Goal: Task Accomplishment & Management: Manage account settings

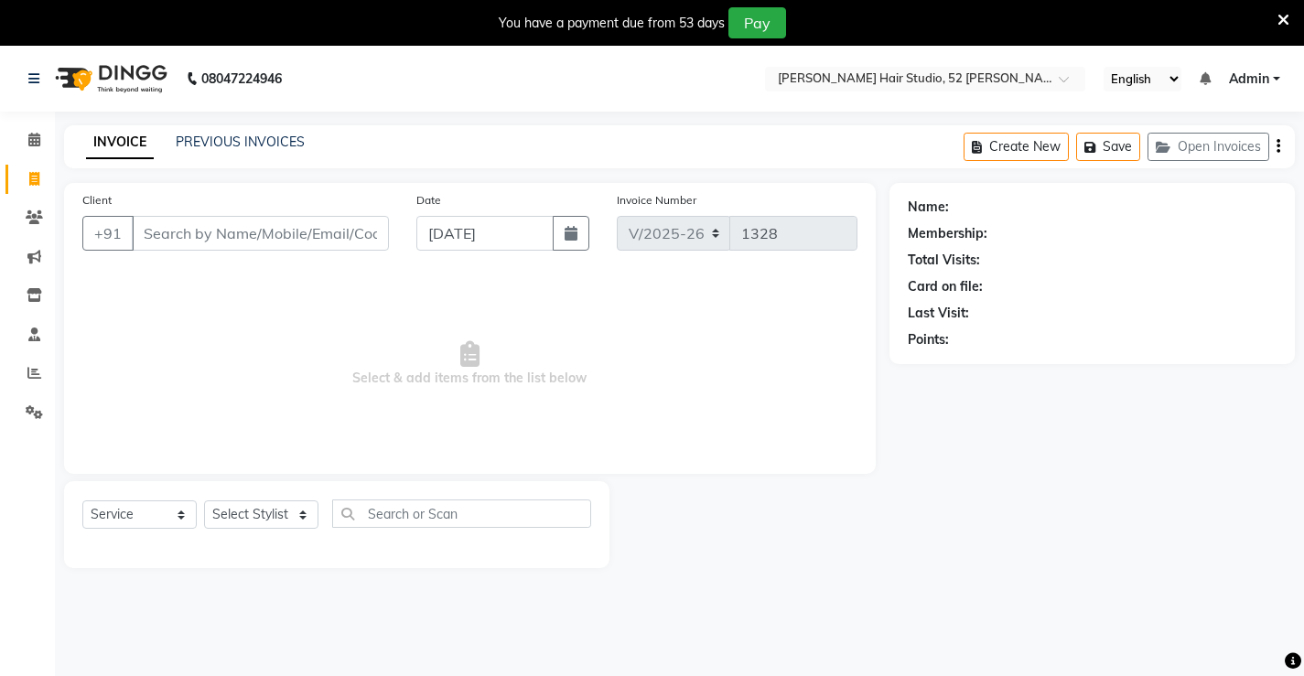
select select "7705"
select select "service"
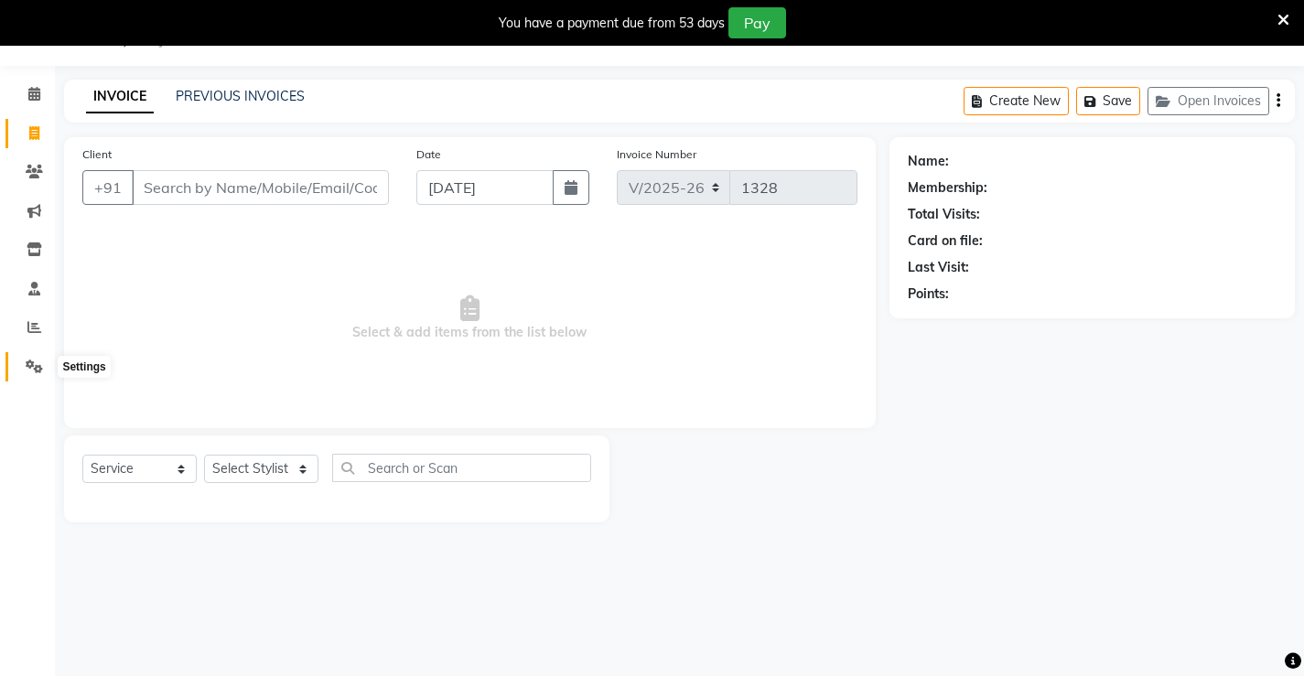
click at [36, 363] on icon at bounding box center [34, 367] width 17 height 14
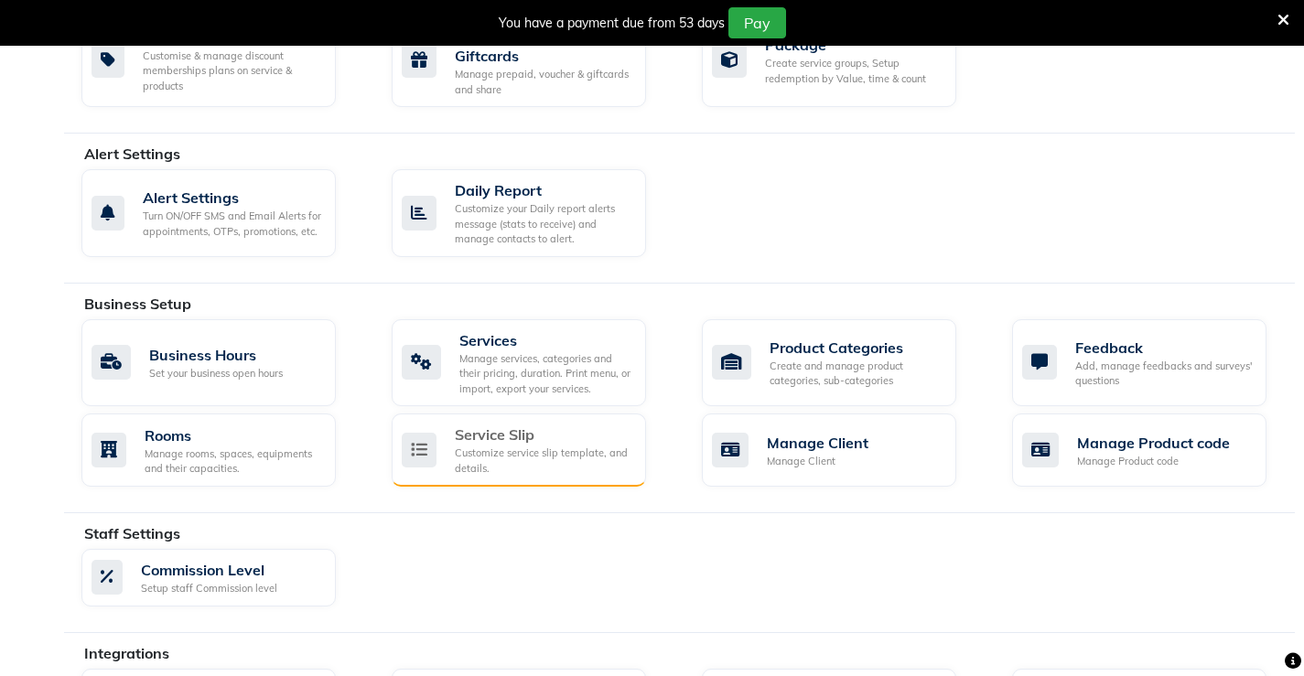
scroll to position [444, 0]
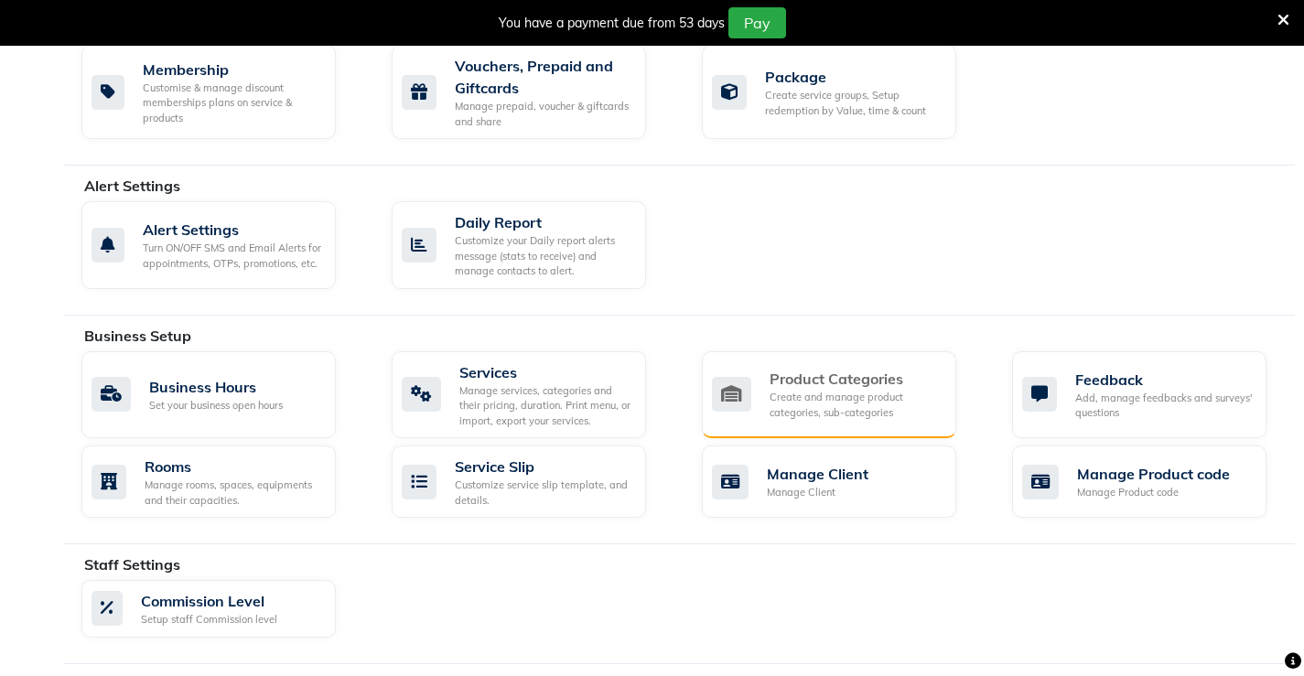
click at [806, 401] on div "Create and manage product categories, sub-categories" at bounding box center [856, 405] width 172 height 30
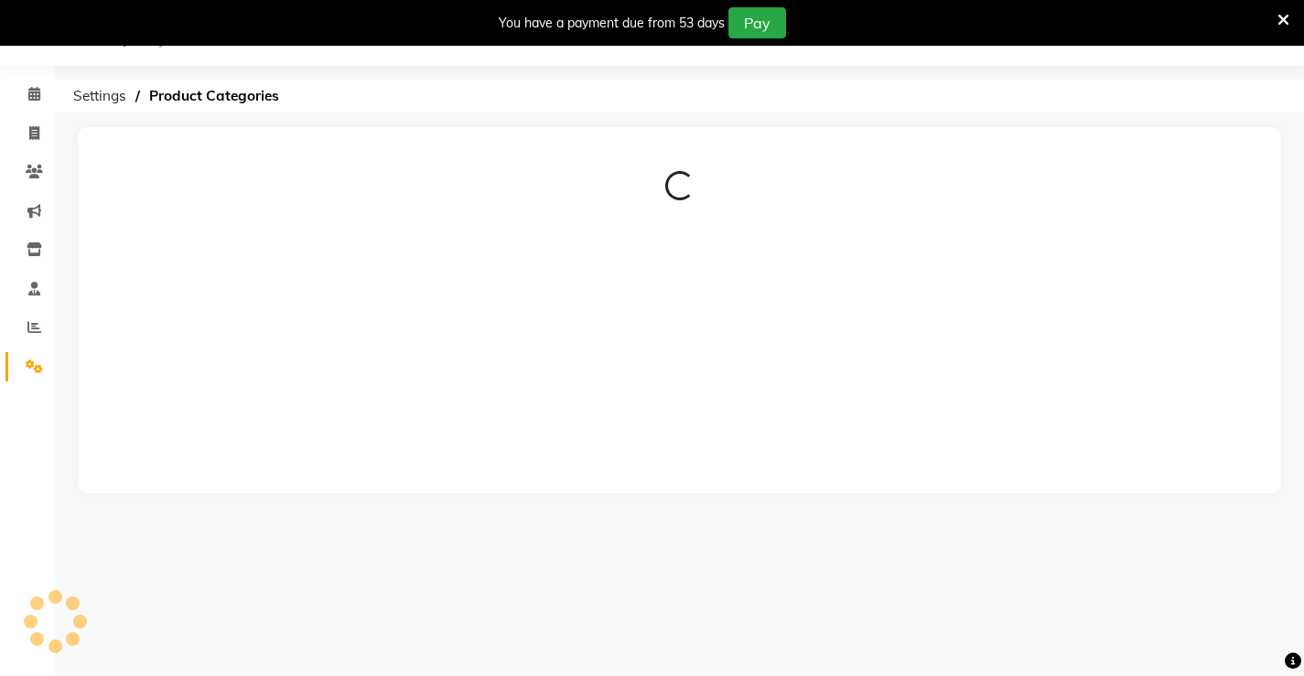
scroll to position [444, 0]
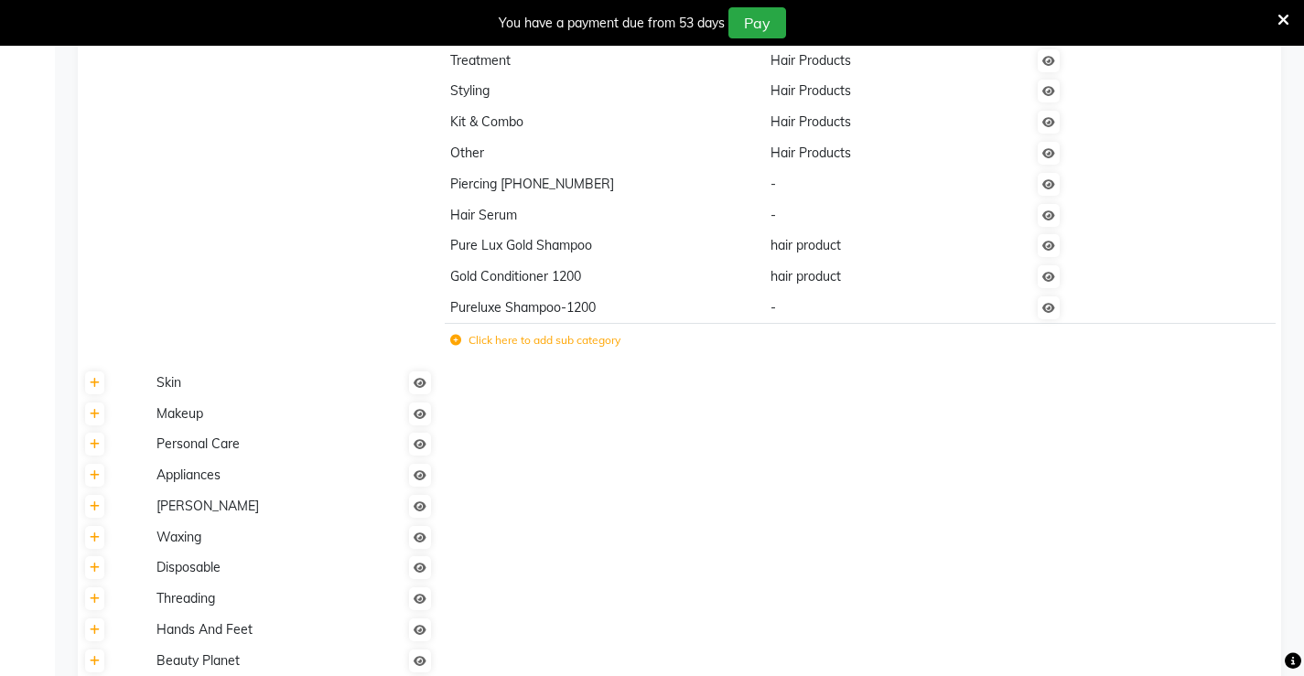
click at [559, 338] on label "Click here to add sub category" at bounding box center [535, 340] width 170 height 16
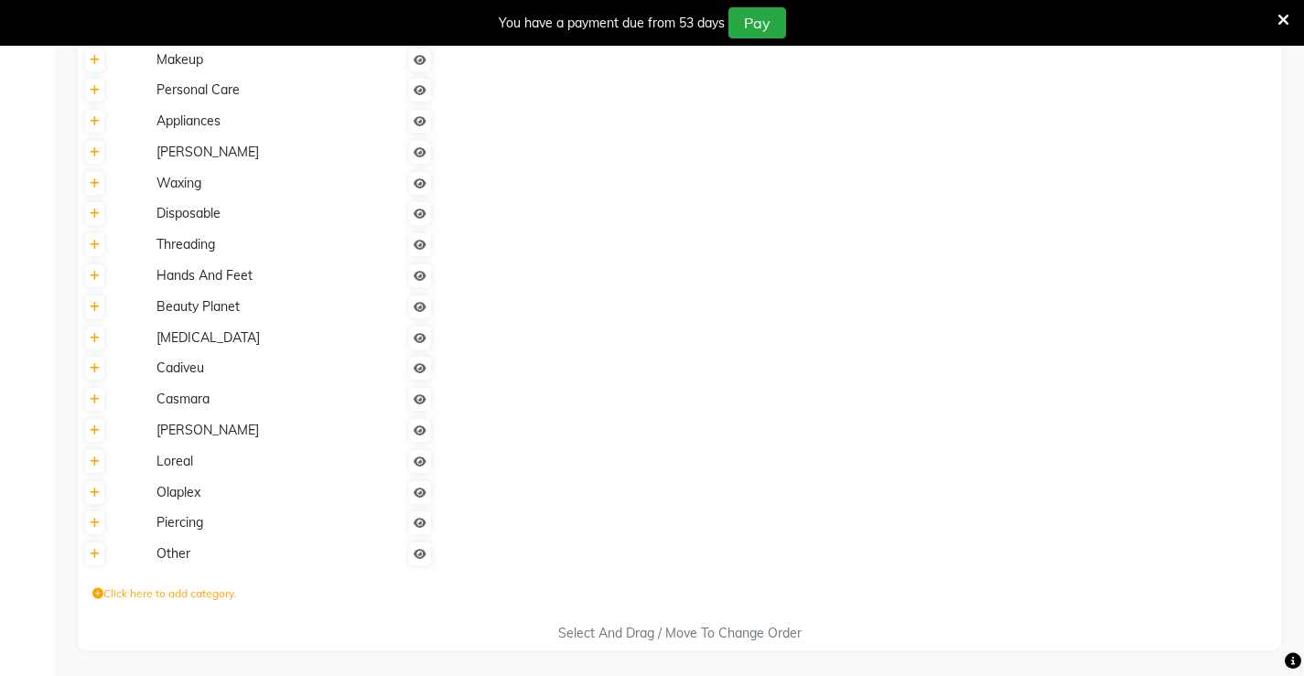
scroll to position [820, 0]
click at [165, 598] on label "Click here to add category." at bounding box center [164, 592] width 145 height 16
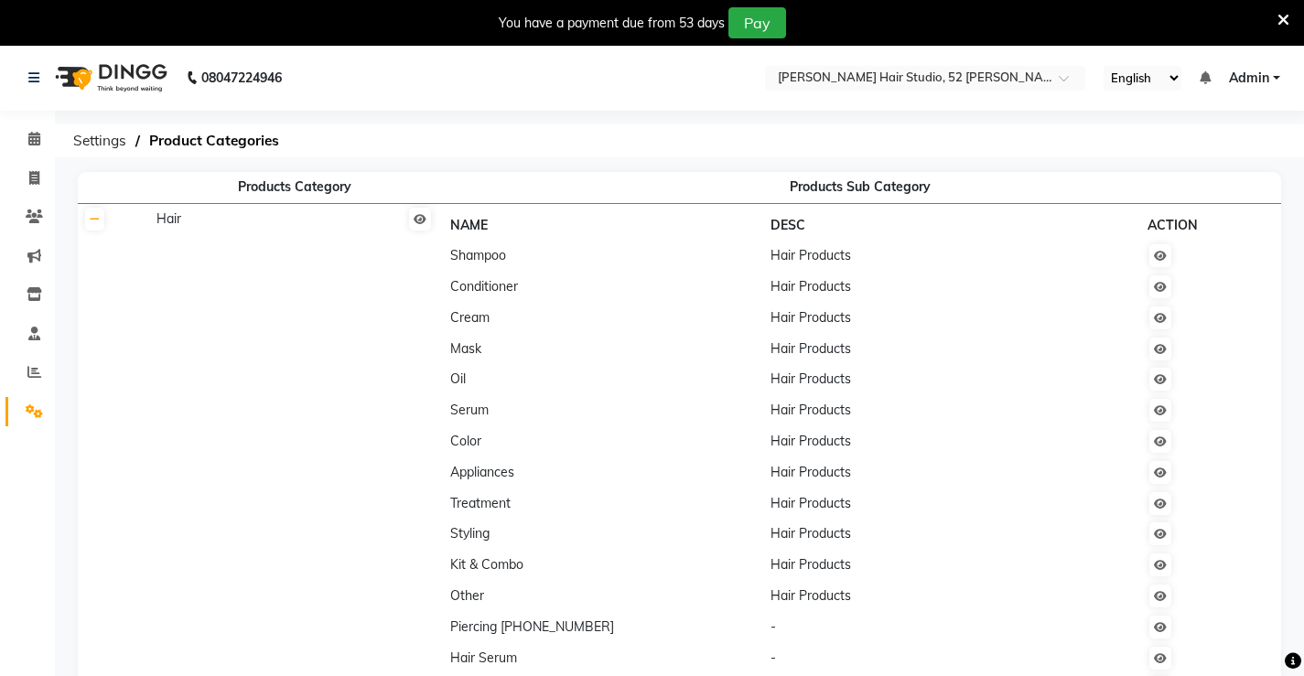
scroll to position [0, 0]
click at [844, 190] on th "Products Sub Category" at bounding box center [860, 188] width 843 height 31
click at [453, 268] on td "Shampoo" at bounding box center [605, 257] width 320 height 31
click at [297, 185] on th "Products Category" at bounding box center [294, 188] width 288 height 31
click at [175, 228] on span "Hair" at bounding box center [168, 219] width 25 height 16
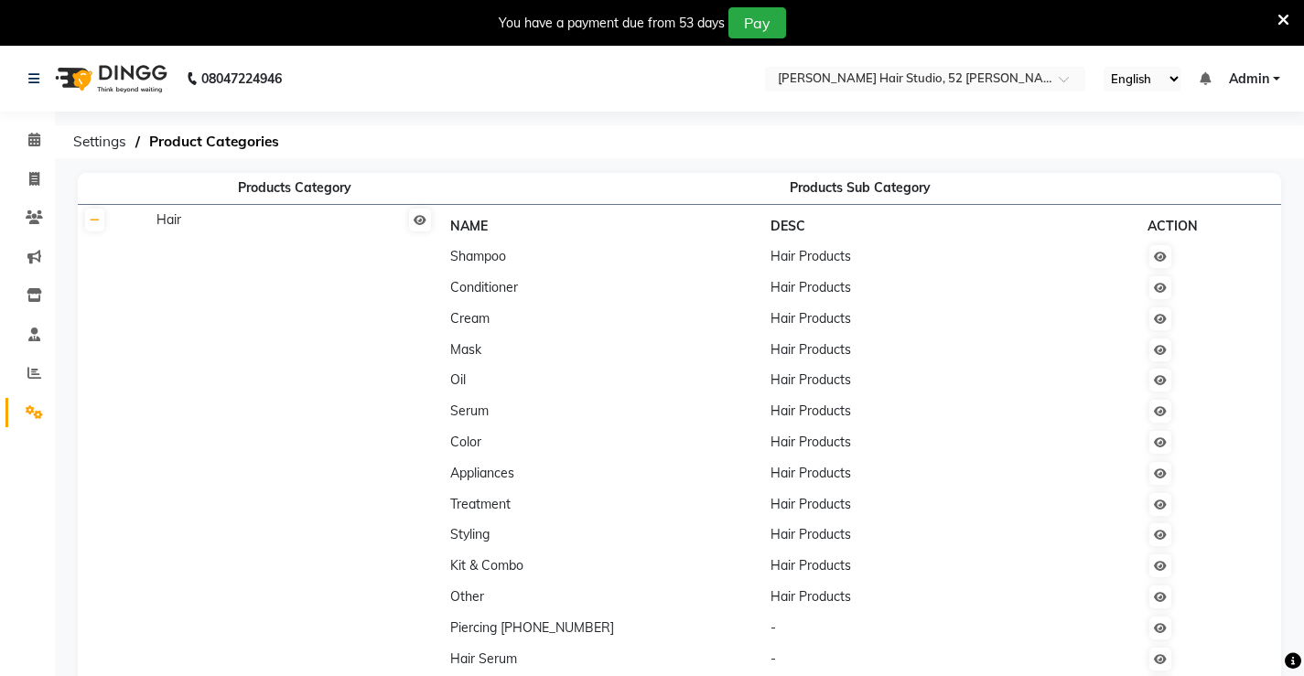
click at [102, 232] on th at bounding box center [114, 517] width 72 height 627
click at [38, 414] on icon at bounding box center [34, 412] width 17 height 14
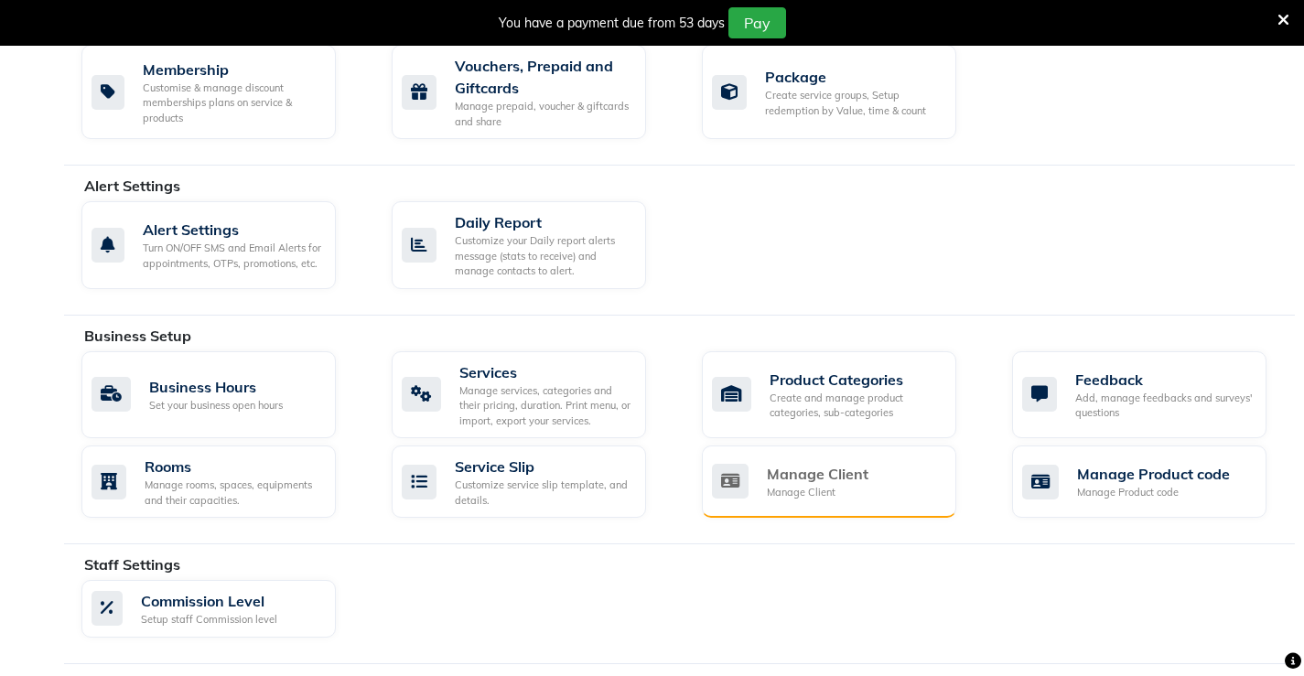
scroll to position [535, 0]
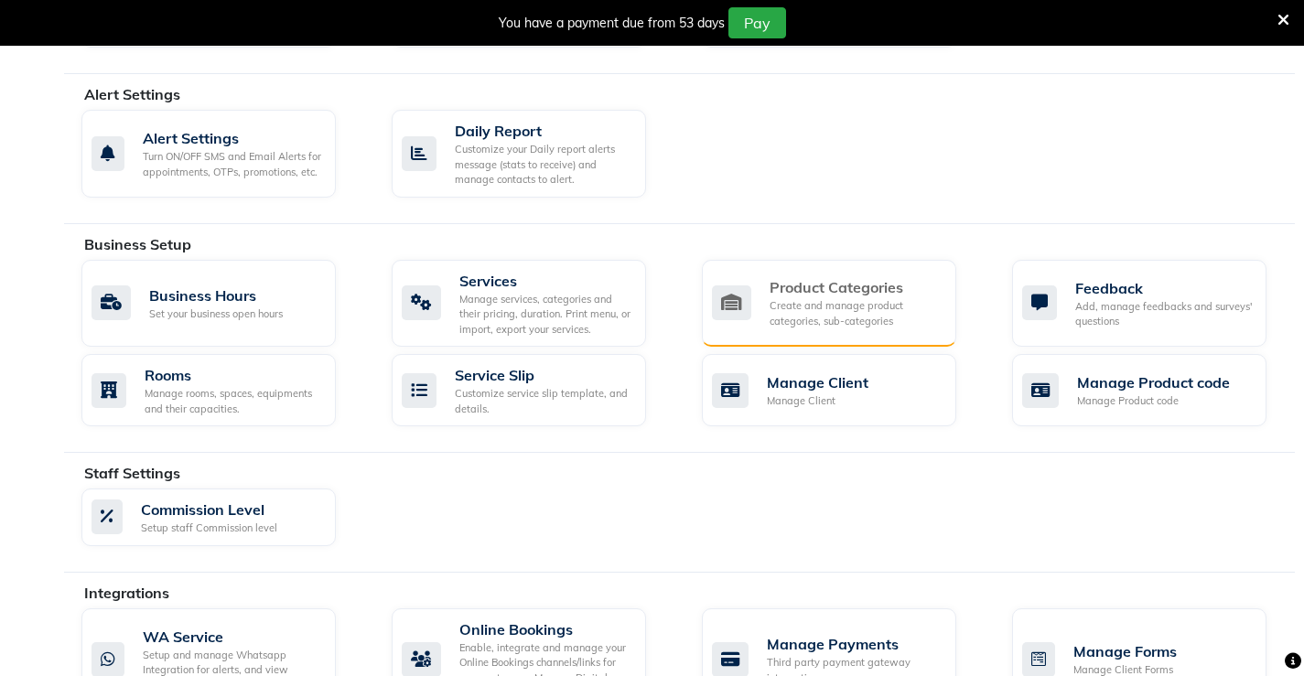
click at [747, 304] on icon at bounding box center [731, 303] width 39 height 35
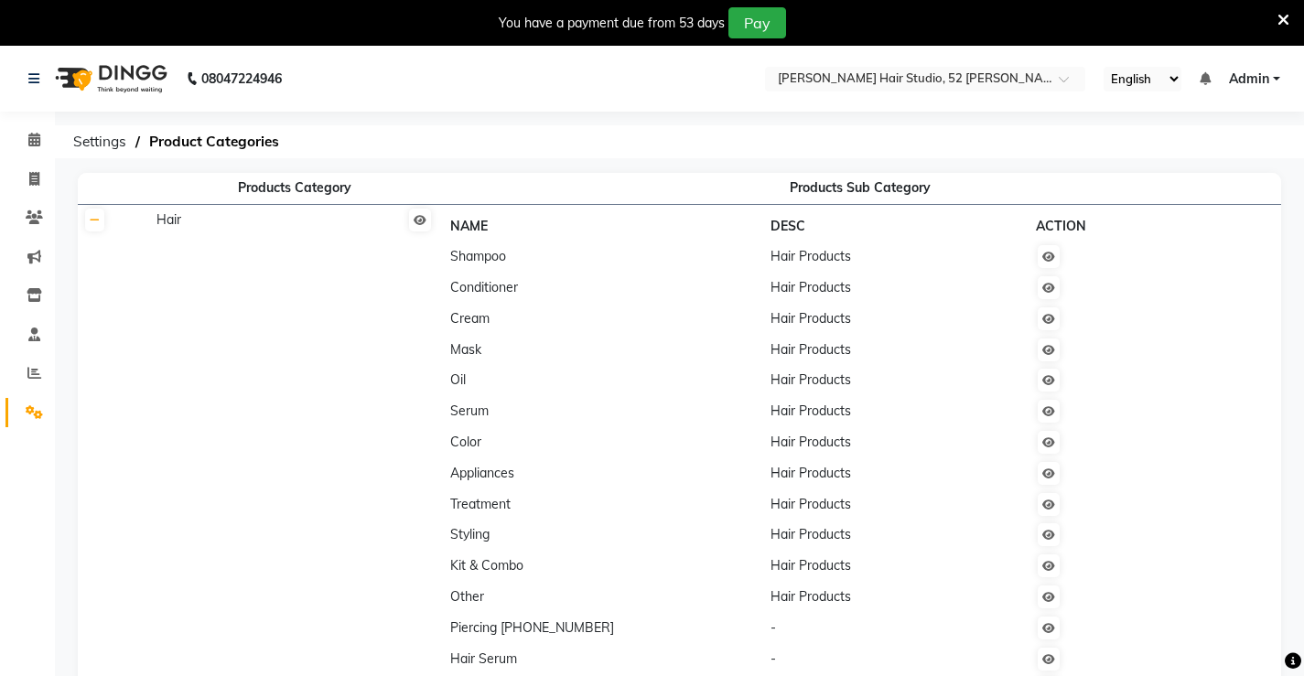
drag, startPoint x: 300, startPoint y: 193, endPoint x: 284, endPoint y: 193, distance: 16.5
click at [299, 193] on th "Products Category" at bounding box center [294, 188] width 288 height 31
click at [193, 135] on span "Product Categories" at bounding box center [214, 141] width 148 height 33
click at [90, 141] on span "Settings" at bounding box center [99, 141] width 71 height 33
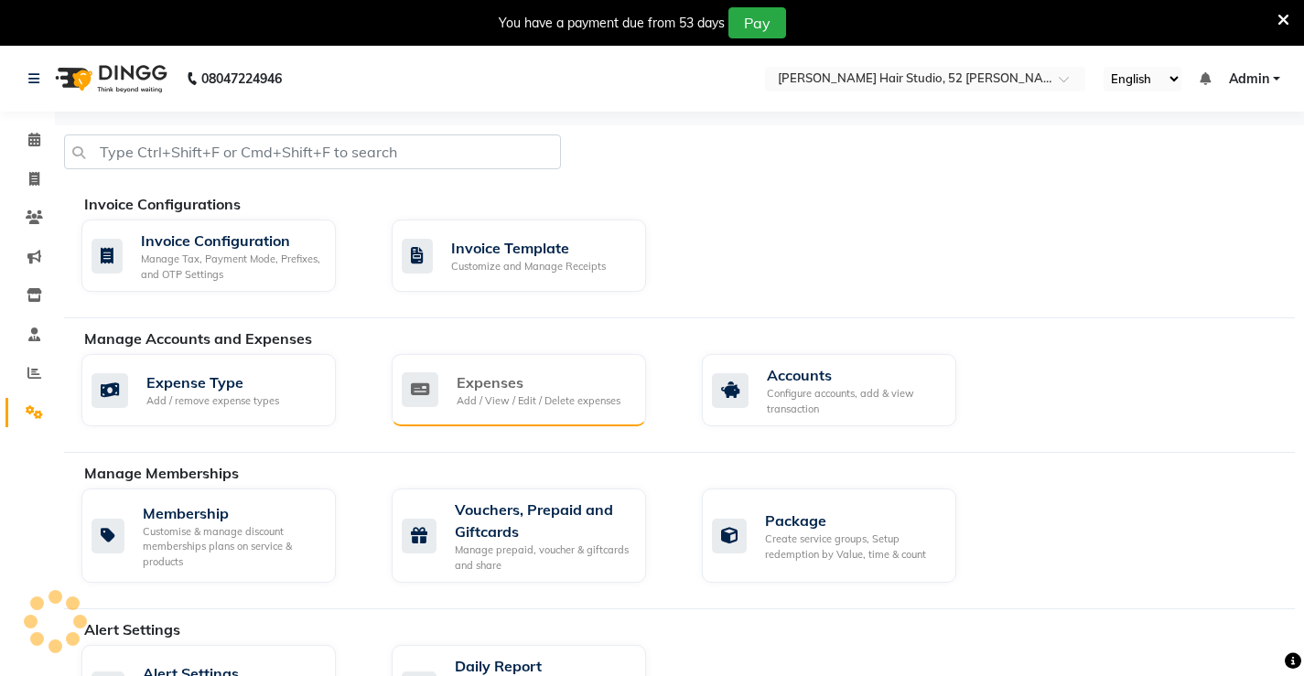
click at [543, 391] on div "Expenses" at bounding box center [539, 383] width 164 height 22
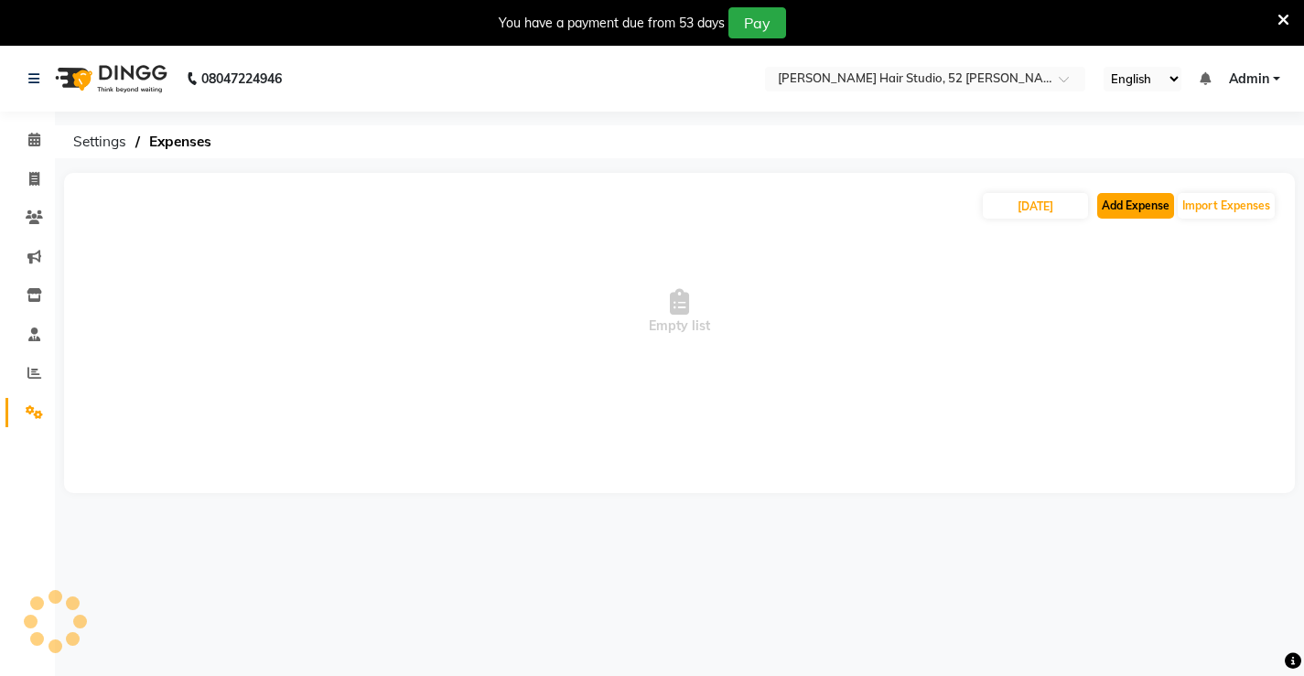
click at [1141, 210] on button "Add Expense" at bounding box center [1135, 206] width 77 height 26
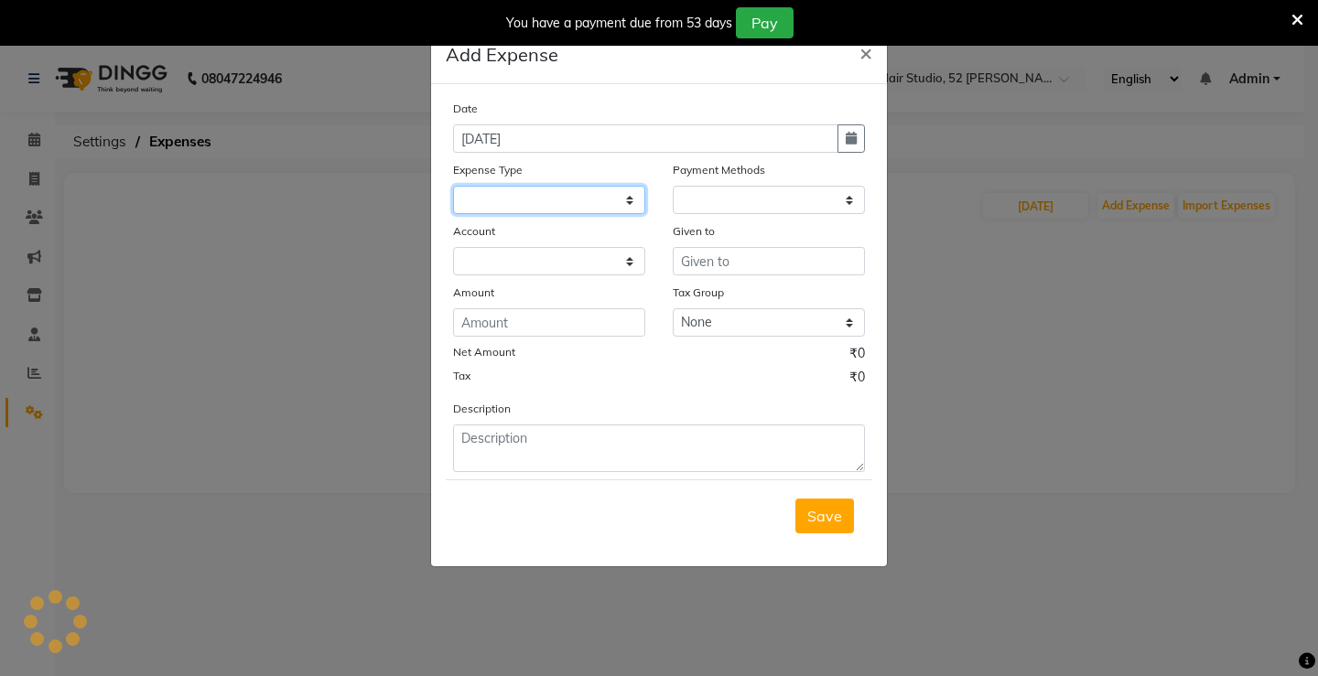
click at [512, 200] on select at bounding box center [549, 200] width 192 height 28
click at [517, 329] on input "number" at bounding box center [549, 322] width 192 height 28
click at [981, 362] on ngb-modal-window "Add Expense × Date [DATE] Expense Type Payment Methods Account Given to Amount …" at bounding box center [659, 338] width 1318 height 676
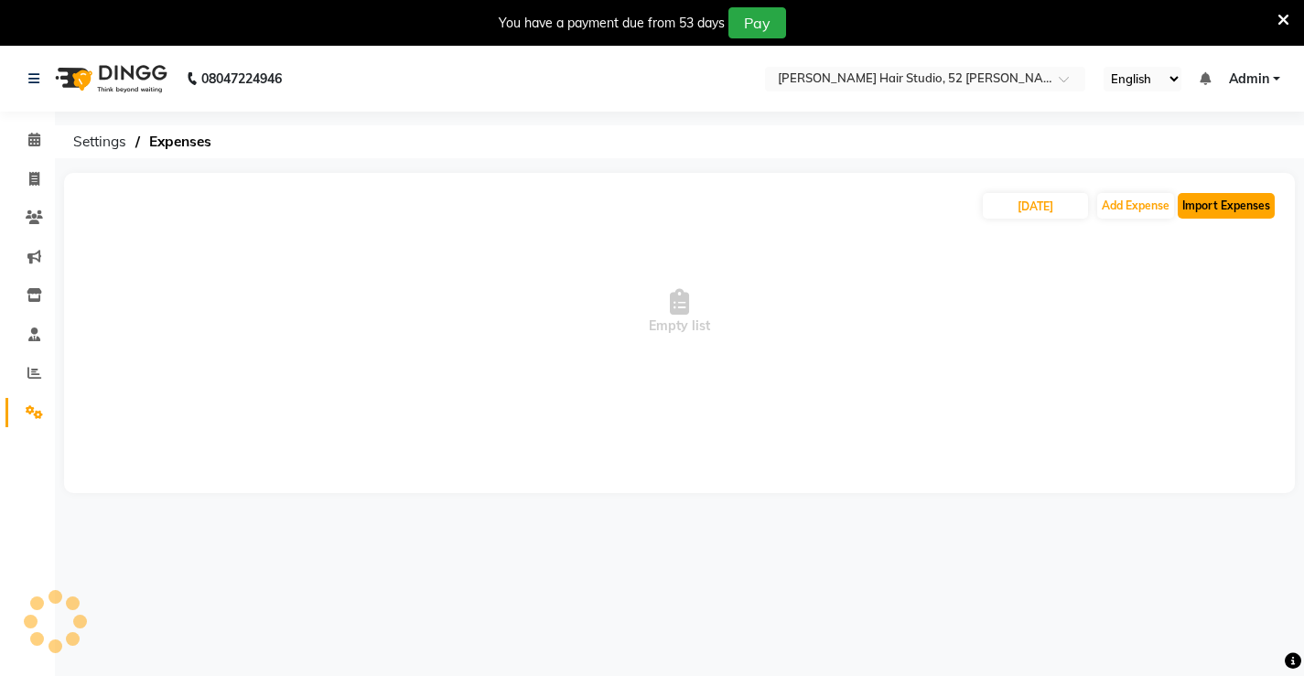
click at [1233, 215] on button "Import Expenses" at bounding box center [1226, 206] width 97 height 26
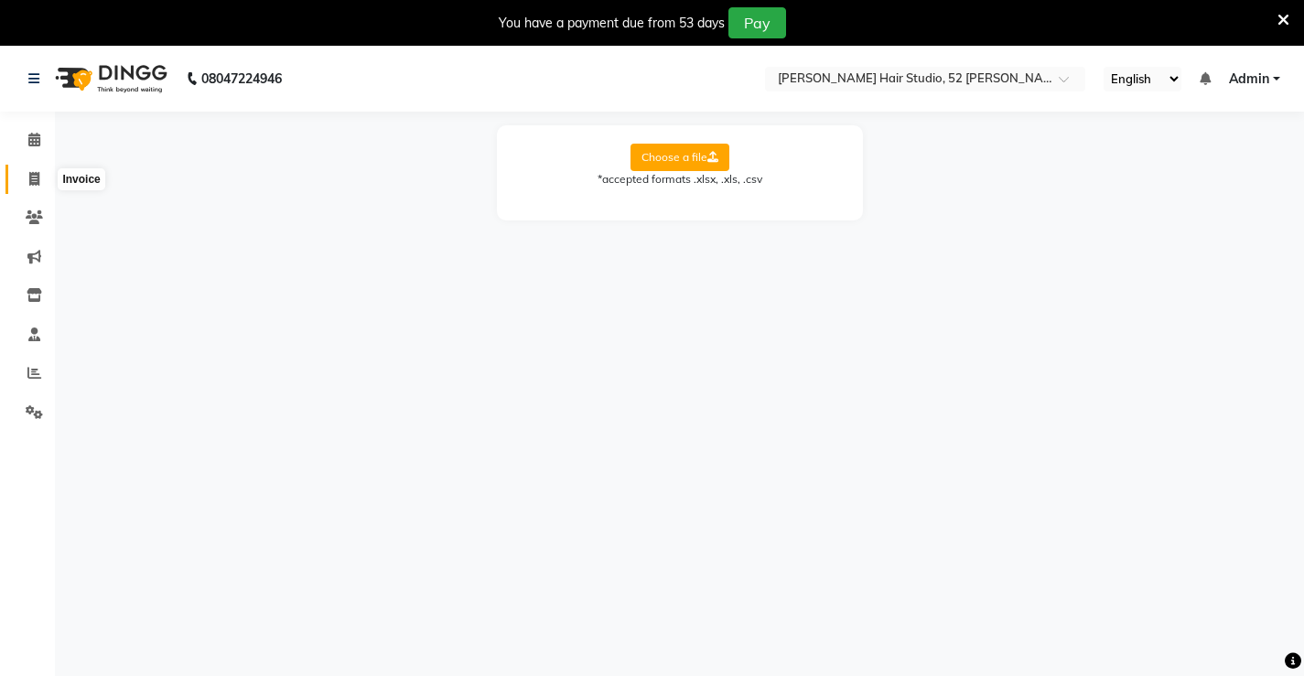
click at [31, 180] on icon at bounding box center [34, 179] width 10 height 14
select select "service"
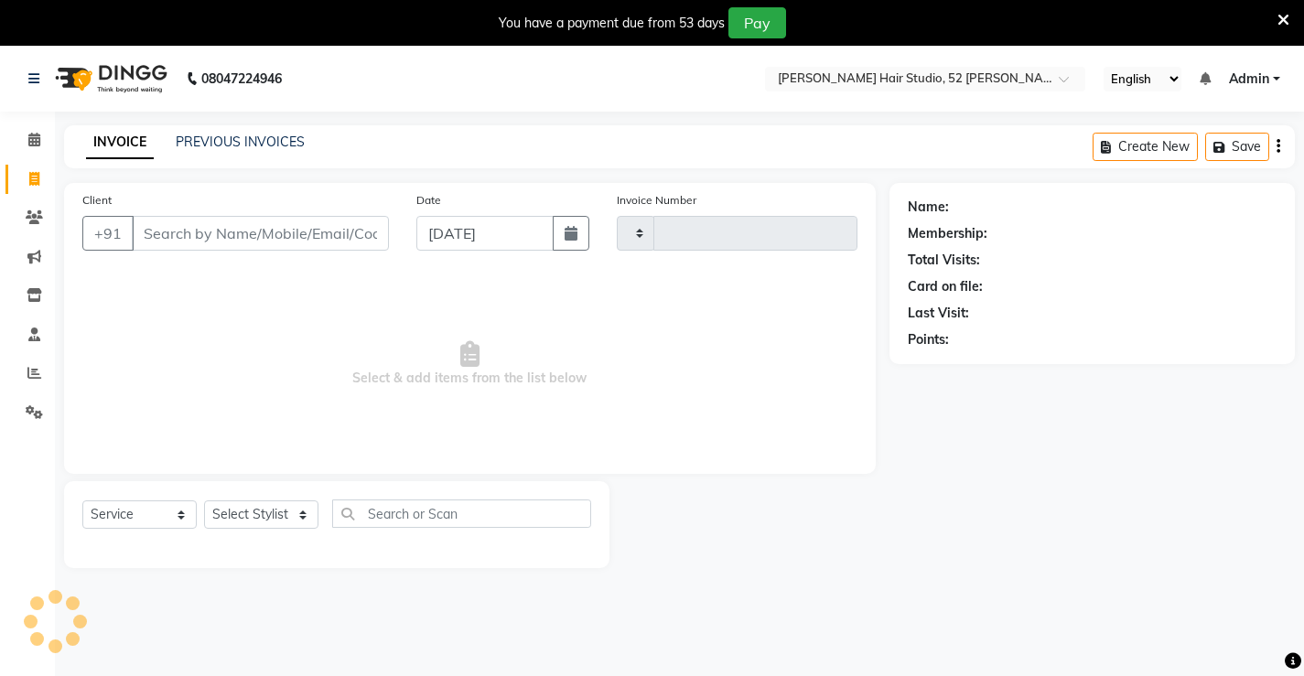
type input "1328"
select select "7705"
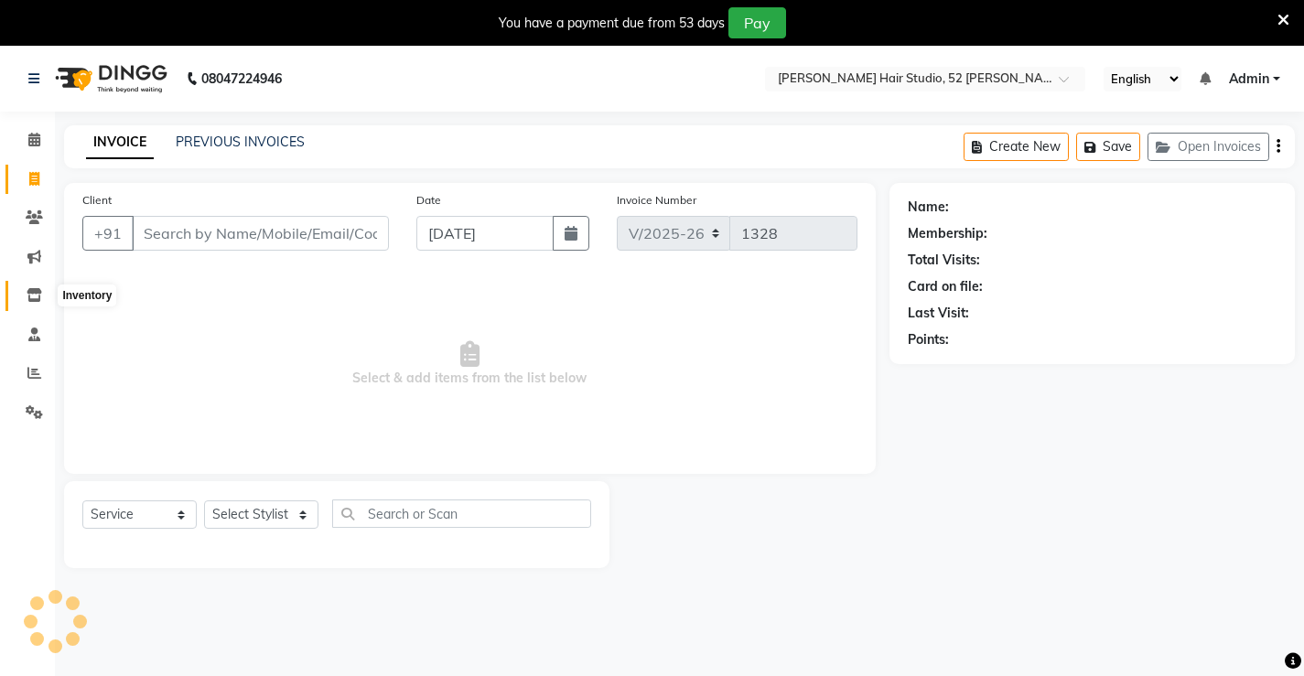
click at [22, 287] on span at bounding box center [34, 296] width 32 height 21
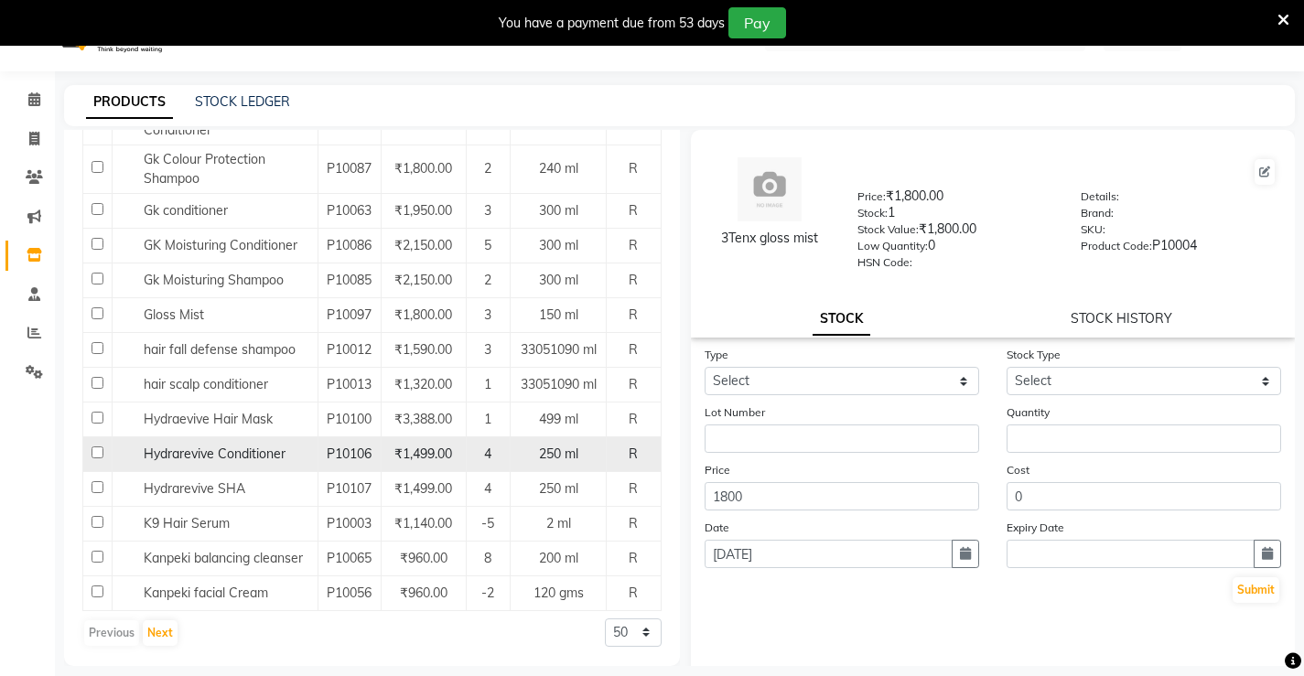
scroll to position [58, 0]
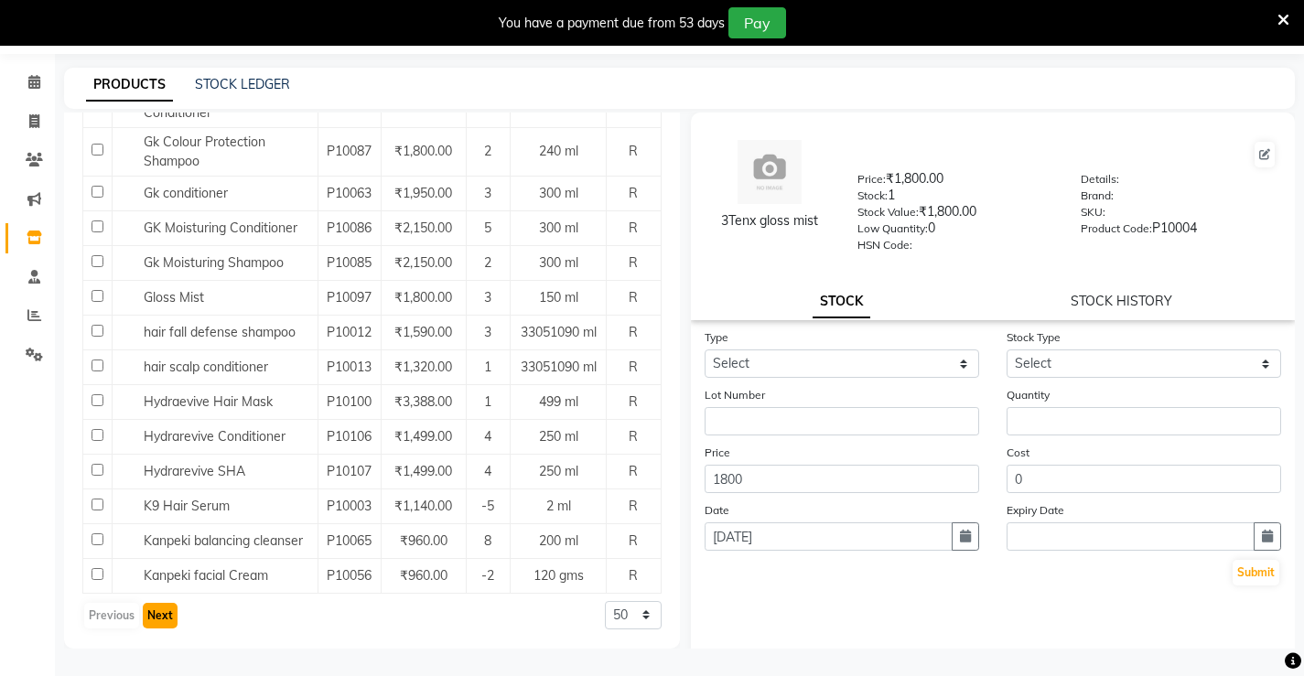
click at [155, 617] on button "Next" at bounding box center [160, 616] width 35 height 26
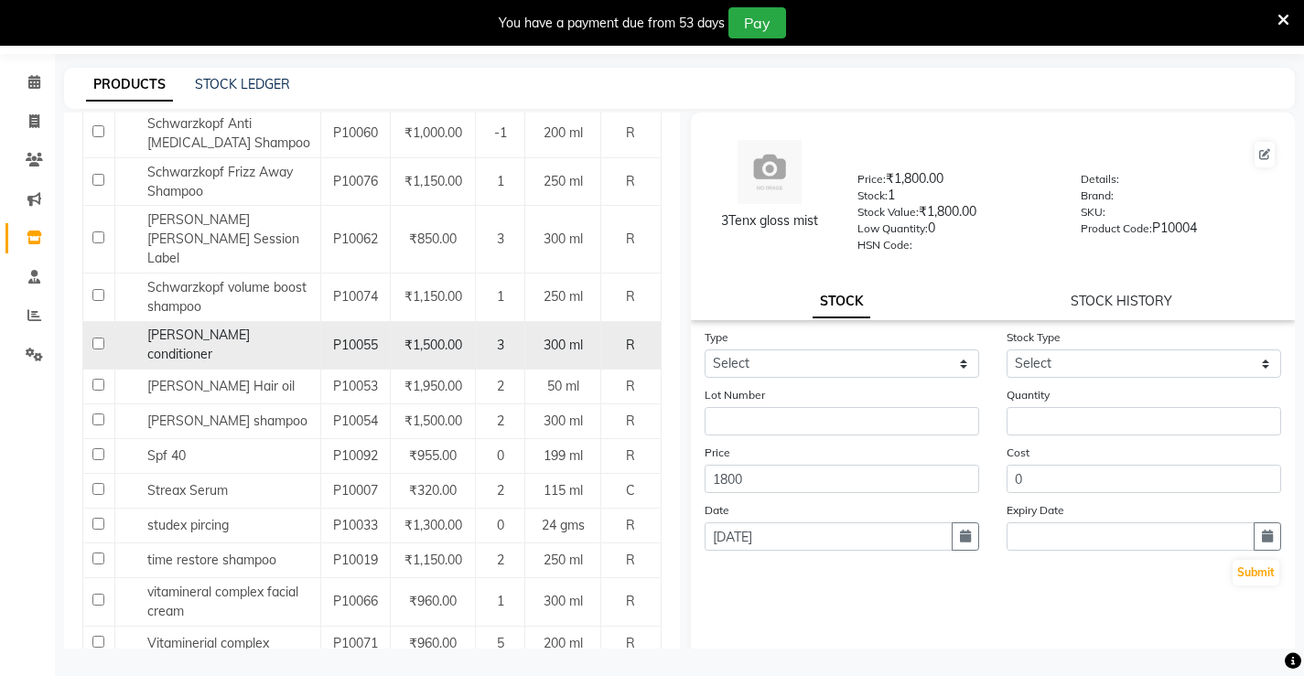
scroll to position [1669, 0]
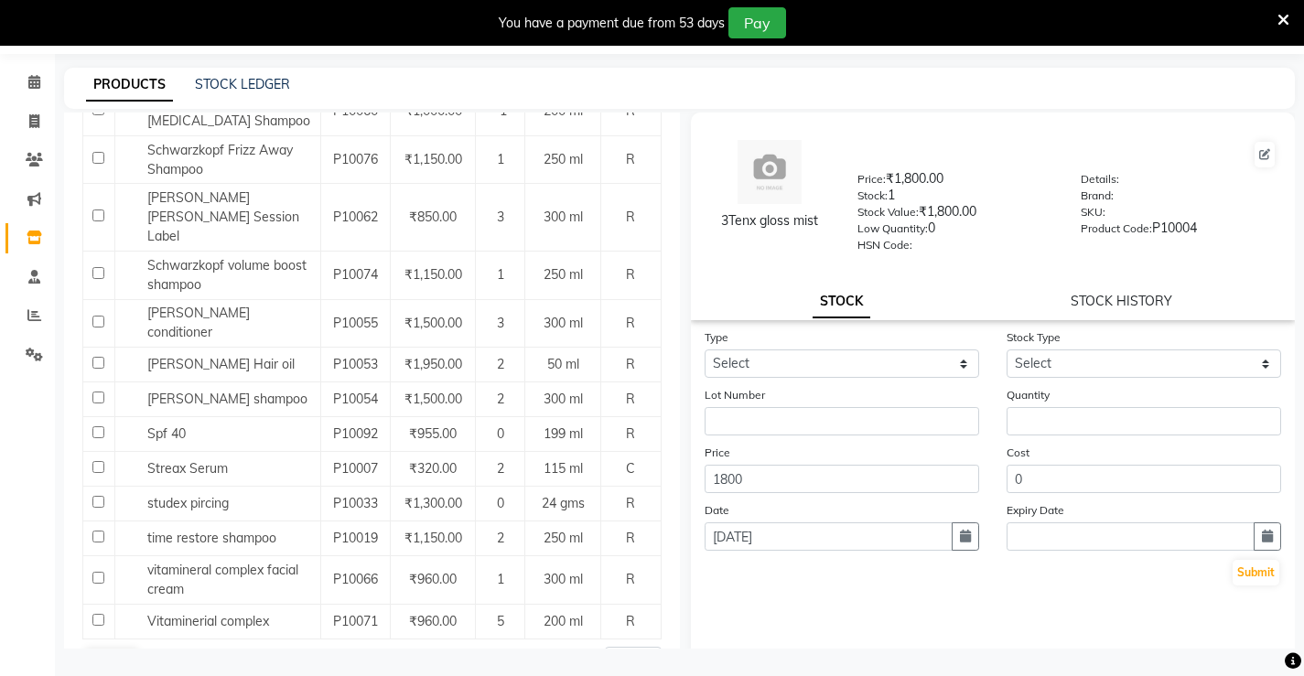
click at [158, 649] on button "Next" at bounding box center [160, 662] width 35 height 26
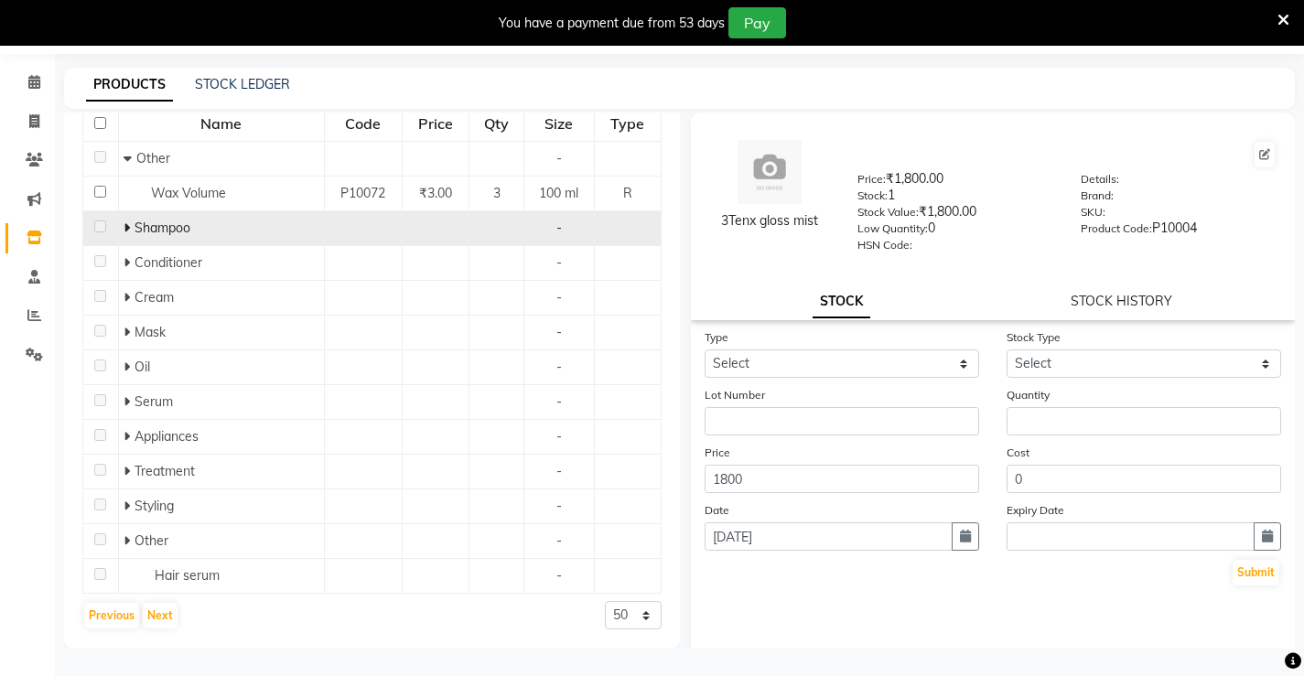
click at [256, 224] on div "Shampoo" at bounding box center [222, 228] width 196 height 19
click at [199, 232] on div "Shampoo" at bounding box center [222, 228] width 196 height 19
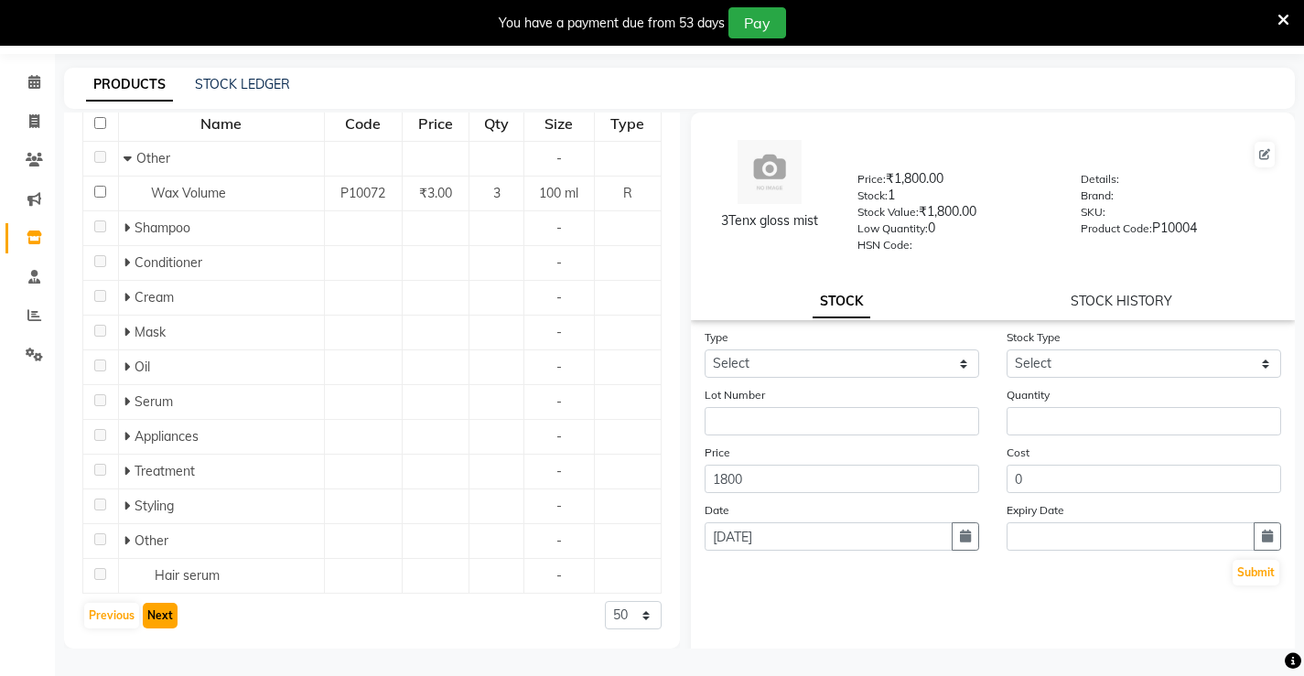
click at [160, 613] on button "Next" at bounding box center [160, 616] width 35 height 26
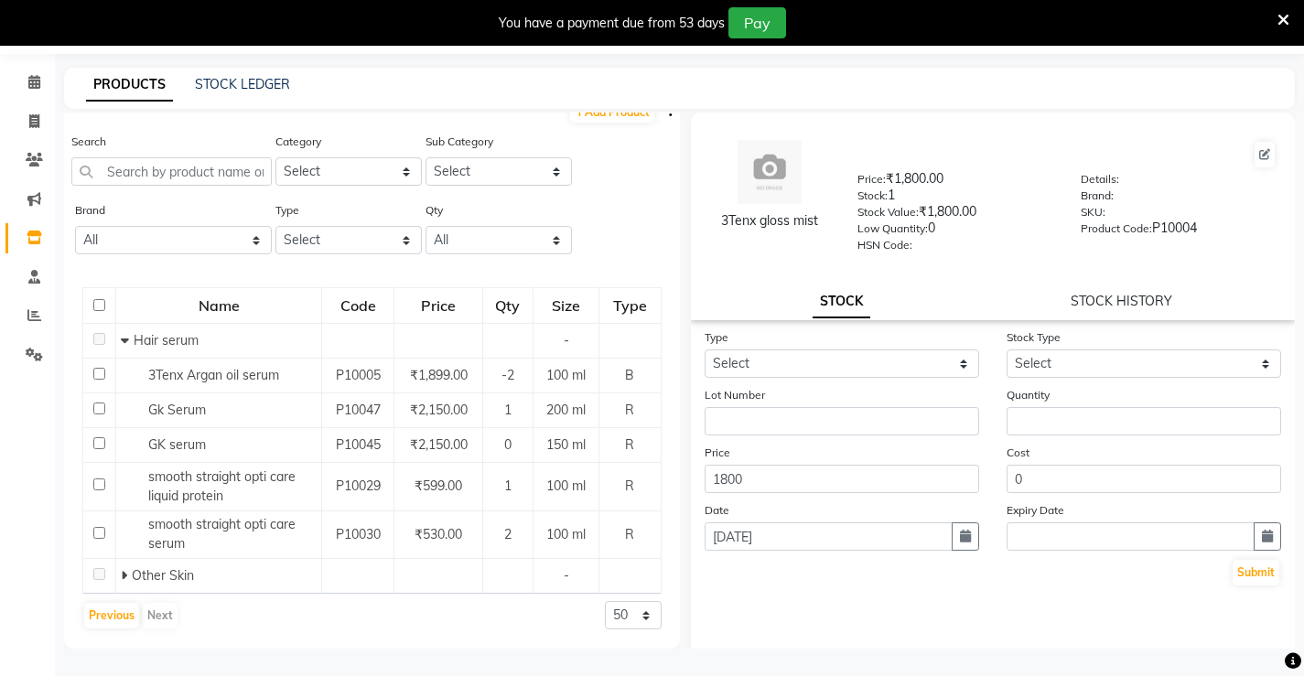
scroll to position [0, 0]
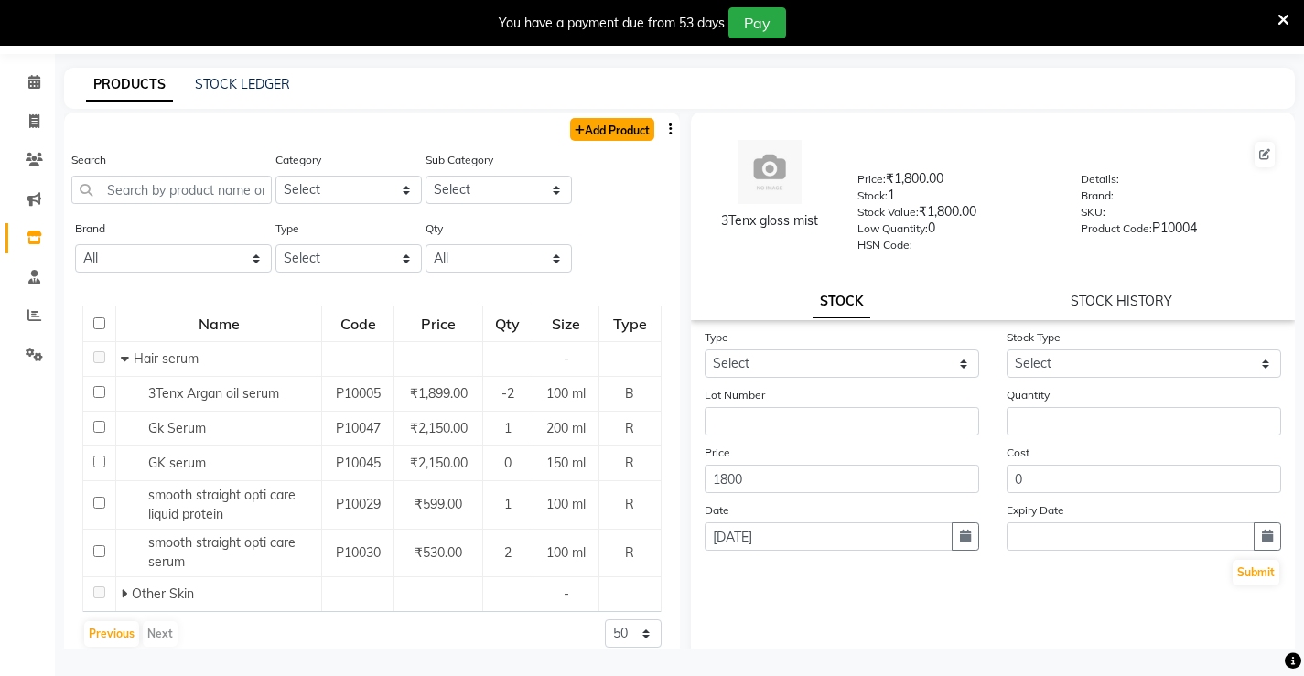
click at [582, 139] on link "Add Product" at bounding box center [612, 129] width 84 height 23
select select "true"
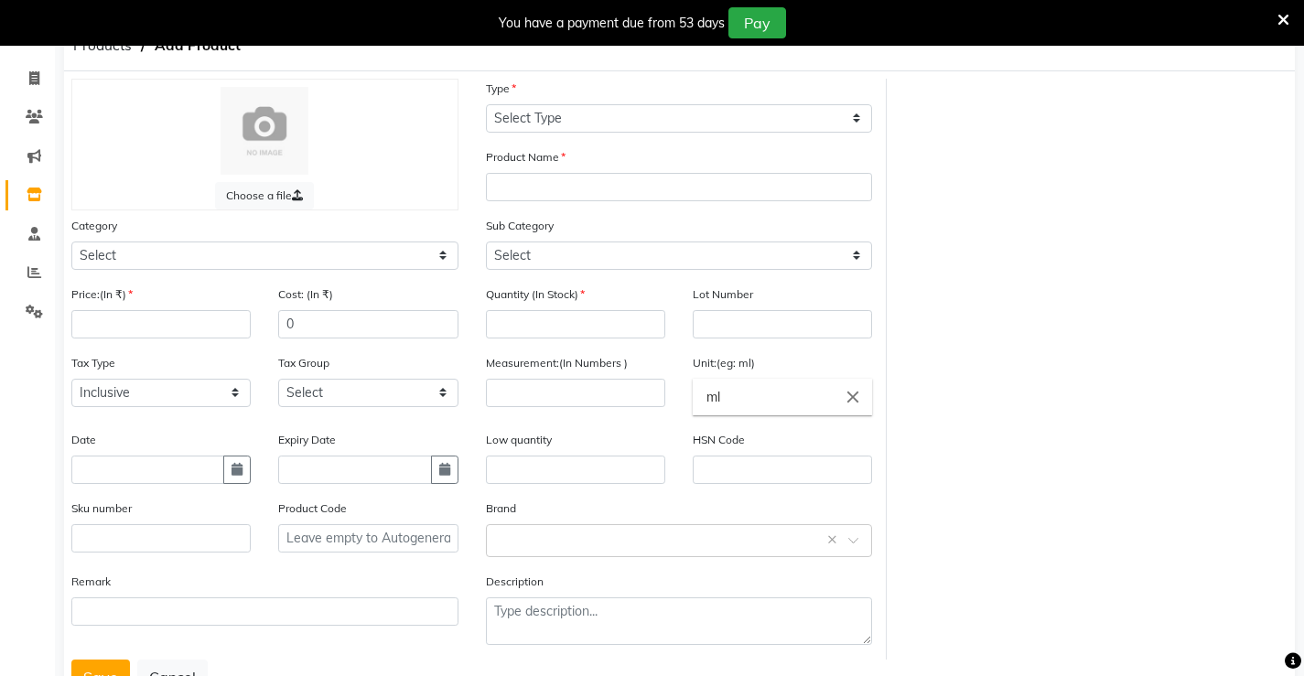
scroll to position [81, 0]
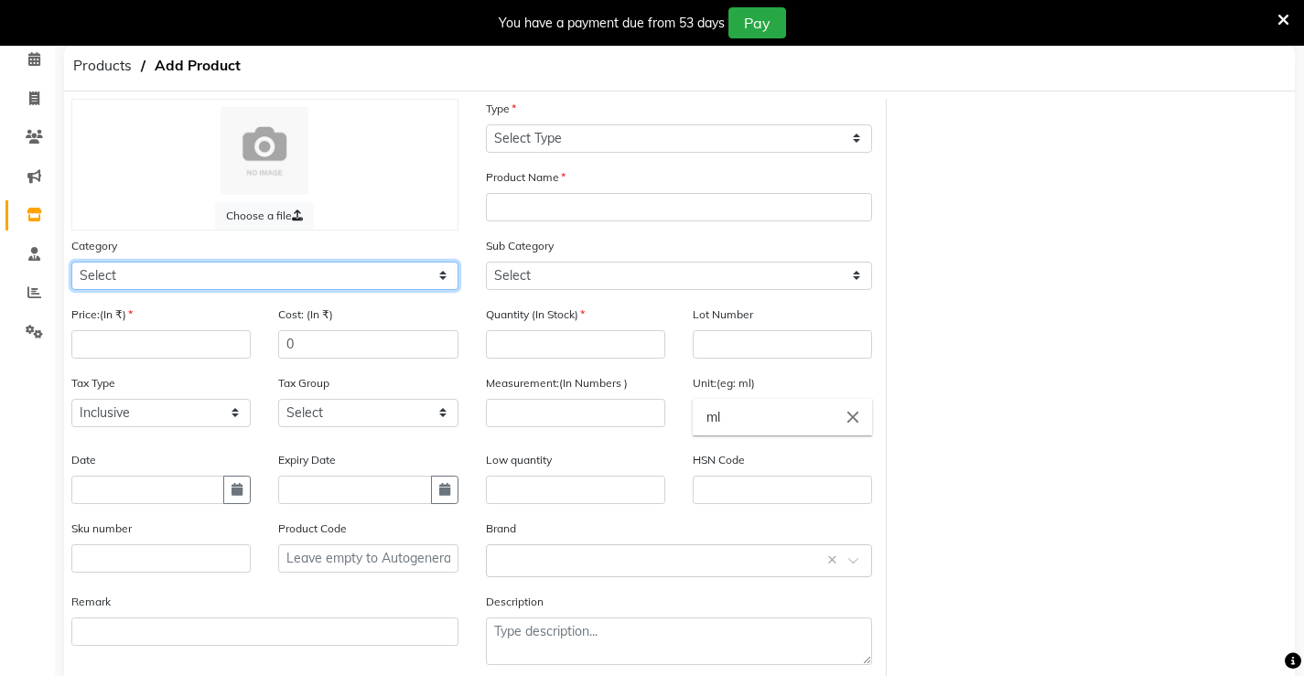
click at [182, 275] on select "Select Hair Skin Makeup Personal Care Appliances [PERSON_NAME] Waxing Disposabl…" at bounding box center [264, 276] width 387 height 28
select select "1376901100"
click at [71, 262] on select "Select Hair Skin Makeup Personal Care Appliances [PERSON_NAME] Waxing Disposabl…" at bounding box center [264, 276] width 387 height 28
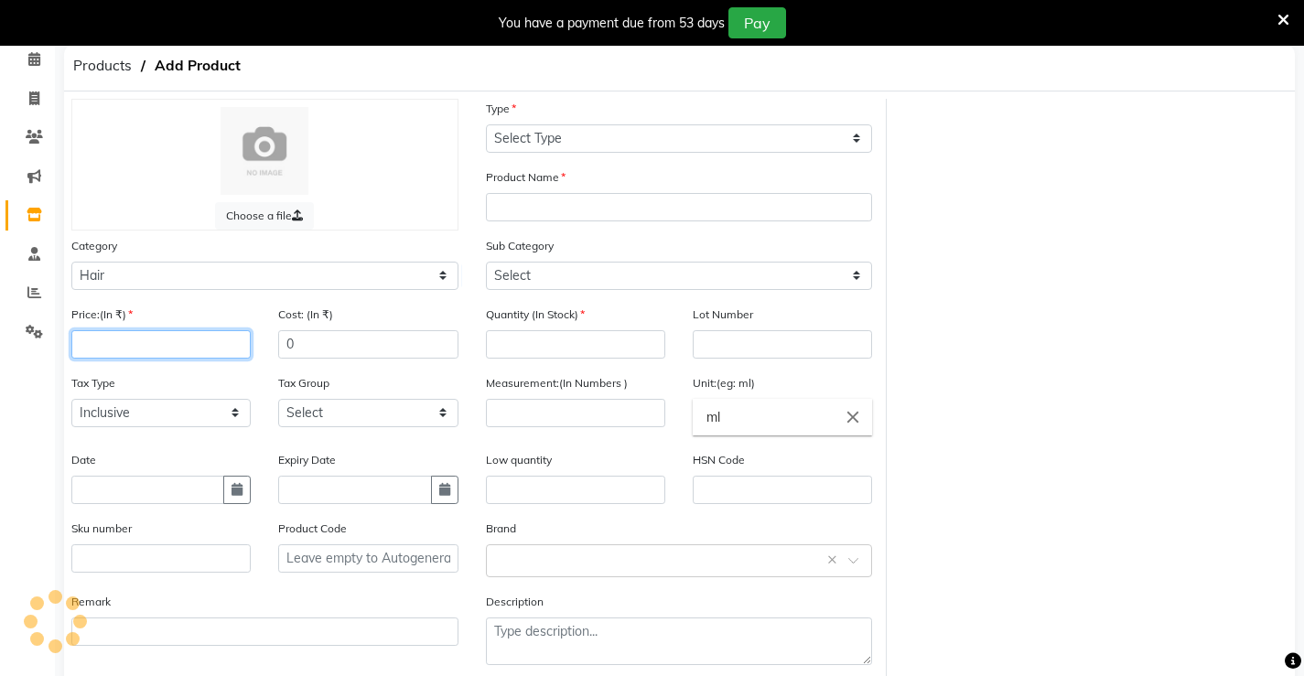
click at [137, 350] on input "number" at bounding box center [160, 344] width 179 height 28
type input "-1"
type input "1200"
click at [145, 448] on div "Tax Type Select Inclusive Exclusive Tax Group Select GST" at bounding box center [265, 411] width 415 height 77
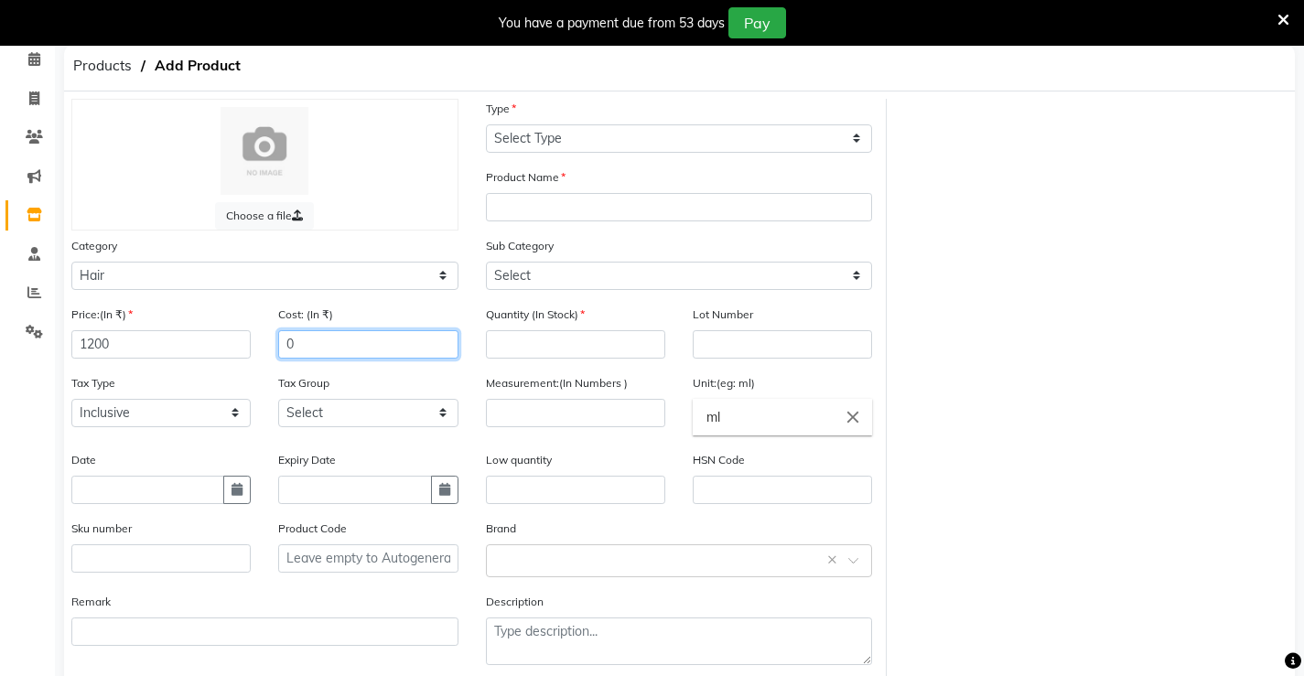
click at [297, 344] on input "0" at bounding box center [367, 344] width 179 height 28
type input "1200"
click at [321, 405] on select "Select GST" at bounding box center [367, 413] width 179 height 28
select select "3414"
click at [278, 399] on select "Select GST" at bounding box center [367, 413] width 179 height 28
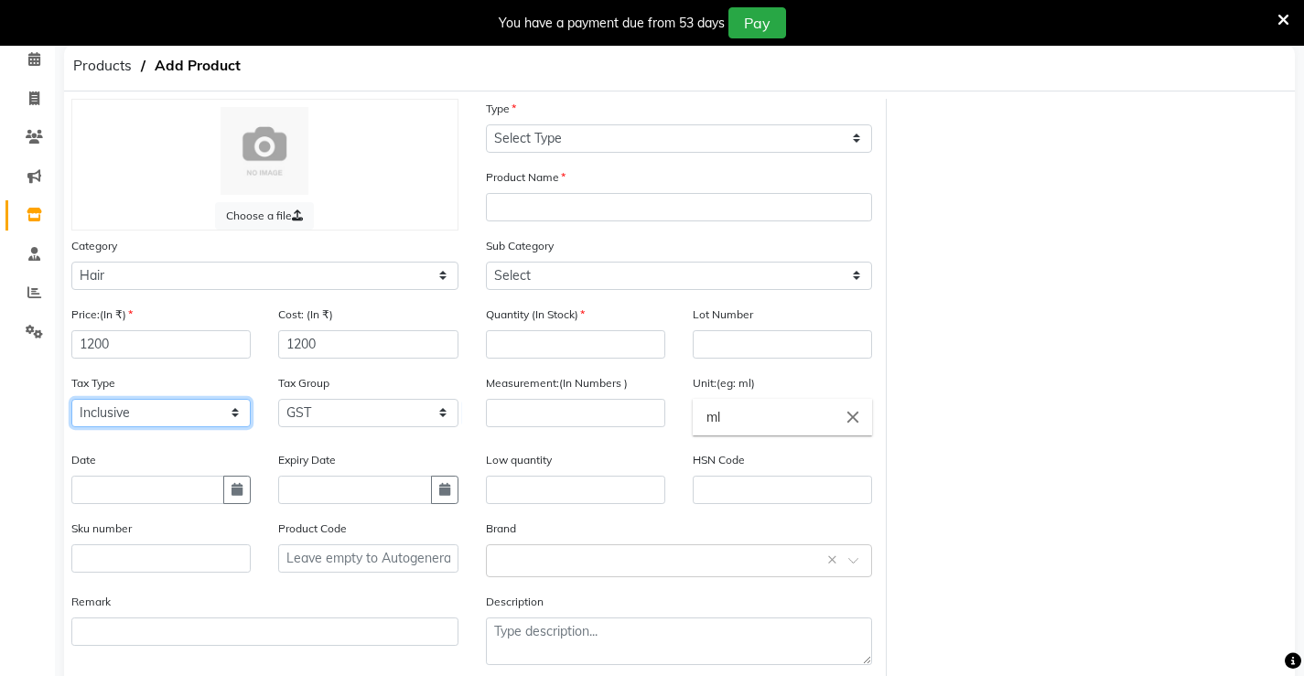
click at [193, 400] on select "Select Inclusive Exclusive" at bounding box center [160, 413] width 179 height 28
click at [71, 399] on select "Select Inclusive Exclusive" at bounding box center [160, 413] width 179 height 28
click at [127, 487] on input "text" at bounding box center [147, 490] width 153 height 28
select select "9"
select select "2025"
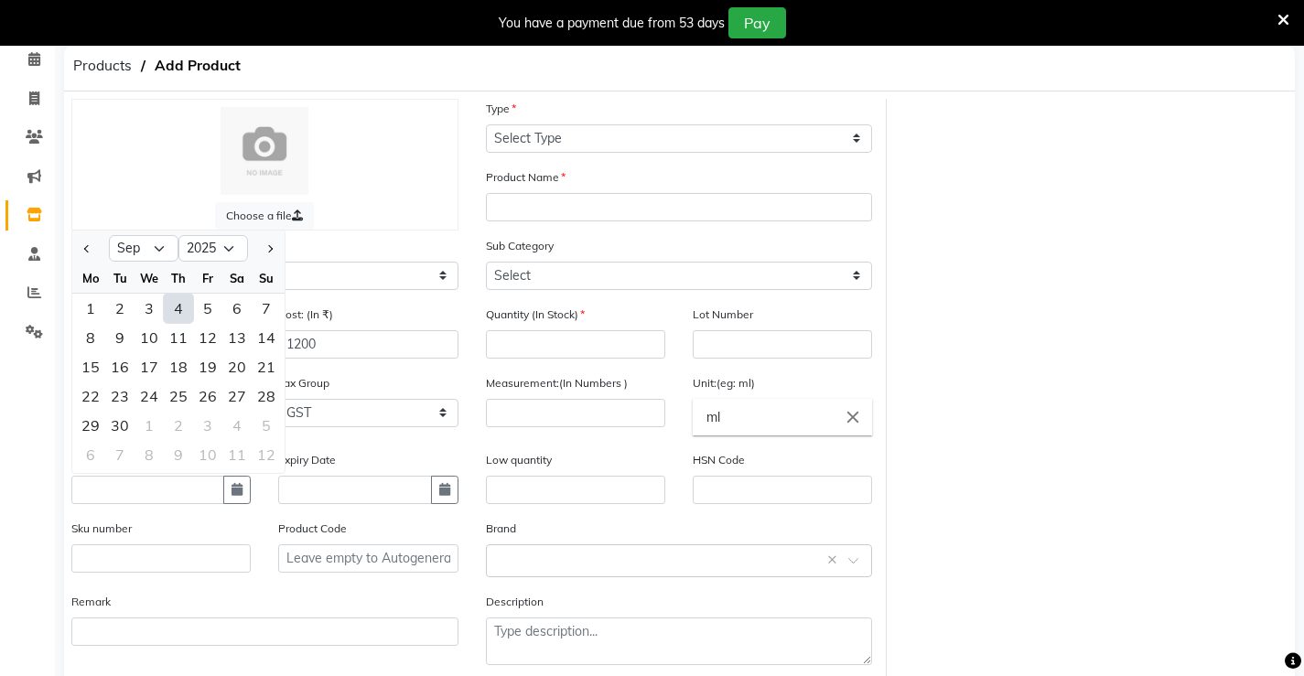
click at [172, 307] on div "4" at bounding box center [178, 308] width 29 height 29
type input "[DATE]"
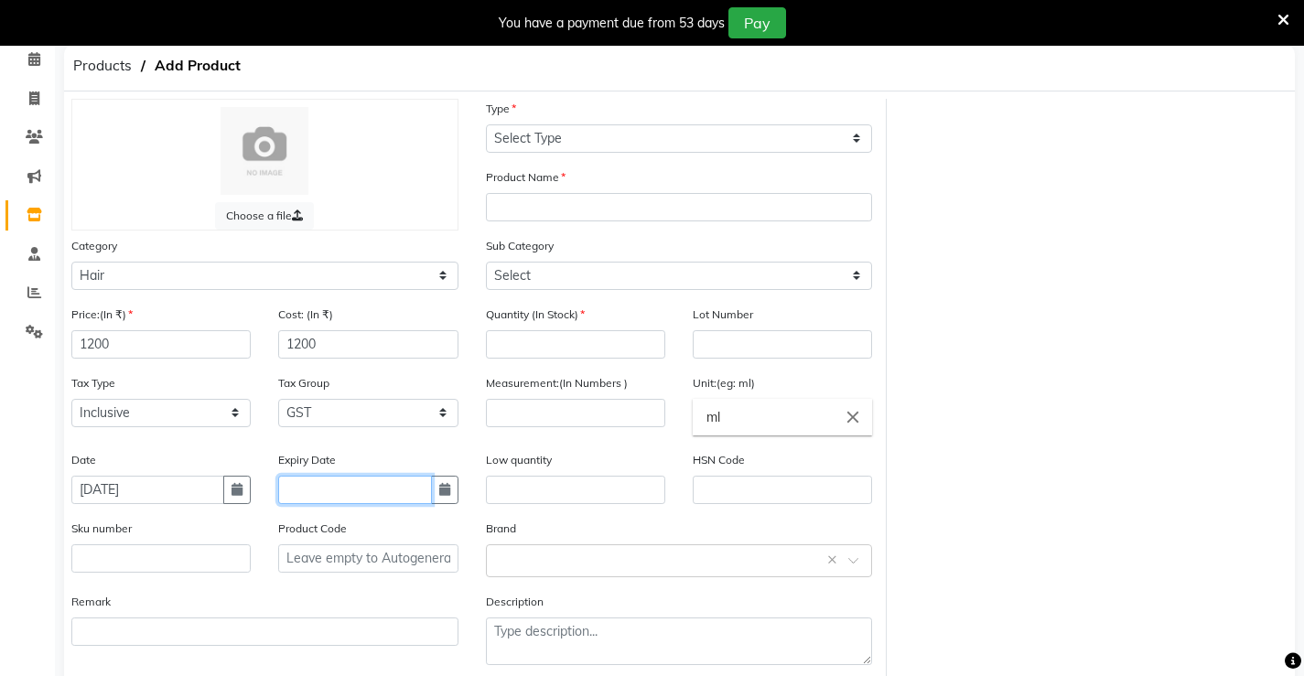
click at [333, 495] on input "text" at bounding box center [354, 490] width 153 height 28
select select "9"
select select "2025"
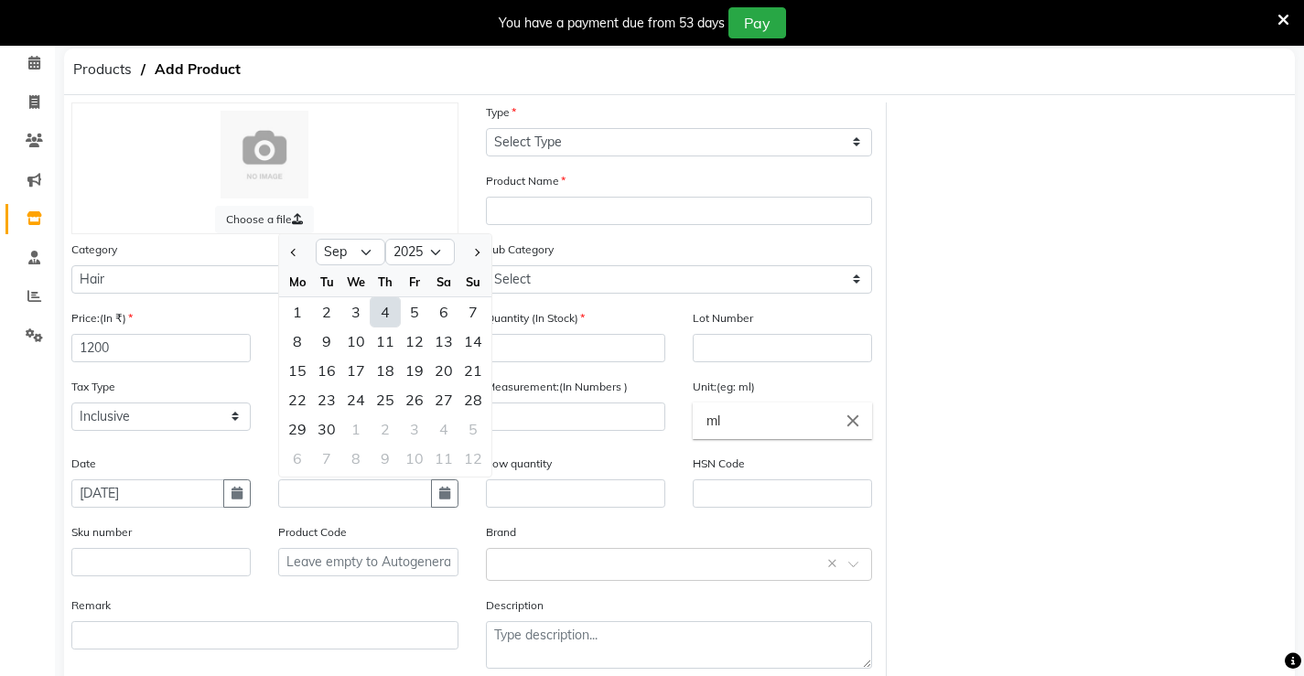
scroll to position [0, 0]
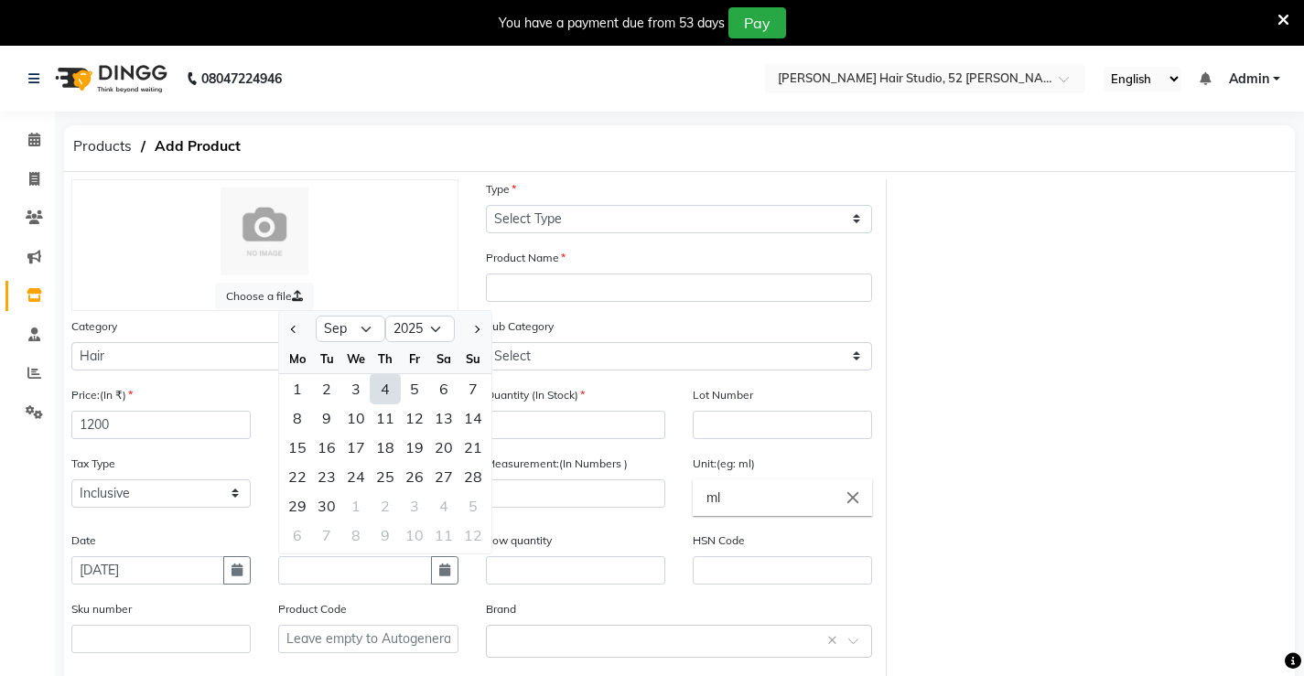
click at [431, 228] on div at bounding box center [265, 232] width 349 height 88
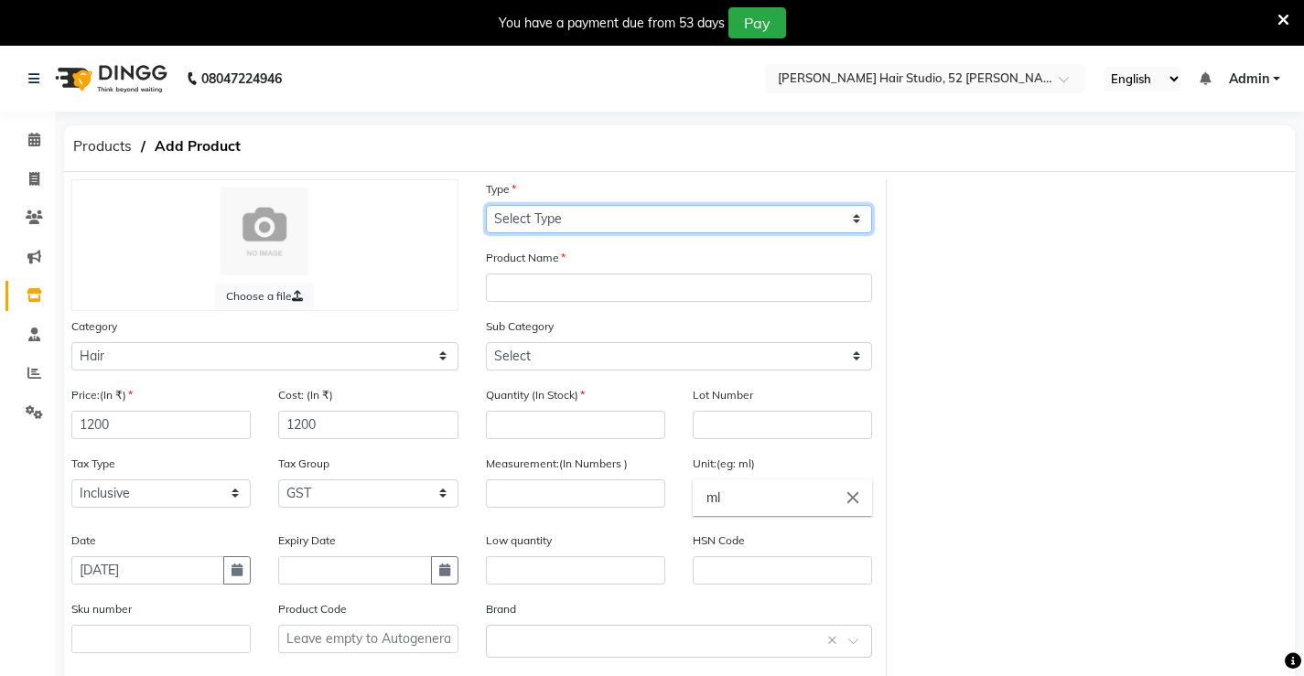
click at [550, 217] on select "Select Type Both Retail Consumable" at bounding box center [679, 219] width 387 height 28
select select "R"
click at [486, 205] on select "Select Type Both Retail Consumable" at bounding box center [679, 219] width 387 height 28
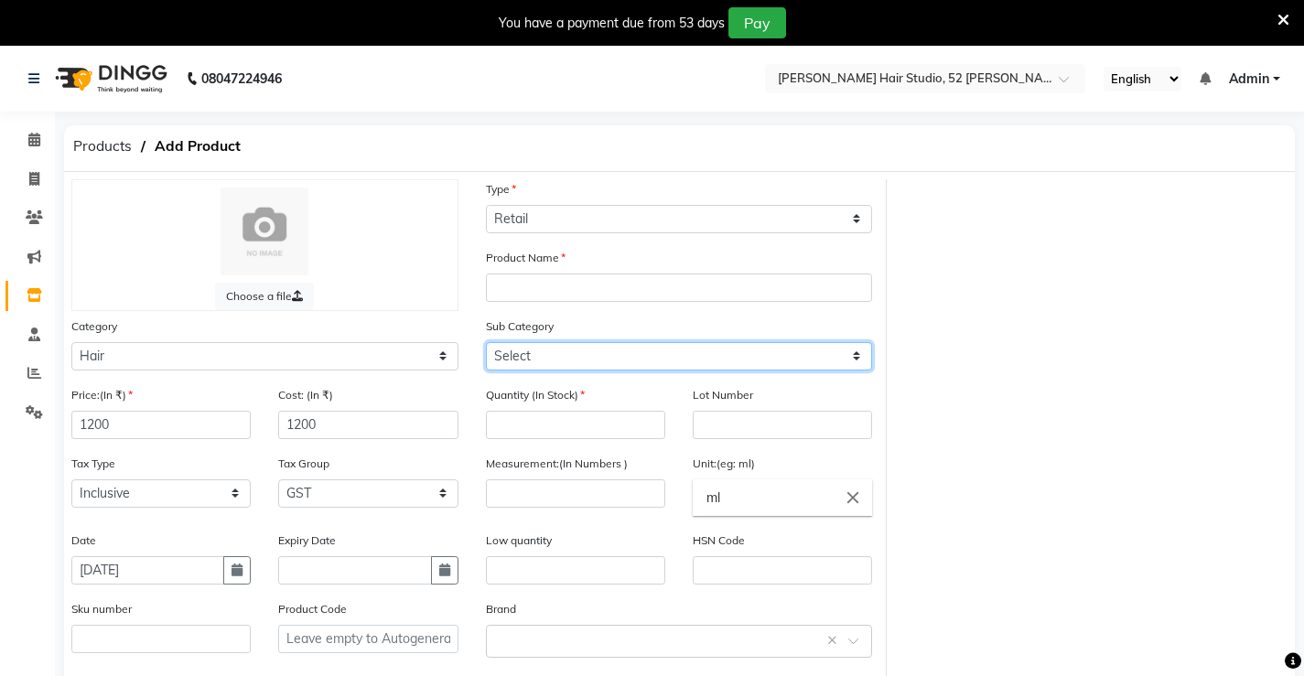
click at [542, 359] on select "Select Shampoo Conditioner Cream Mask Oil Serum Color Appliances Treatment Styl…" at bounding box center [679, 356] width 387 height 28
select select "1376901101"
click at [486, 342] on select "Select Shampoo Conditioner Cream Mask Oil Serum Color Appliances Treatment Styl…" at bounding box center [679, 356] width 387 height 28
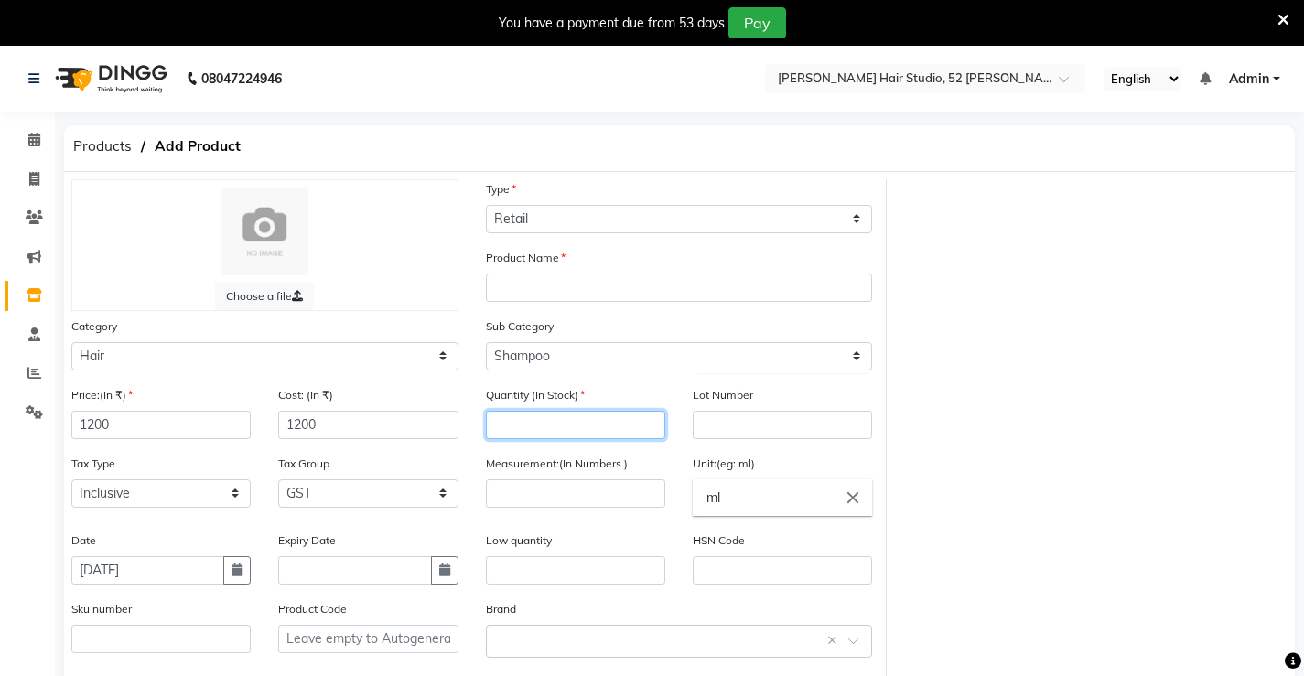
click at [566, 423] on input "number" at bounding box center [575, 425] width 179 height 28
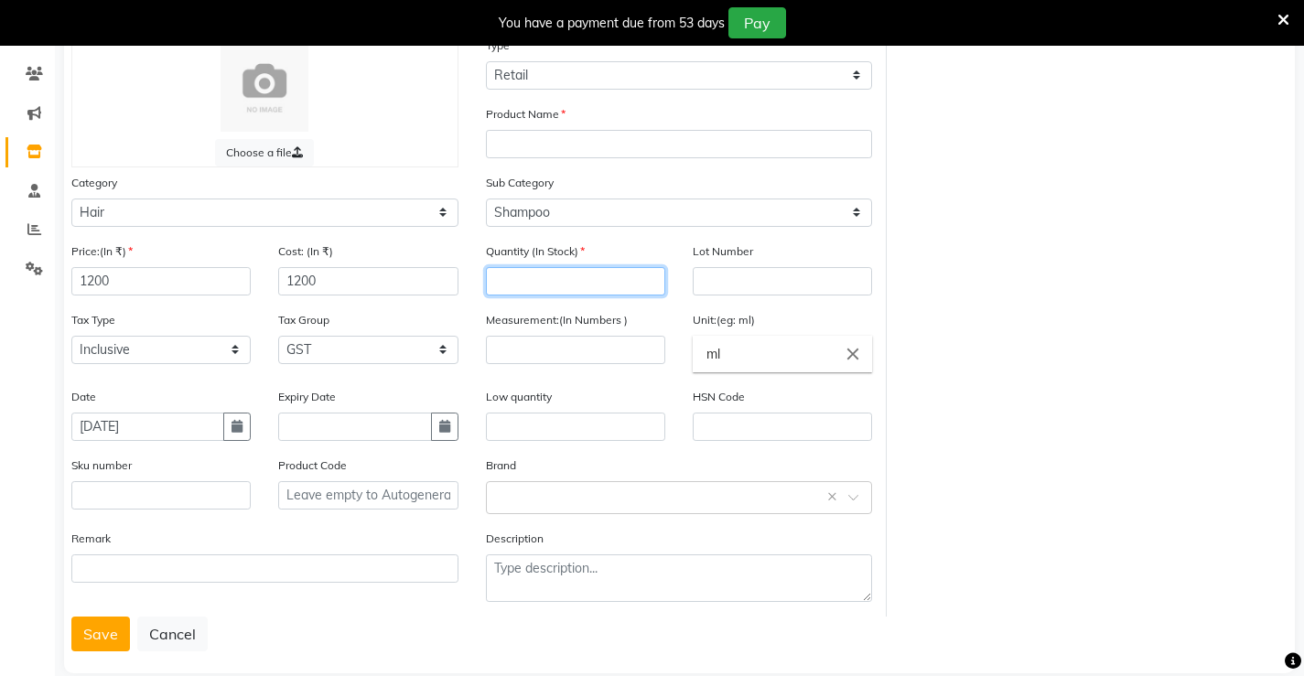
scroll to position [172, 0]
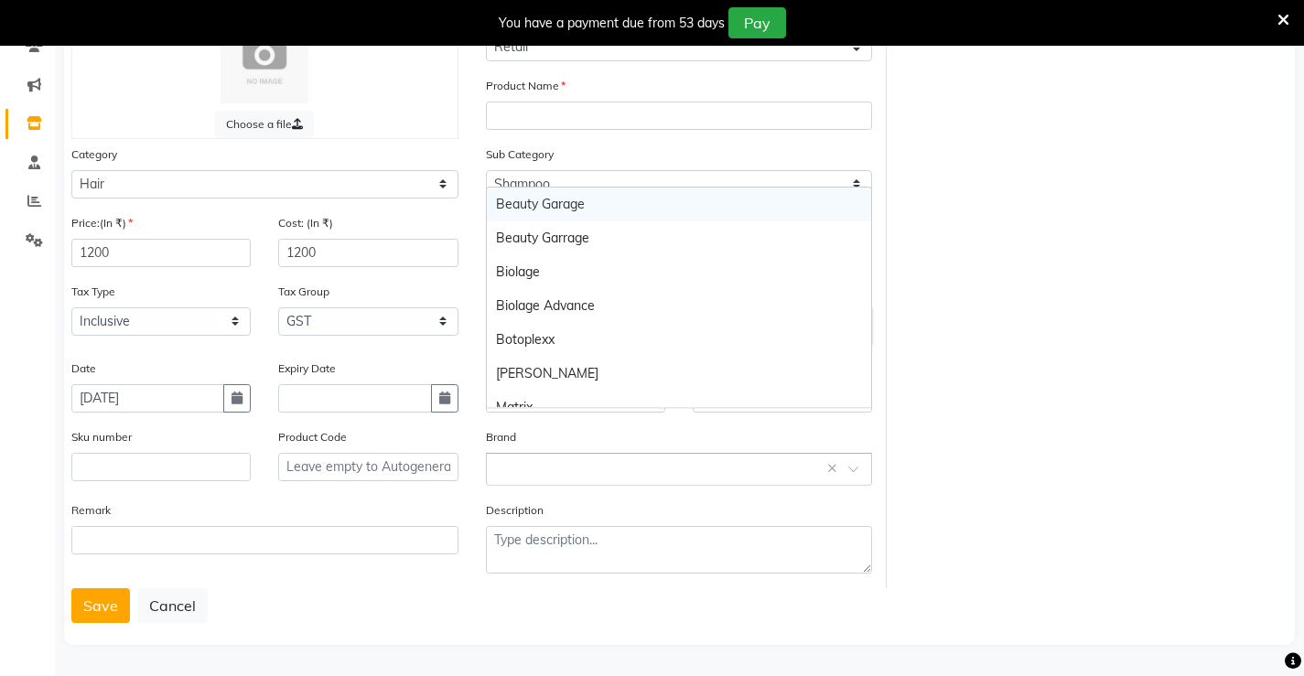
click at [510, 469] on input "text" at bounding box center [661, 467] width 330 height 19
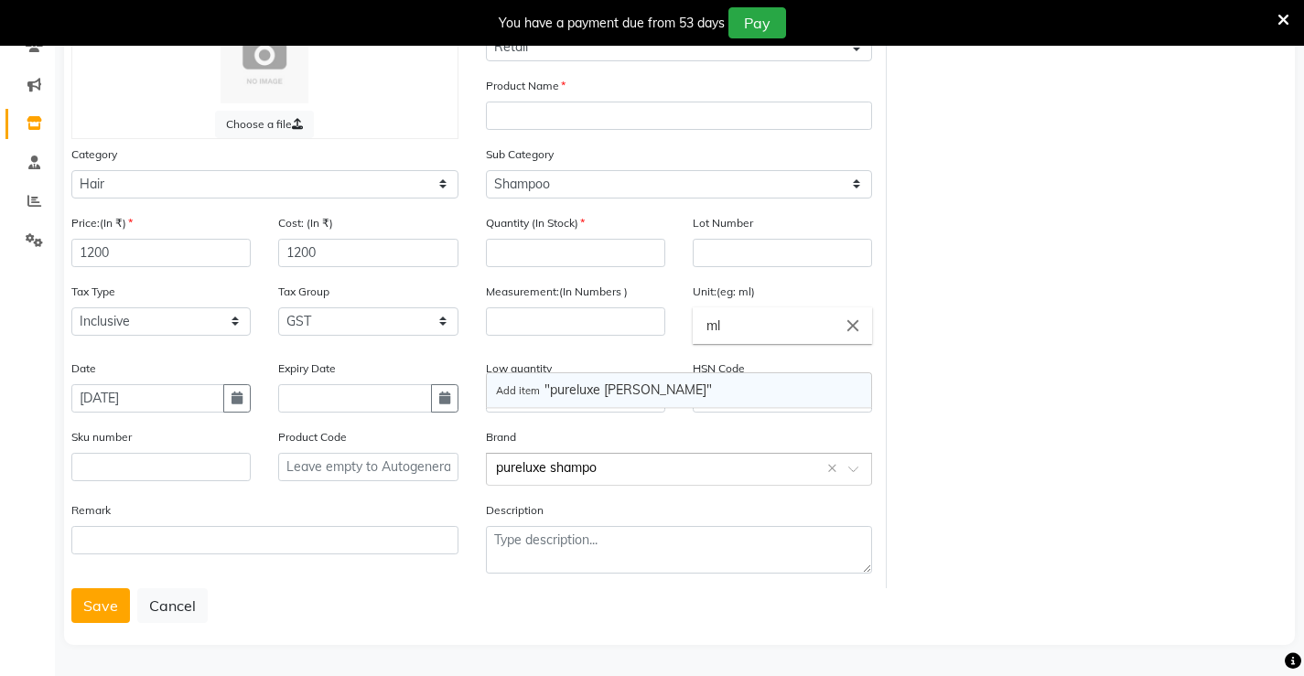
type input "pureluxe shampoo"
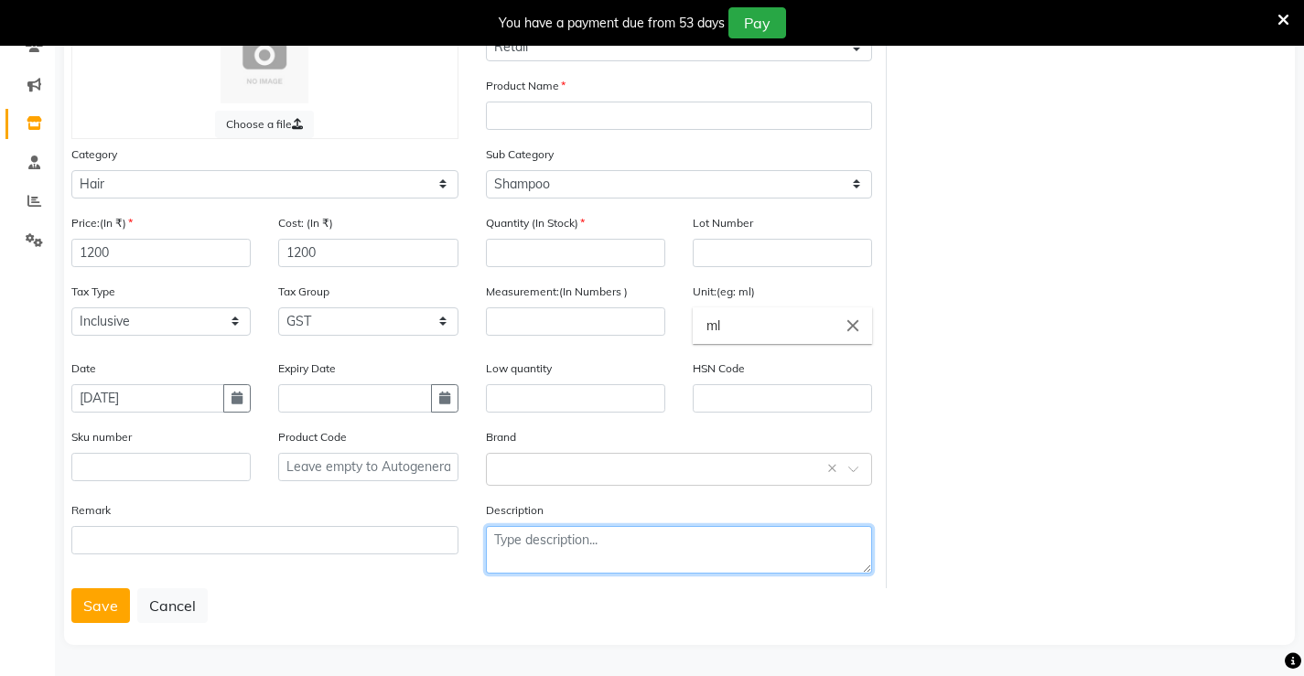
click at [514, 538] on textarea at bounding box center [679, 550] width 387 height 48
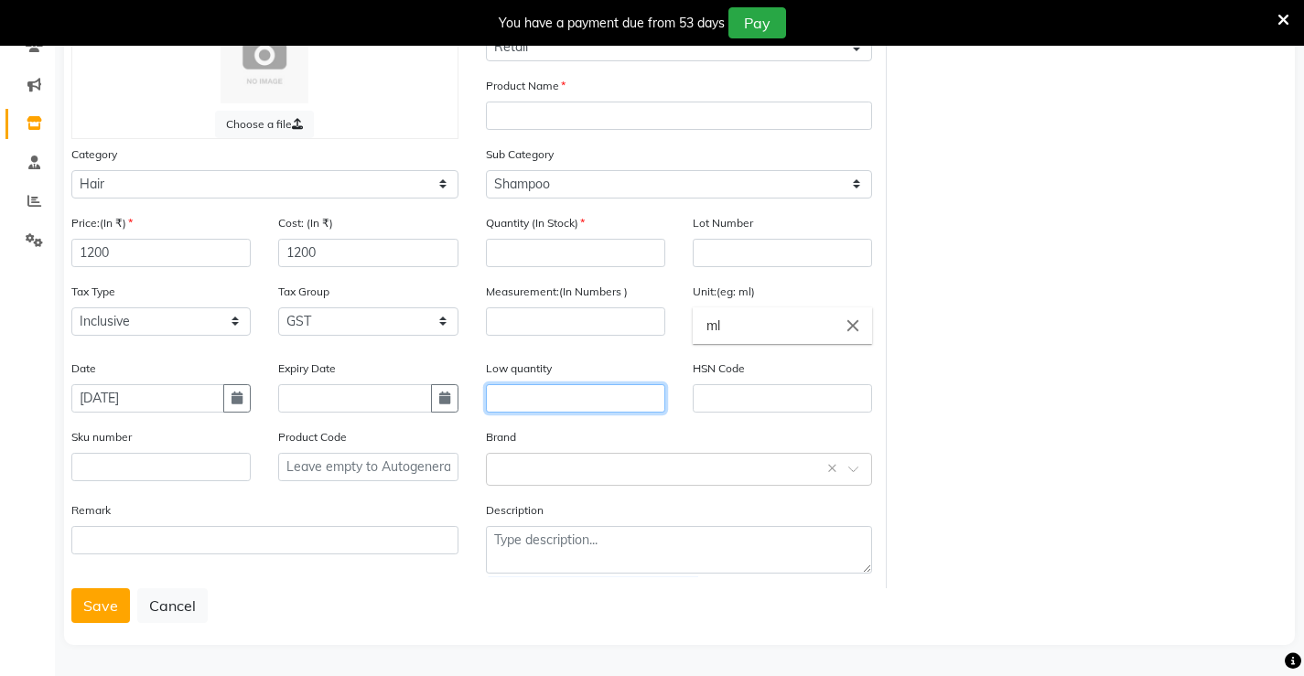
click at [545, 400] on input "text" at bounding box center [575, 398] width 179 height 28
click at [696, 405] on input "text" at bounding box center [782, 398] width 179 height 28
click at [497, 433] on label "Brand" at bounding box center [501, 437] width 30 height 16
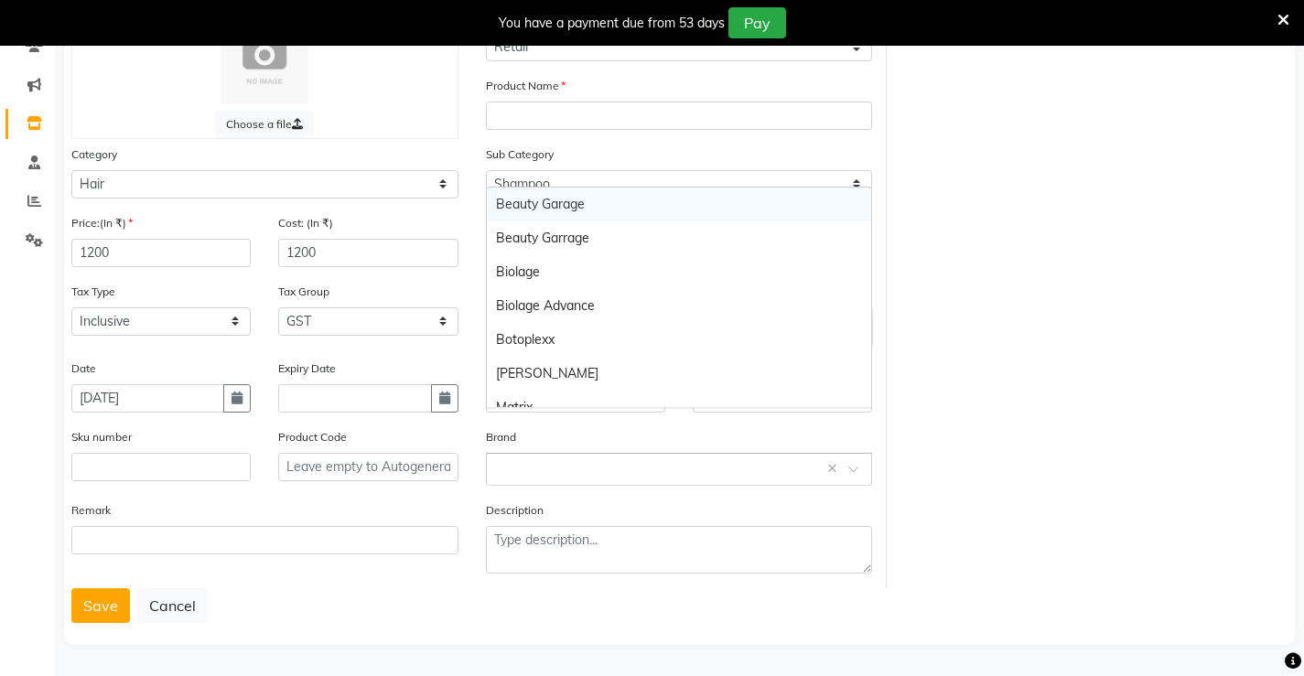
click at [501, 466] on input "text" at bounding box center [661, 467] width 330 height 19
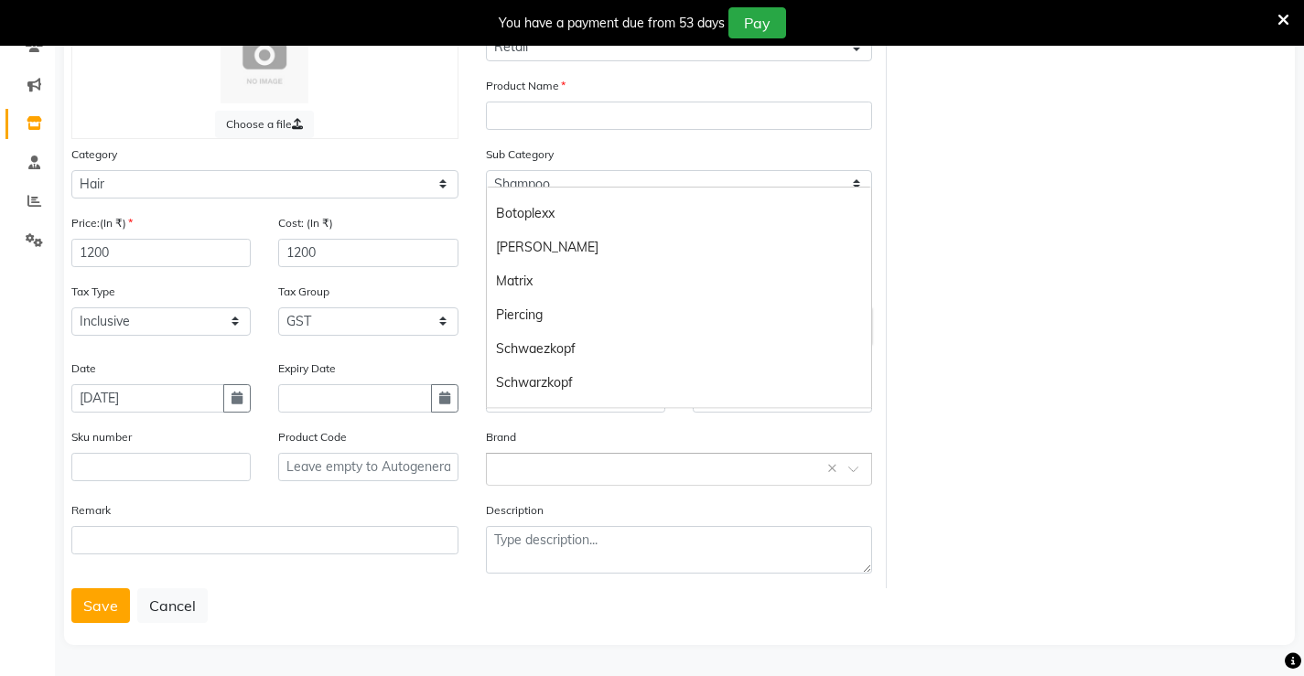
scroll to position [0, 0]
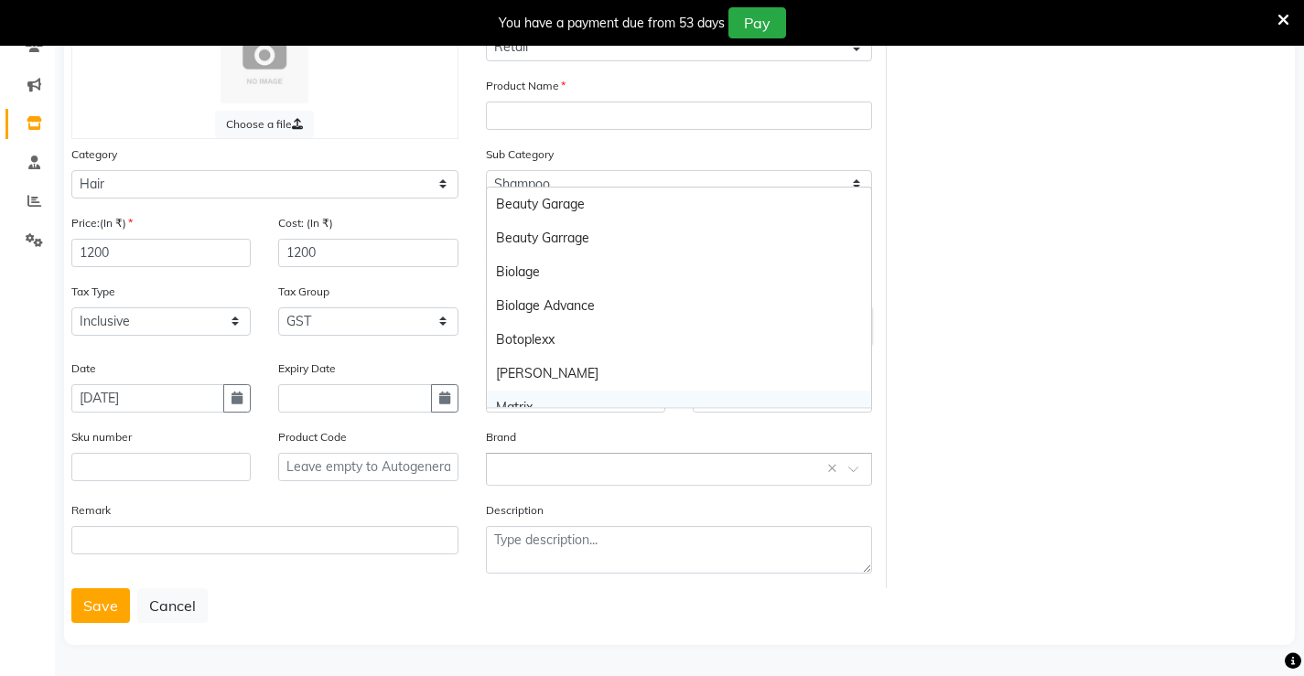
click at [543, 469] on input "text" at bounding box center [661, 467] width 330 height 19
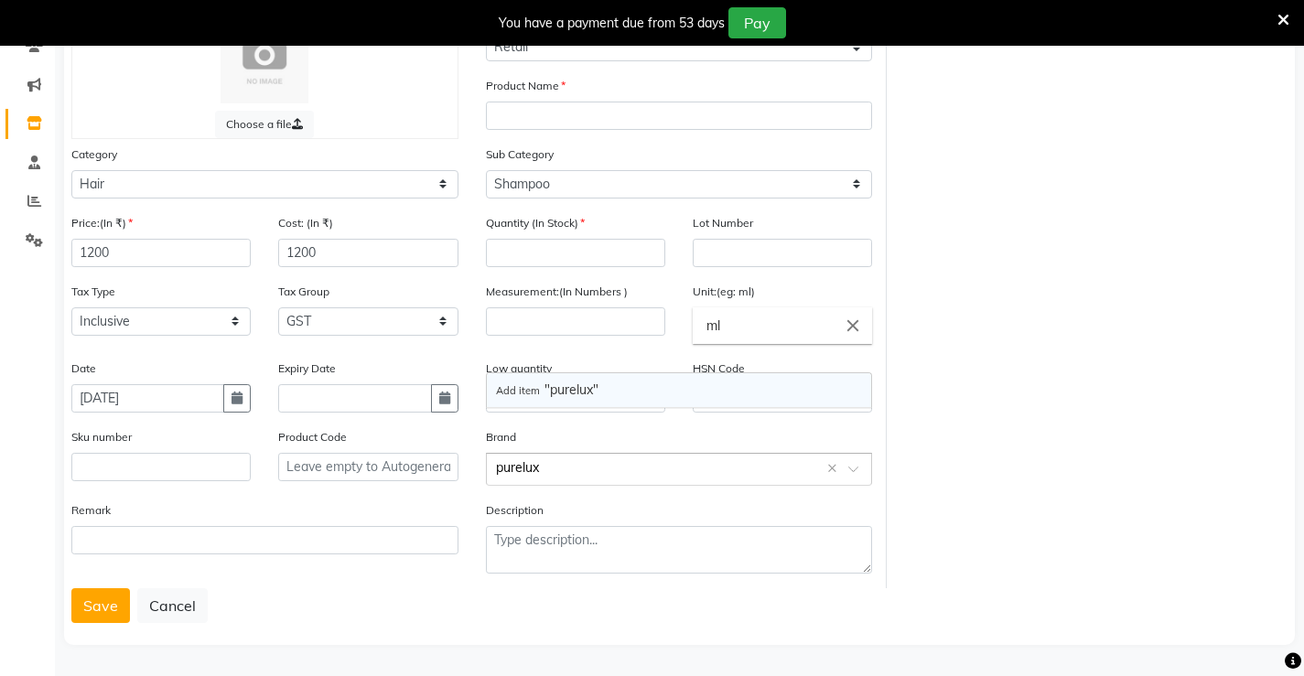
type input "pureluxe"
click at [359, 580] on div "Remark" at bounding box center [265, 545] width 415 height 88
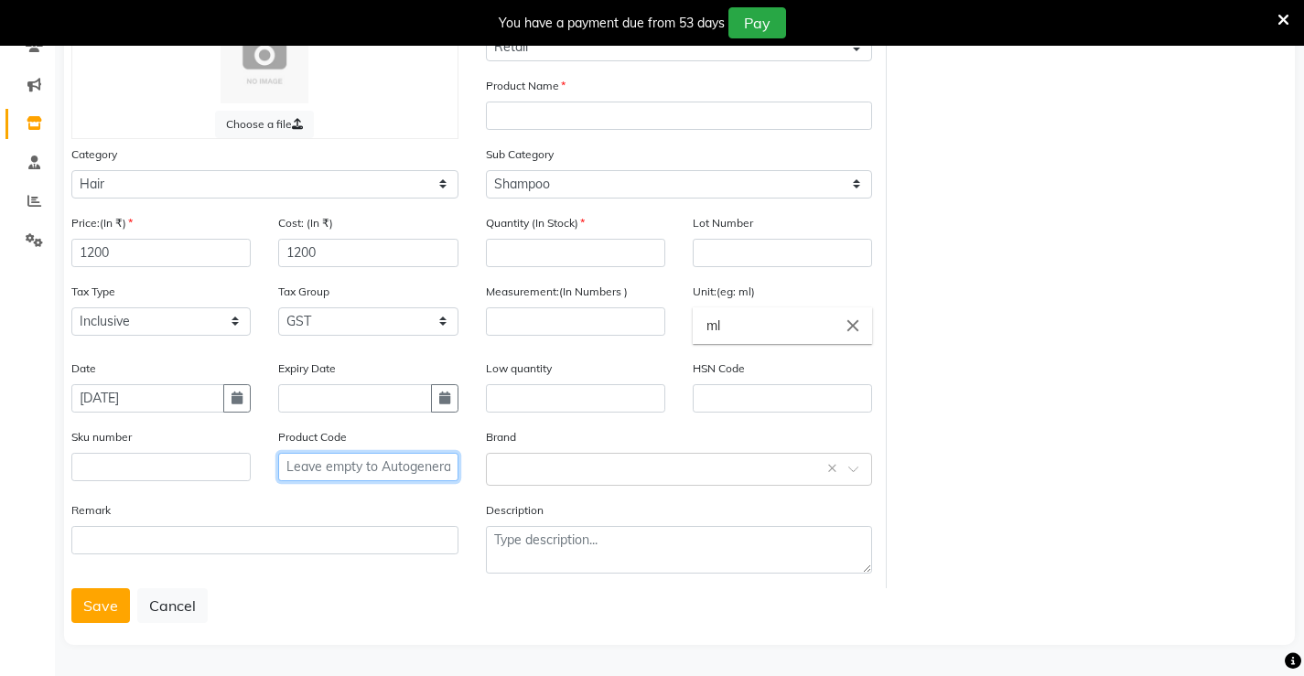
click at [329, 470] on input "text" at bounding box center [367, 467] width 179 height 28
click at [303, 398] on input "text" at bounding box center [354, 398] width 153 height 28
select select "9"
select select "2025"
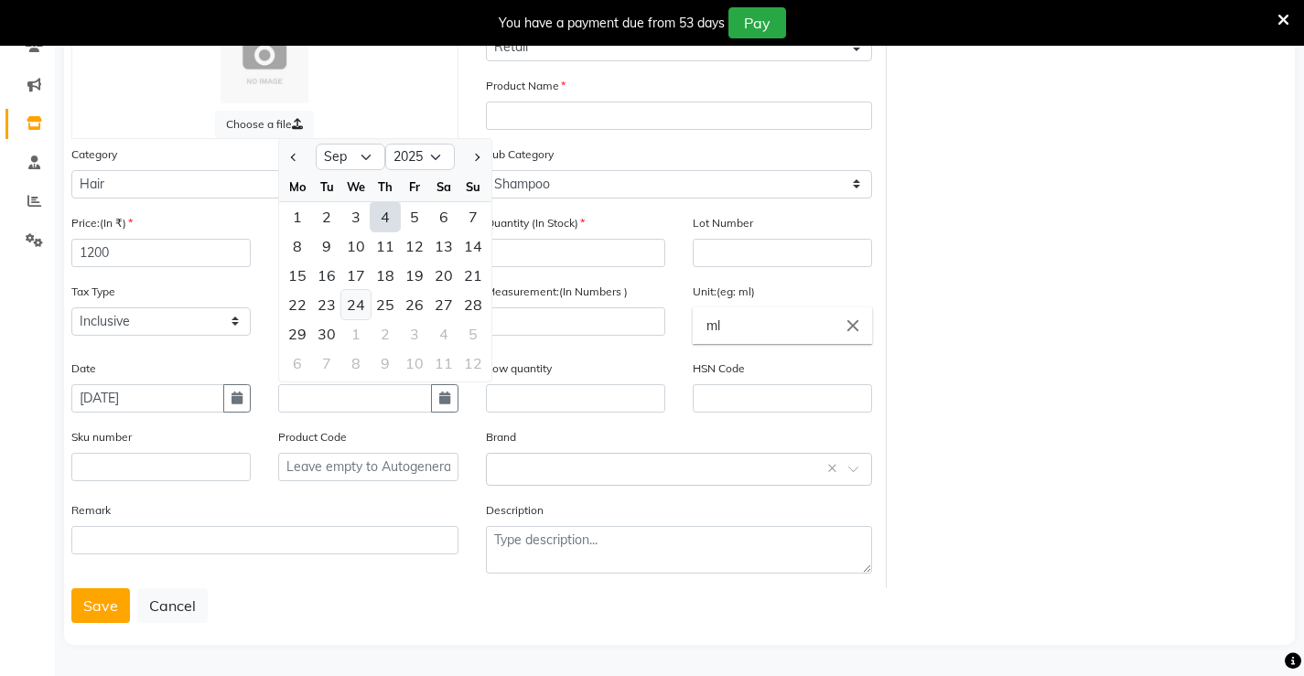
click at [366, 298] on div "24" at bounding box center [355, 304] width 29 height 29
type input "[DATE]"
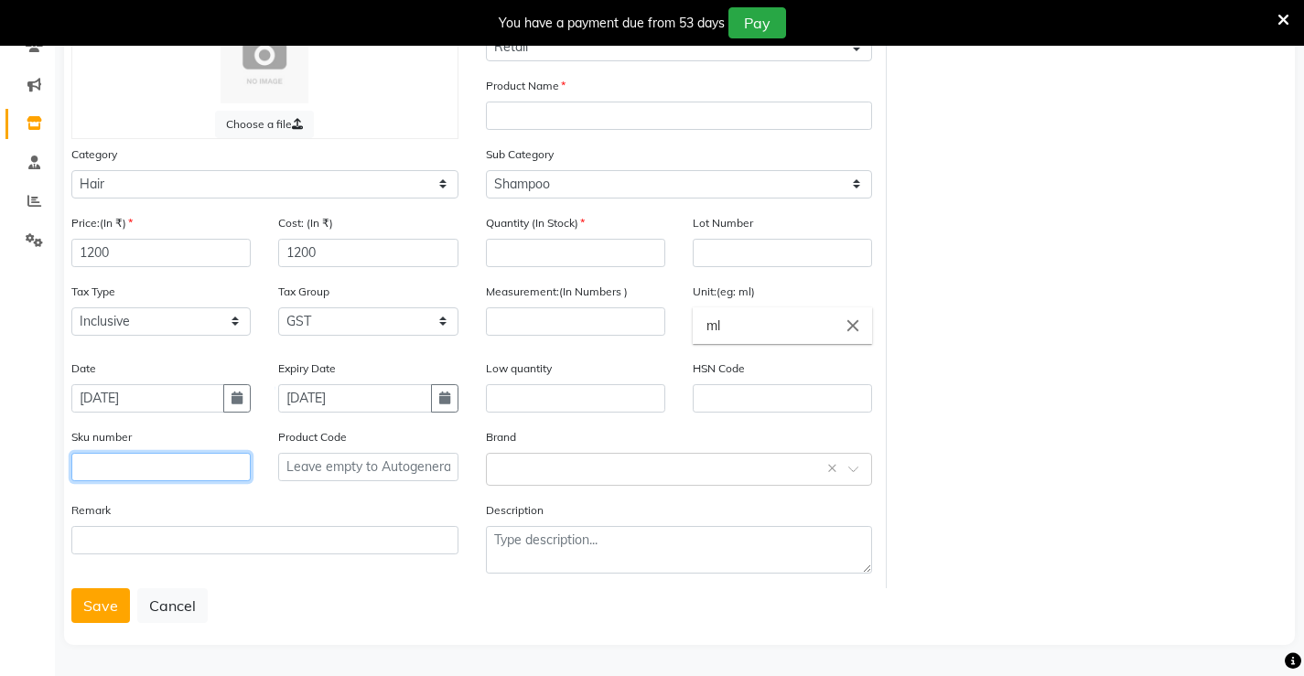
click at [105, 467] on input "text" at bounding box center [160, 467] width 179 height 28
click at [82, 613] on button "Save" at bounding box center [100, 605] width 59 height 35
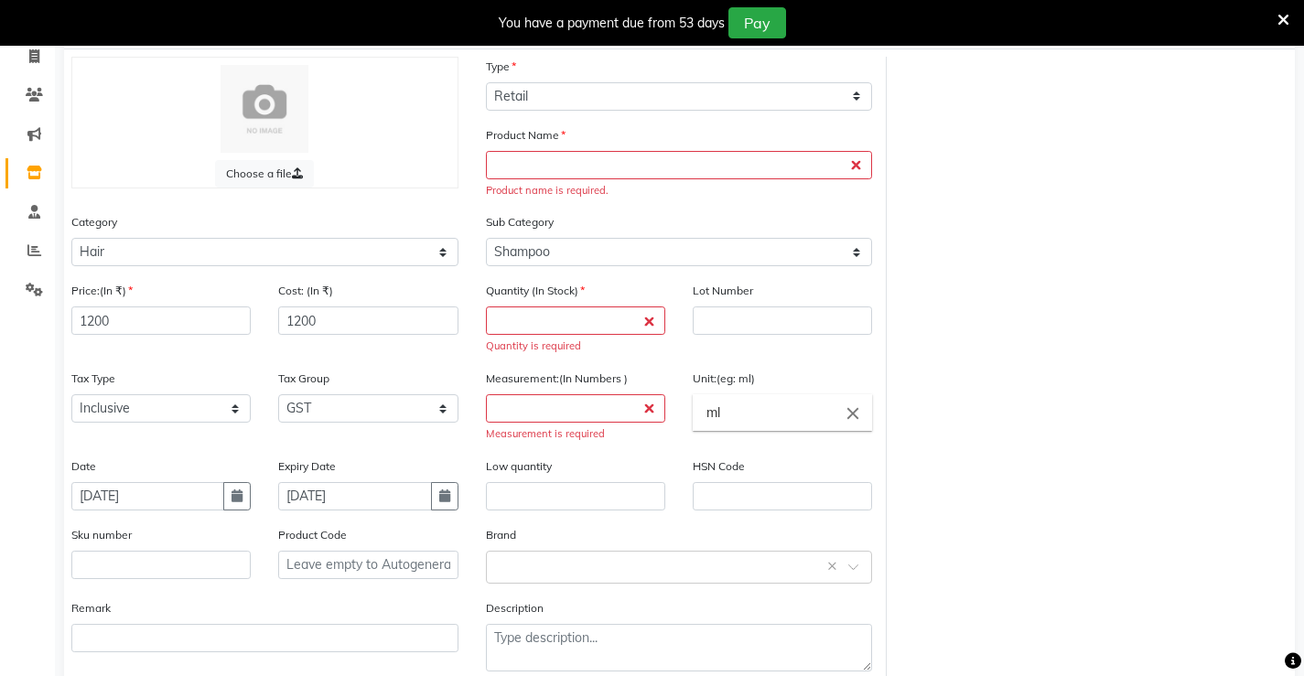
scroll to position [81, 0]
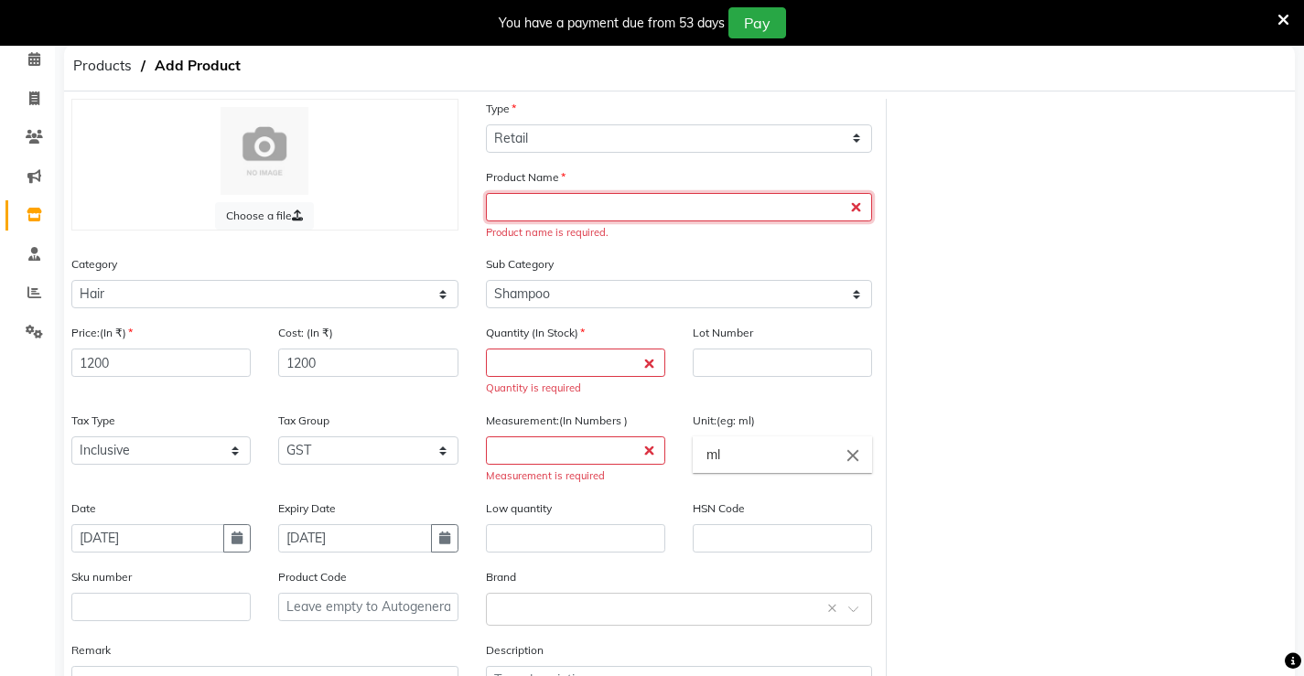
click at [568, 211] on input "text" at bounding box center [679, 207] width 387 height 28
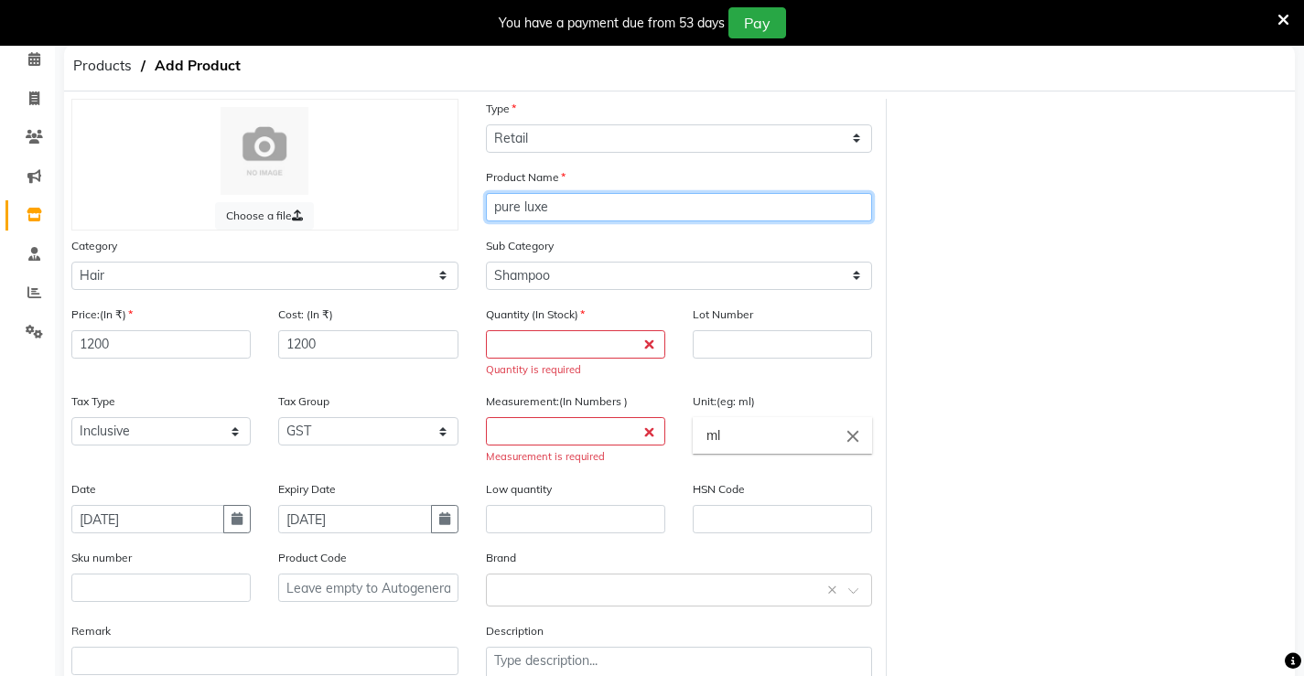
type input "pure luxe"
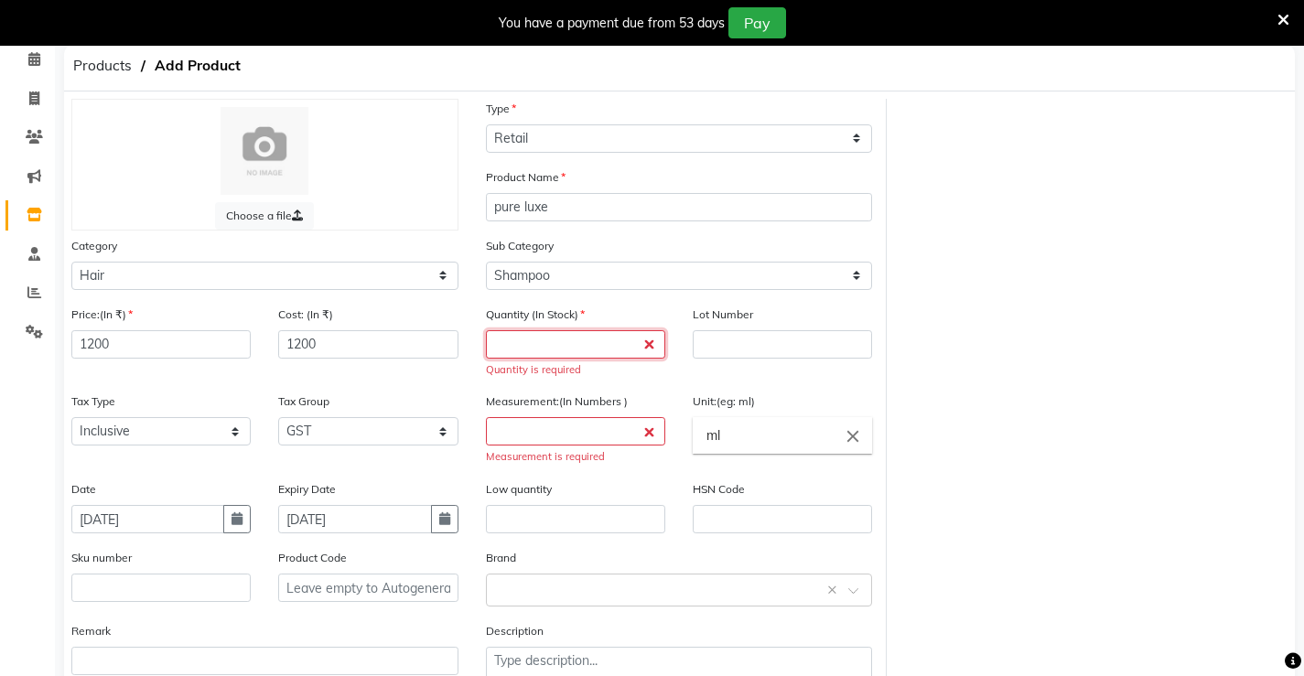
click at [562, 336] on input "number" at bounding box center [575, 344] width 179 height 28
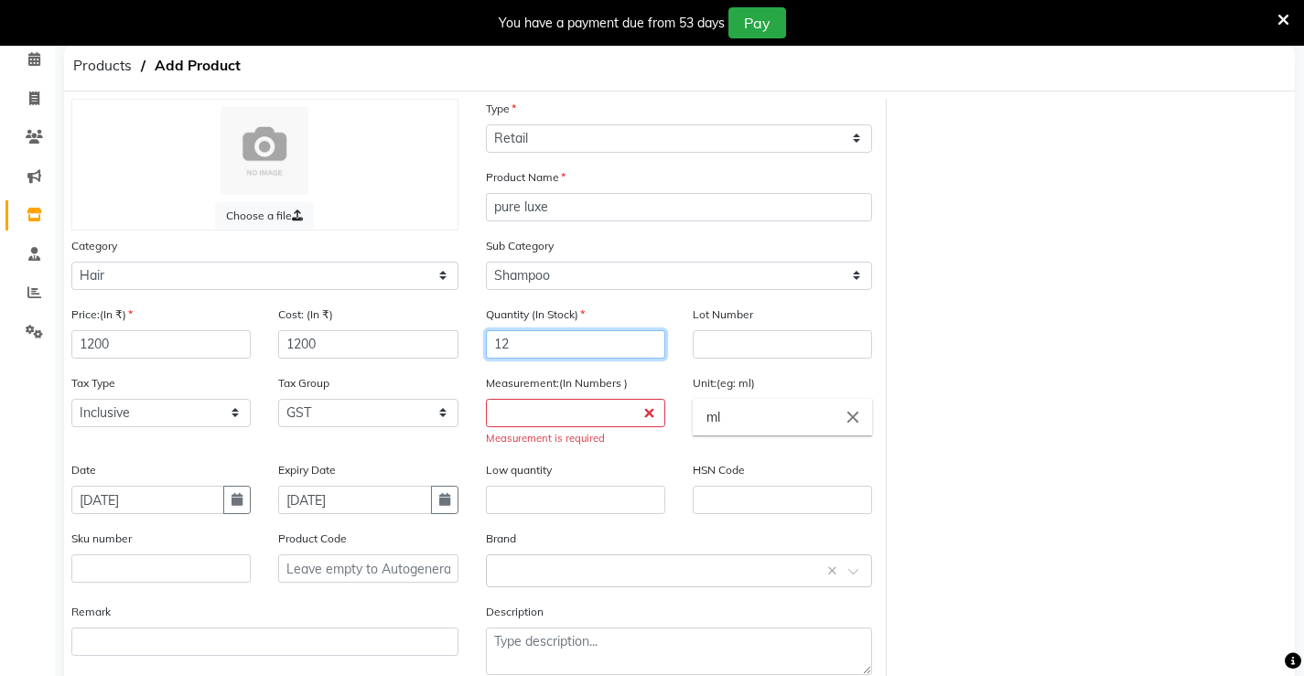
type input "12"
click at [627, 461] on div "Low quantity" at bounding box center [575, 487] width 179 height 54
click at [561, 405] on input "number" at bounding box center [575, 413] width 179 height 28
click at [728, 351] on input "text" at bounding box center [782, 344] width 179 height 28
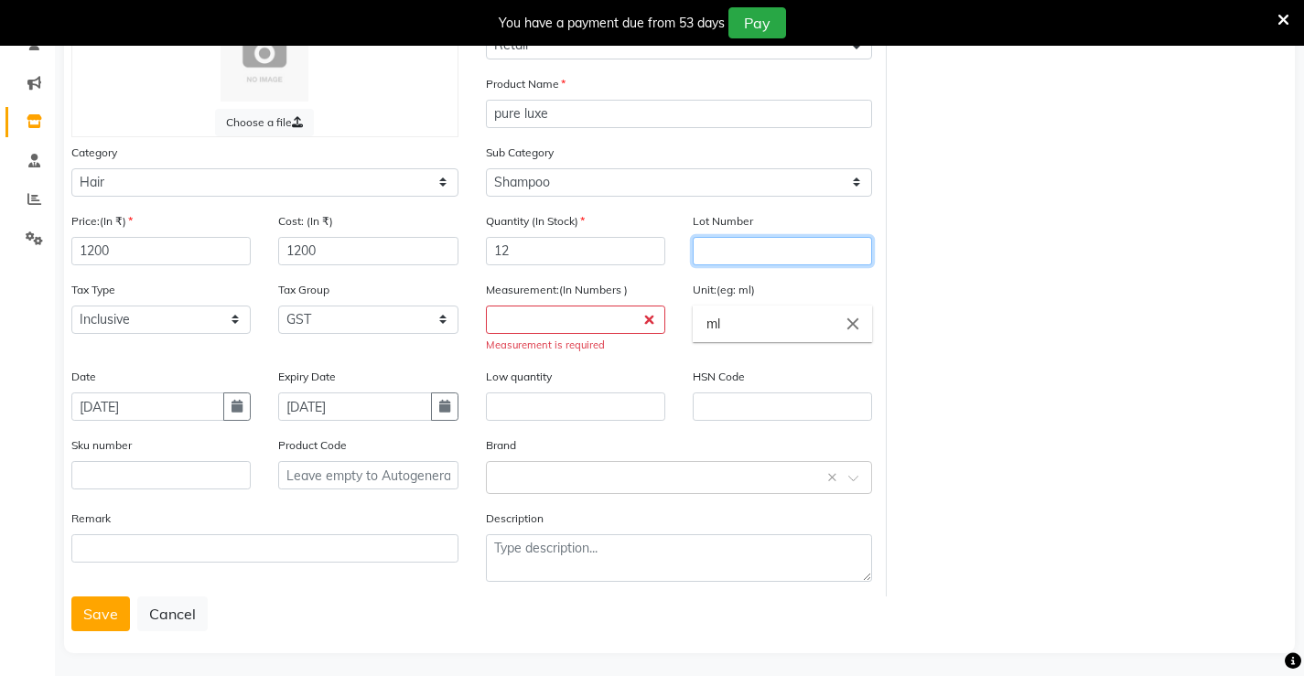
scroll to position [182, 0]
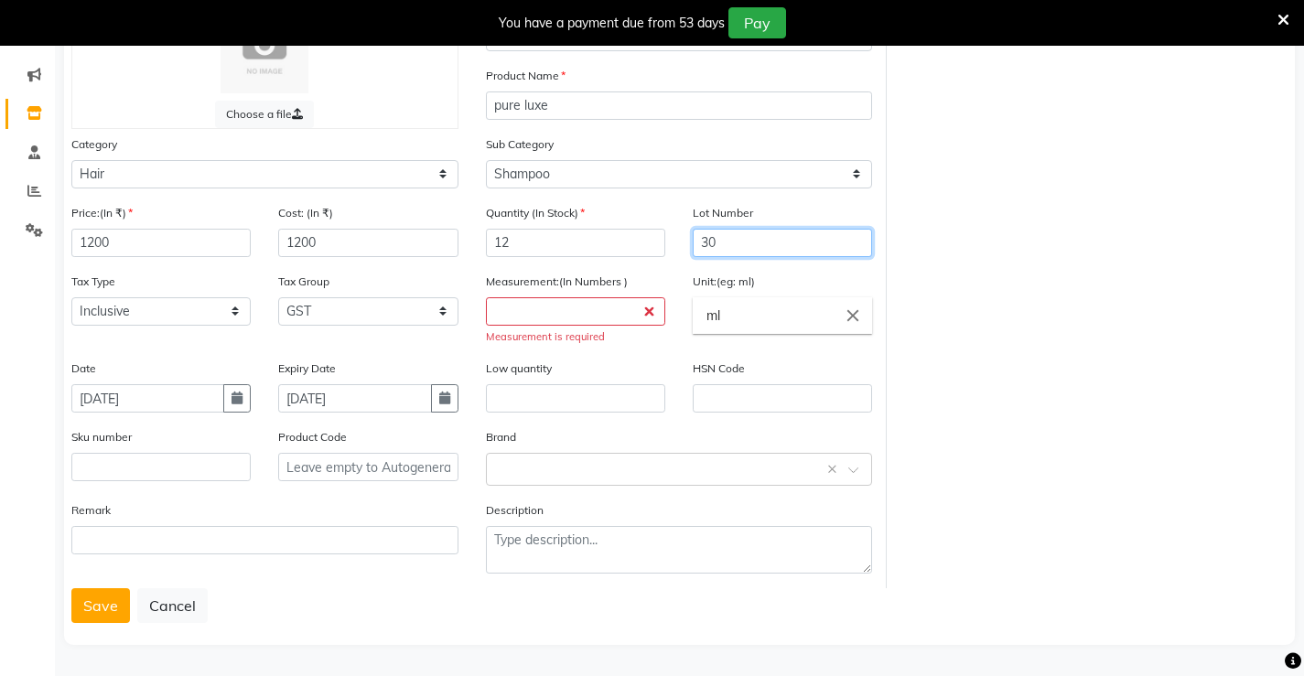
type input "3"
click at [541, 312] on input "number" at bounding box center [575, 311] width 179 height 28
type input "3"
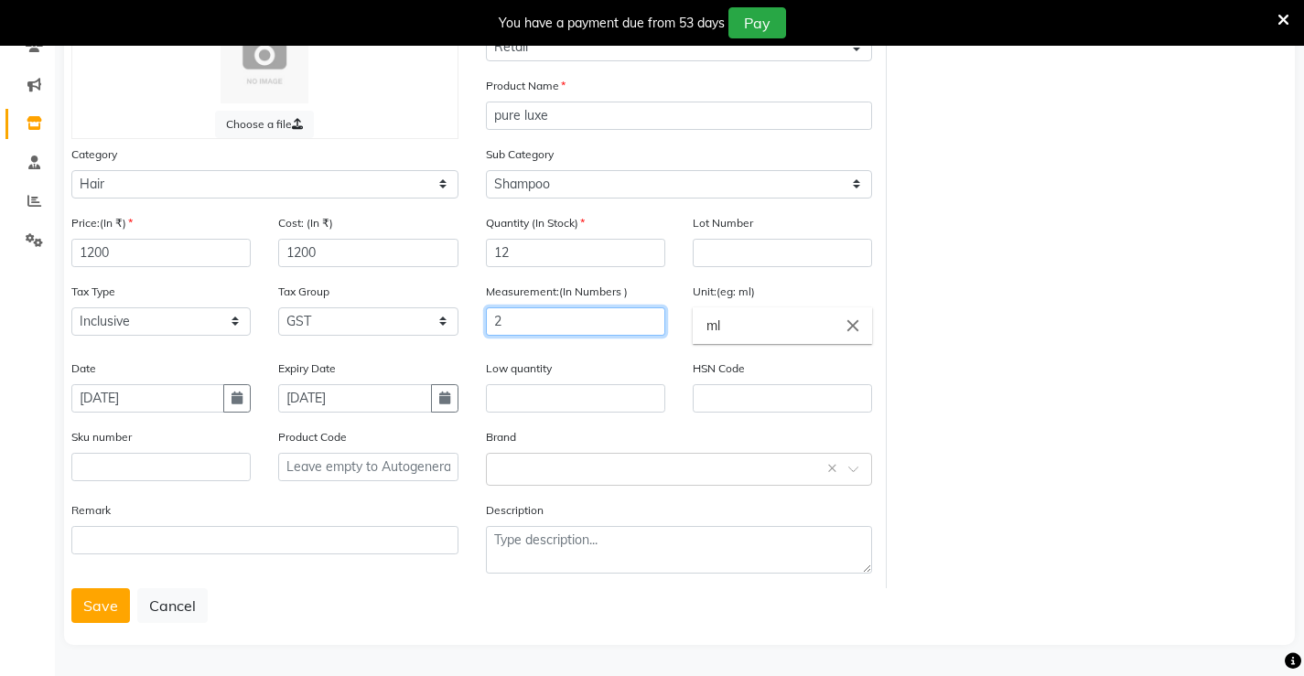
scroll to position [172, 0]
type input "250"
click at [458, 567] on div "Remark" at bounding box center [265, 545] width 415 height 88
click at [80, 596] on button "Save" at bounding box center [100, 605] width 59 height 35
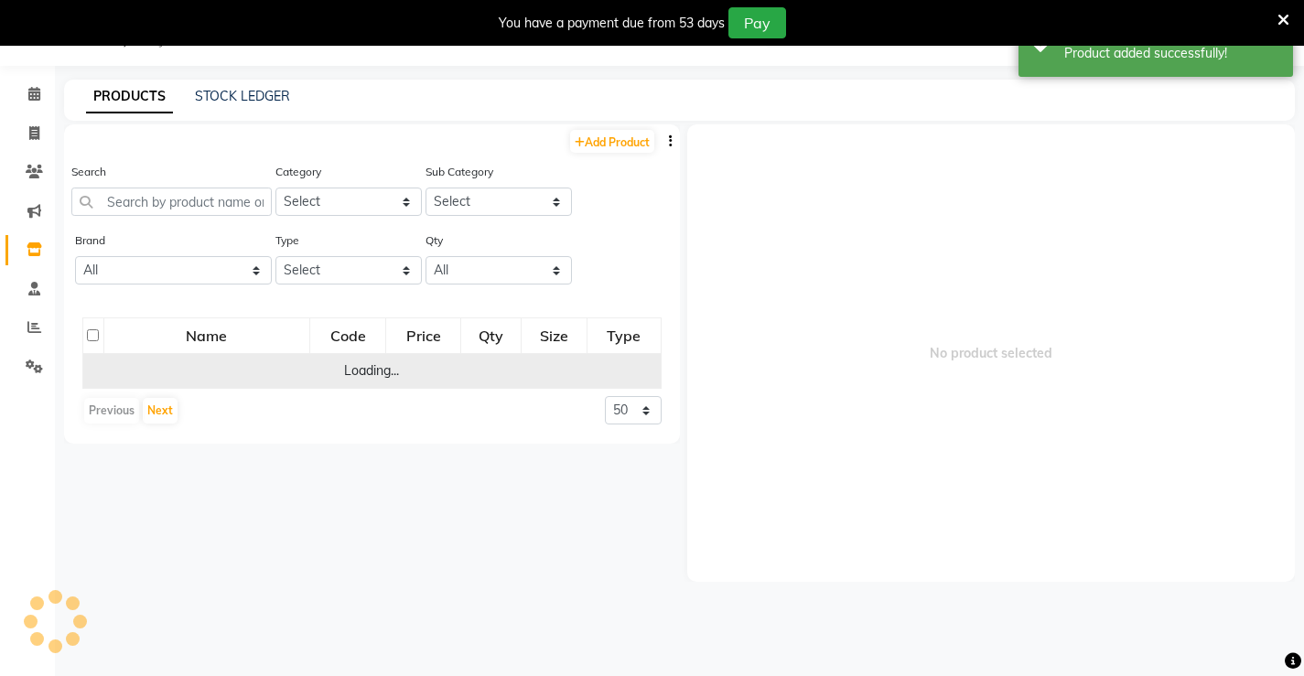
scroll to position [58, 0]
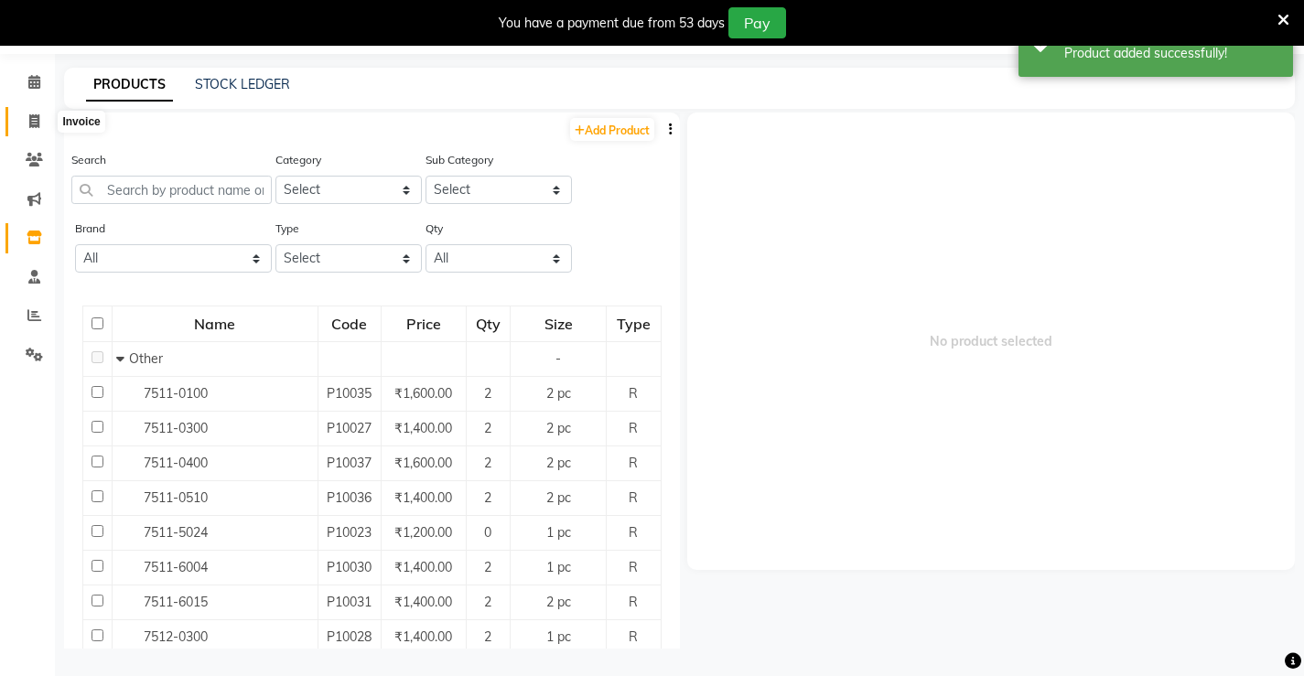
click at [36, 124] on icon at bounding box center [34, 121] width 10 height 14
select select "service"
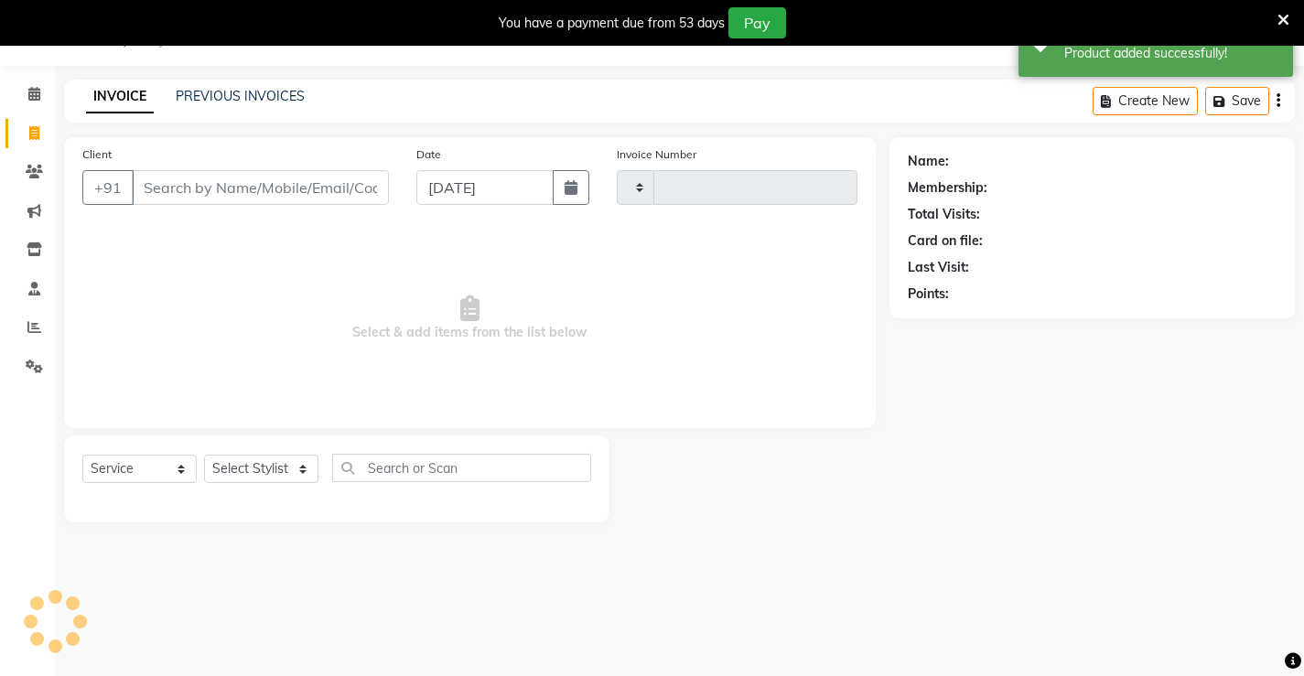
scroll to position [46, 0]
click at [254, 465] on select "Select Stylist" at bounding box center [261, 469] width 114 height 28
type input "1328"
select select "7705"
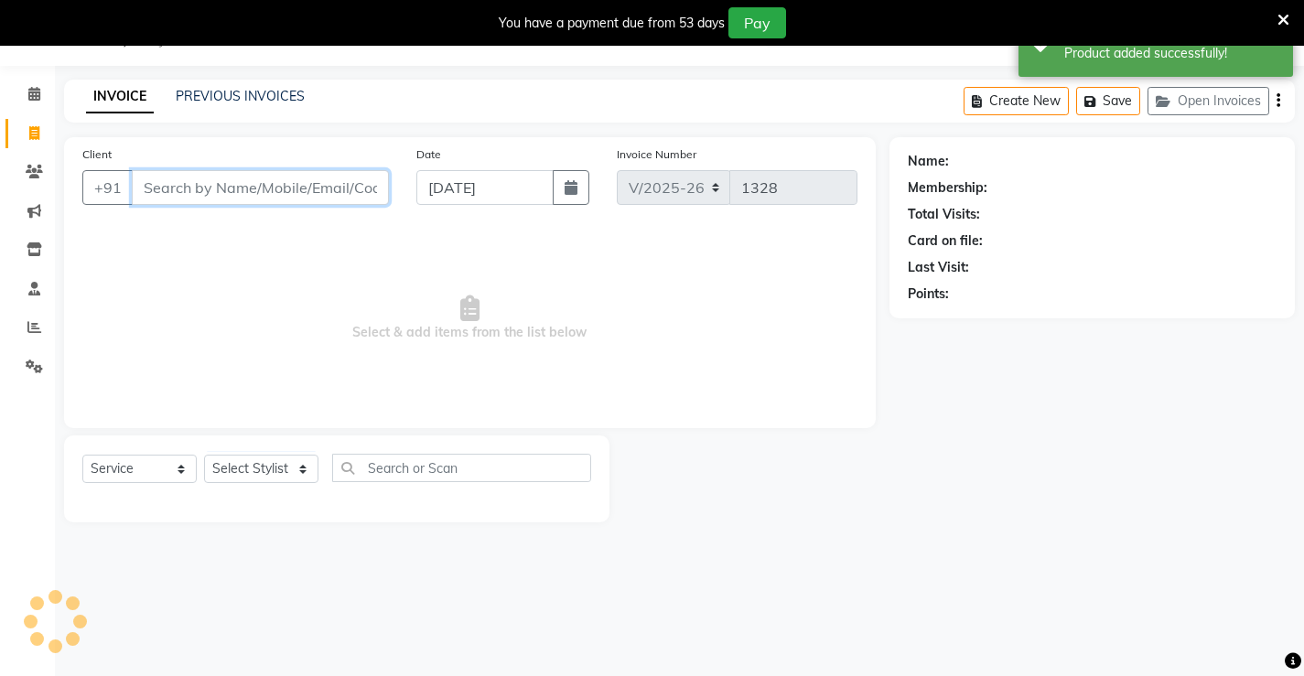
drag, startPoint x: 167, startPoint y: 171, endPoint x: 167, endPoint y: 188, distance: 16.5
click at [167, 187] on input "Client" at bounding box center [260, 187] width 257 height 35
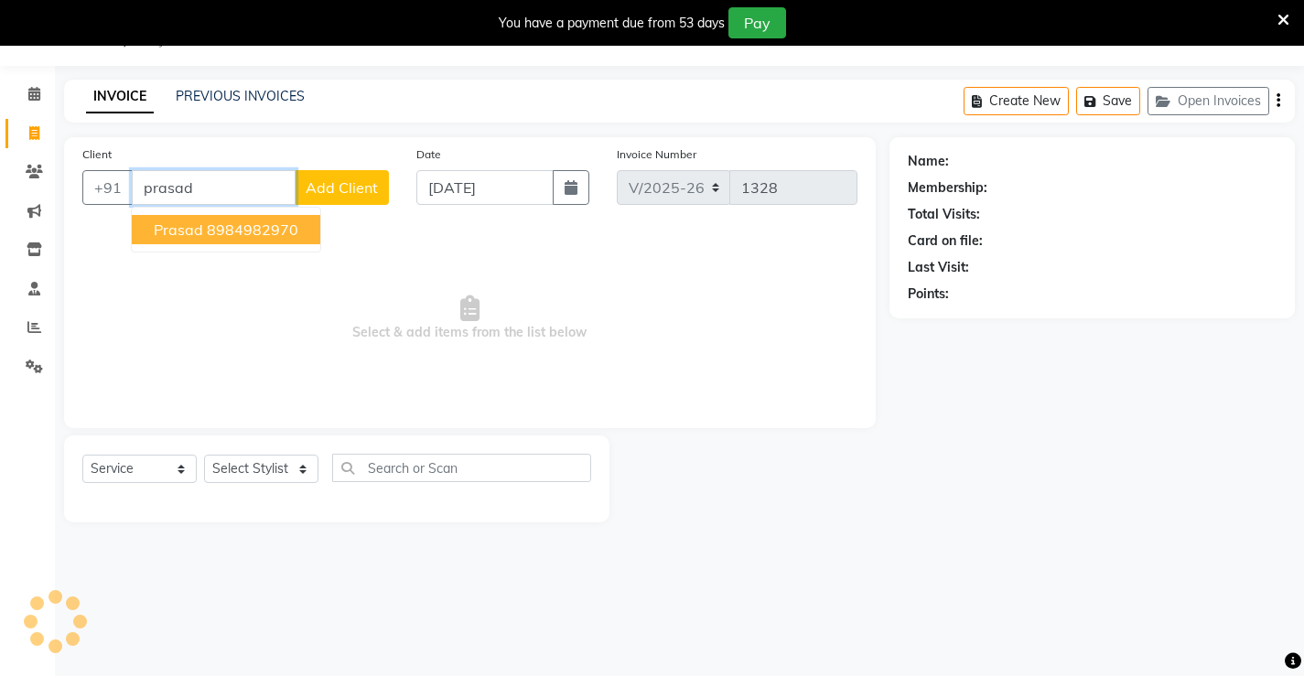
click at [173, 224] on span "prasad" at bounding box center [178, 230] width 49 height 18
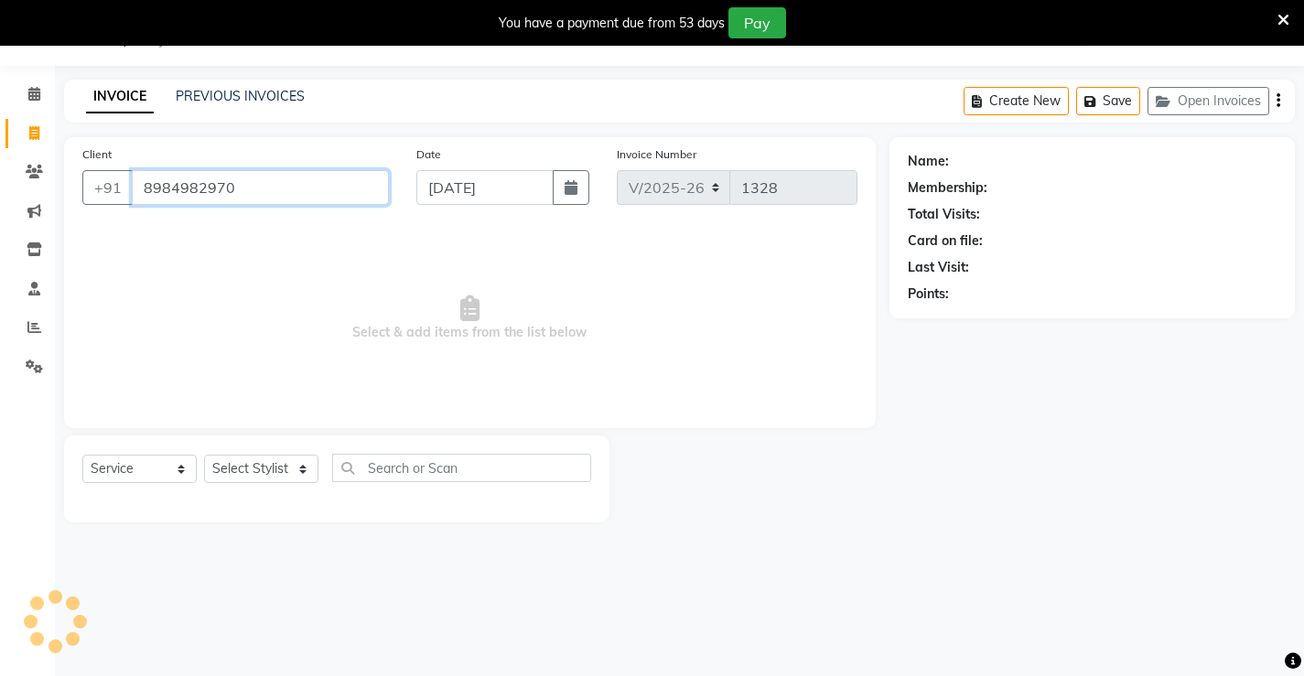
type input "8984982970"
click at [87, 477] on select "Select Service Product Membership Package Voucher Prepaid Gift Card" at bounding box center [139, 469] width 114 height 28
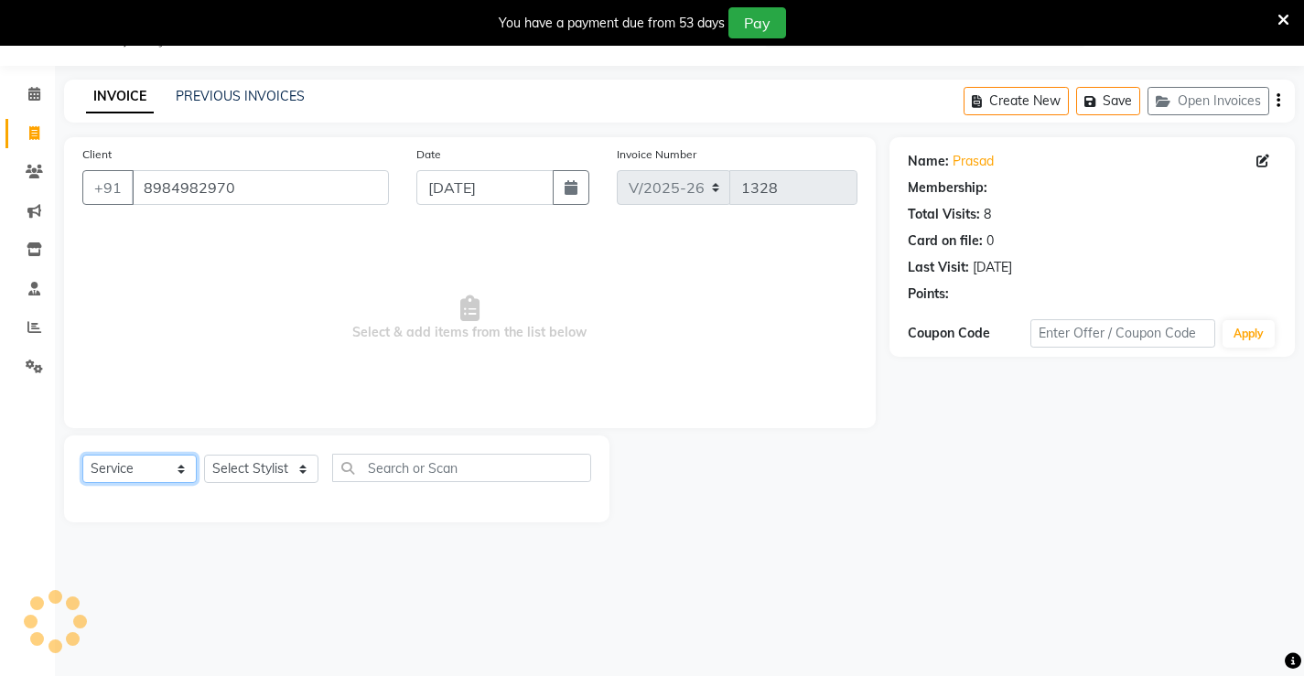
select select "product"
click at [82, 455] on select "Select Service Product Membership Package Voucher Prepaid Gift Card" at bounding box center [139, 469] width 114 height 28
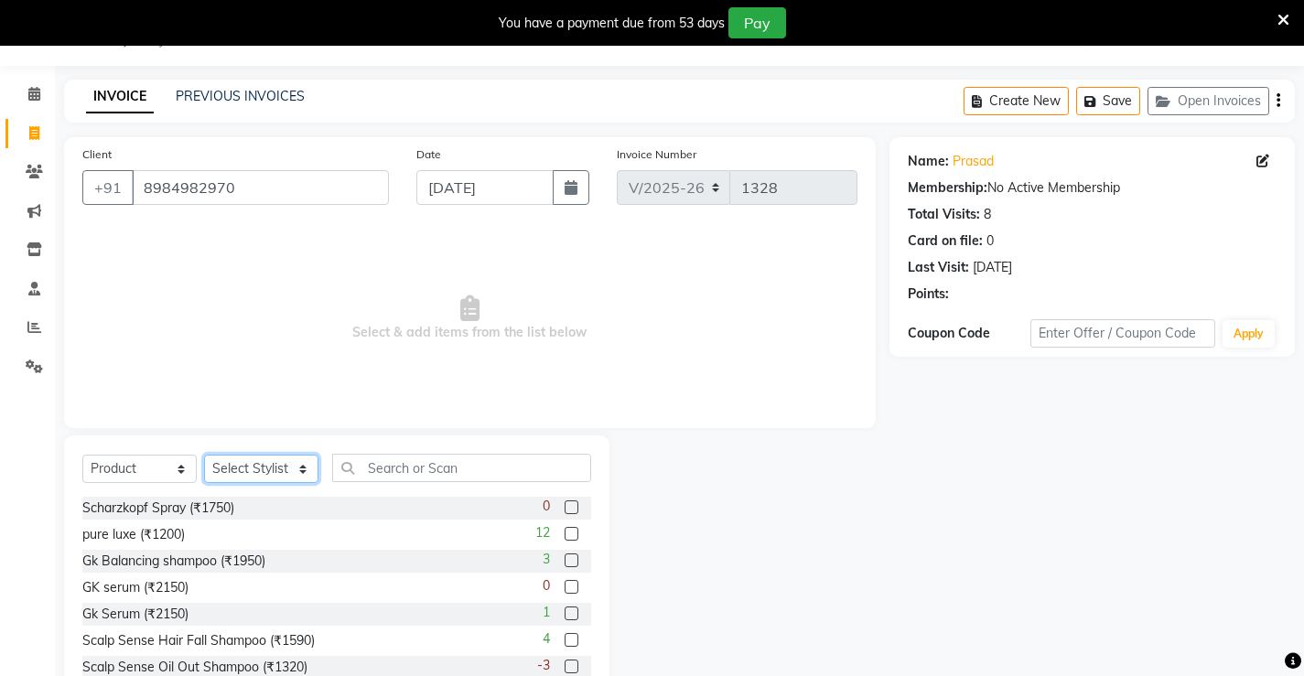
click at [267, 471] on select "Select Stylist Ajay [PERSON_NAME] [PERSON_NAME] [PERSON_NAME] unsex hair stylis…" at bounding box center [261, 469] width 114 height 28
select select "68606"
click at [204, 455] on select "Select Stylist Ajay [PERSON_NAME] [PERSON_NAME] [PERSON_NAME] unsex hair stylis…" at bounding box center [261, 469] width 114 height 28
click at [416, 472] on input "text" at bounding box center [461, 468] width 259 height 28
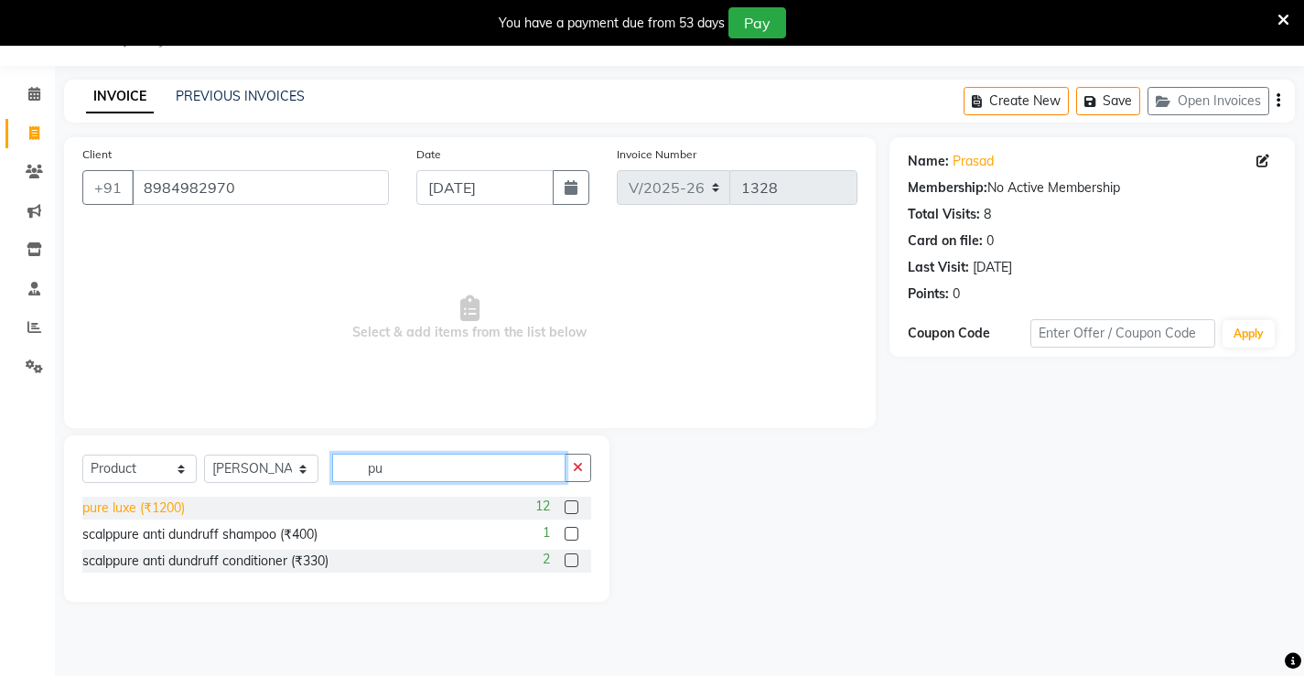
type input "pu"
click at [165, 506] on div "pure luxe (₹1200)" at bounding box center [133, 508] width 102 height 19
checkbox input "false"
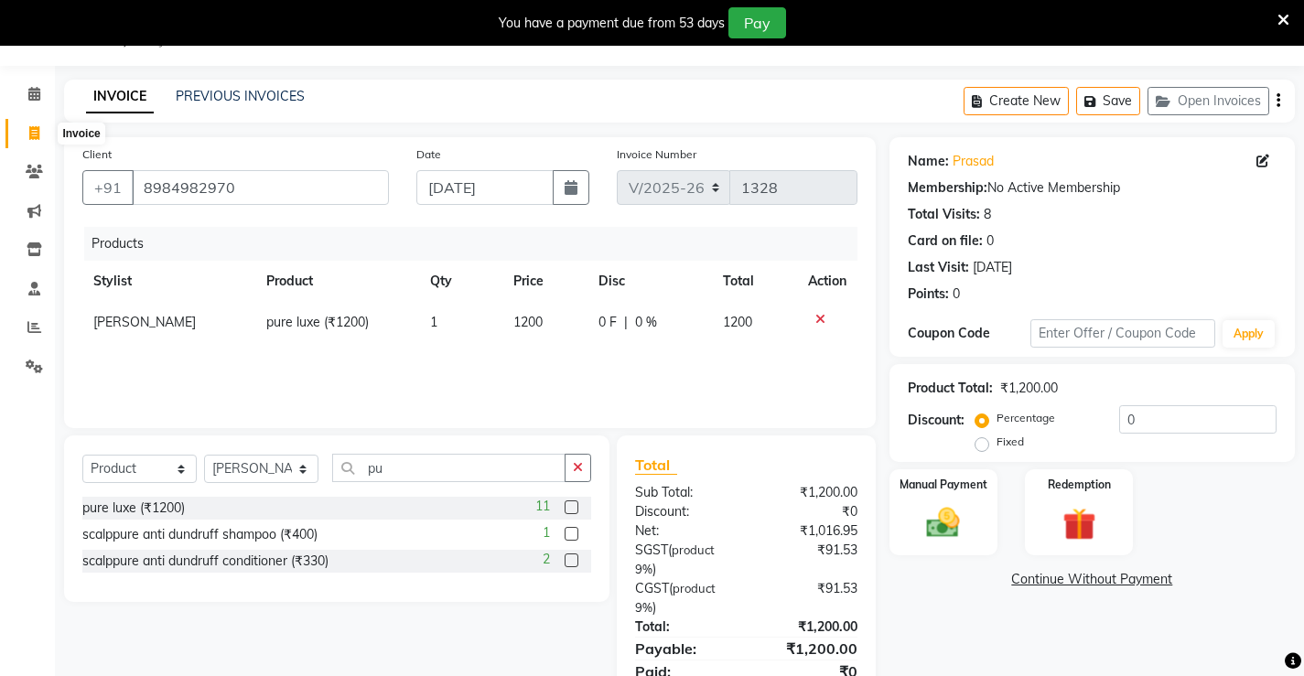
click at [38, 135] on icon at bounding box center [34, 133] width 10 height 14
select select "service"
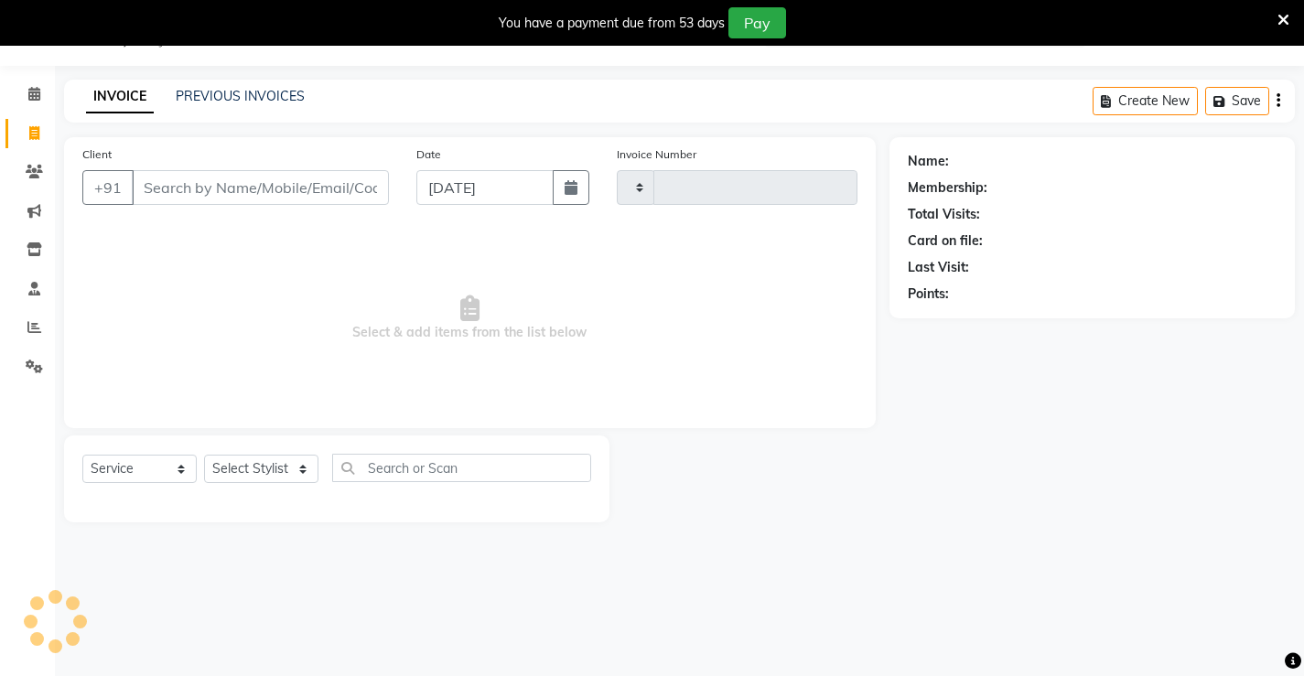
type input "1328"
select select "7705"
click at [259, 97] on link "PREVIOUS INVOICES" at bounding box center [240, 96] width 129 height 16
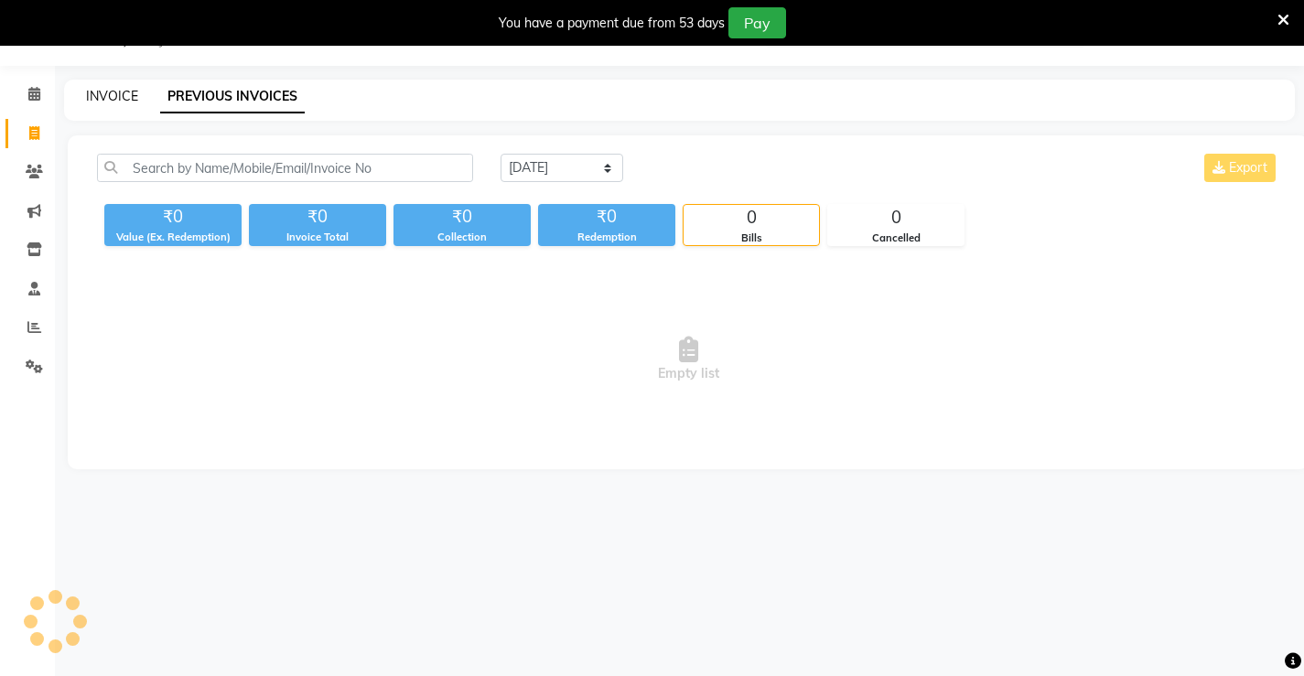
click at [128, 98] on link "INVOICE" at bounding box center [112, 96] width 52 height 16
select select "service"
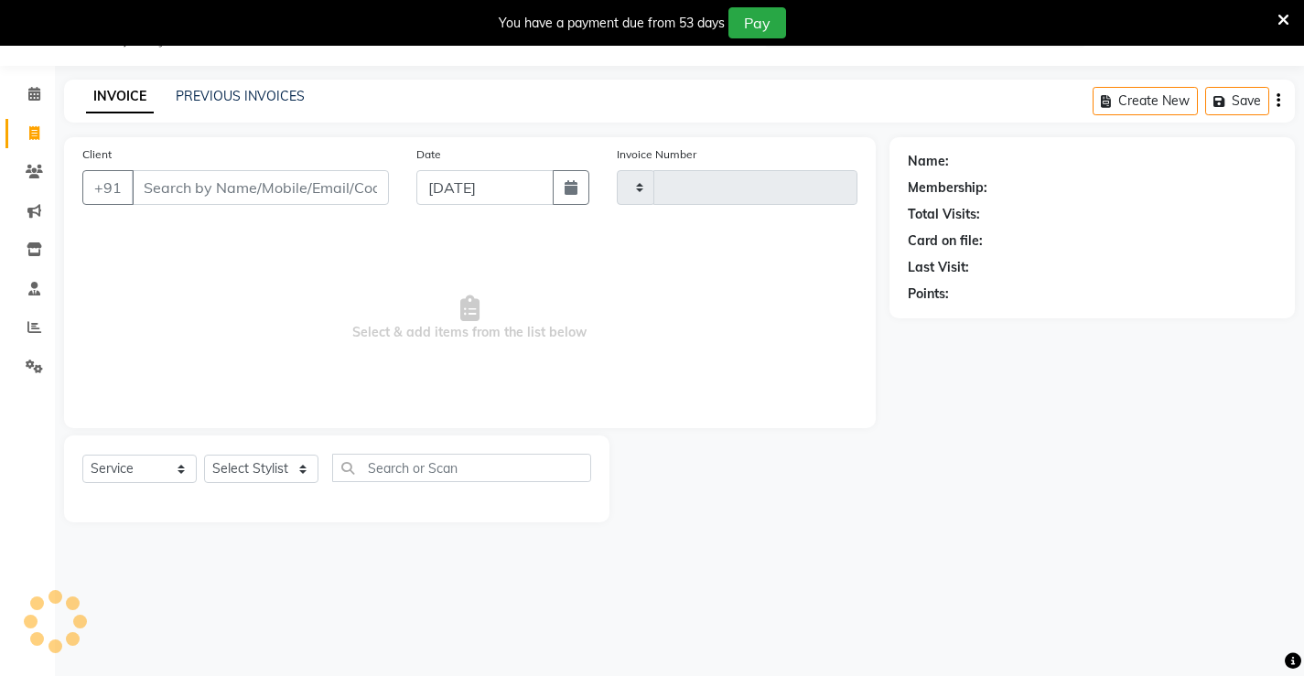
type input "1328"
select select "7705"
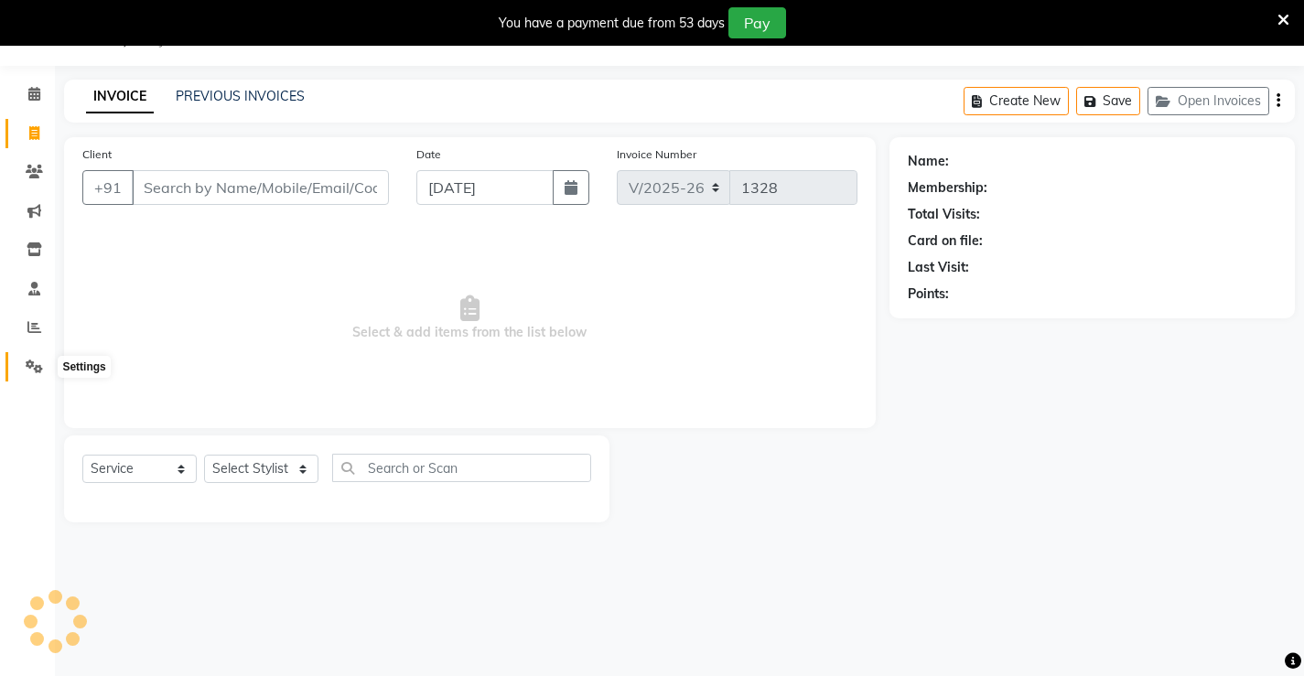
click at [30, 364] on icon at bounding box center [34, 367] width 17 height 14
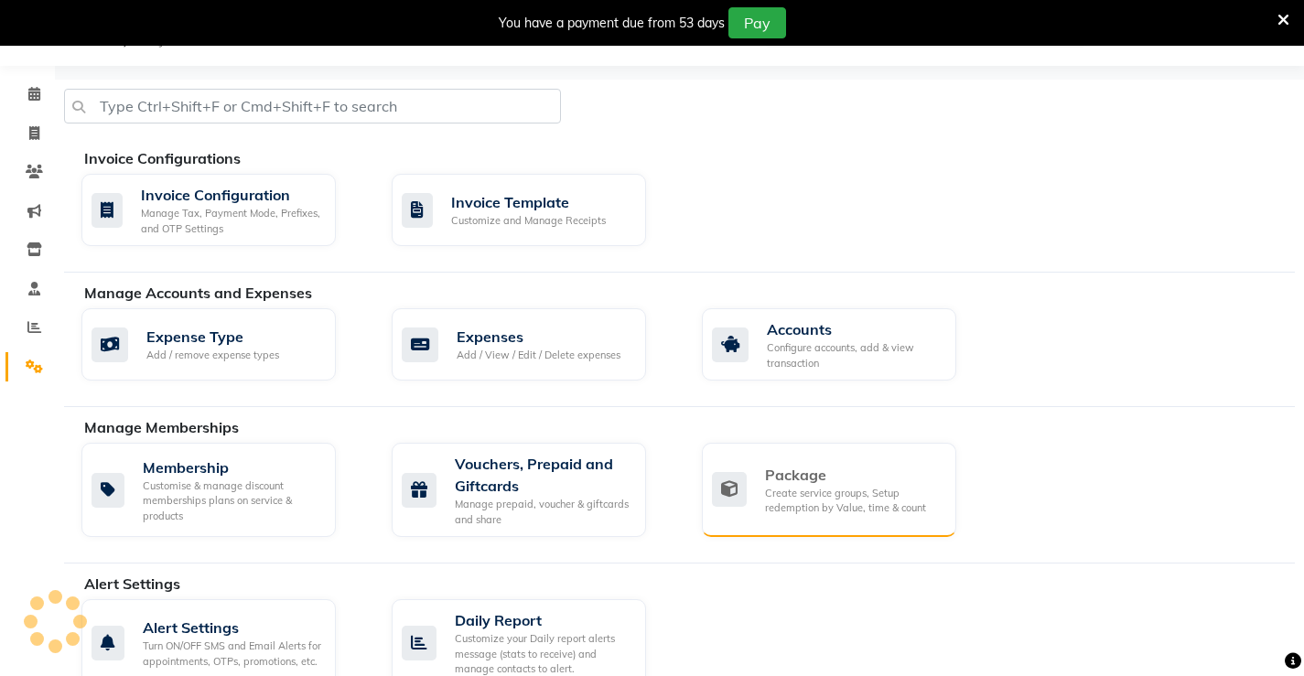
click at [815, 477] on div "Package" at bounding box center [853, 475] width 177 height 22
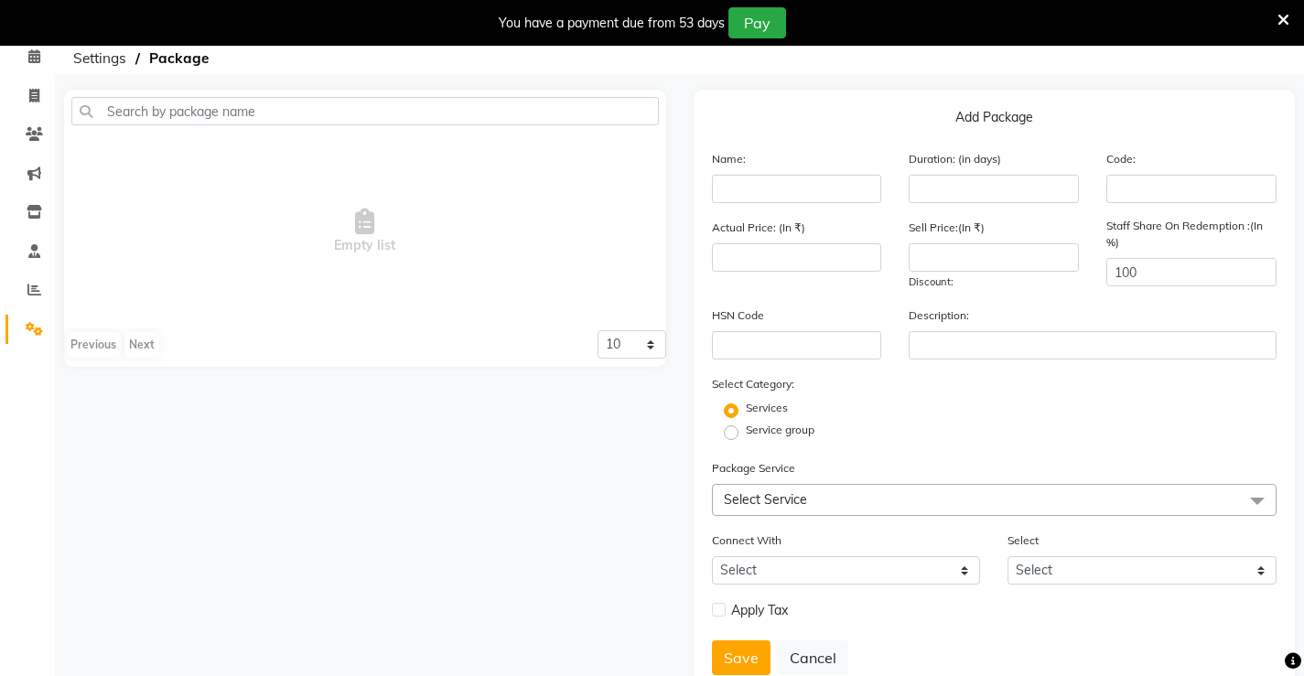
scroll to position [51, 0]
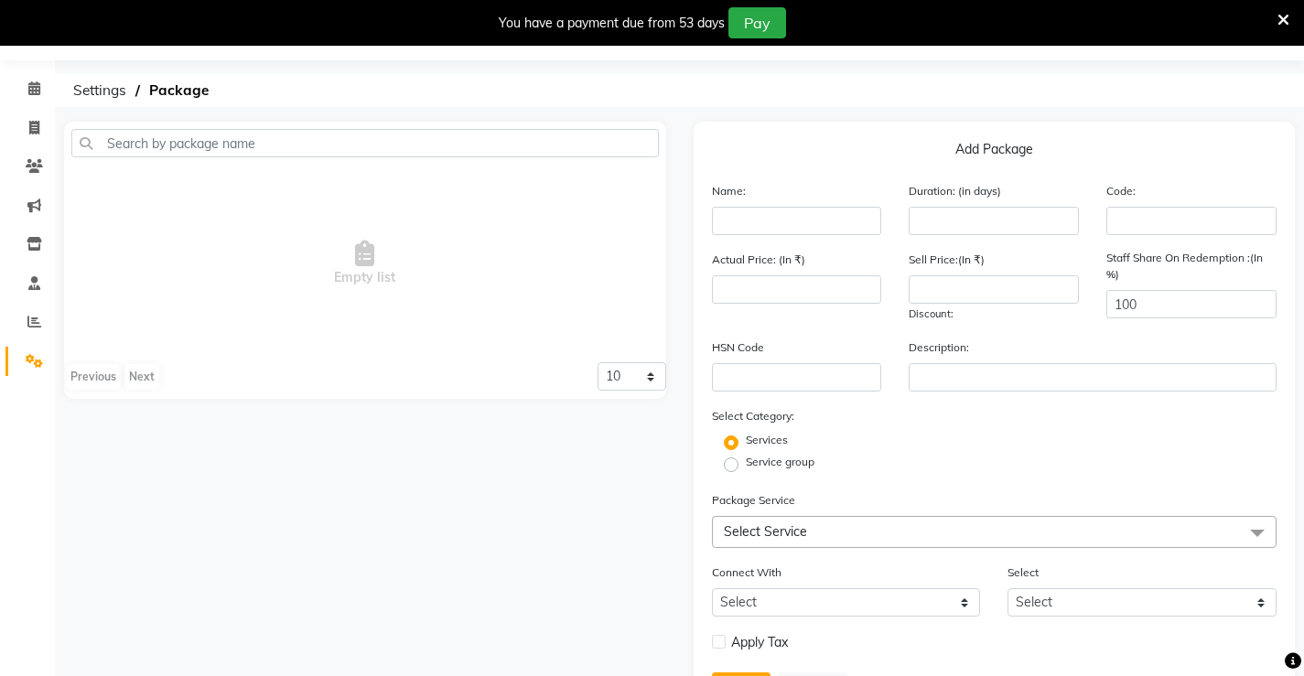
click at [7, 351] on link "Settings" at bounding box center [27, 362] width 44 height 30
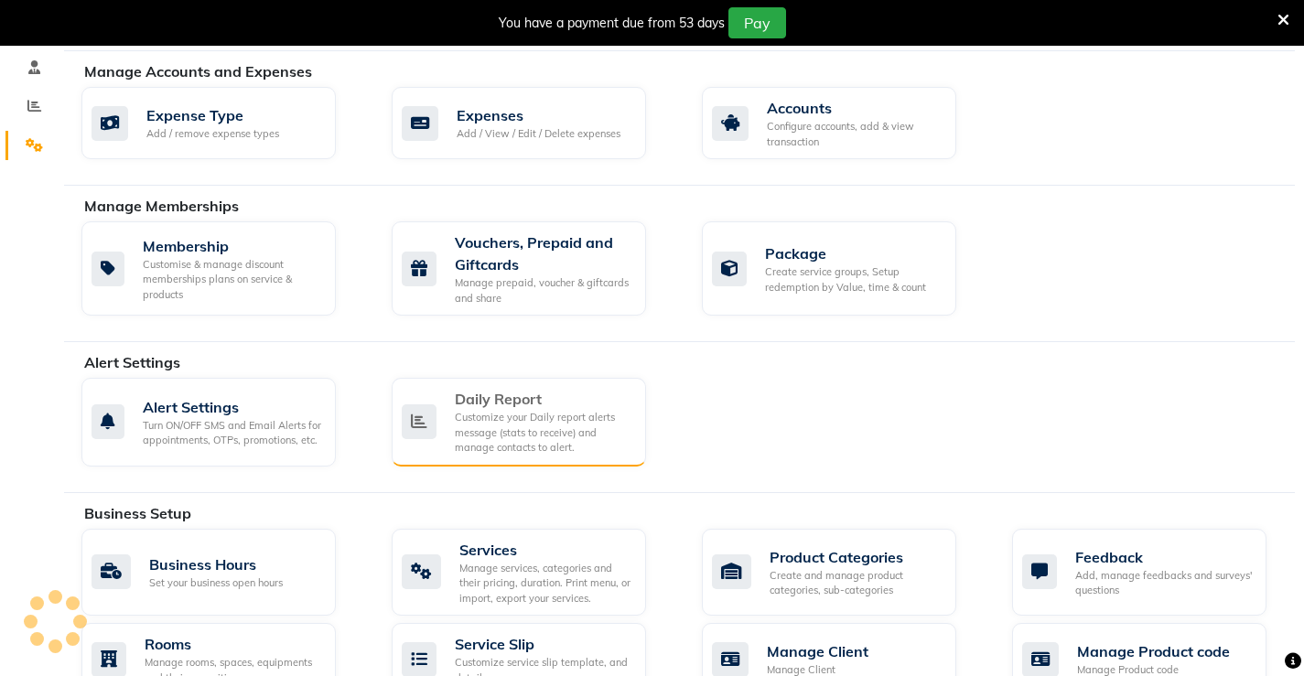
scroll to position [326, 0]
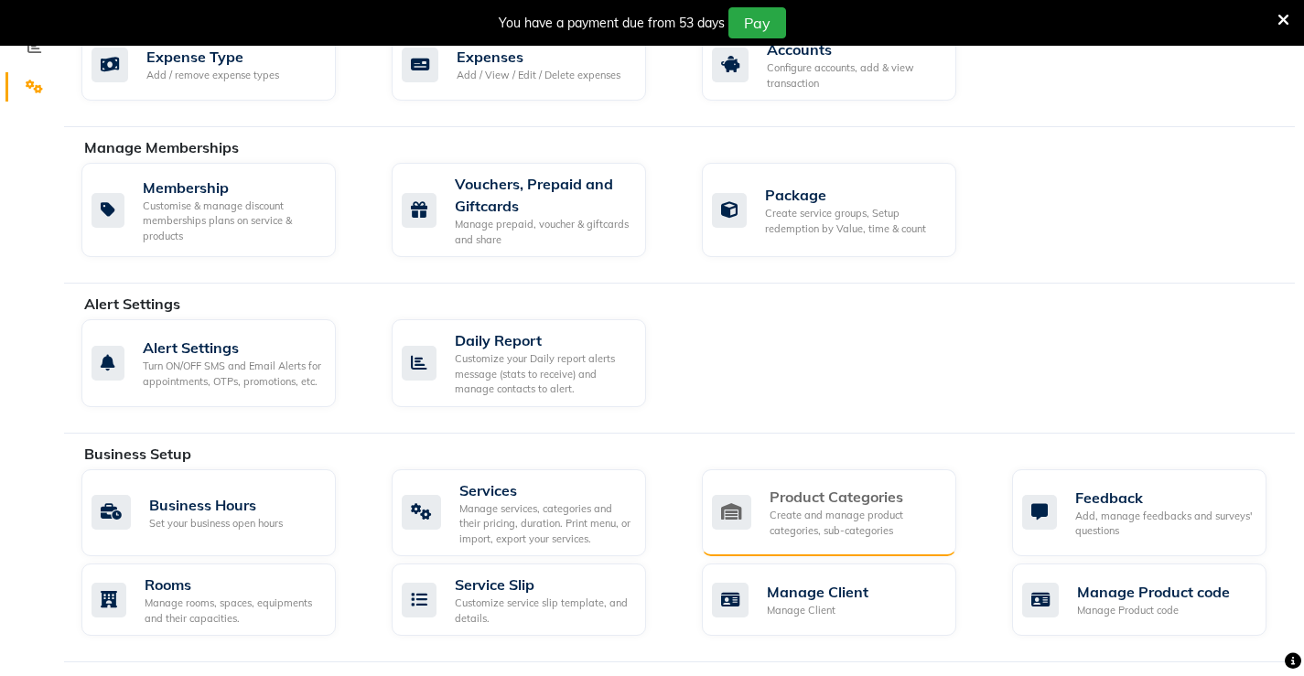
click at [900, 529] on div "Create and manage product categories, sub-categories" at bounding box center [856, 523] width 172 height 30
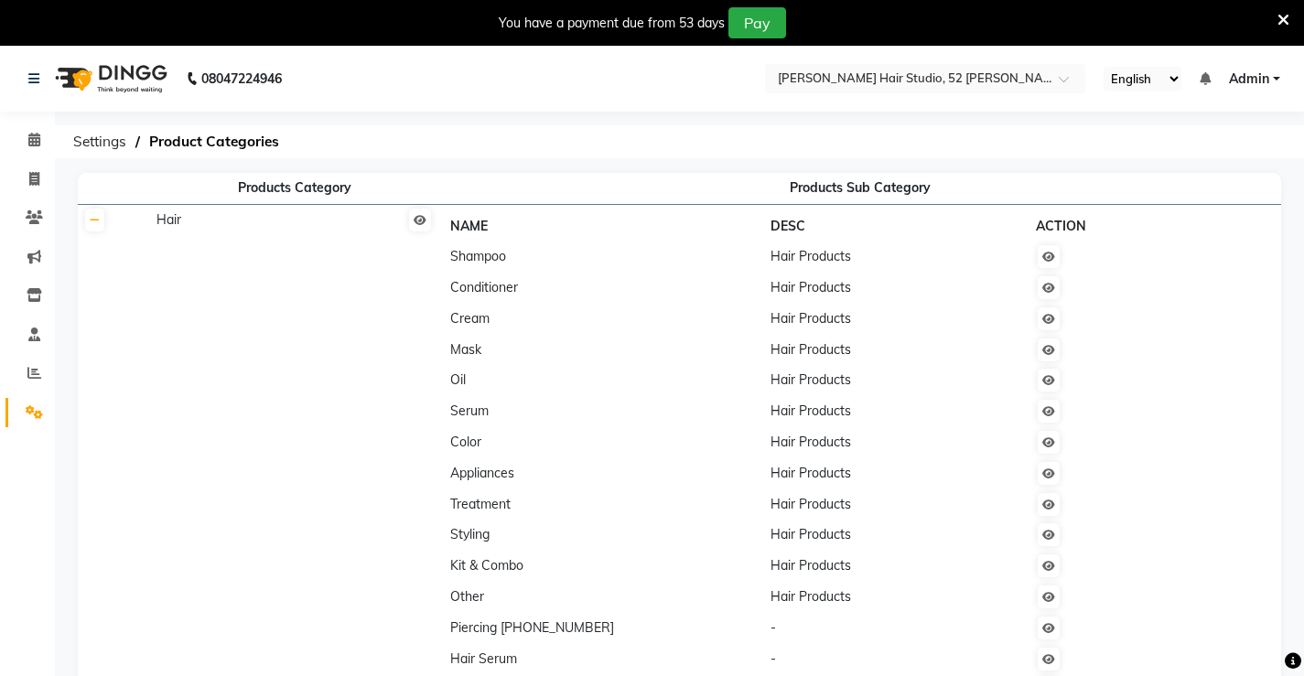
click at [164, 227] on span "Hair" at bounding box center [168, 219] width 25 height 16
click at [86, 223] on link at bounding box center [94, 220] width 19 height 23
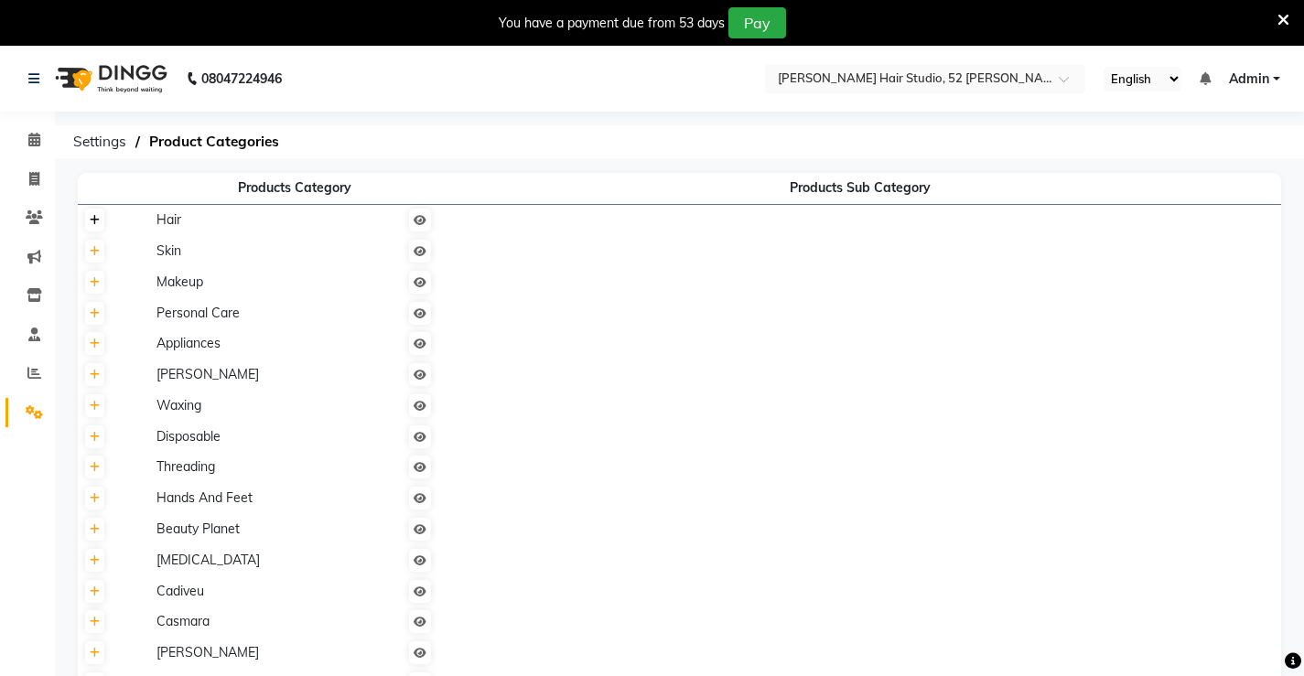
click at [86, 223] on link at bounding box center [94, 220] width 19 height 23
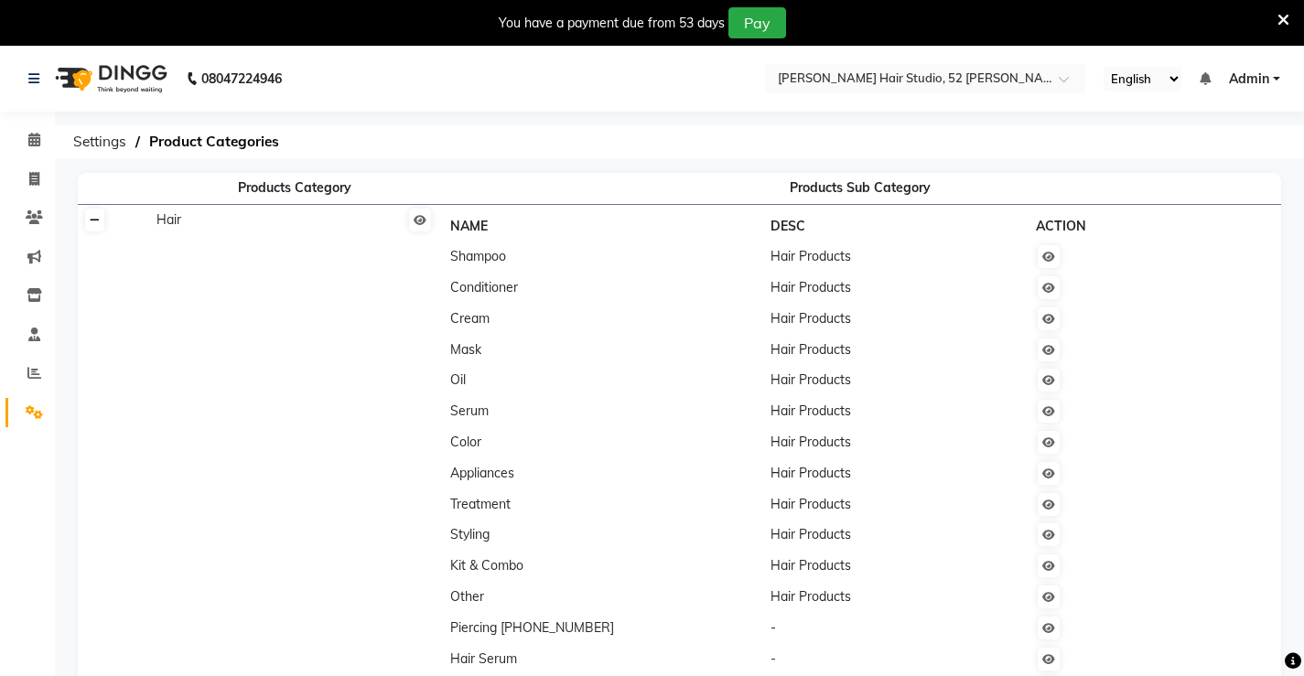
click at [86, 223] on link at bounding box center [94, 220] width 19 height 23
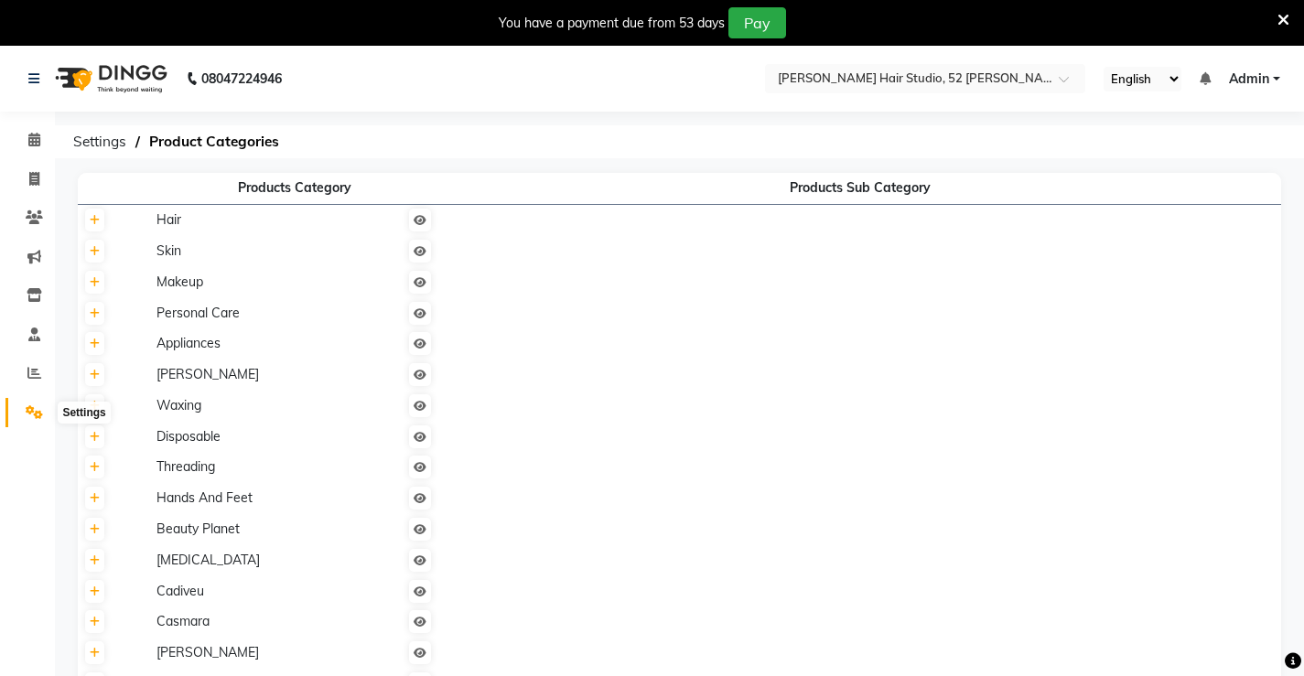
click at [28, 407] on icon at bounding box center [34, 412] width 17 height 14
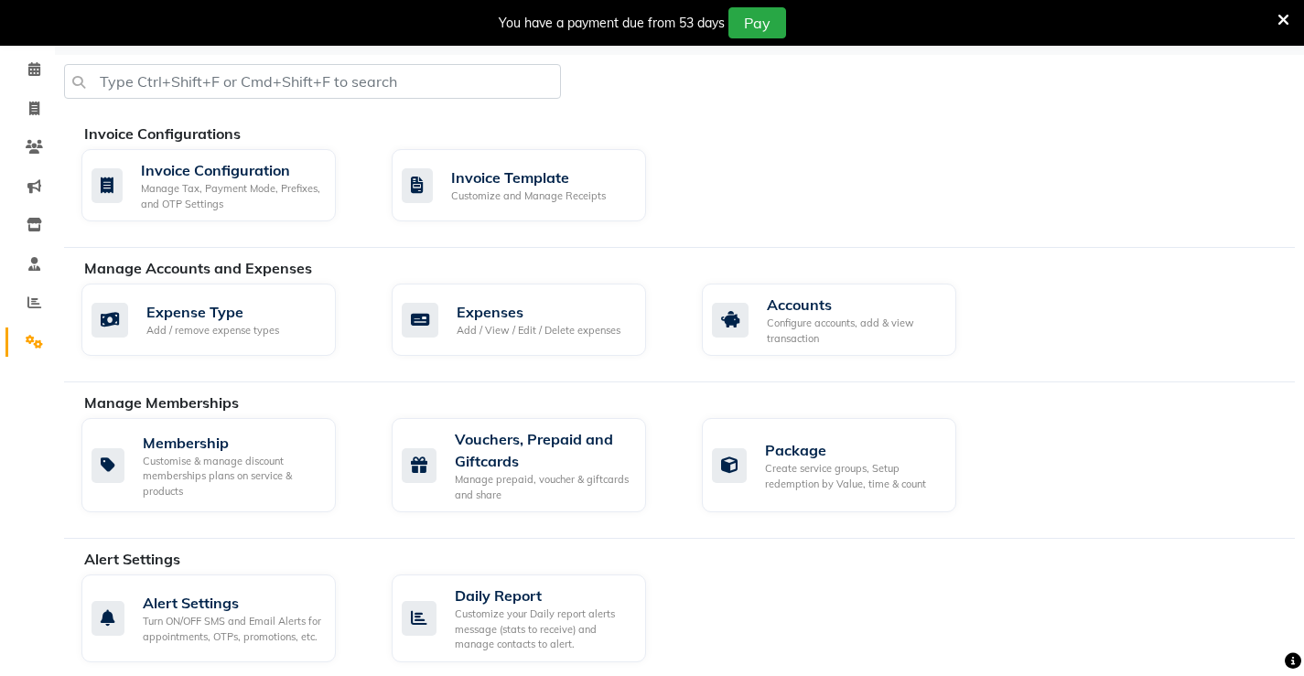
scroll to position [275, 0]
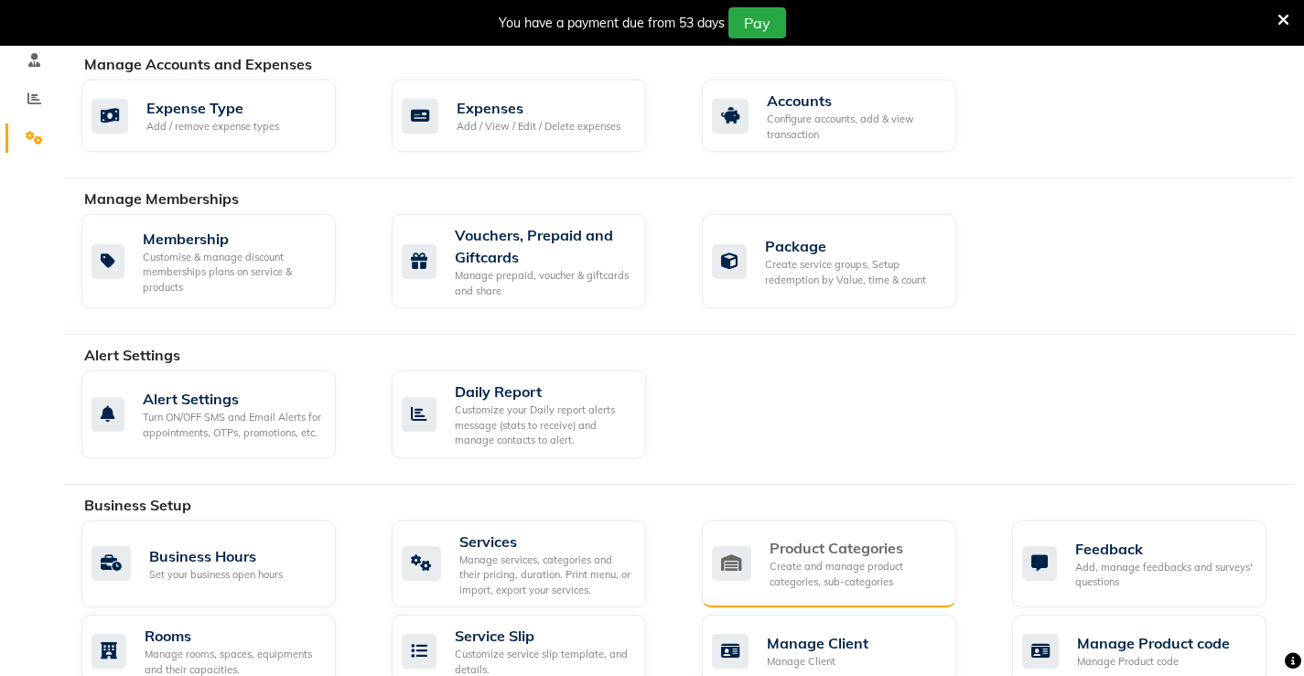
click at [839, 577] on div "Create and manage product categories, sub-categories" at bounding box center [856, 574] width 172 height 30
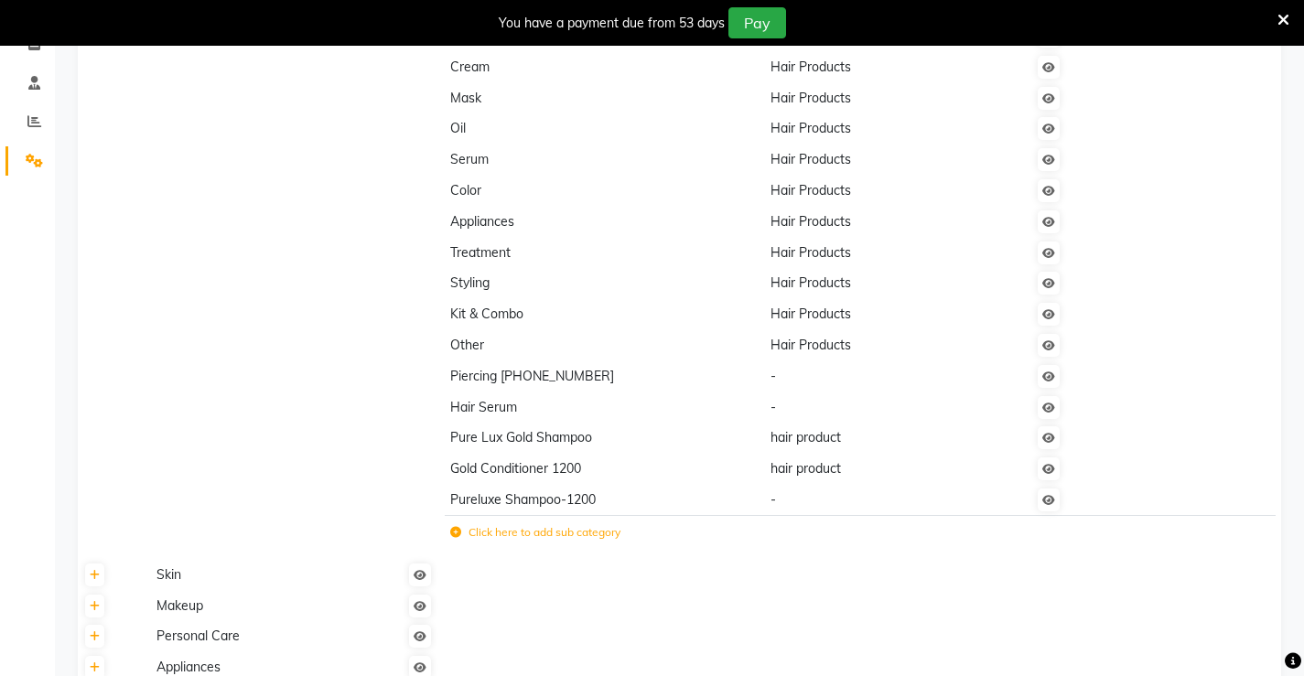
scroll to position [275, 0]
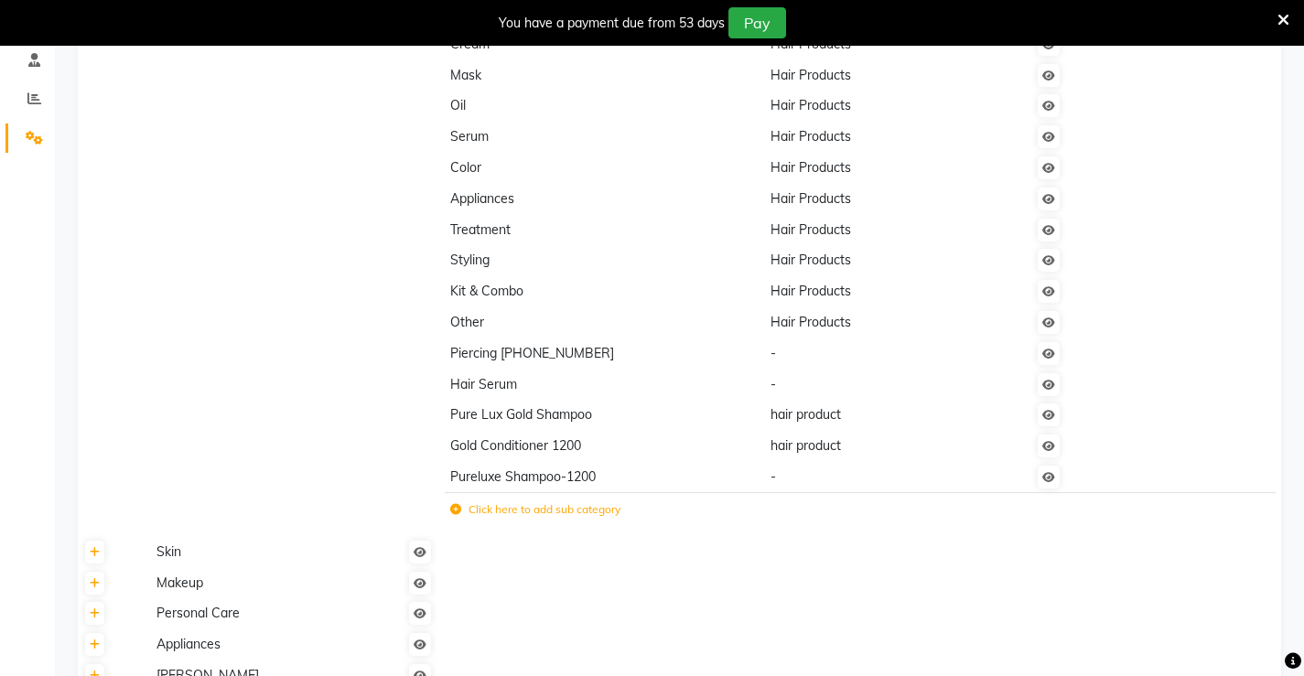
click at [503, 510] on label "Click here to add sub category" at bounding box center [535, 510] width 170 height 16
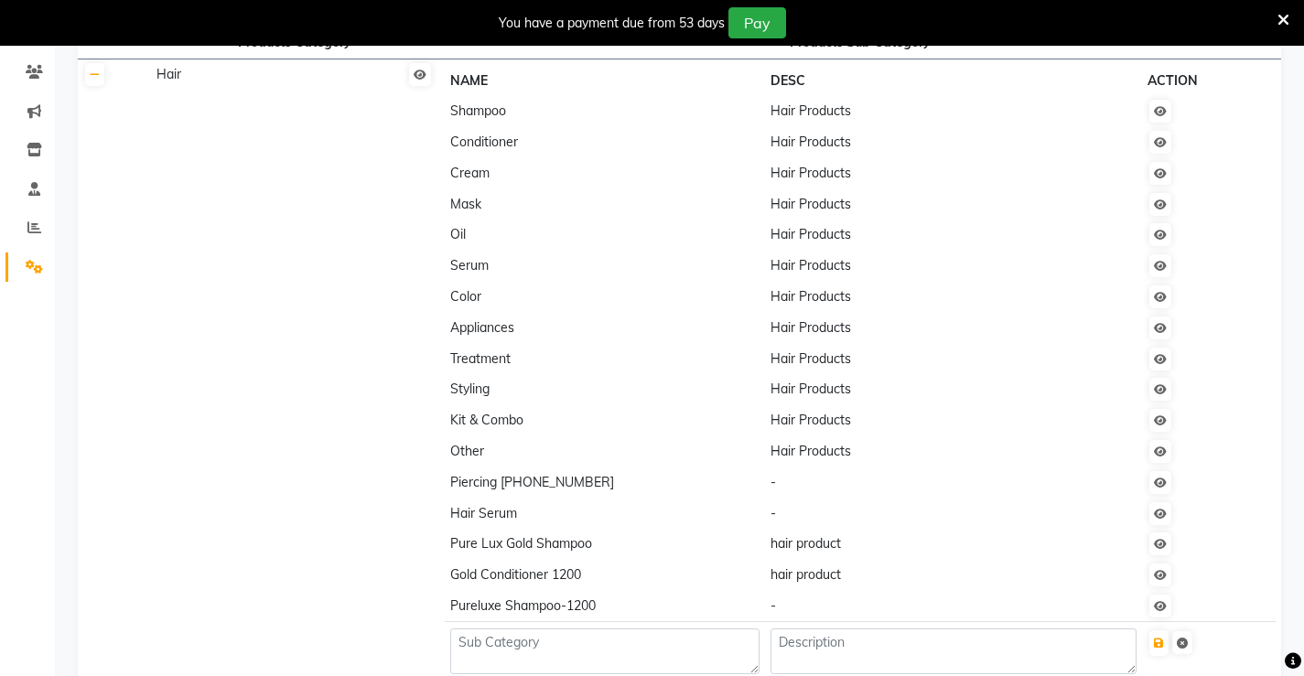
scroll to position [92, 0]
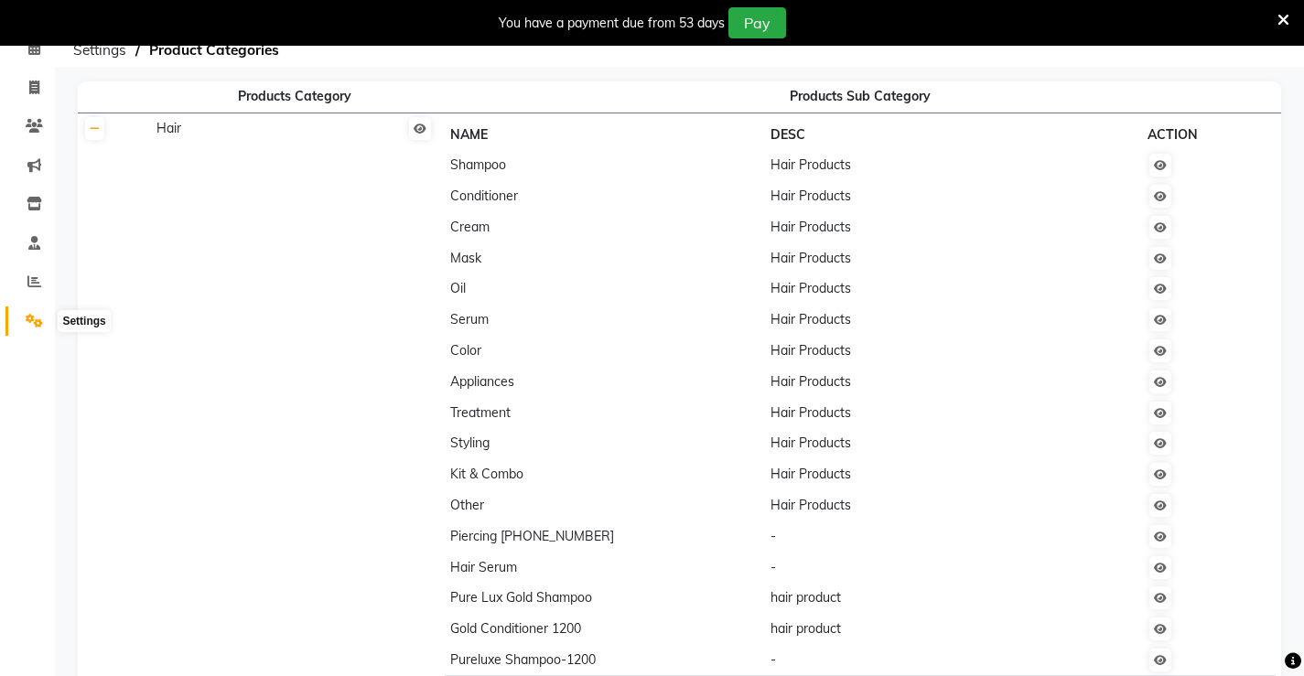
click at [29, 317] on icon at bounding box center [34, 321] width 17 height 14
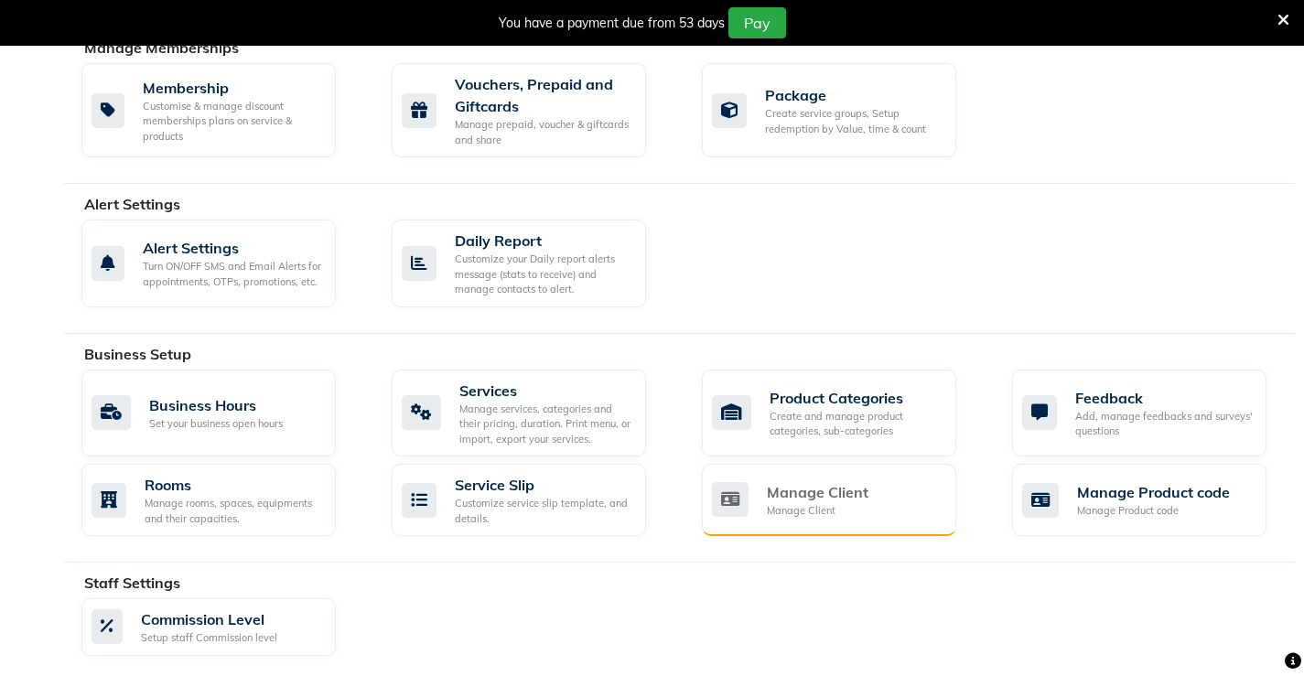
scroll to position [458, 0]
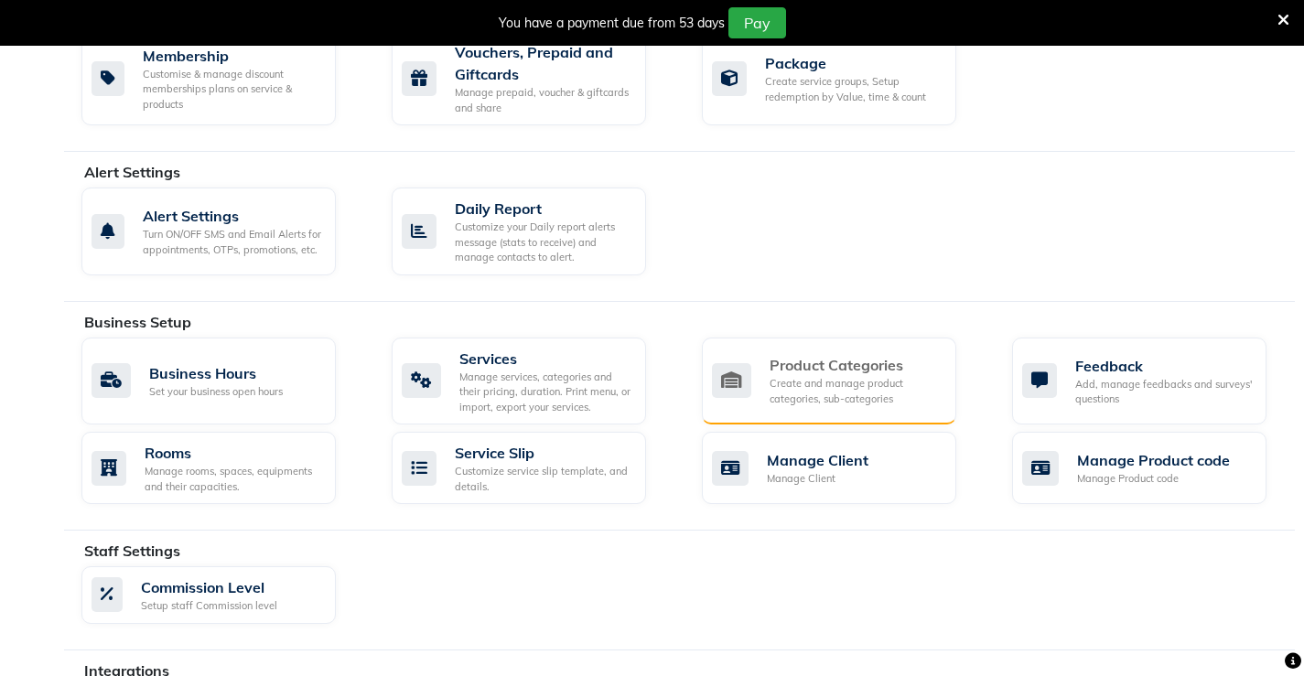
click at [817, 384] on div "Create and manage product categories, sub-categories" at bounding box center [856, 391] width 172 height 30
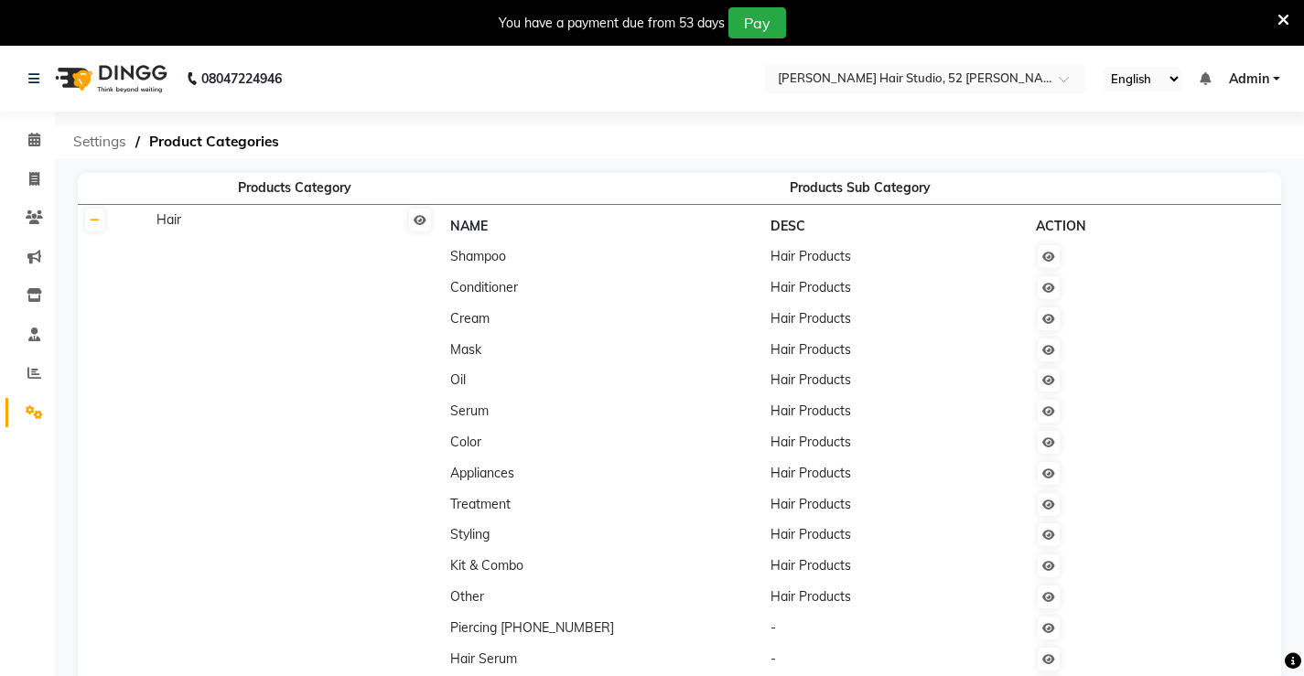
click at [109, 139] on span "Settings" at bounding box center [99, 141] width 71 height 33
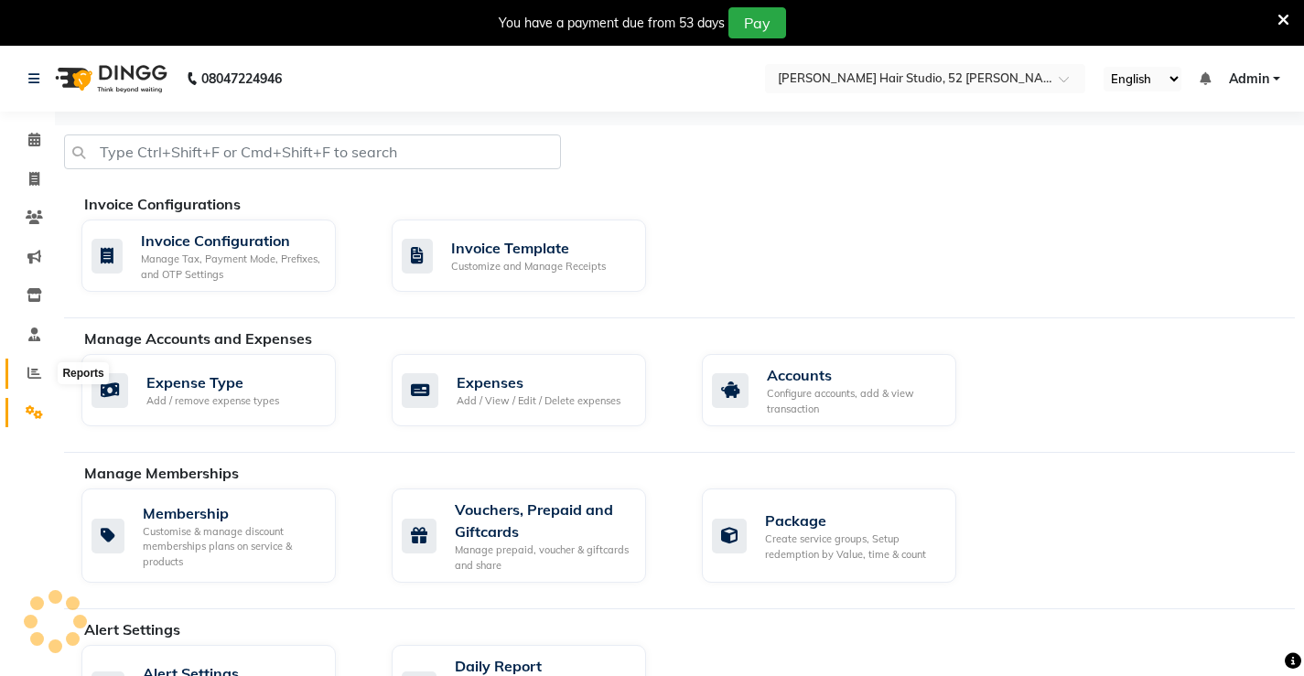
click at [28, 374] on icon at bounding box center [34, 373] width 14 height 14
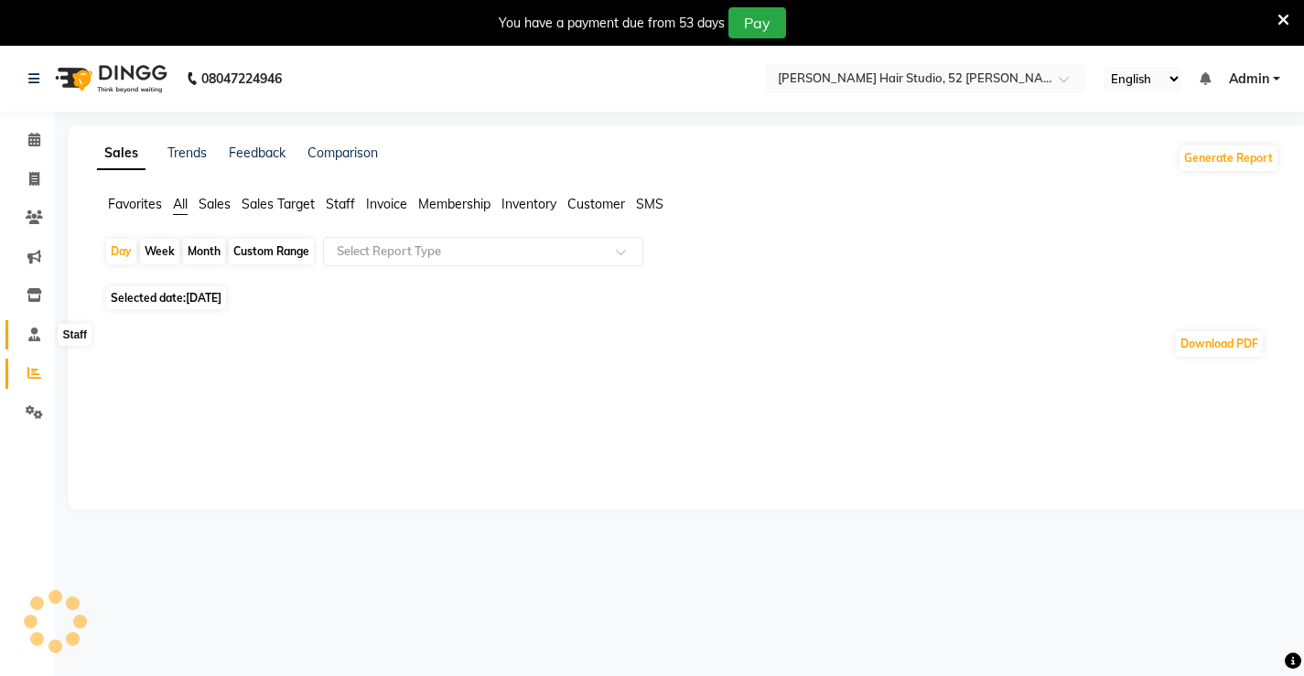
click at [29, 339] on icon at bounding box center [34, 335] width 12 height 14
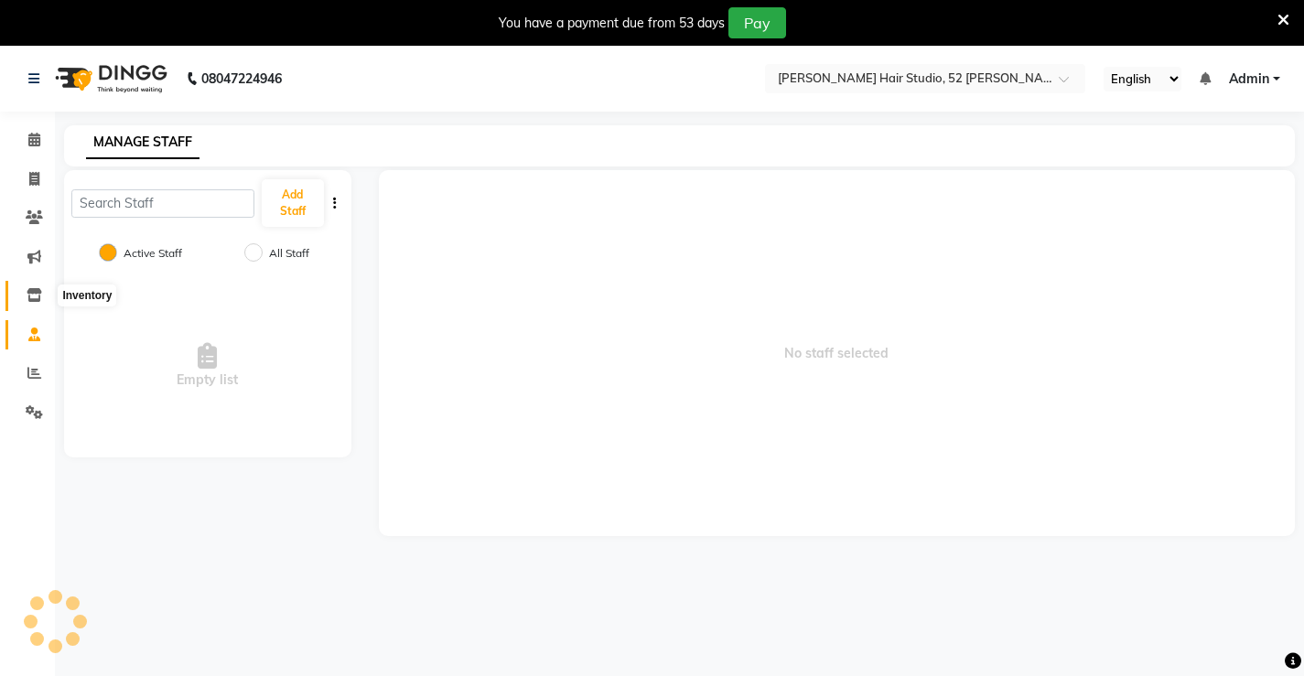
click at [35, 303] on span at bounding box center [34, 296] width 32 height 21
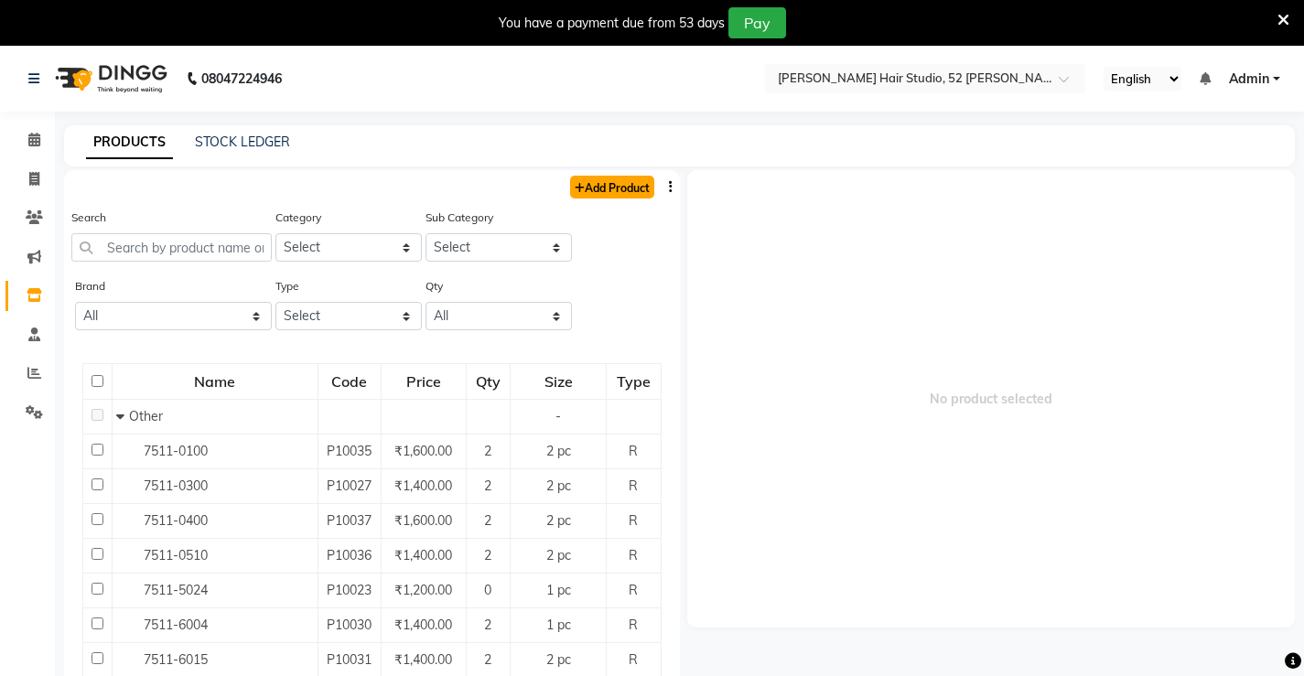
click at [599, 193] on link "Add Product" at bounding box center [612, 187] width 84 height 23
select select "true"
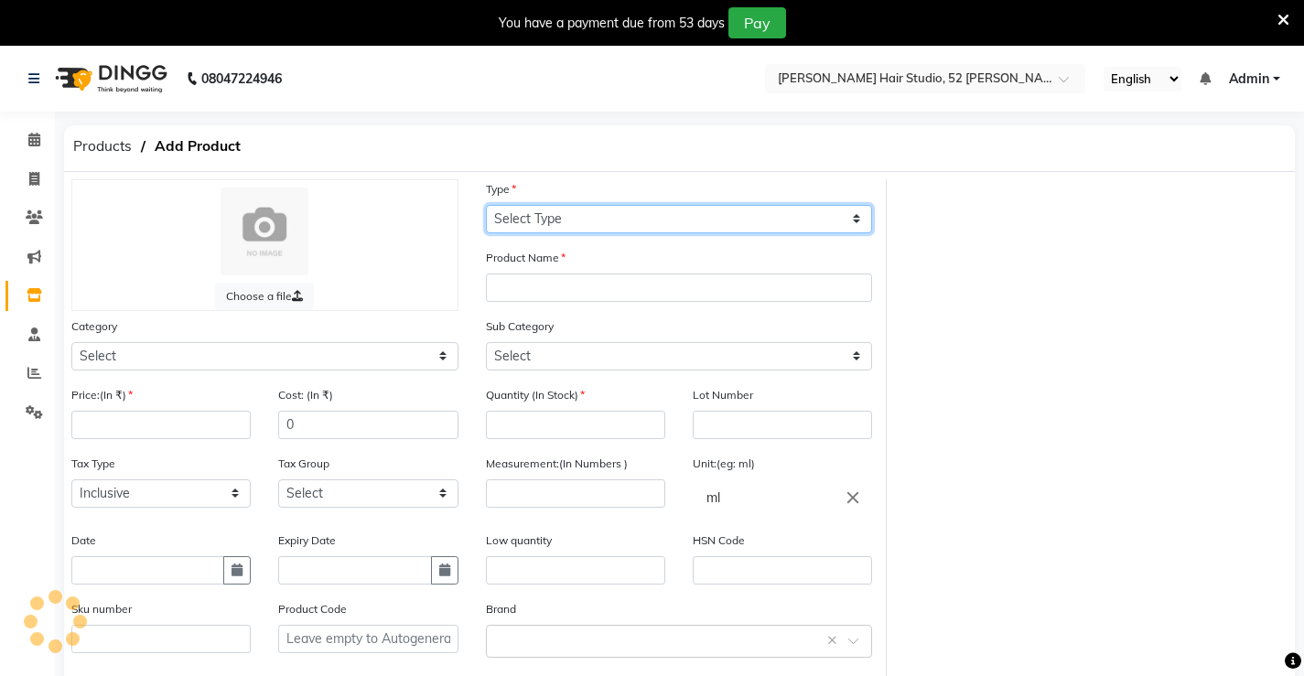
click at [558, 213] on select "Select Type Both Retail Consumable" at bounding box center [679, 219] width 387 height 28
select select "R"
click at [486, 205] on select "Select Type Both Retail Consumable" at bounding box center [679, 219] width 387 height 28
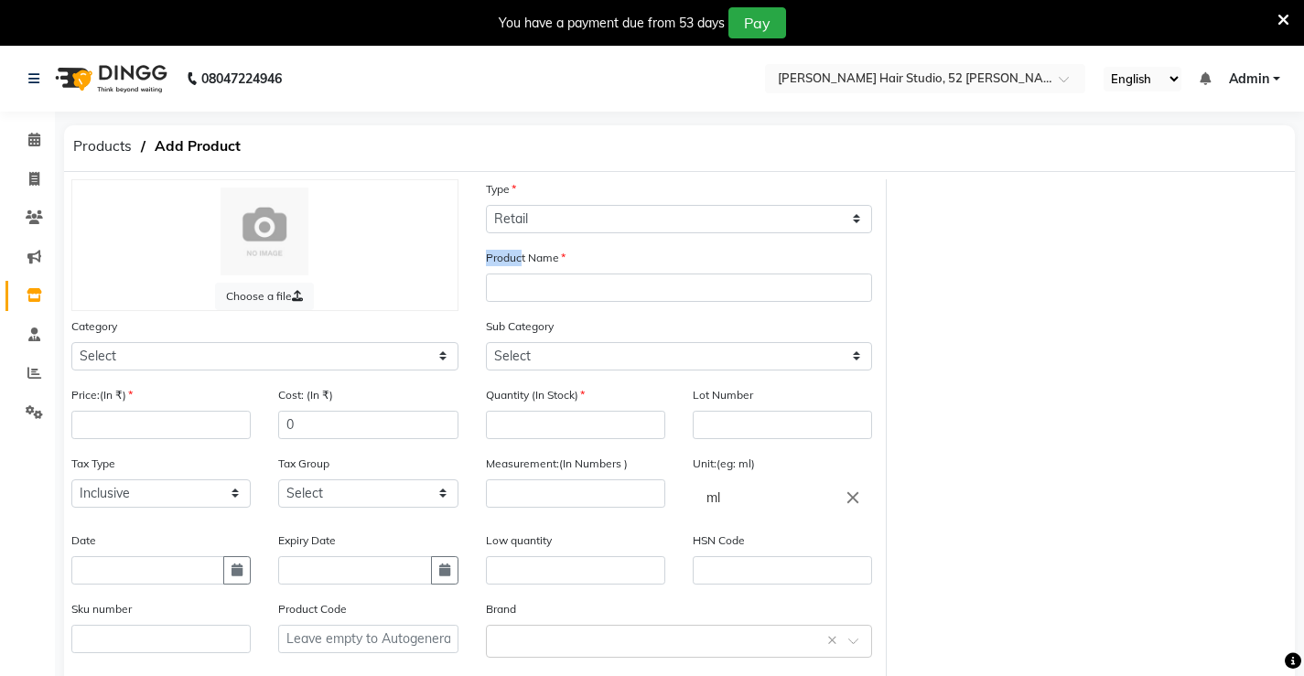
drag, startPoint x: 519, startPoint y: 264, endPoint x: 519, endPoint y: 275, distance: 10.1
click at [519, 275] on div "Product Name" at bounding box center [679, 275] width 387 height 54
drag, startPoint x: 519, startPoint y: 275, endPoint x: 502, endPoint y: 291, distance: 24.0
click at [502, 291] on input "text" at bounding box center [679, 288] width 387 height 28
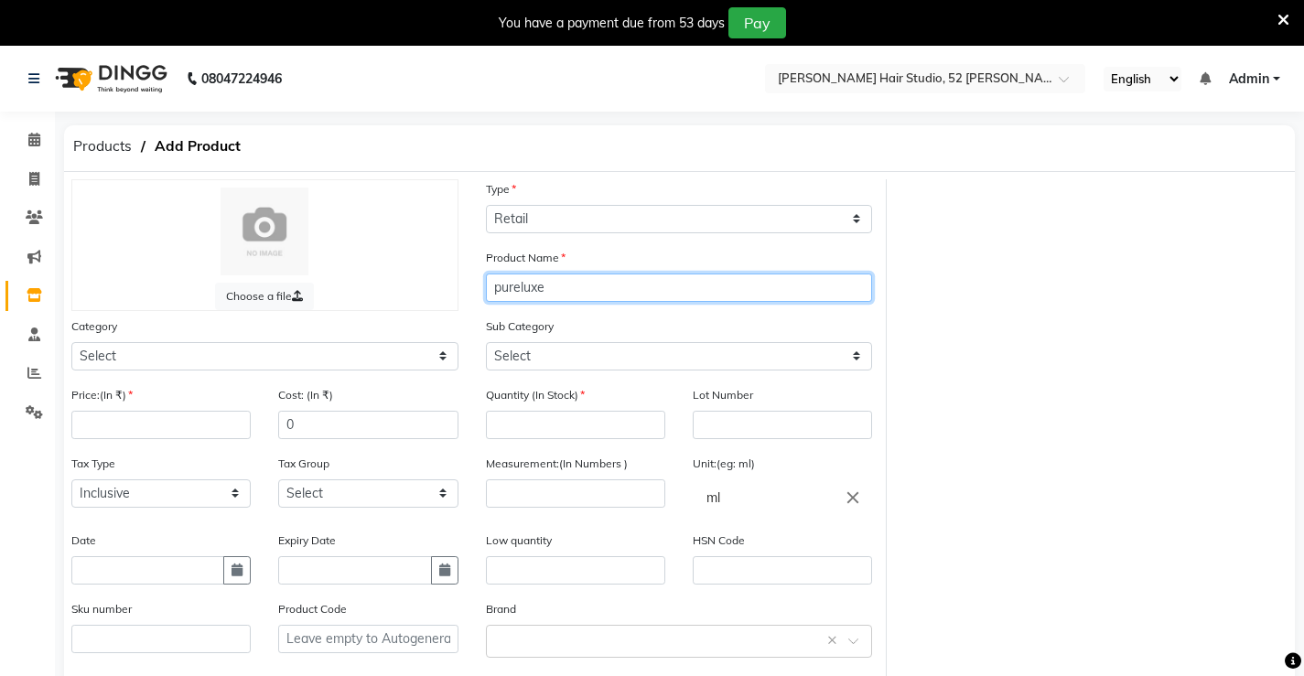
click at [502, 291] on input "pureluxe" at bounding box center [679, 288] width 387 height 28
drag, startPoint x: 544, startPoint y: 292, endPoint x: 502, endPoint y: 289, distance: 42.2
click at [502, 289] on input "pureluxe" at bounding box center [679, 288] width 387 height 28
type input "p"
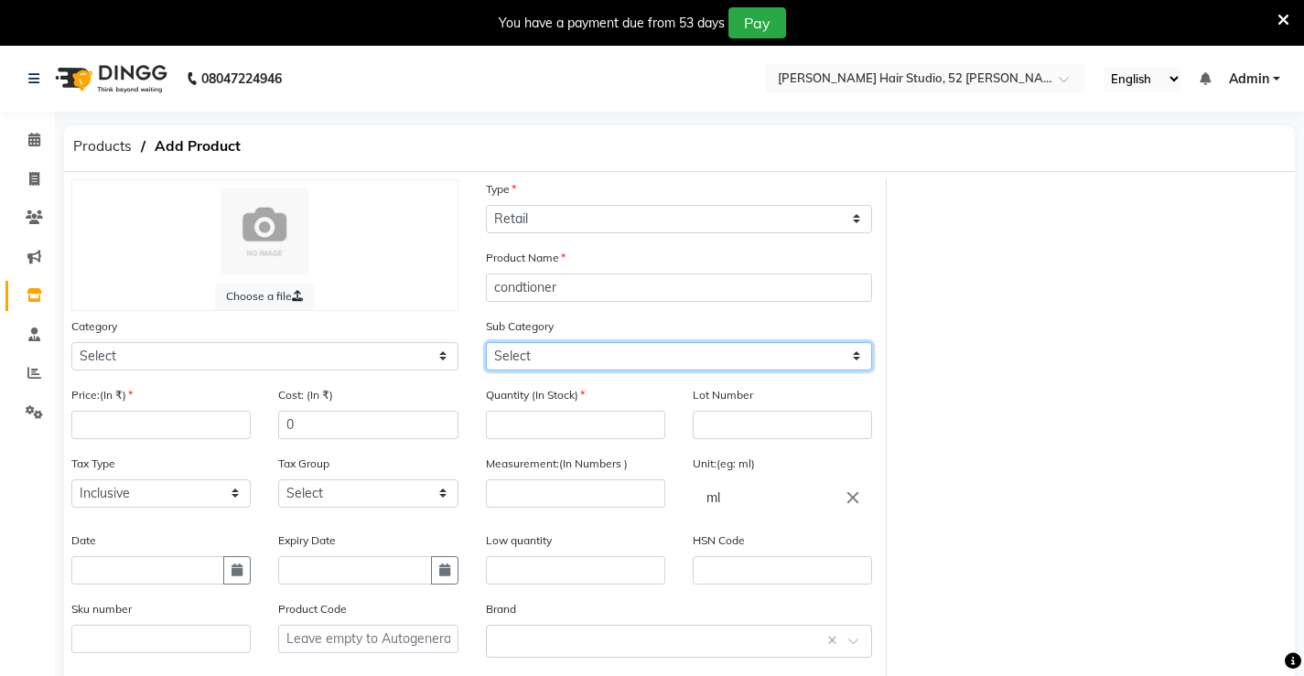
click at [523, 361] on select "Select" at bounding box center [679, 356] width 387 height 28
click at [531, 353] on select "Select" at bounding box center [679, 356] width 387 height 28
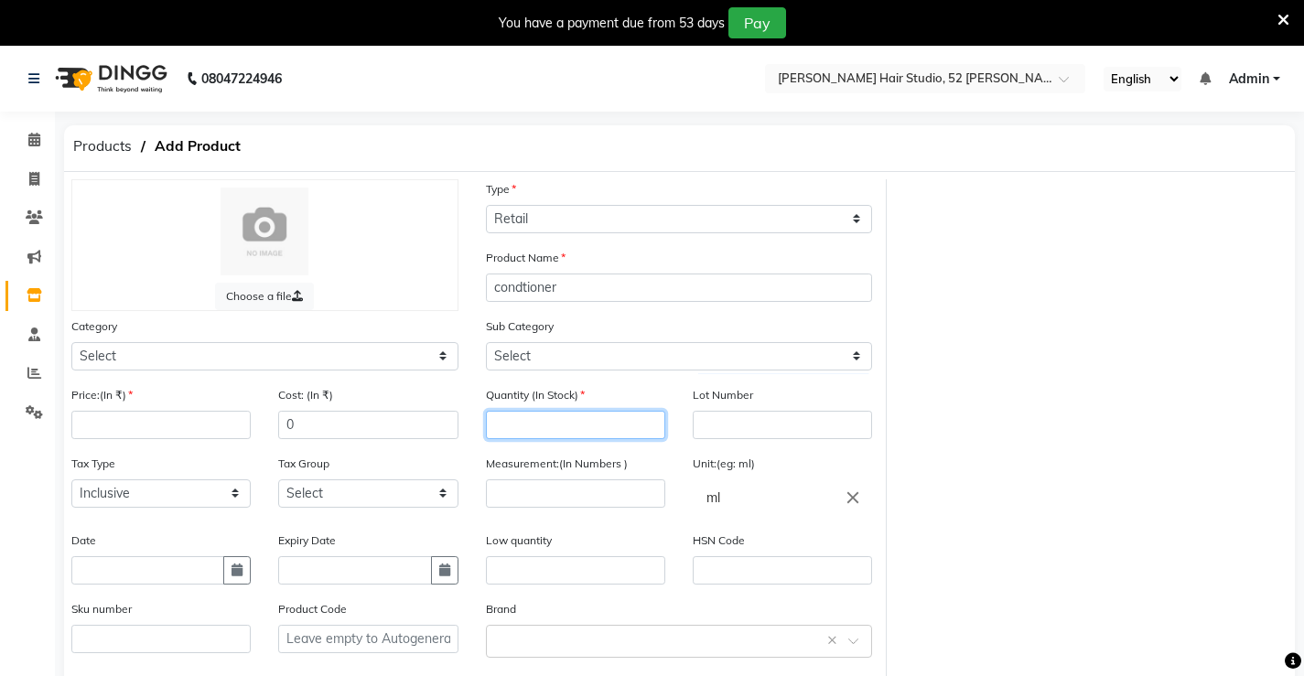
click at [522, 427] on input "number" at bounding box center [575, 425] width 179 height 28
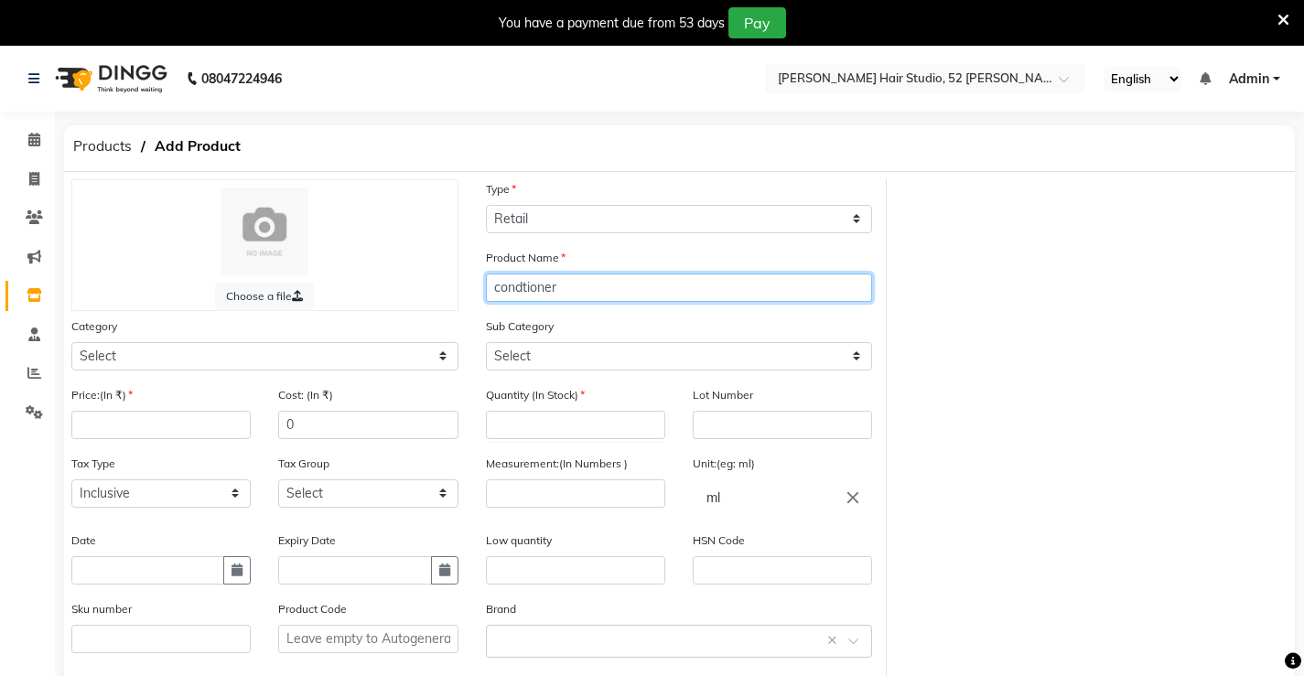
click at [555, 279] on input "condtioner" at bounding box center [679, 288] width 387 height 28
type input "condtioner pure [PERSON_NAME]"
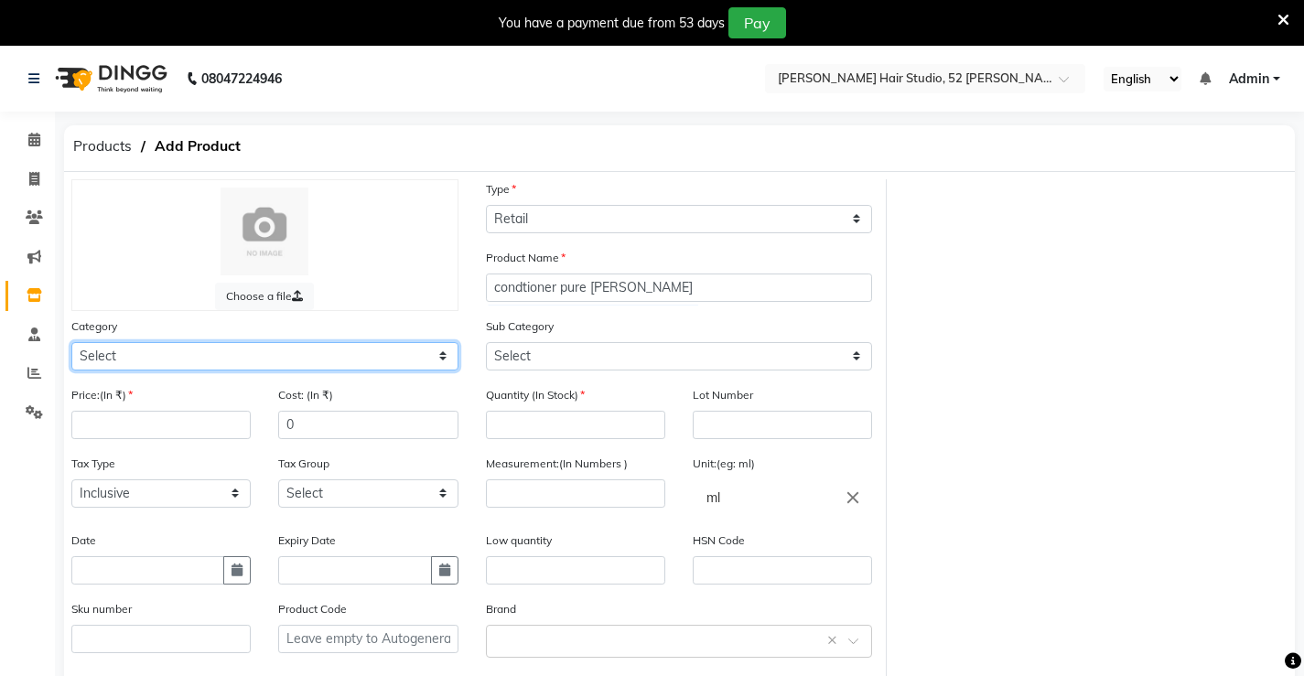
click at [163, 358] on select "Select Hair Skin Makeup Personal Care Appliances [PERSON_NAME] Waxing Disposabl…" at bounding box center [264, 356] width 387 height 28
select select "1376901100"
click at [71, 342] on select "Select Hair Skin Makeup Personal Care Appliances [PERSON_NAME] Waxing Disposabl…" at bounding box center [264, 356] width 387 height 28
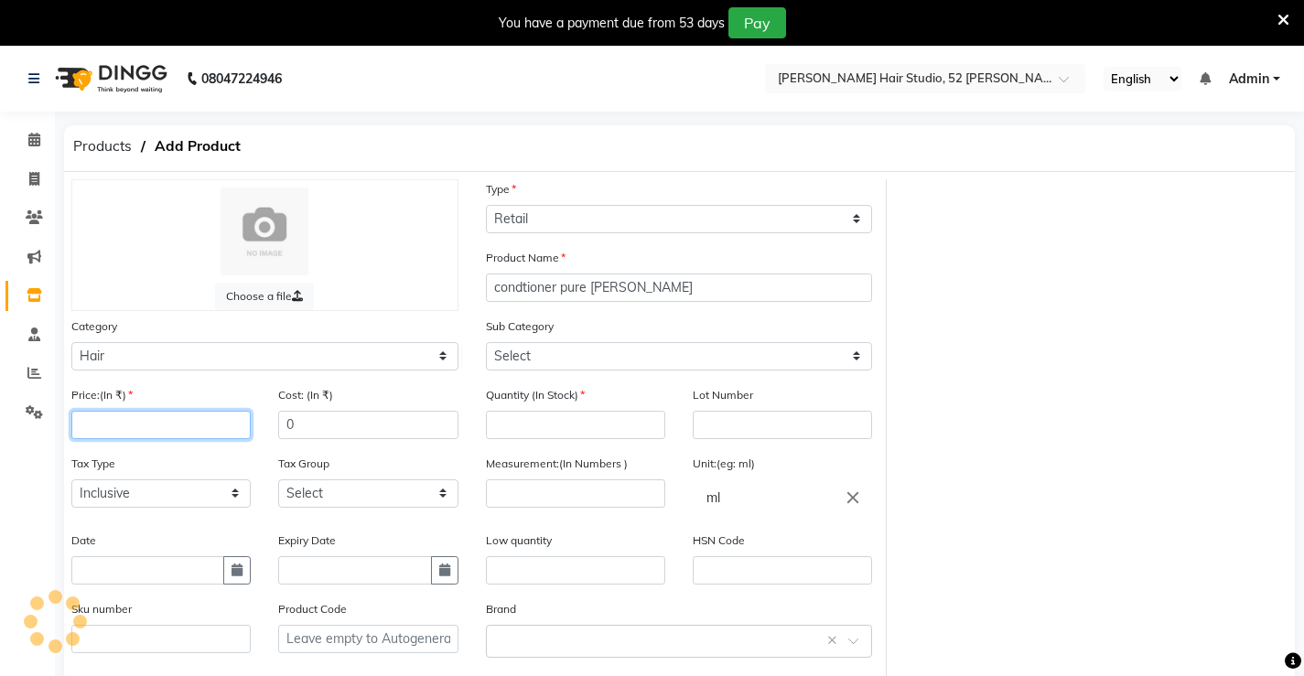
click at [113, 426] on input "number" at bounding box center [160, 425] width 179 height 28
type input "-1"
type input "1200"
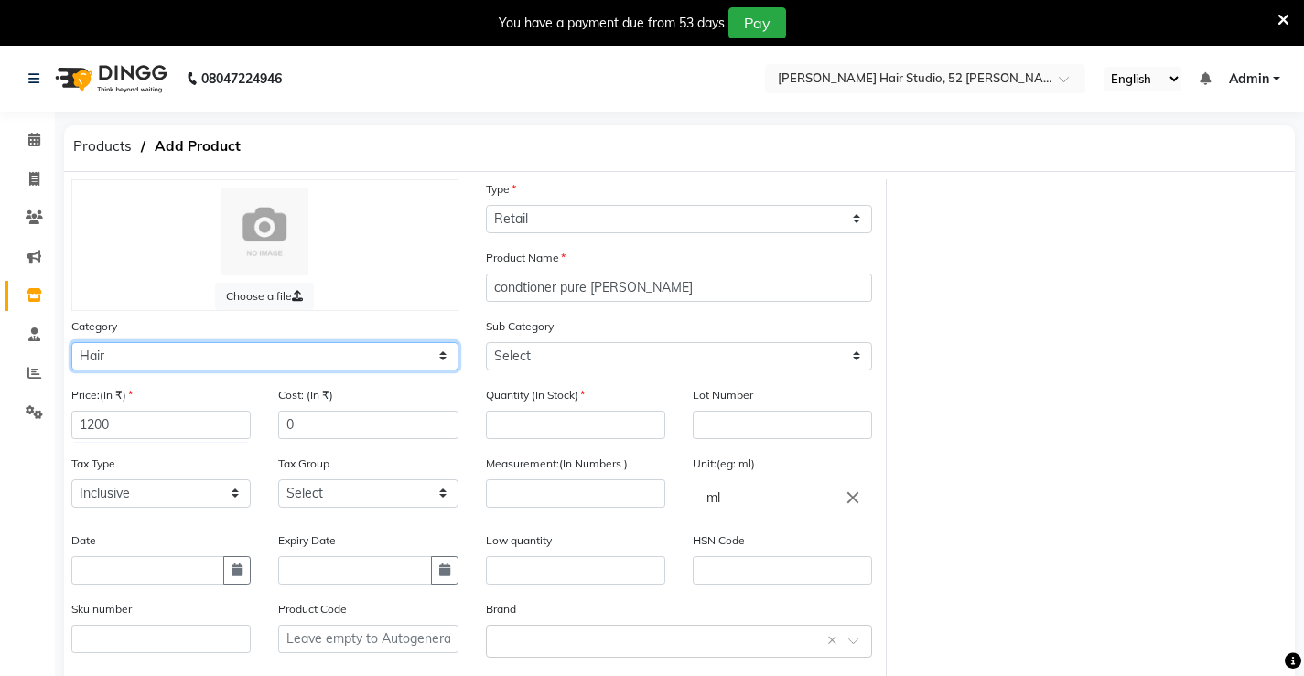
click at [135, 344] on select "Select Hair Skin Makeup Personal Care Appliances [PERSON_NAME] Waxing Disposabl…" at bounding box center [264, 356] width 387 height 28
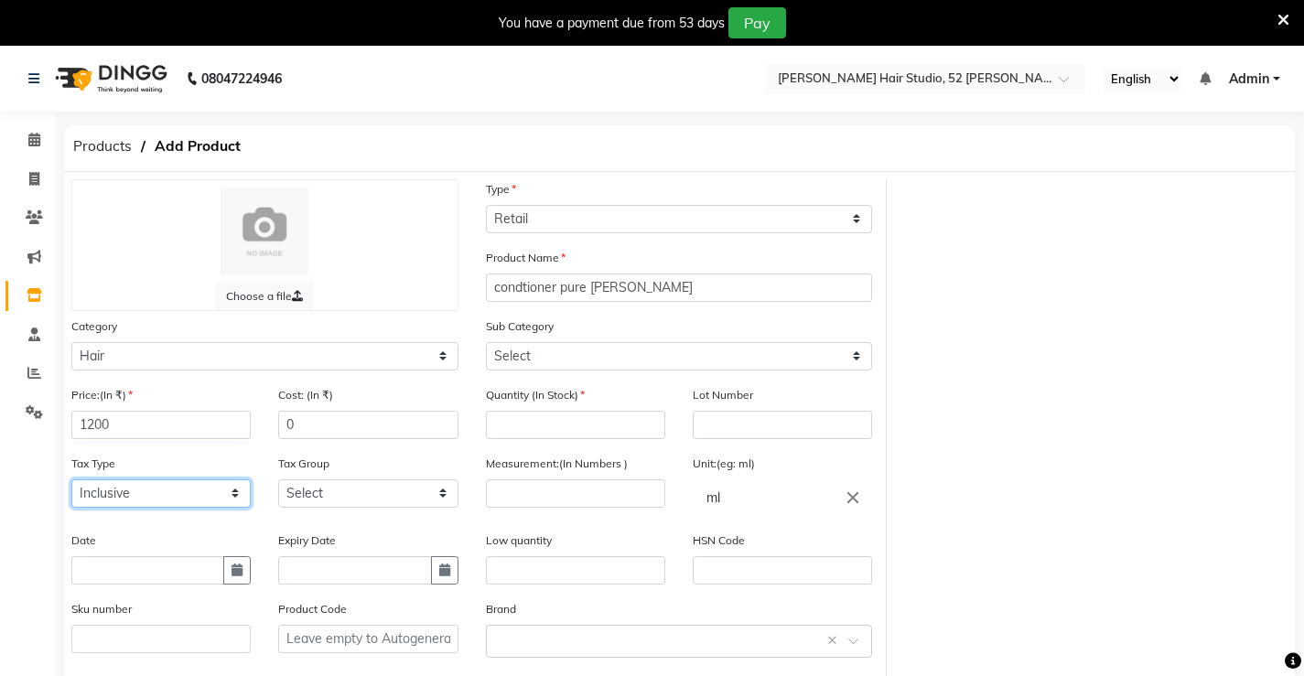
click at [163, 489] on select "Select Inclusive Exclusive" at bounding box center [160, 494] width 179 height 28
click at [156, 500] on select "Select Inclusive Exclusive" at bounding box center [160, 494] width 179 height 28
click at [156, 499] on select "Select Inclusive Exclusive" at bounding box center [160, 494] width 179 height 28
click at [330, 503] on select "Select GST" at bounding box center [367, 494] width 179 height 28
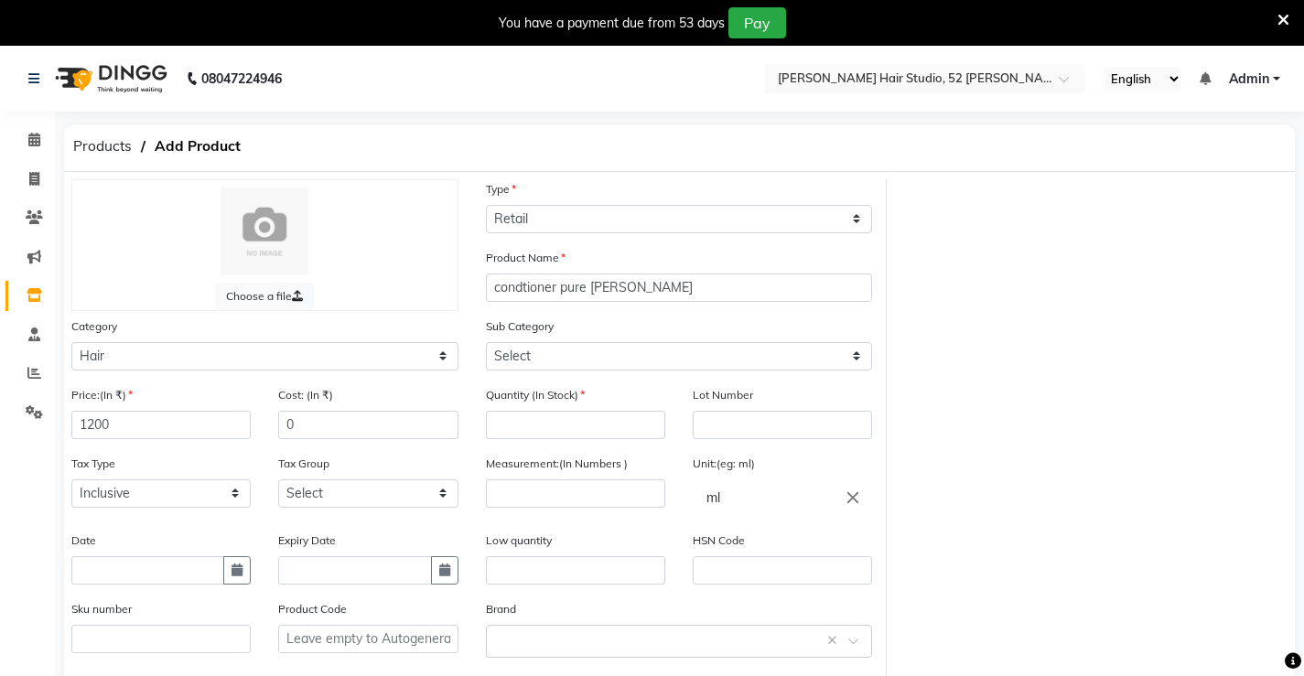
click at [119, 544] on div "Date" at bounding box center [160, 558] width 179 height 54
click at [117, 588] on div "Date" at bounding box center [161, 565] width 207 height 69
click at [227, 576] on button "button" at bounding box center [236, 570] width 27 height 28
select select "9"
select select "2025"
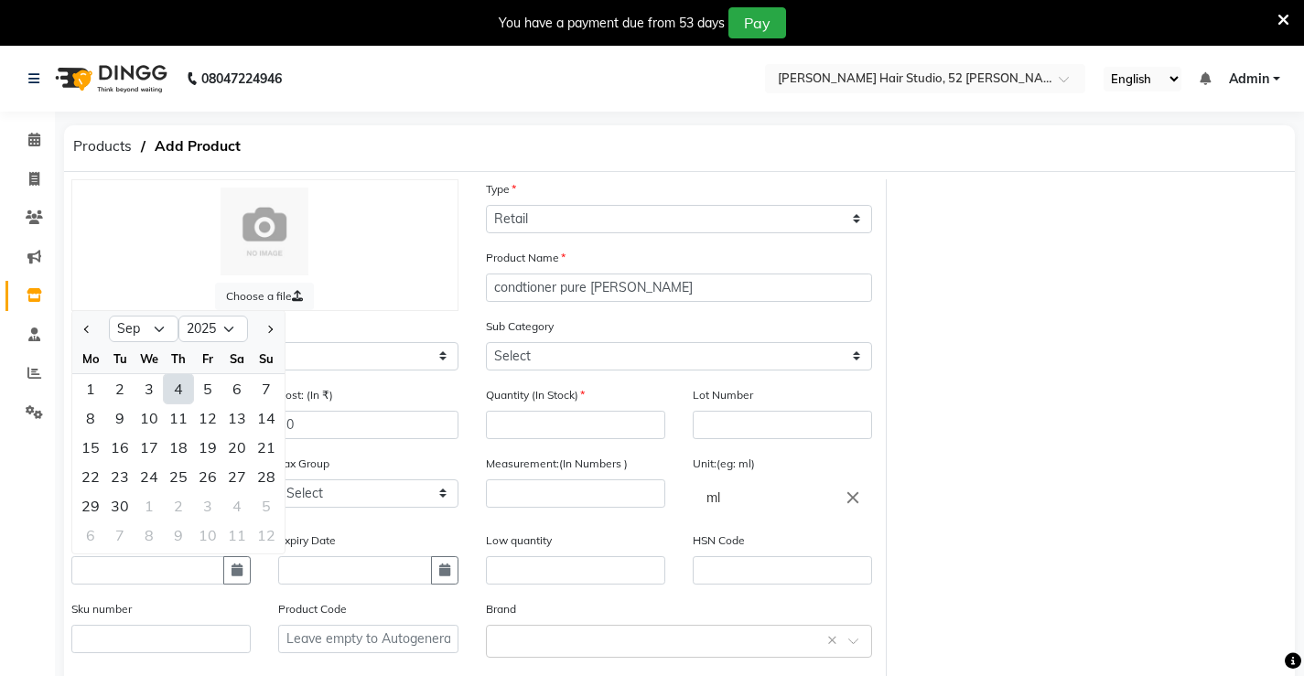
click at [179, 395] on div "4" at bounding box center [178, 388] width 29 height 29
type input "[DATE]"
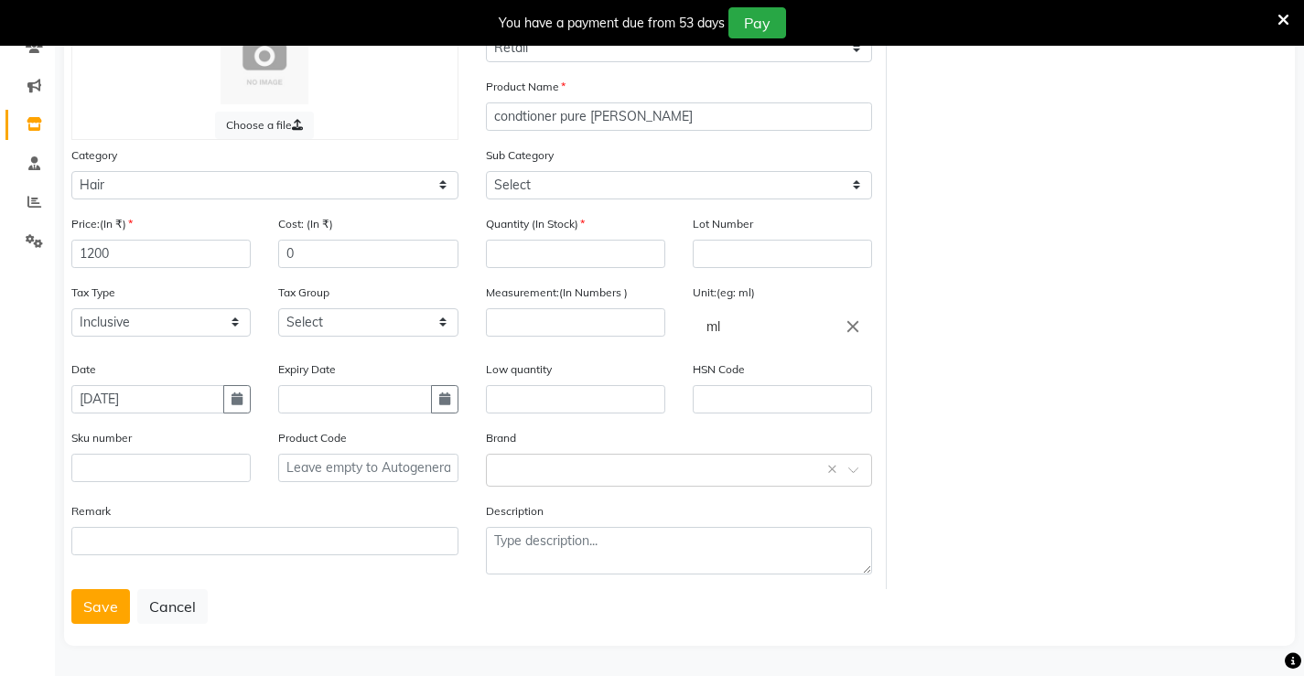
scroll to position [172, 0]
click at [124, 463] on input "text" at bounding box center [160, 467] width 179 height 28
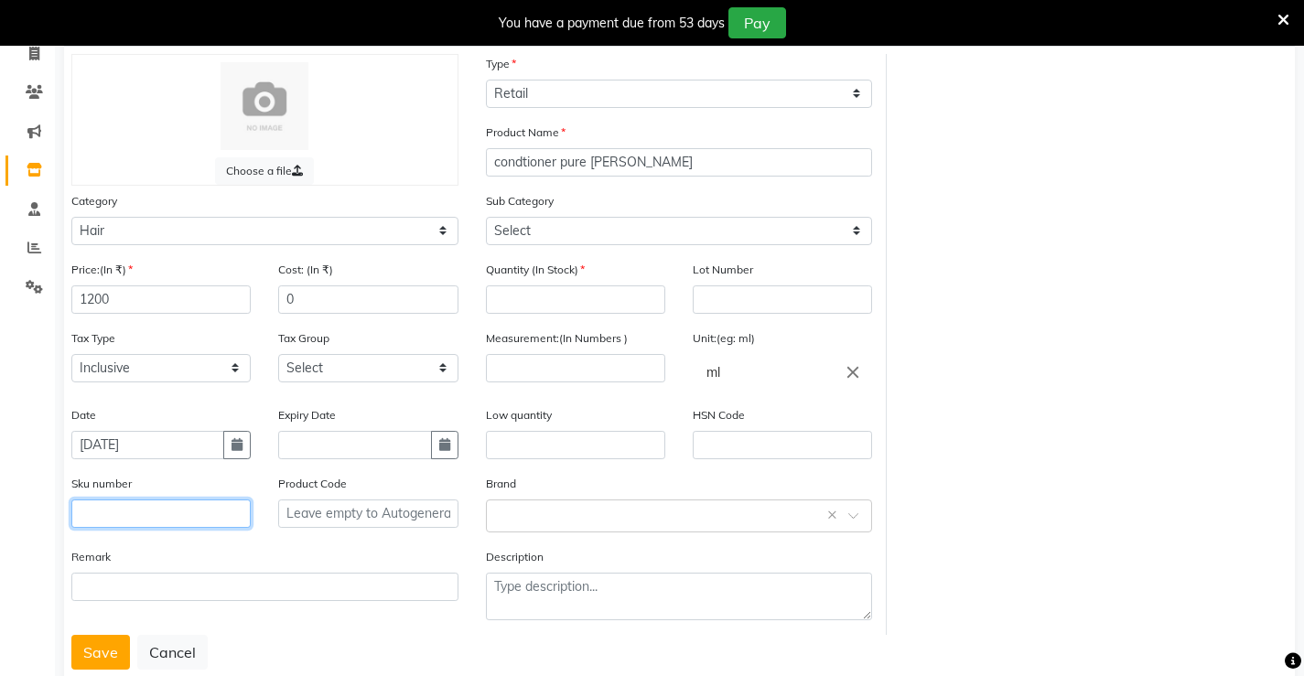
scroll to position [0, 0]
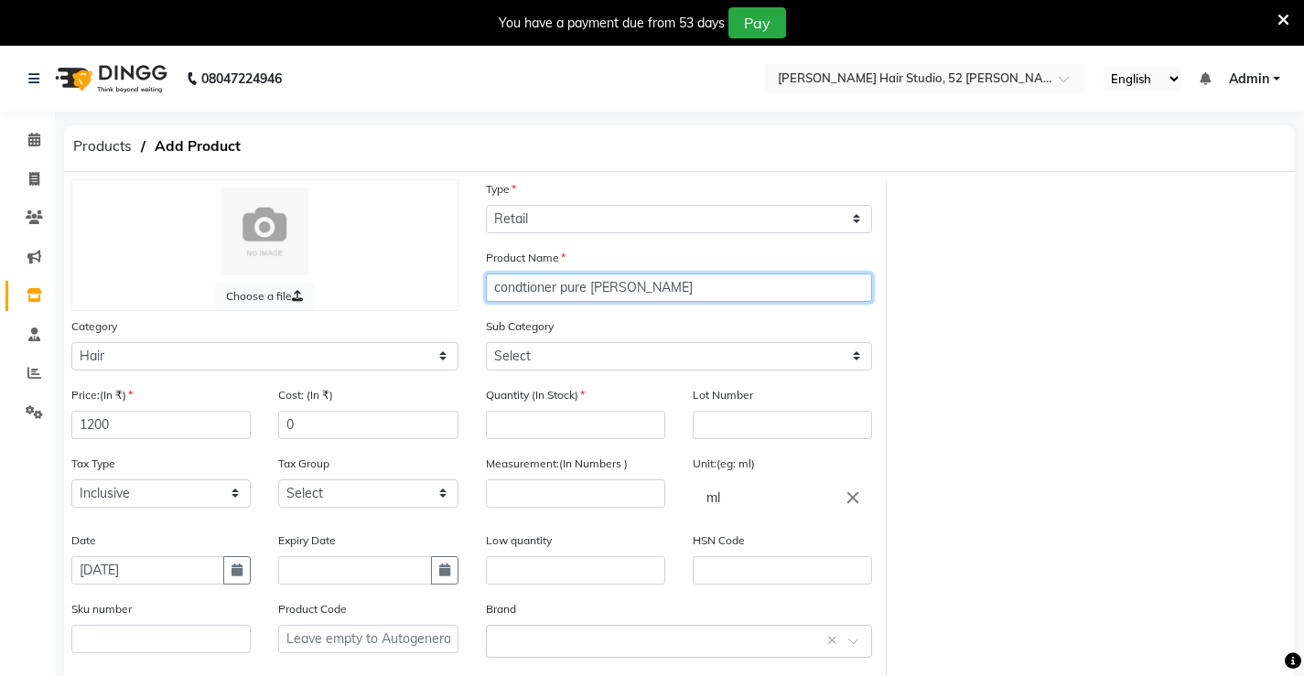
click at [631, 289] on input "condtioner pure [PERSON_NAME]" at bounding box center [679, 288] width 387 height 28
drag, startPoint x: 629, startPoint y: 302, endPoint x: 567, endPoint y: 281, distance: 64.8
click at [525, 291] on div "Product Name condtioner pure [PERSON_NAME]" at bounding box center [679, 282] width 415 height 69
click at [567, 281] on input "condtioner pure [PERSON_NAME]" at bounding box center [679, 288] width 387 height 28
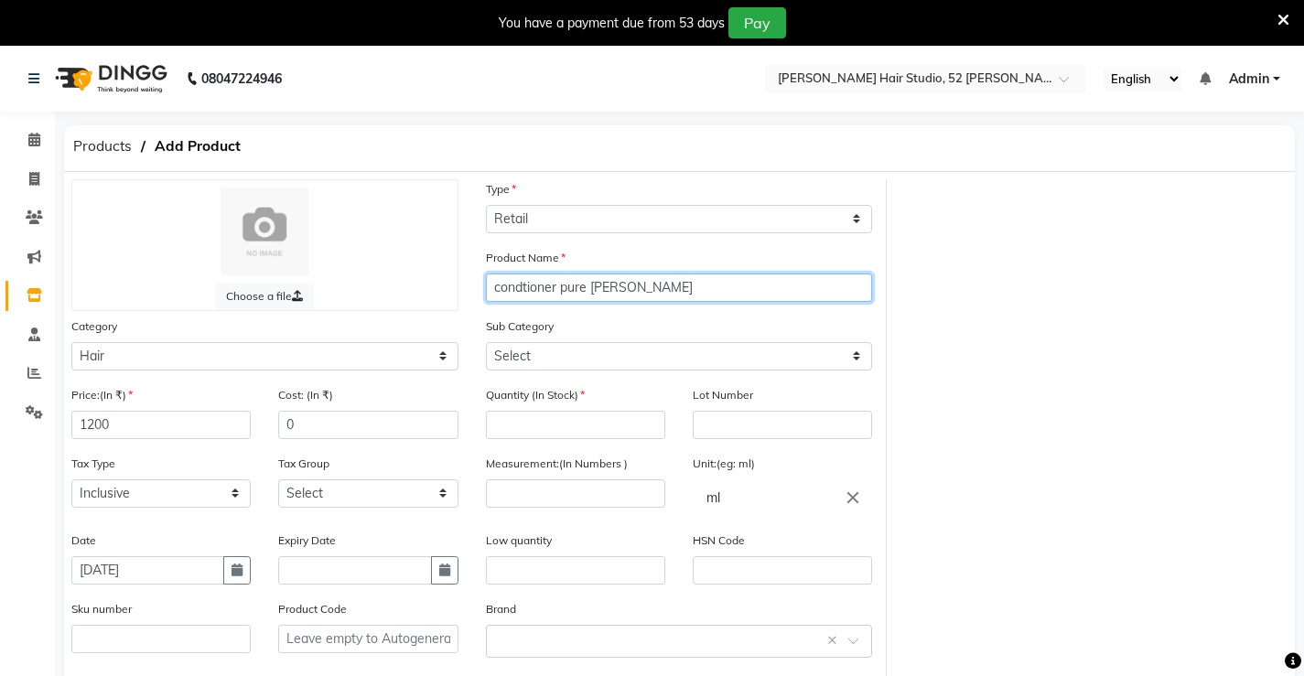
click at [631, 284] on input "condtioner pure [PERSON_NAME]" at bounding box center [679, 288] width 387 height 28
click at [630, 284] on input "condtioner pure [PERSON_NAME]" at bounding box center [679, 288] width 387 height 28
type input "condtioner pure luxe"
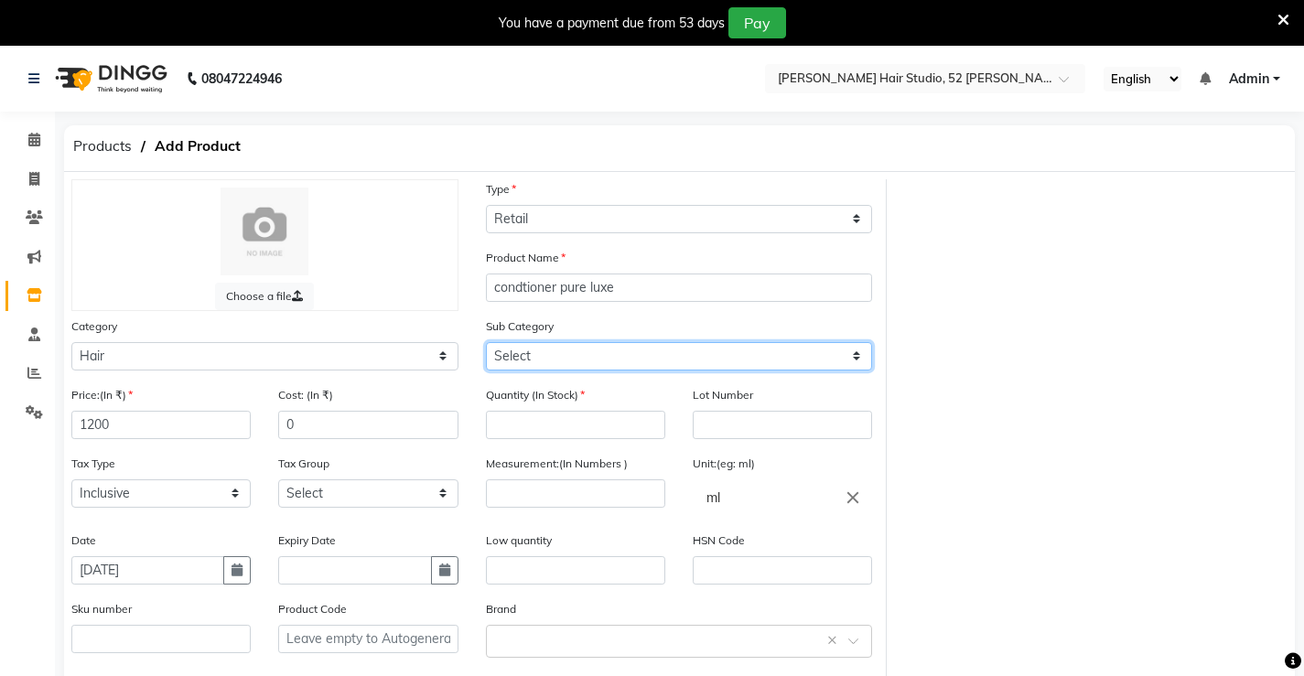
click at [564, 361] on select "Select Shampoo Conditioner Cream Mask Oil Serum Color Appliances Treatment Styl…" at bounding box center [679, 356] width 387 height 28
select select "1376901102"
click at [486, 342] on select "Select Shampoo Conditioner Cream Mask Oil Serum Color Appliances Treatment Styl…" at bounding box center [679, 356] width 387 height 28
click at [554, 410] on div "Quantity (In Stock)" at bounding box center [575, 412] width 179 height 54
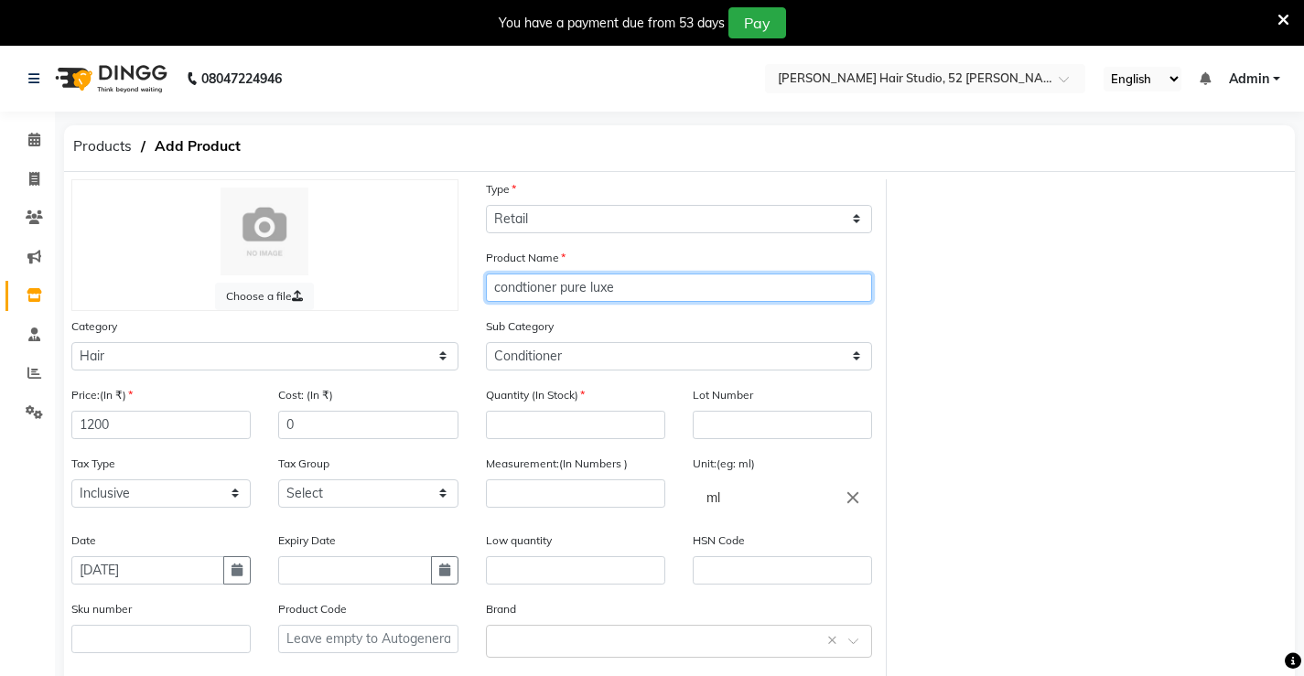
drag, startPoint x: 551, startPoint y: 283, endPoint x: 502, endPoint y: 292, distance: 49.4
click at [502, 292] on input "condtioner pure luxe" at bounding box center [679, 288] width 387 height 28
click at [502, 292] on input "cr pure luxe" at bounding box center [679, 288] width 387 height 28
click at [511, 286] on input "cr pure luxe" at bounding box center [679, 288] width 387 height 28
click at [501, 294] on input "cr pure luxe" at bounding box center [679, 288] width 387 height 28
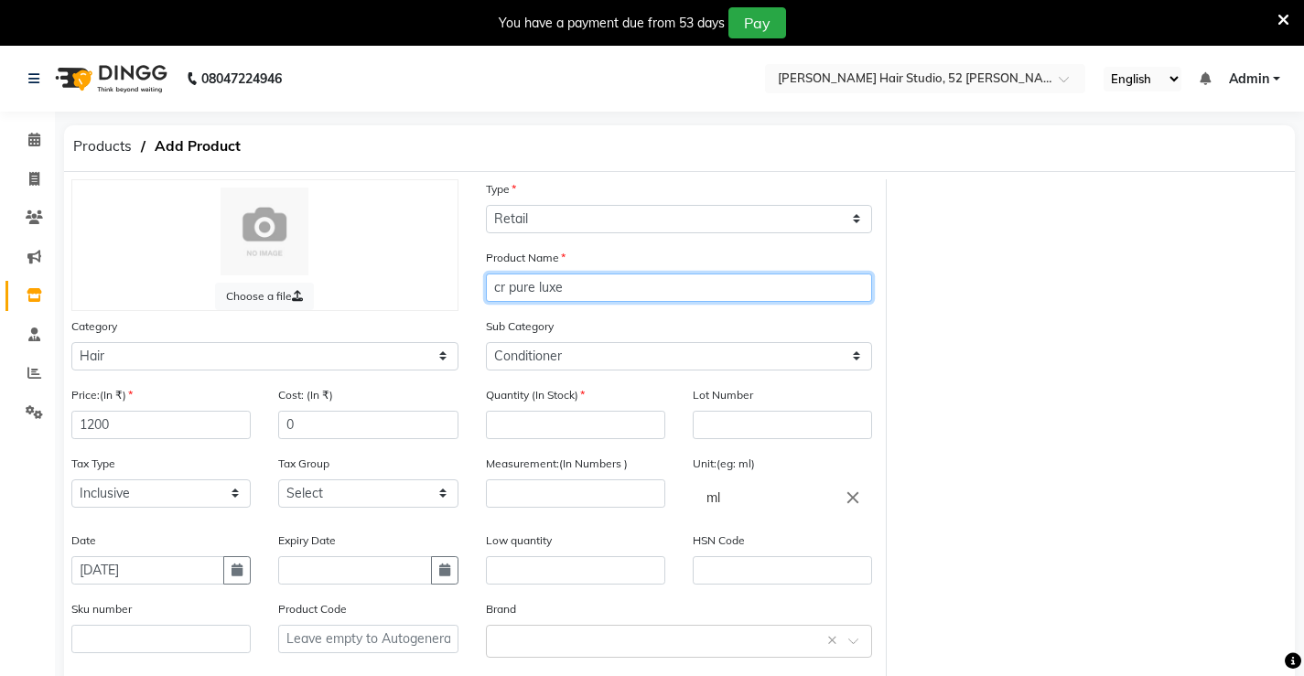
click at [511, 292] on input "cr pure luxe" at bounding box center [679, 288] width 387 height 28
type input "pure luxe"
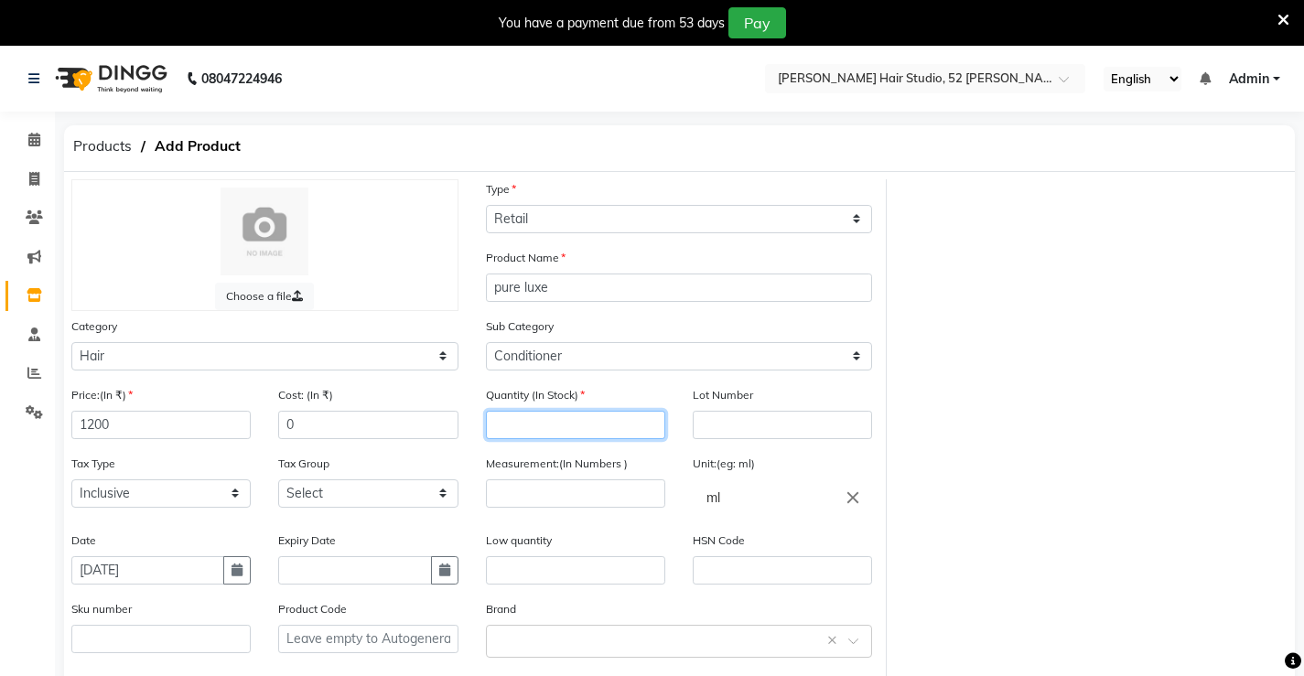
click at [572, 425] on input "number" at bounding box center [575, 425] width 179 height 28
click at [780, 425] on input "text" at bounding box center [782, 425] width 179 height 28
click at [500, 420] on input "number" at bounding box center [575, 425] width 179 height 28
click at [532, 497] on input "number" at bounding box center [575, 494] width 179 height 28
type input "250"
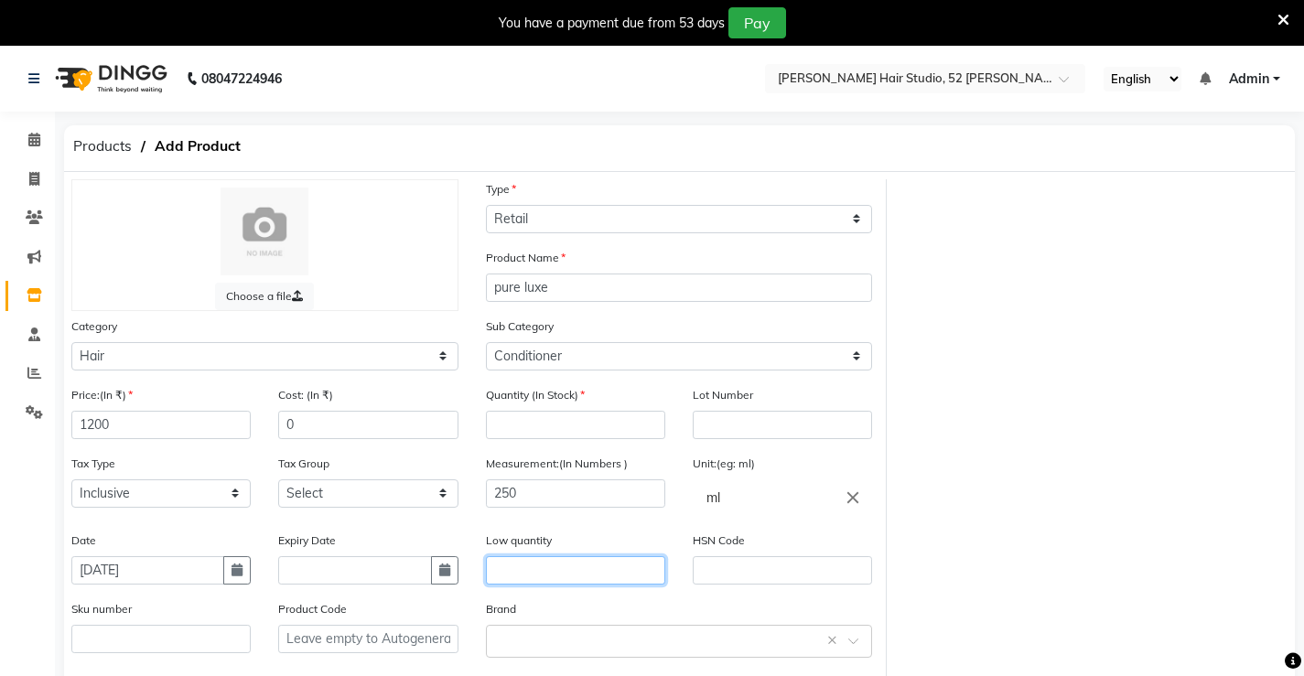
click at [587, 566] on input "text" at bounding box center [575, 570] width 179 height 28
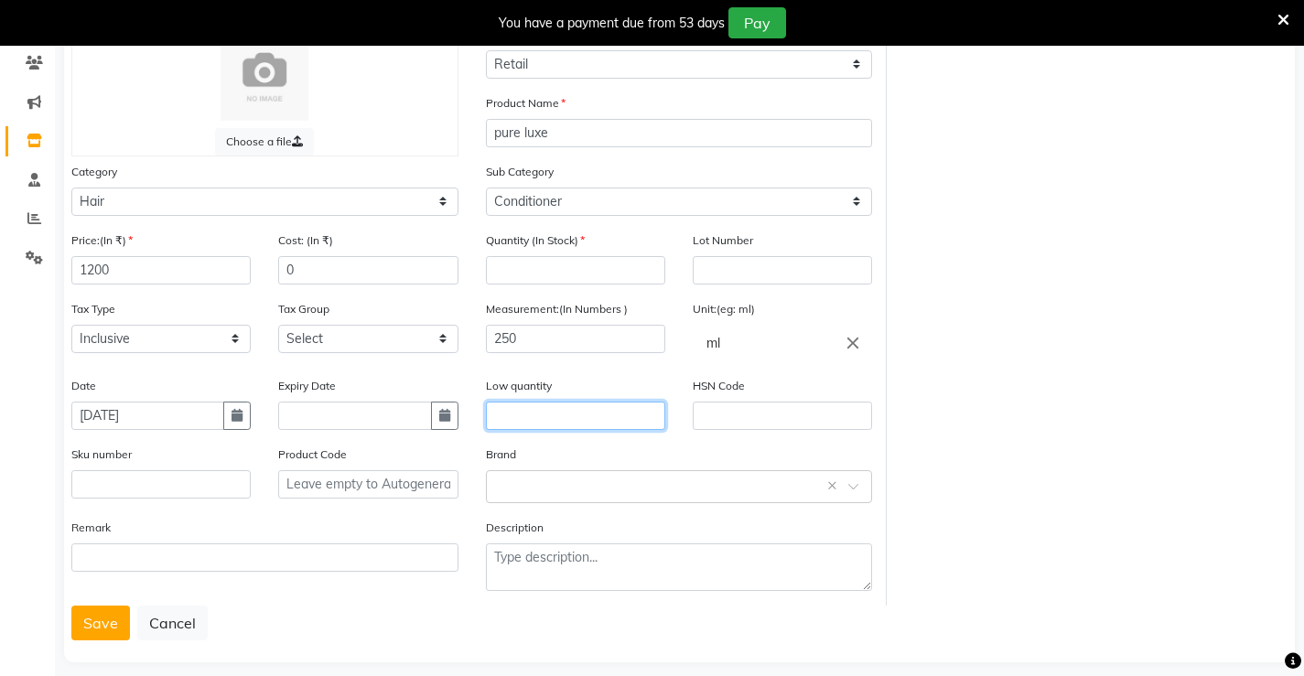
scroll to position [172, 0]
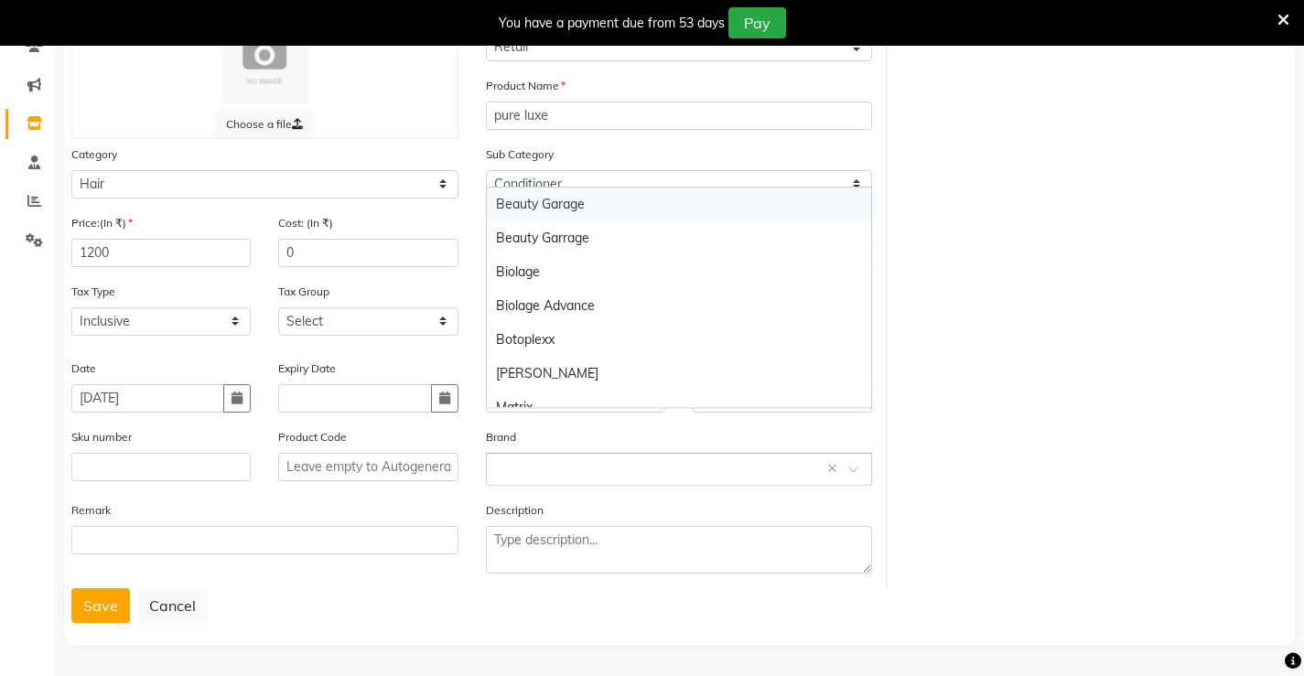
click at [534, 477] on input "text" at bounding box center [661, 467] width 330 height 19
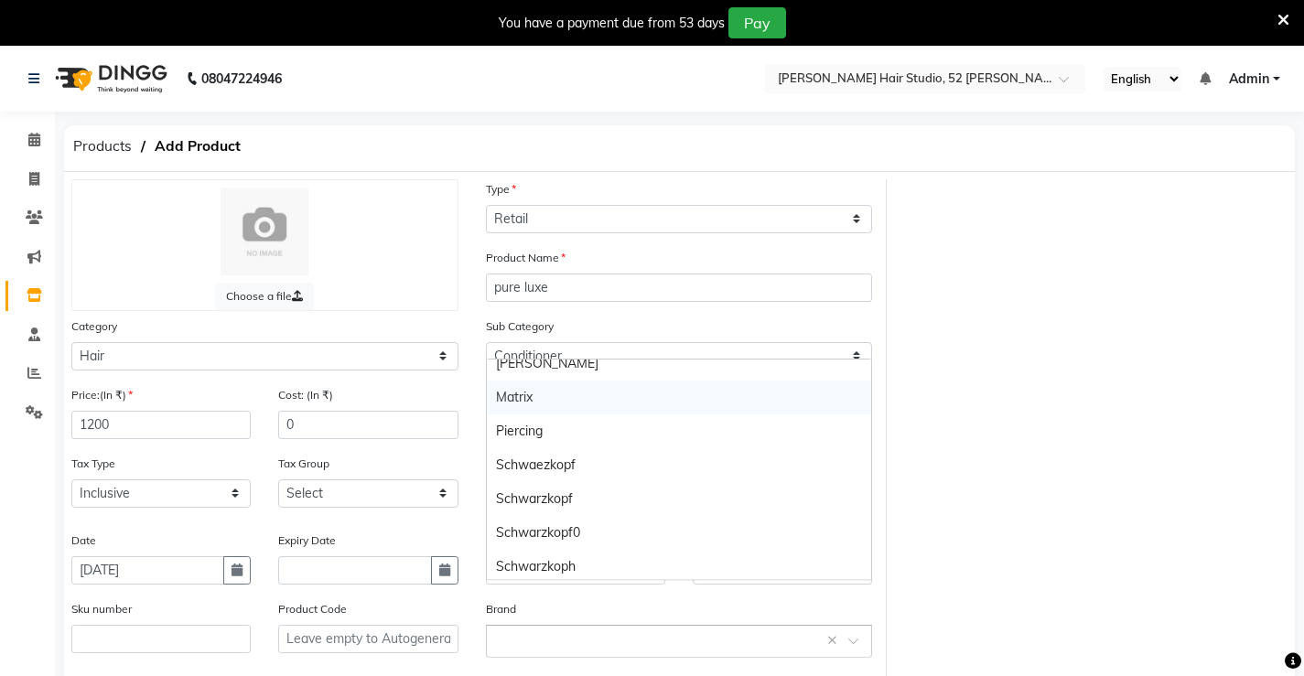
scroll to position [183, 0]
click at [531, 642] on input "text" at bounding box center [661, 640] width 330 height 19
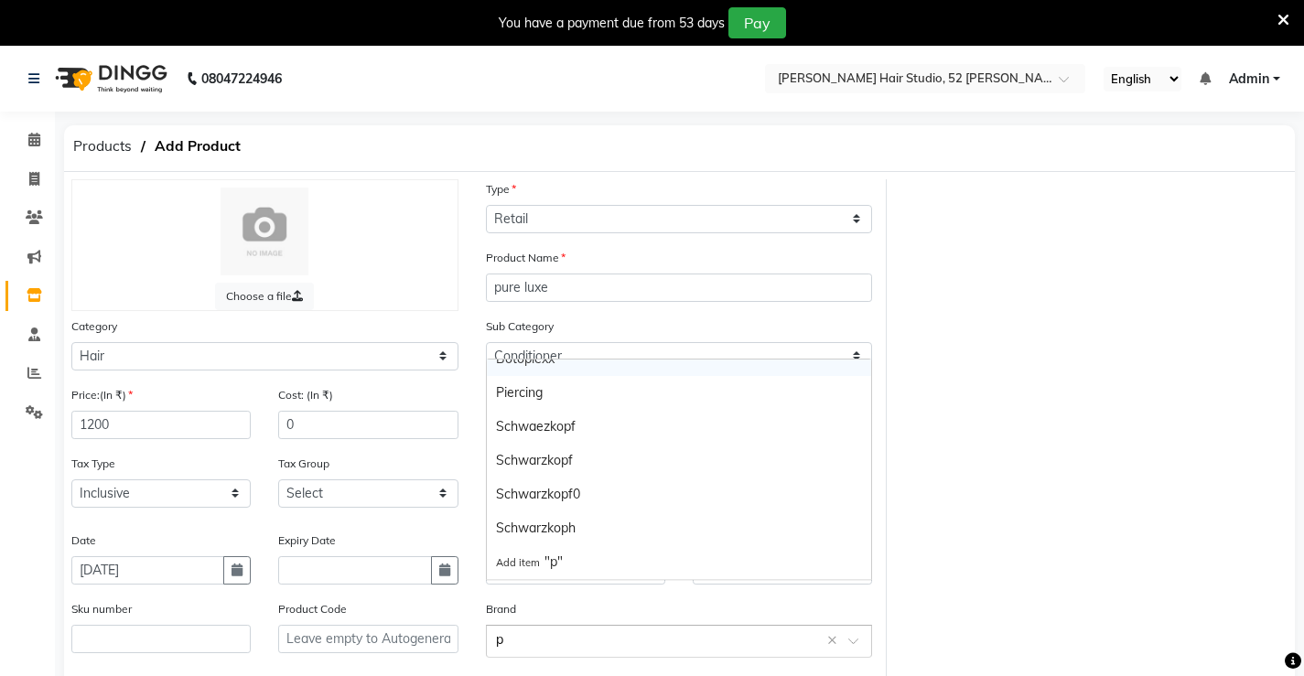
scroll to position [0, 0]
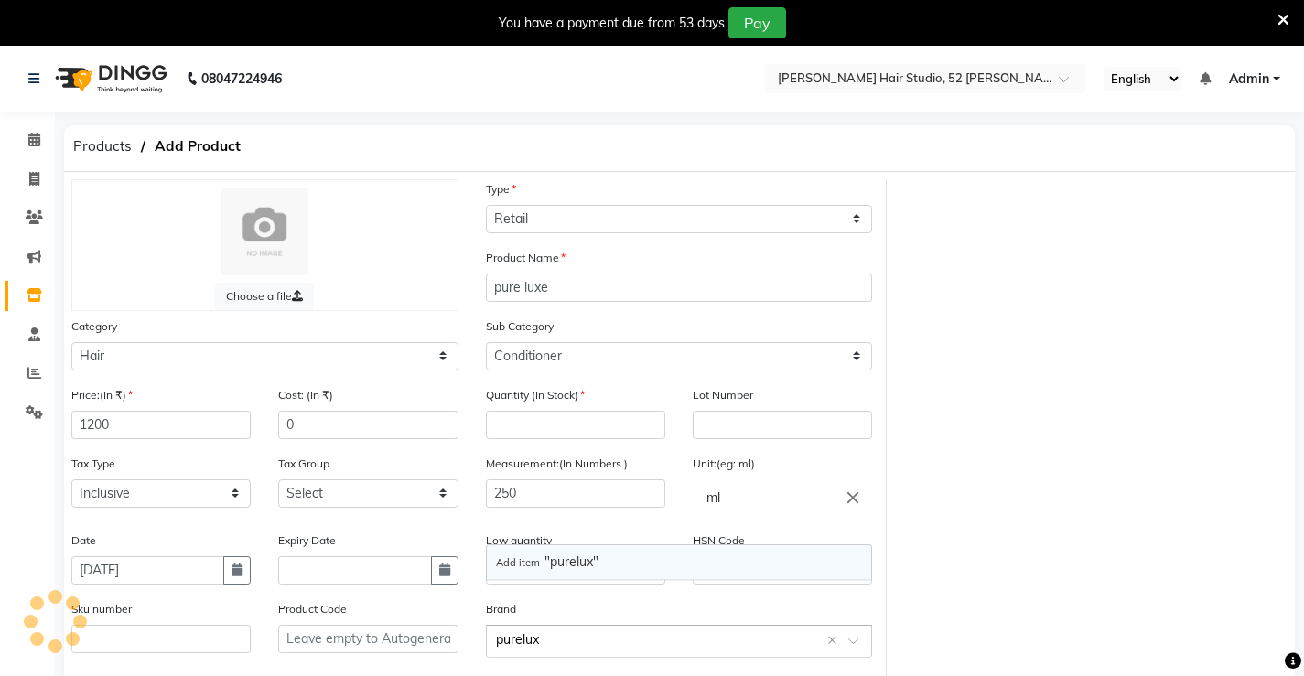
type input "pureluxe"
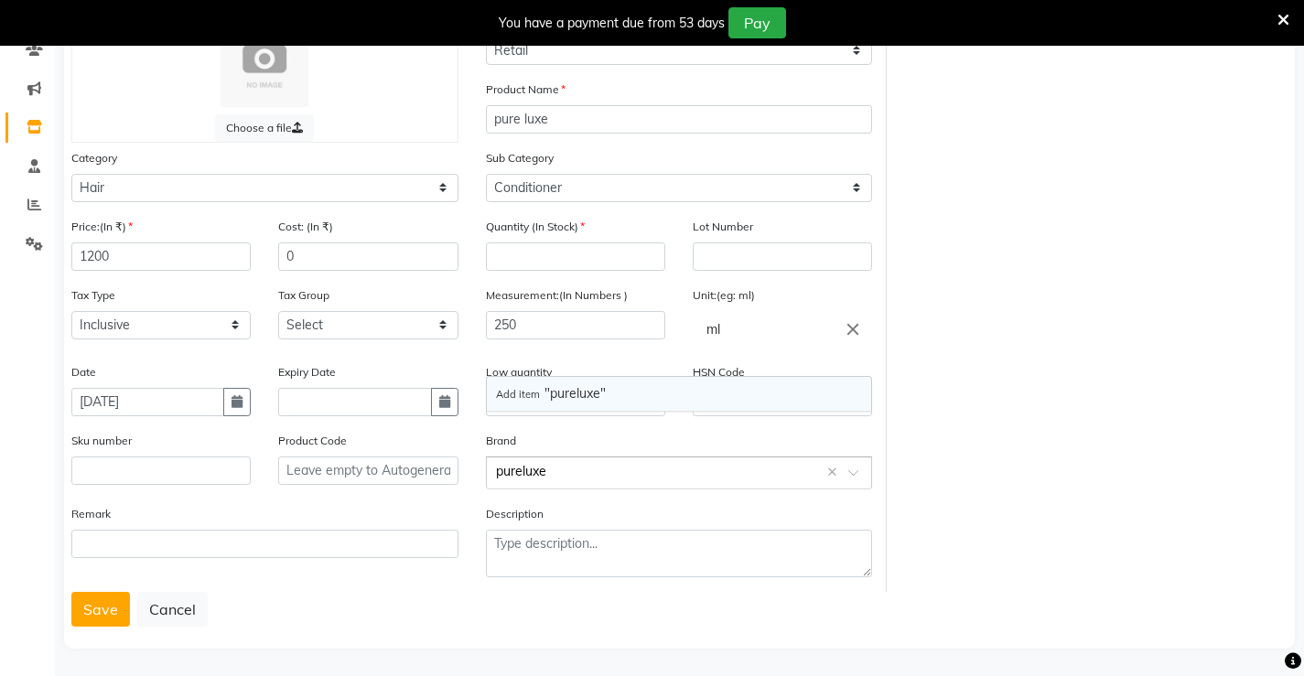
scroll to position [172, 0]
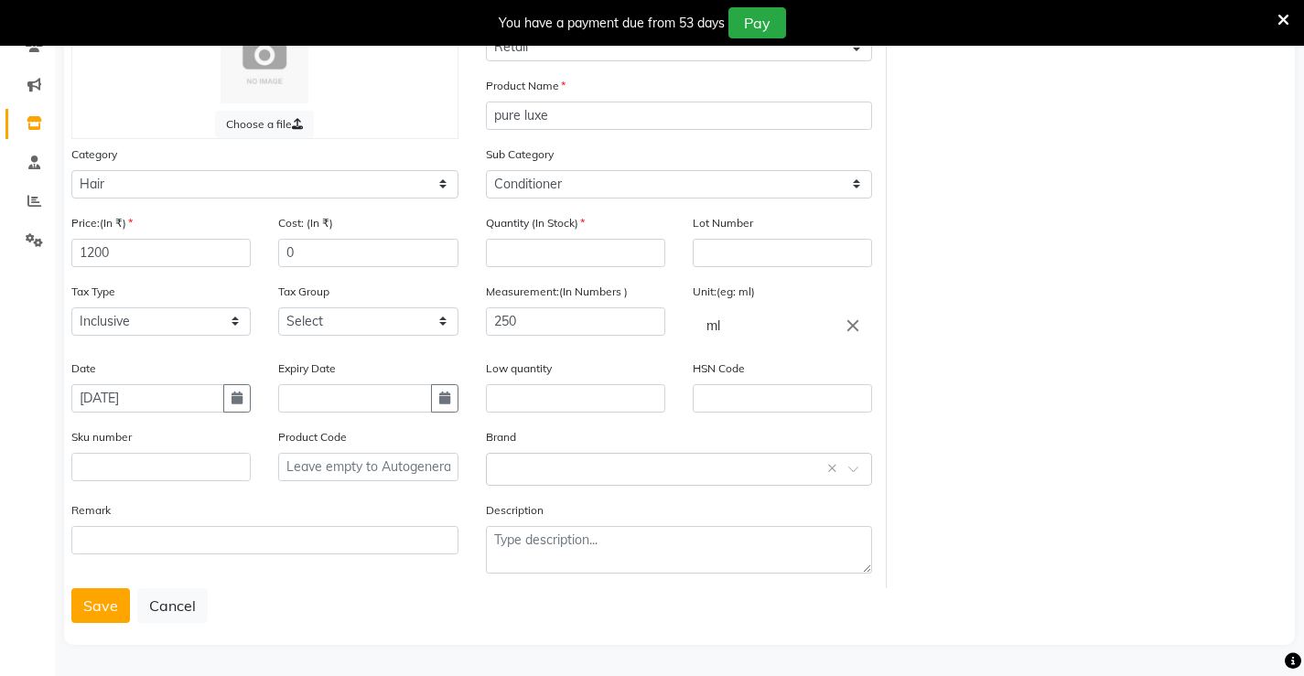
click at [599, 435] on div "Brand Select brand or add custom brand ×" at bounding box center [679, 456] width 387 height 59
click at [869, 472] on span at bounding box center [859, 474] width 23 height 19
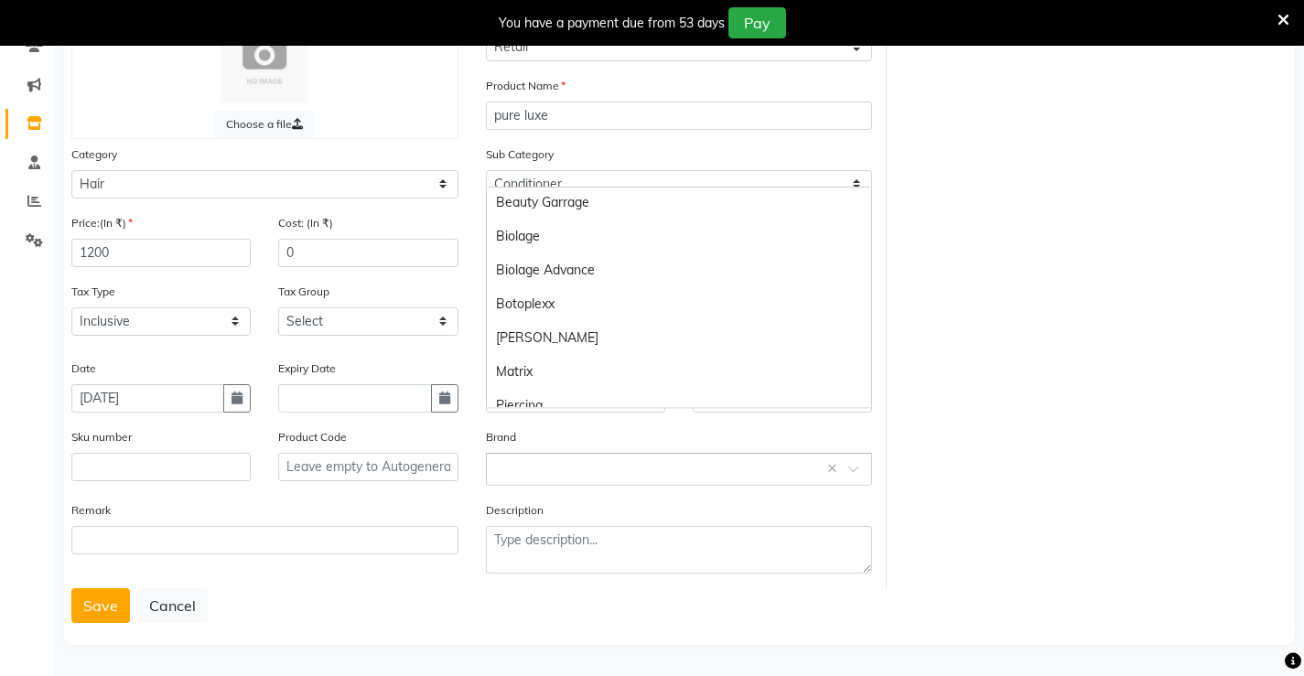
scroll to position [0, 0]
click at [1049, 285] on div "Choose a file Type Select Type Both Retail Consumable Product Name pure luxe Ca…" at bounding box center [680, 297] width 1244 height 581
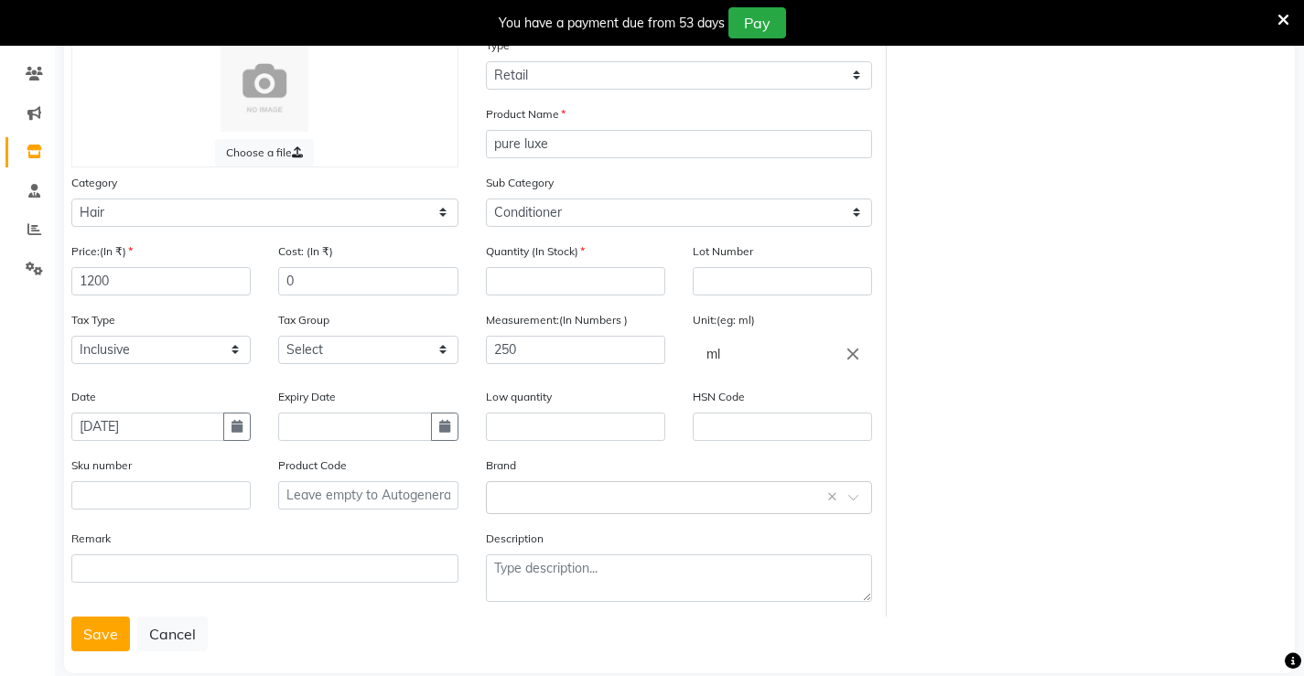
scroll to position [172, 0]
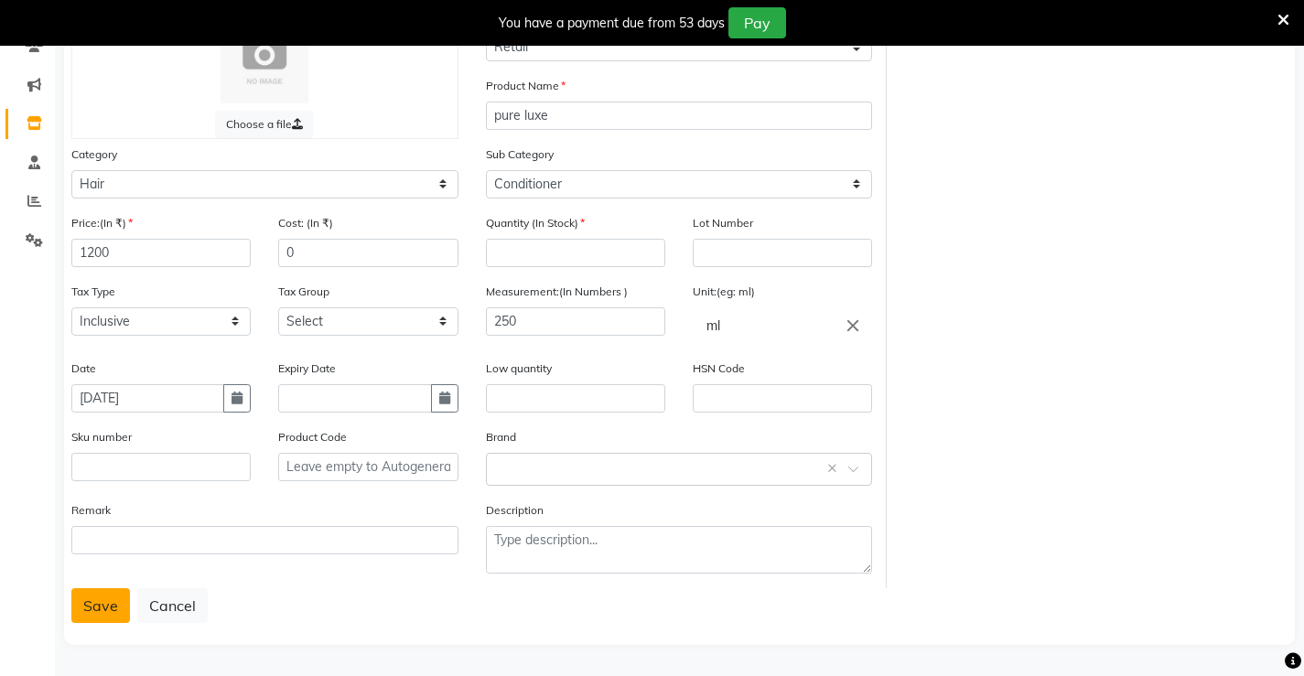
click at [104, 601] on button "Save" at bounding box center [100, 605] width 59 height 35
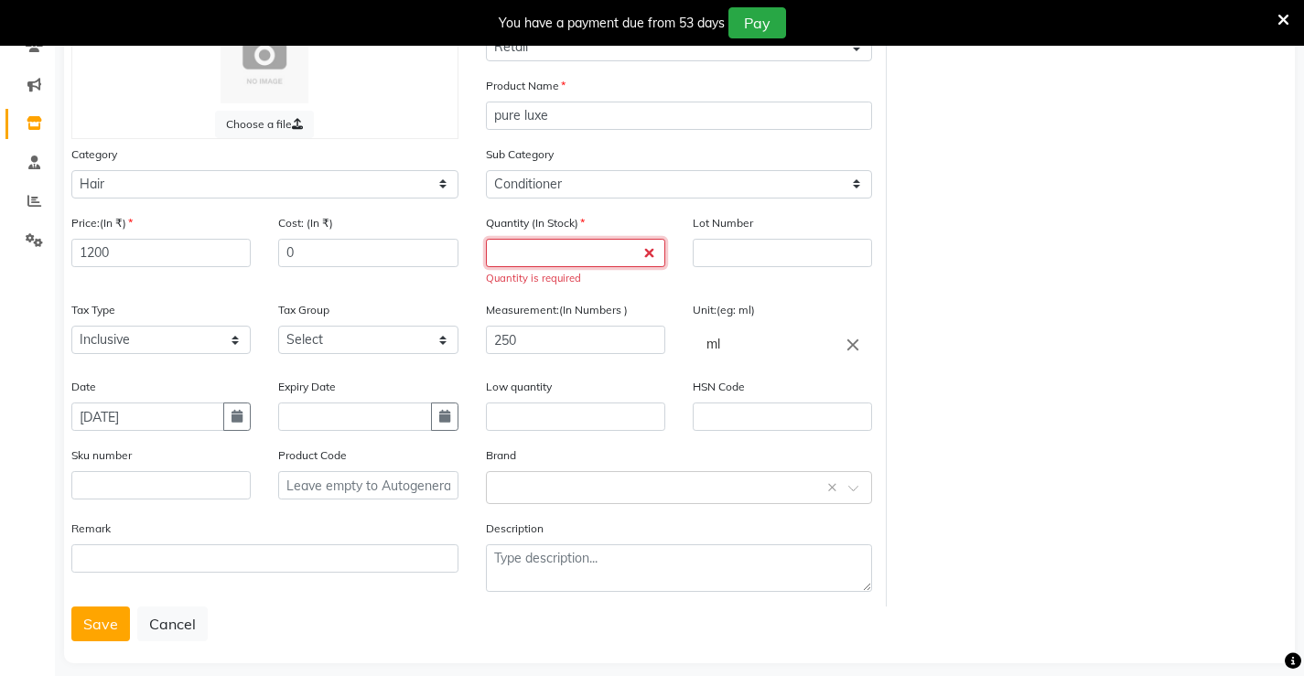
click at [551, 261] on input "number" at bounding box center [575, 253] width 179 height 28
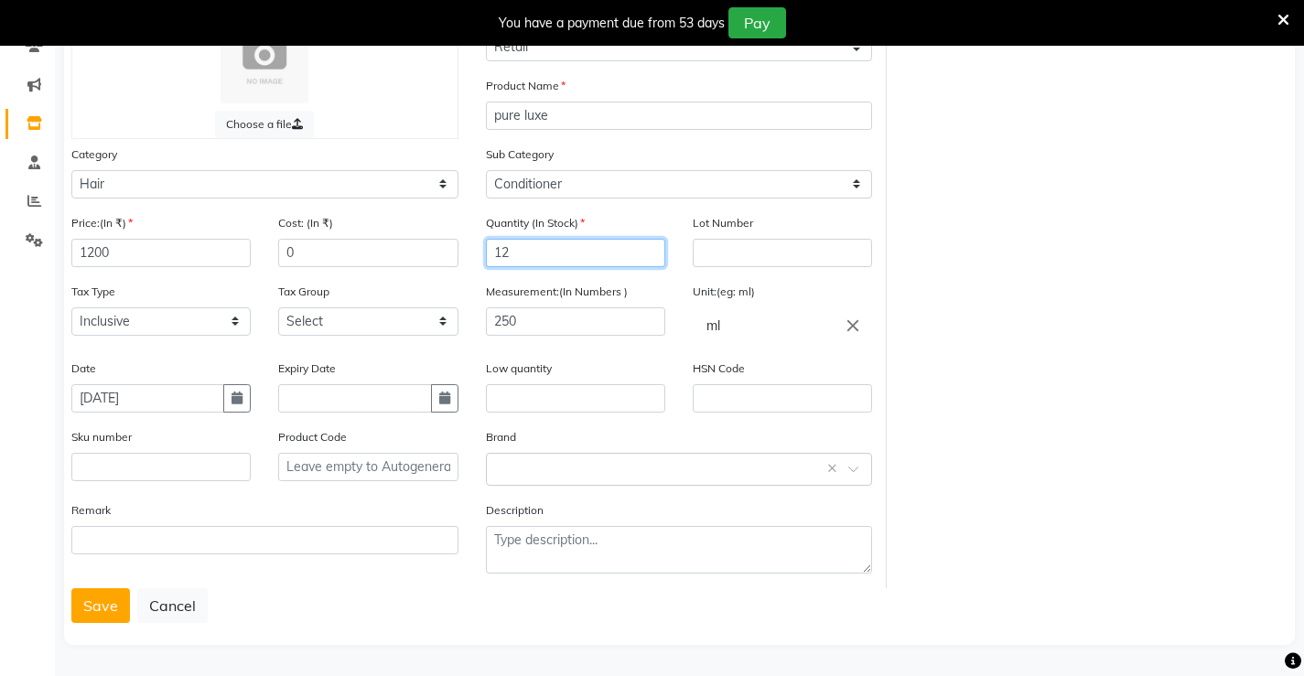
type input "12"
click at [480, 583] on div "Description" at bounding box center [679, 545] width 415 height 88
click at [100, 608] on button "Save" at bounding box center [100, 605] width 59 height 35
click at [101, 602] on button "Save" at bounding box center [100, 605] width 59 height 35
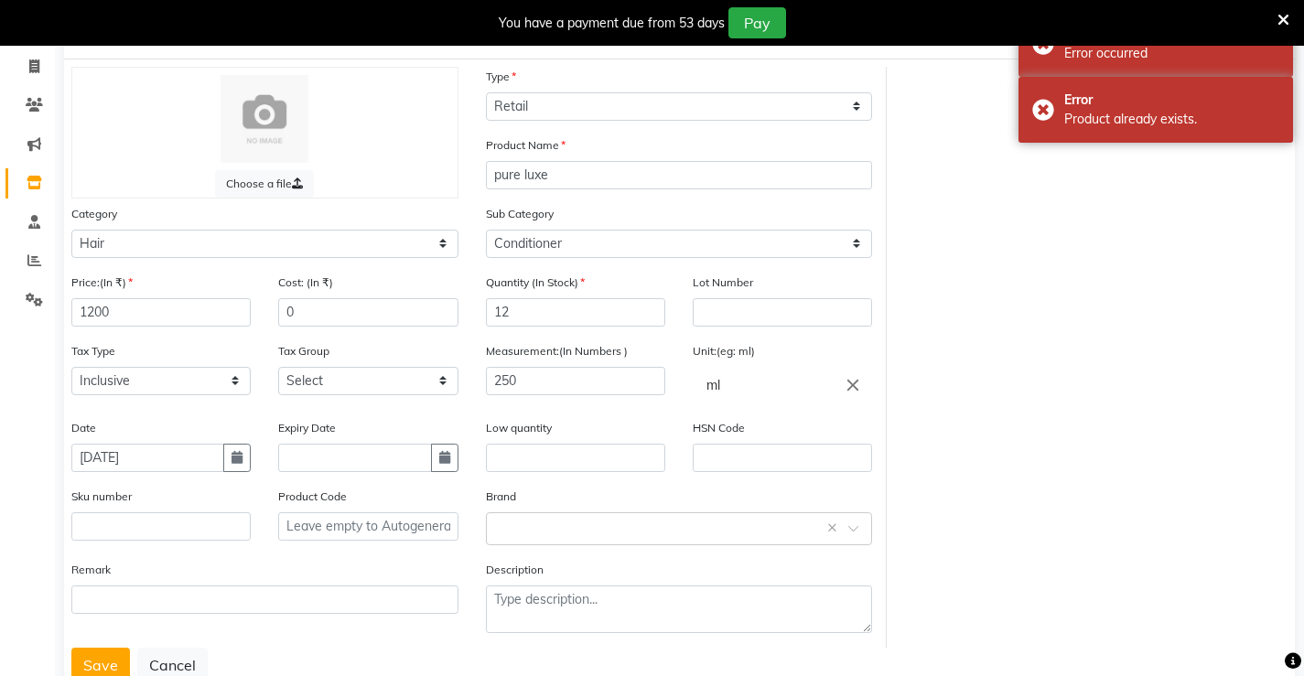
scroll to position [81, 0]
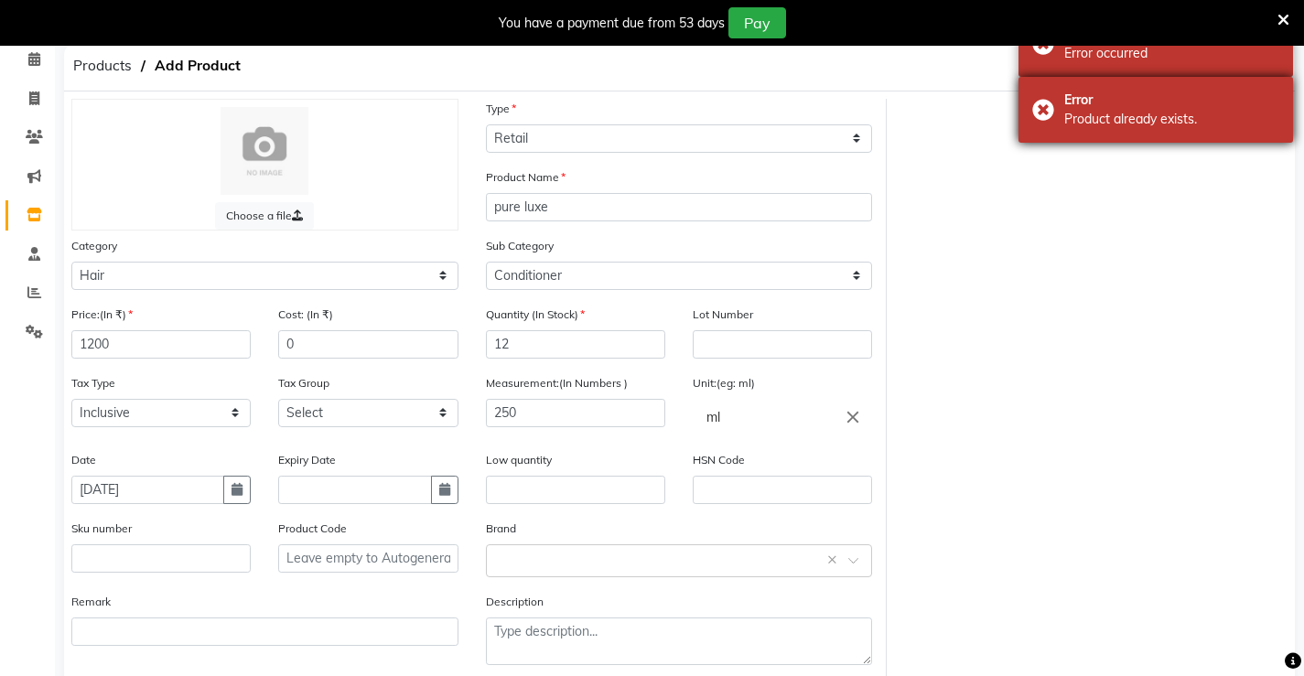
click at [1122, 126] on div "Product already exists." at bounding box center [1171, 119] width 215 height 19
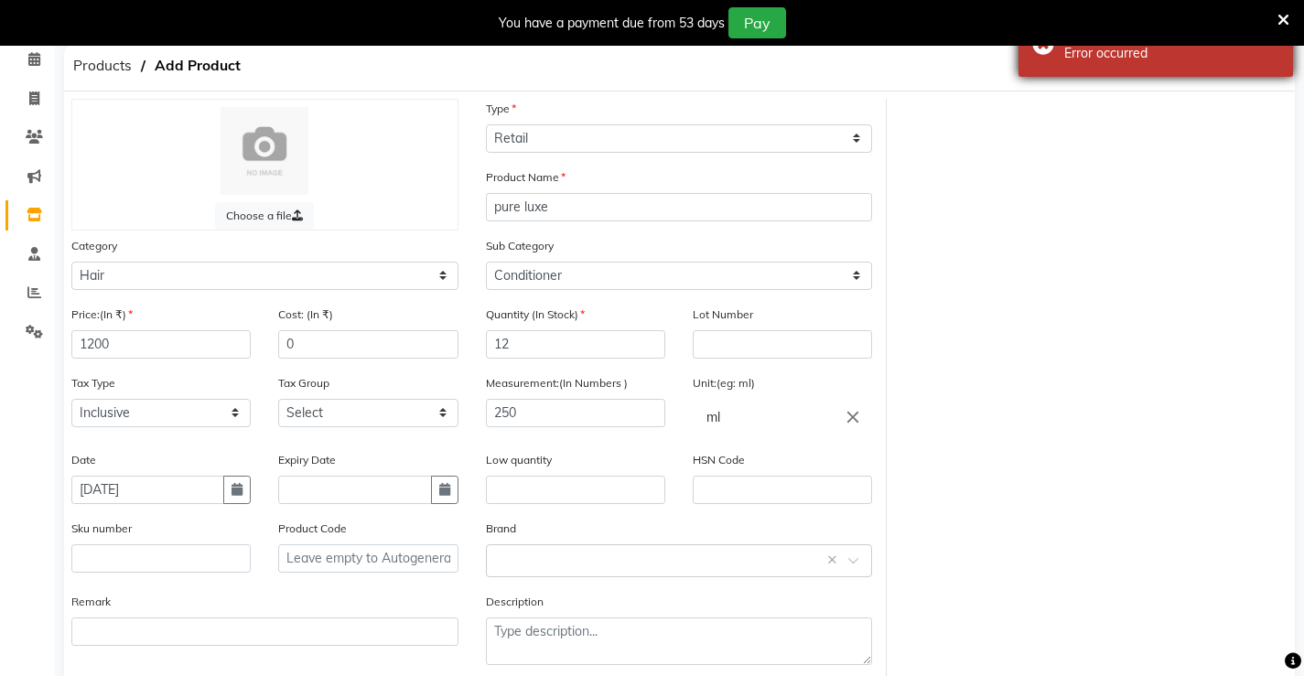
click at [1053, 51] on div "Failed Error occurred" at bounding box center [1156, 44] width 275 height 66
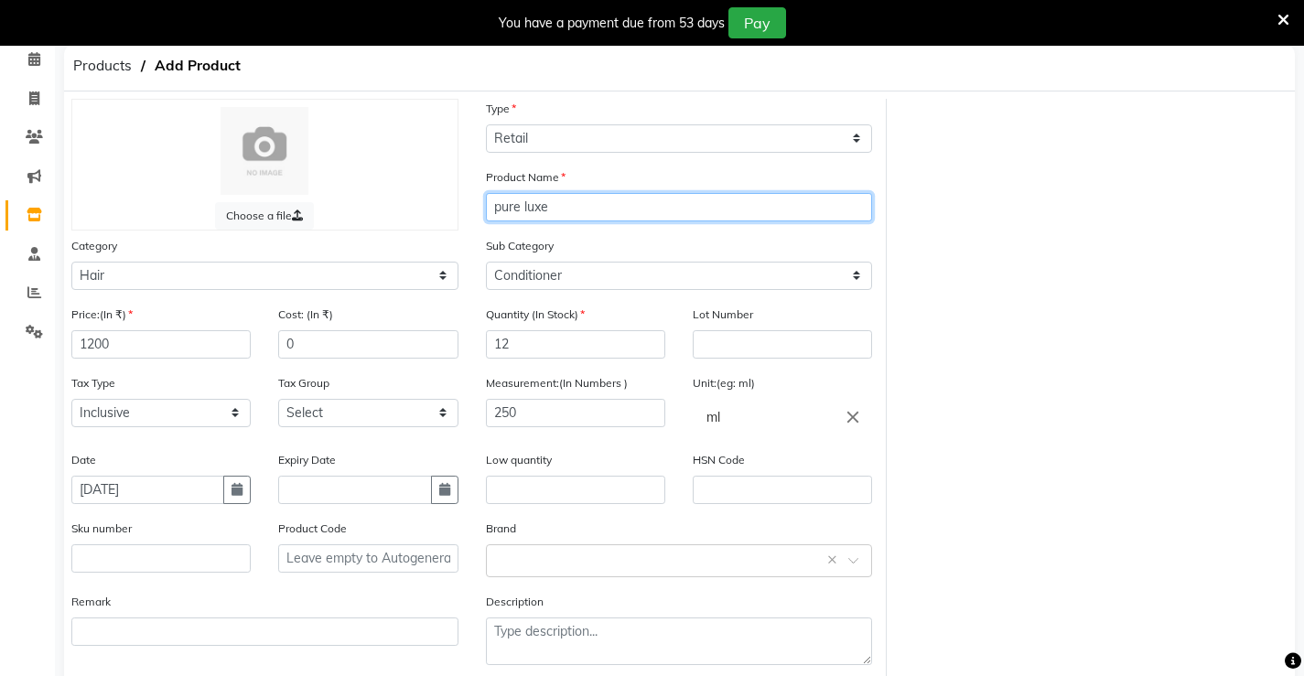
click at [563, 208] on input "pure luxe" at bounding box center [679, 207] width 387 height 28
type input "p"
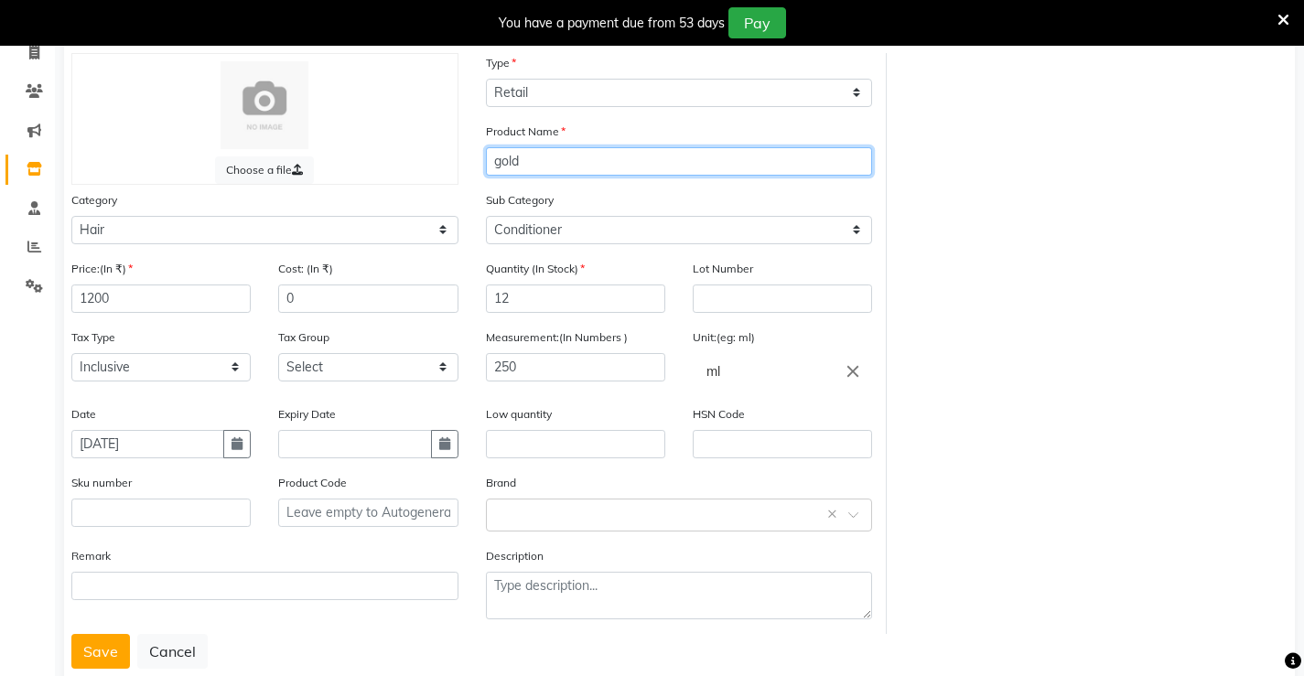
scroll to position [172, 0]
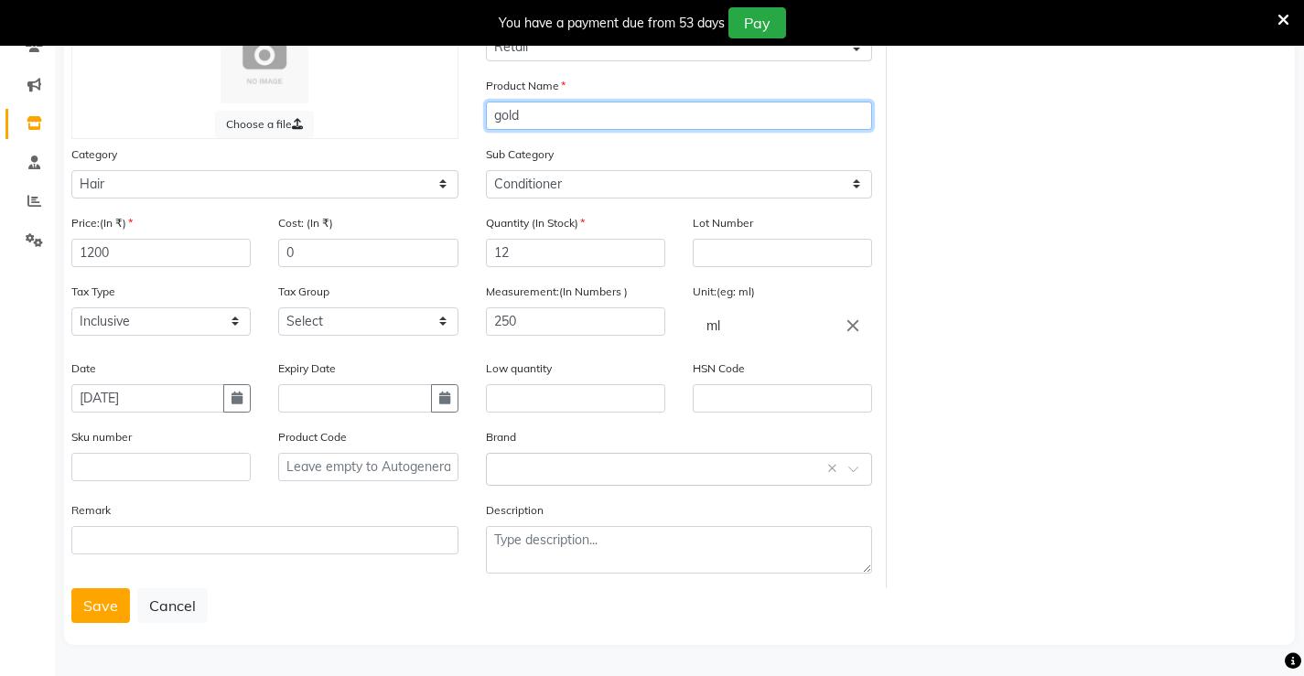
type input "gold"
click at [70, 620] on div "Choose a file Type Select Type Both Retail Consumable Product Name gold Categor…" at bounding box center [679, 322] width 1231 height 645
click at [81, 610] on button "Save" at bounding box center [100, 605] width 59 height 35
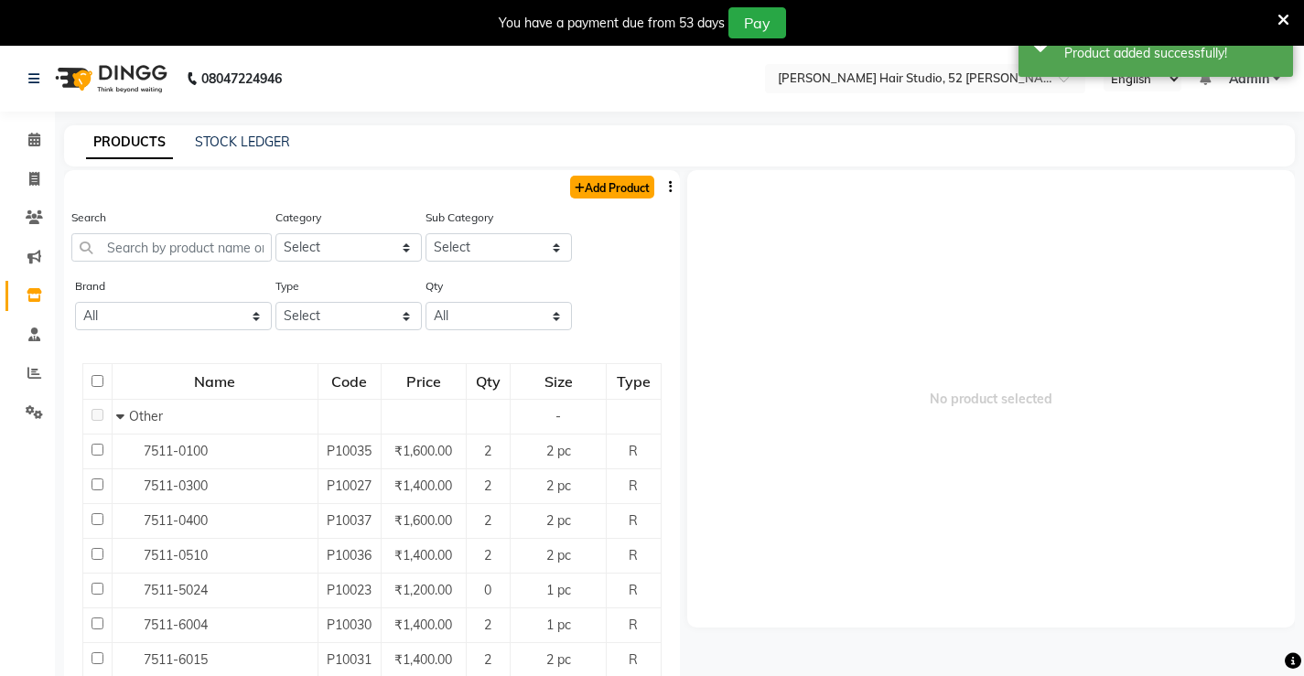
click at [611, 188] on link "Add Product" at bounding box center [612, 187] width 84 height 23
select select "true"
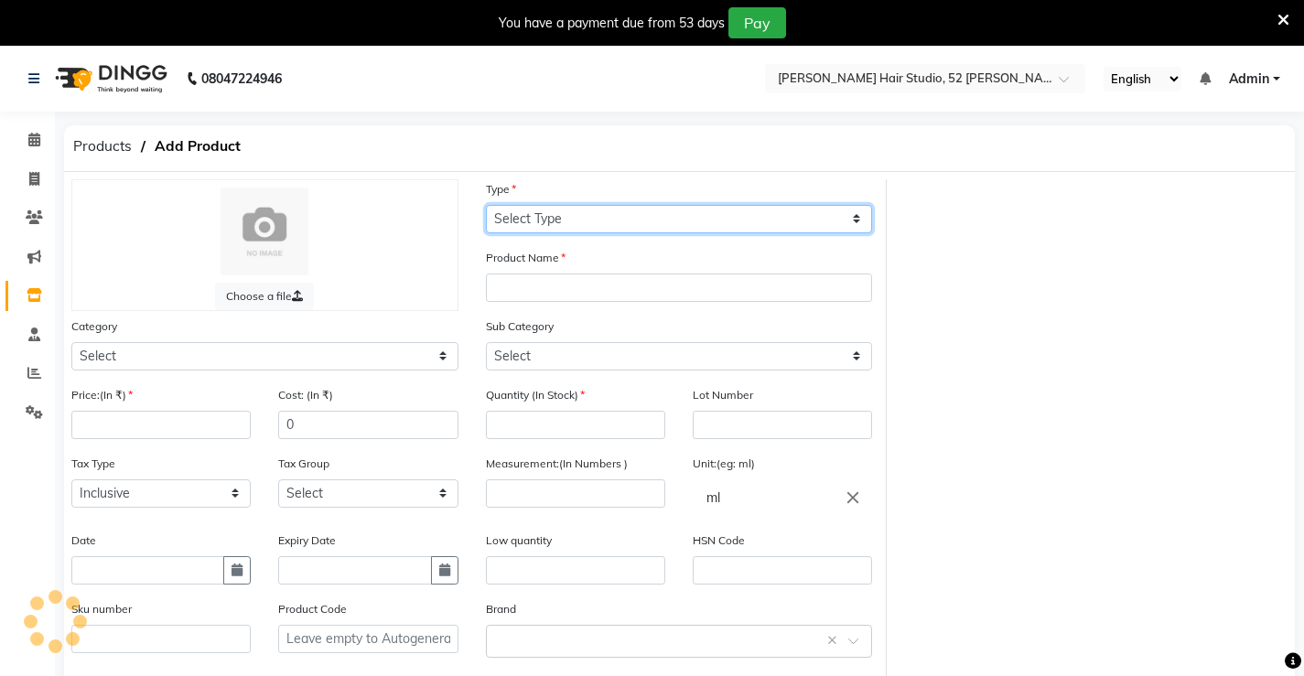
click at [523, 219] on select "Select Type Both Retail Consumable" at bounding box center [679, 219] width 387 height 28
select select "R"
click at [486, 205] on select "Select Type Both Retail Consumable" at bounding box center [679, 219] width 387 height 28
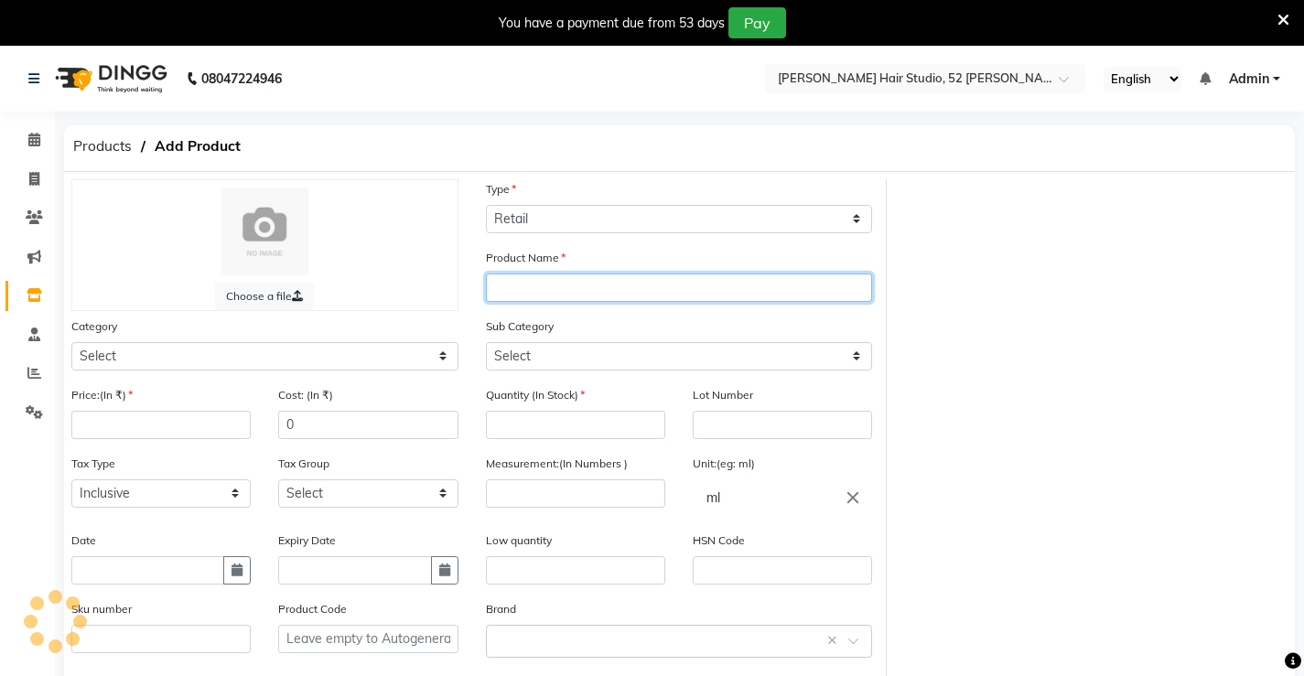
click at [504, 288] on input "text" at bounding box center [679, 288] width 387 height 28
type input "s"
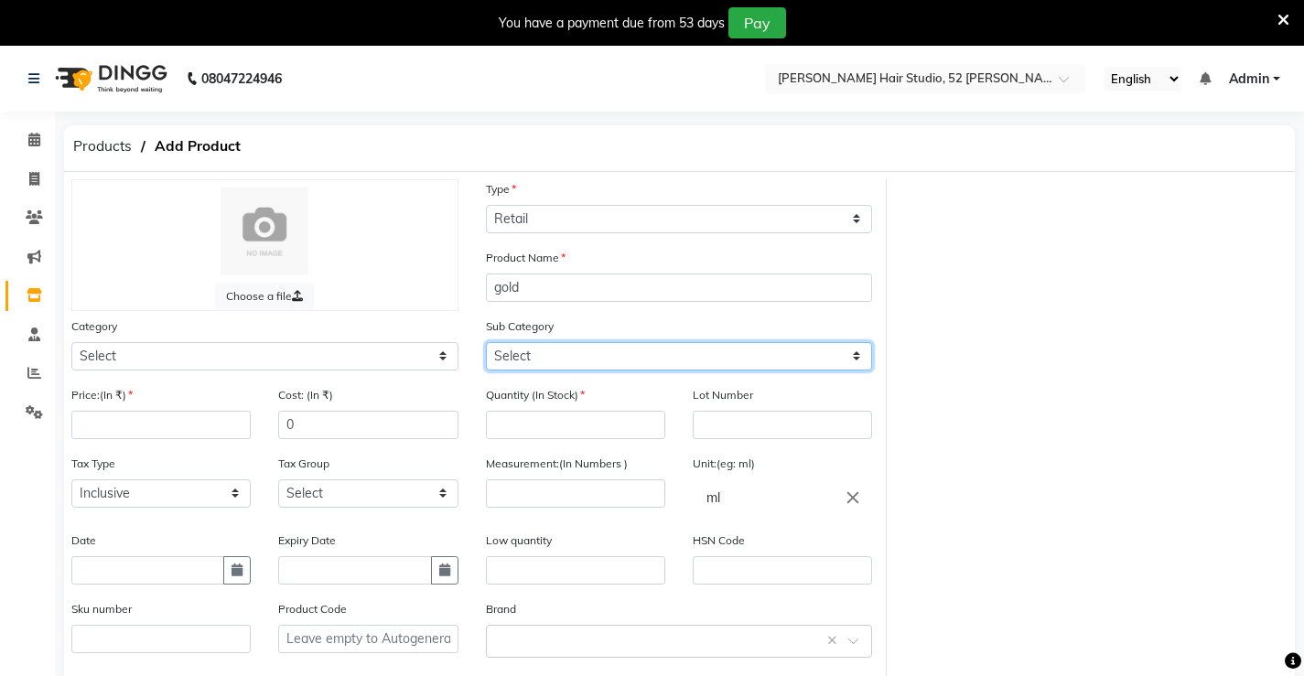
click at [505, 350] on select "Select" at bounding box center [679, 356] width 387 height 28
click at [543, 363] on select "Select" at bounding box center [679, 356] width 387 height 28
click at [561, 355] on select "Select" at bounding box center [679, 356] width 387 height 28
click at [516, 347] on select "Select" at bounding box center [679, 356] width 387 height 28
click at [515, 357] on select "Select" at bounding box center [679, 356] width 387 height 28
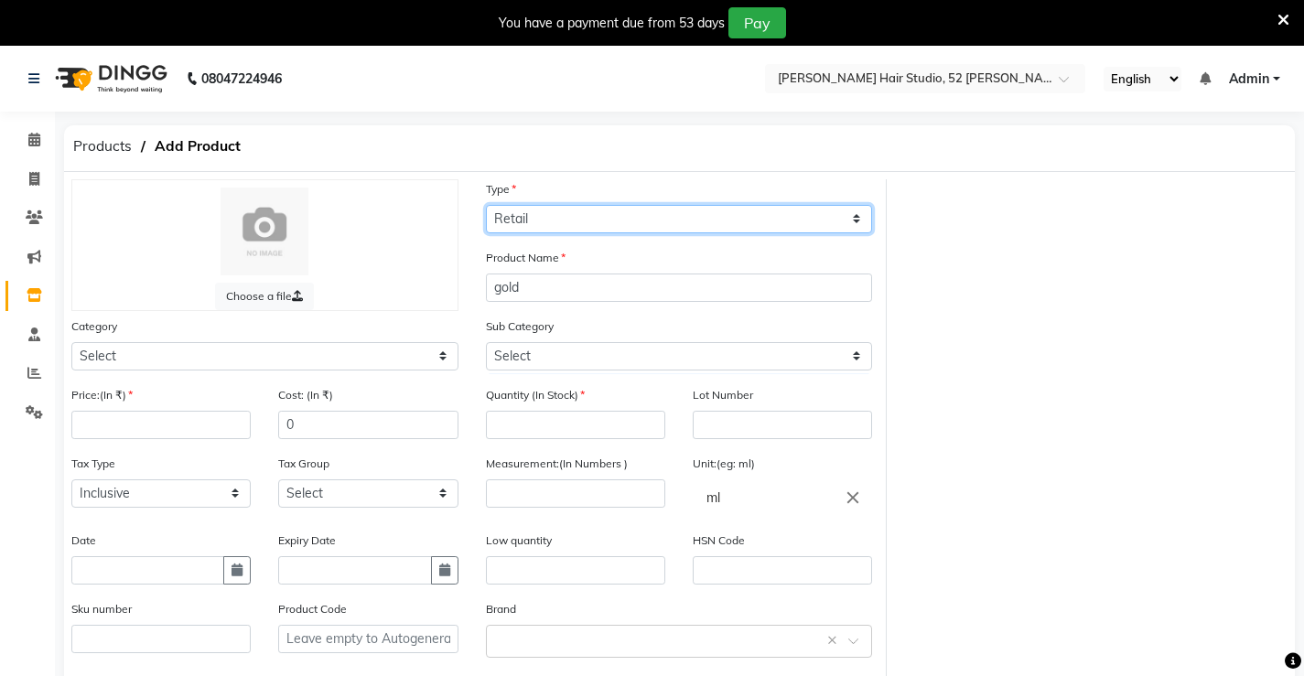
click at [522, 216] on select "Select Type Both Retail Consumable" at bounding box center [679, 219] width 387 height 28
click at [486, 205] on select "Select Type Both Retail Consumable" at bounding box center [679, 219] width 387 height 28
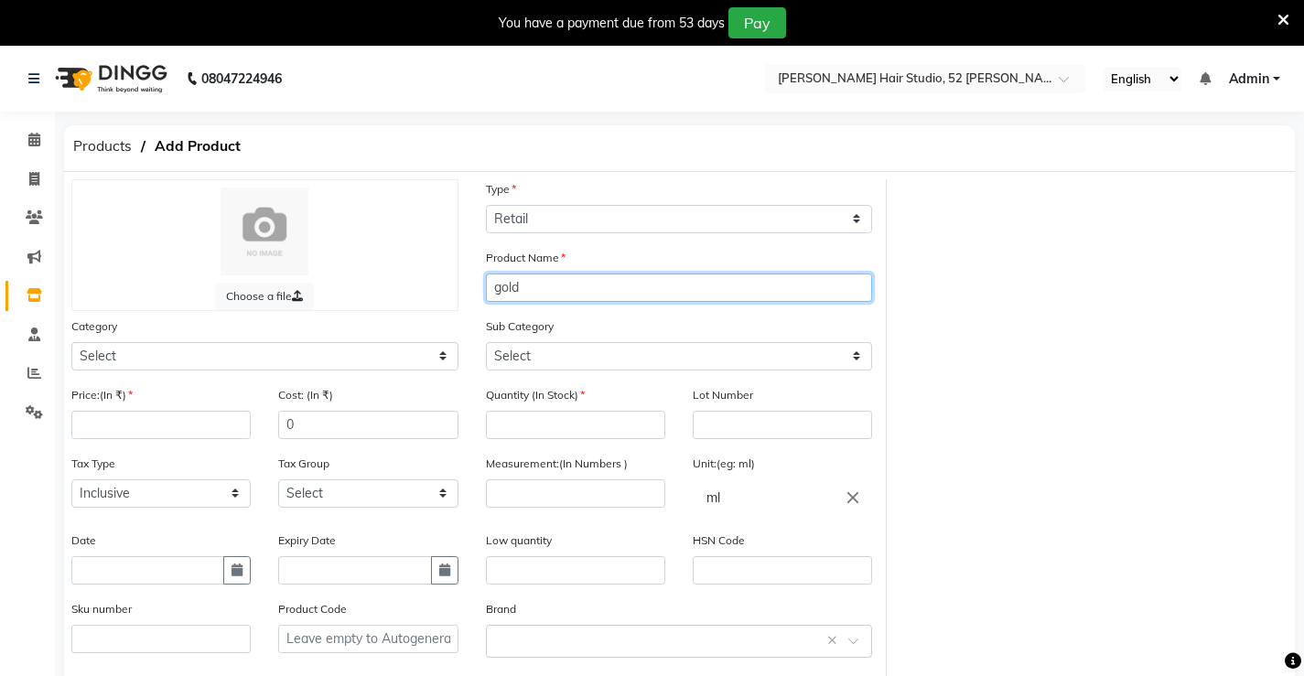
click at [519, 291] on input "gold" at bounding box center [679, 288] width 387 height 28
type input "gold serum"
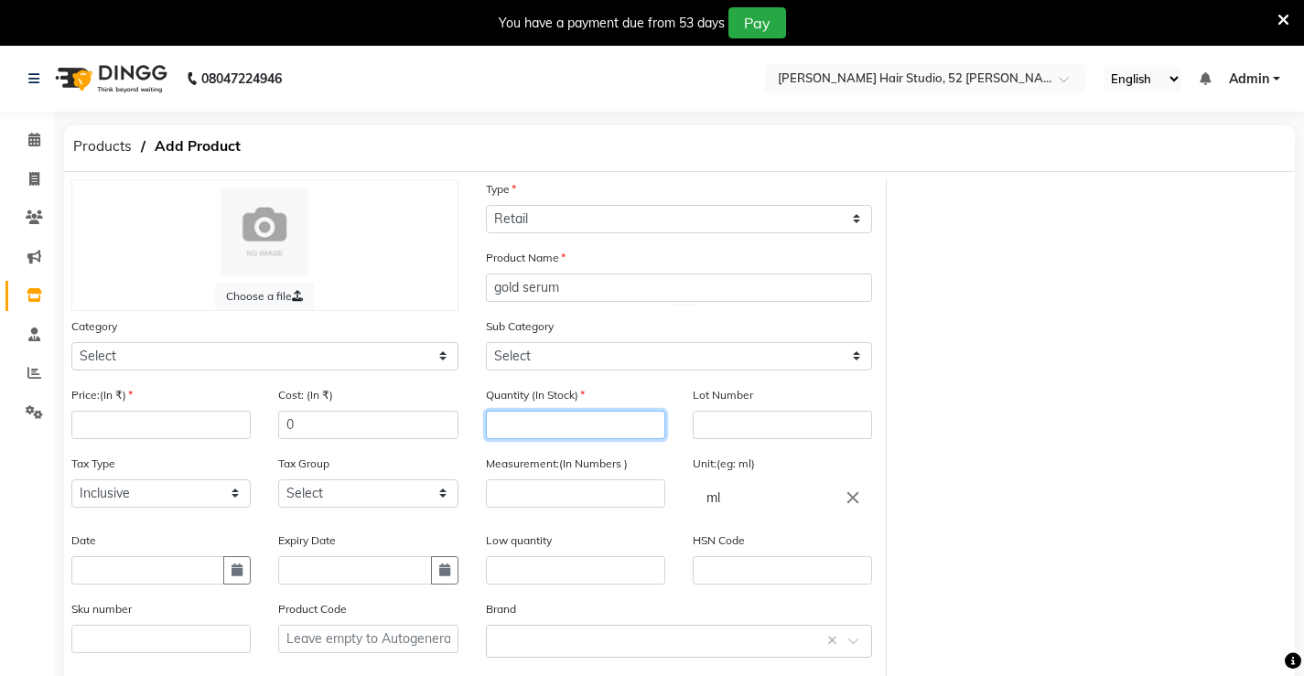
click at [520, 434] on input "number" at bounding box center [575, 425] width 179 height 28
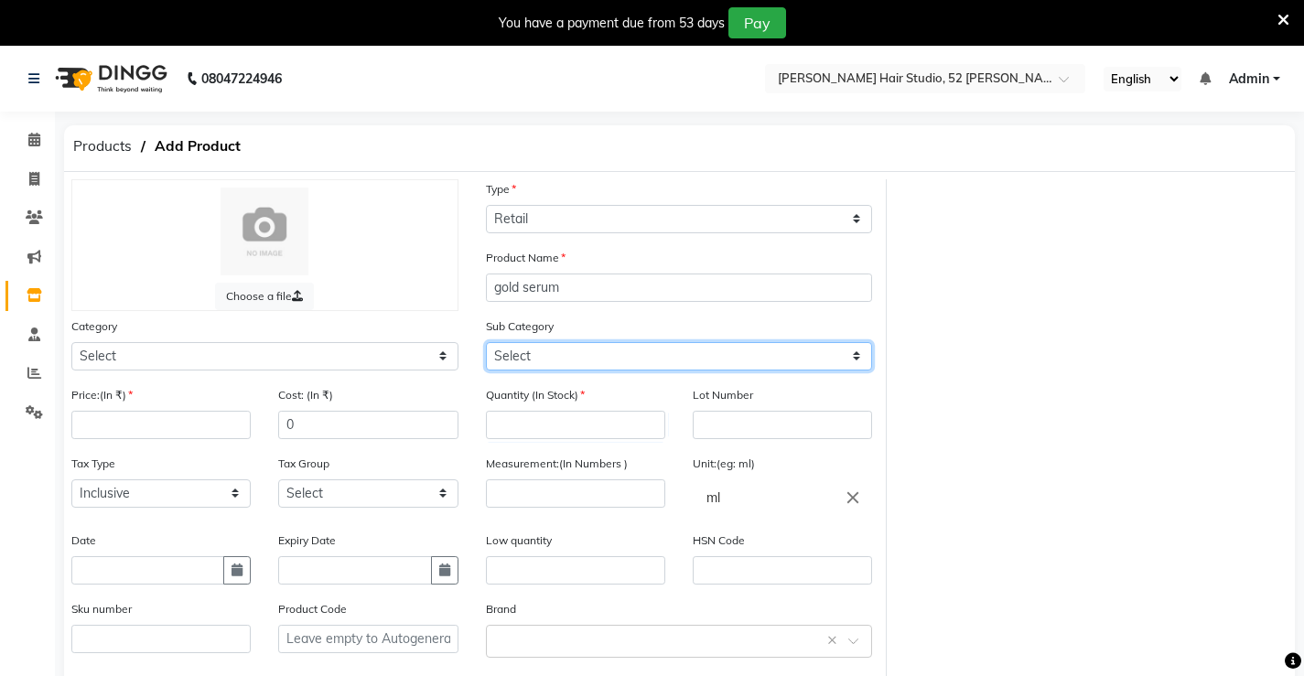
click at [535, 351] on select "Select" at bounding box center [679, 356] width 387 height 28
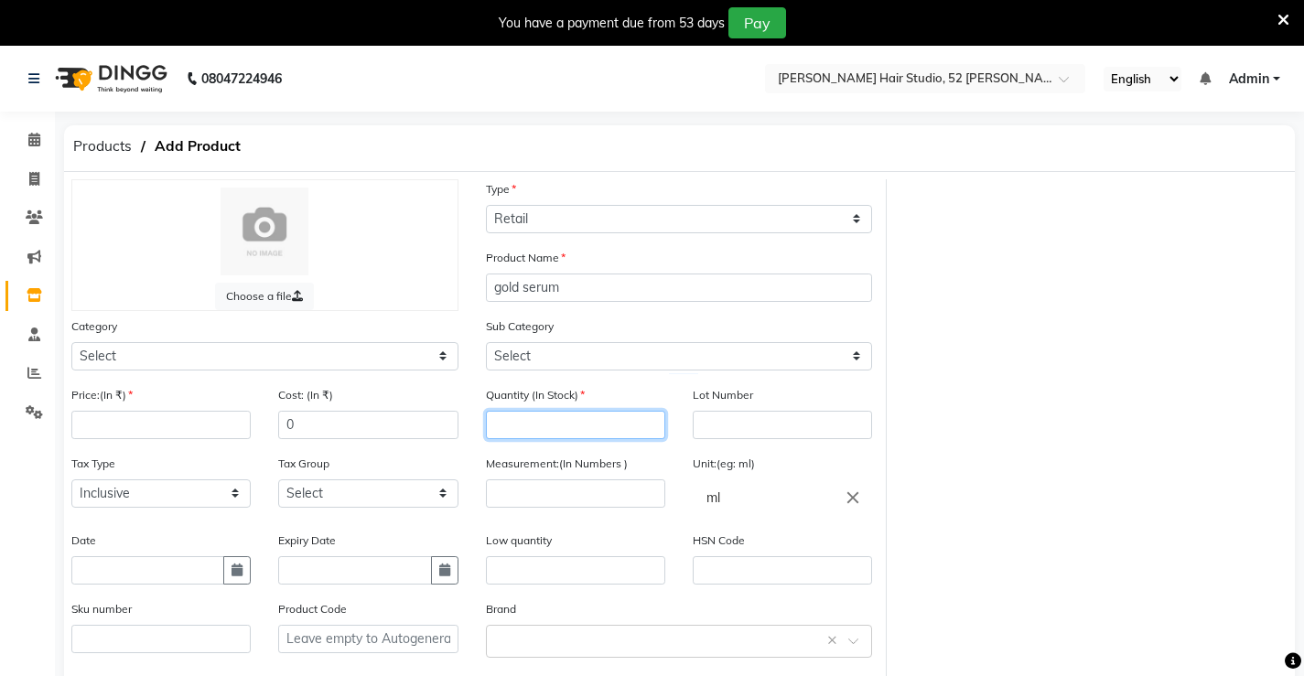
click at [536, 420] on input "number" at bounding box center [575, 425] width 179 height 28
click at [600, 510] on div "Measurement:(In Numbers )" at bounding box center [575, 492] width 207 height 77
click at [558, 491] on input "number" at bounding box center [575, 494] width 179 height 28
click at [522, 419] on input "250" at bounding box center [575, 425] width 179 height 28
type input "2"
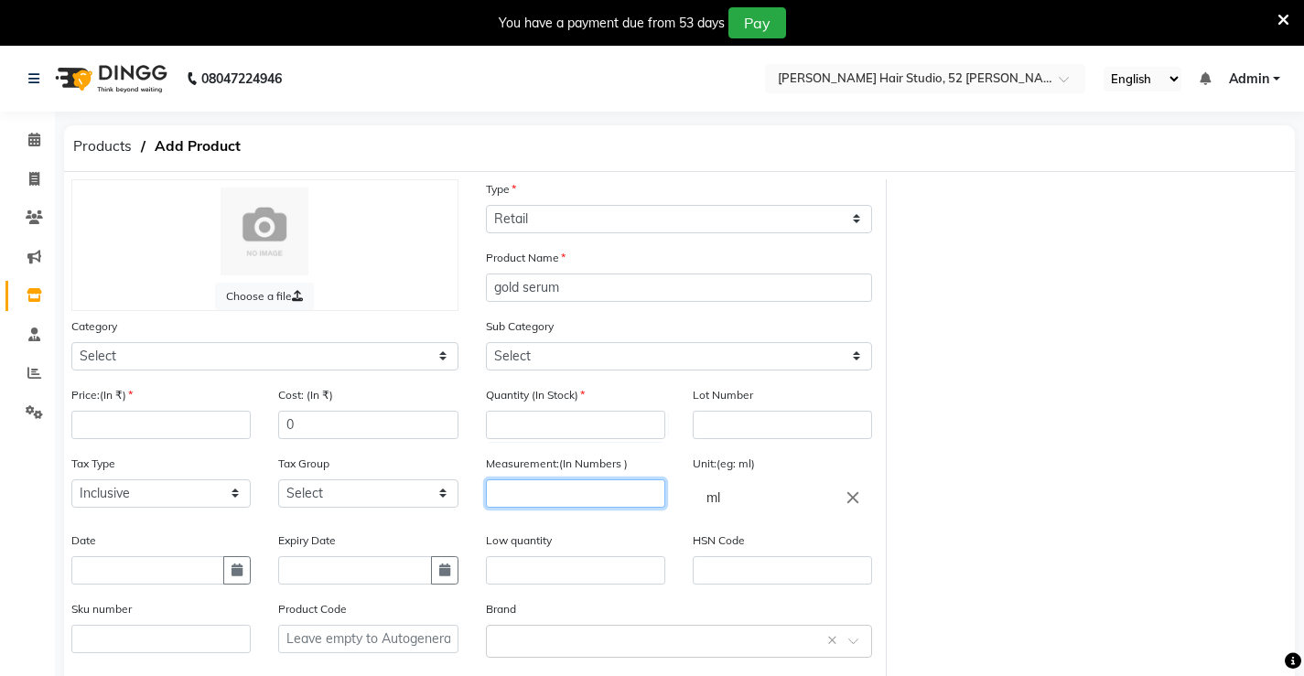
click at [503, 481] on input "number" at bounding box center [575, 494] width 179 height 28
type input "250"
click at [523, 413] on input "number" at bounding box center [575, 425] width 179 height 28
type input "12"
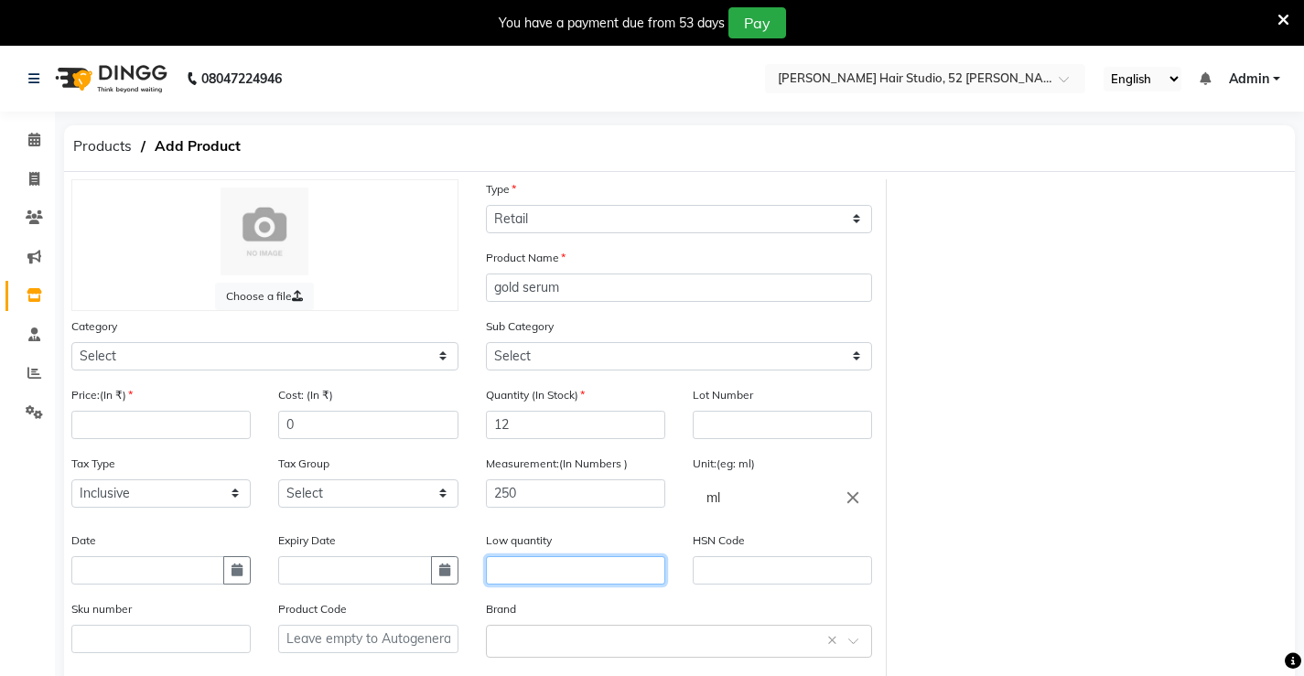
click at [534, 559] on input "text" at bounding box center [575, 570] width 179 height 28
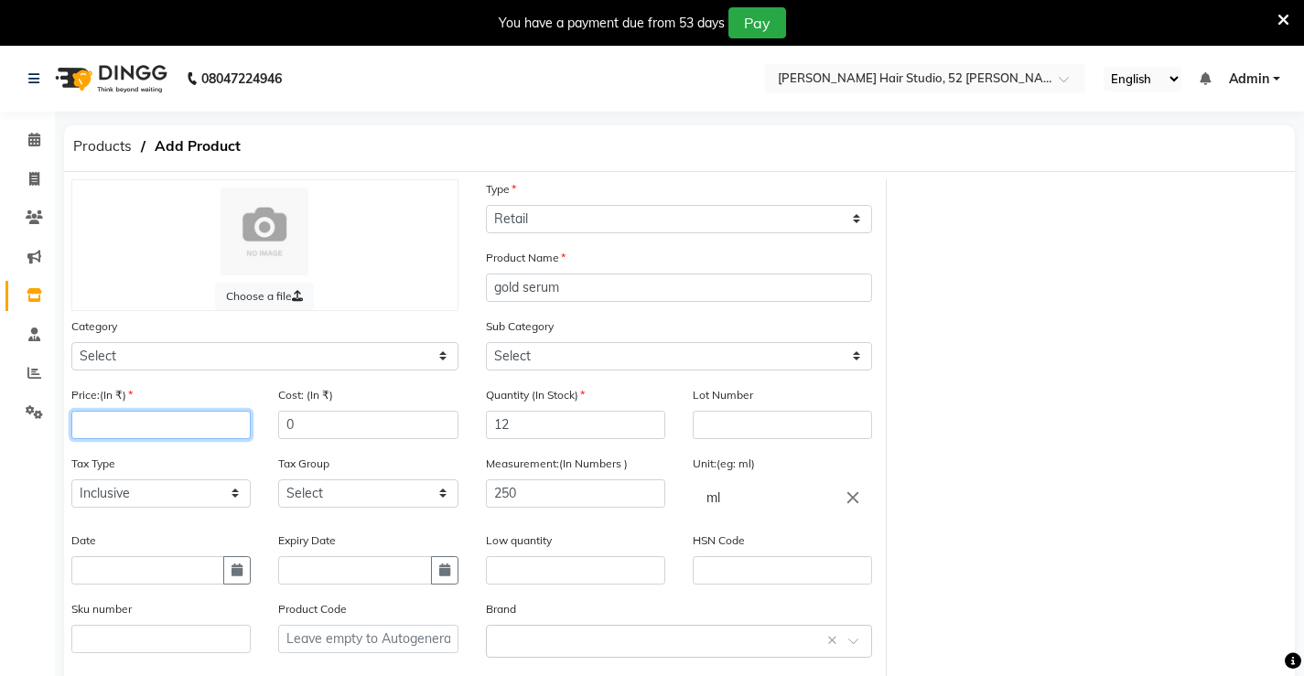
click at [166, 433] on input "number" at bounding box center [160, 425] width 179 height 28
type input "1200"
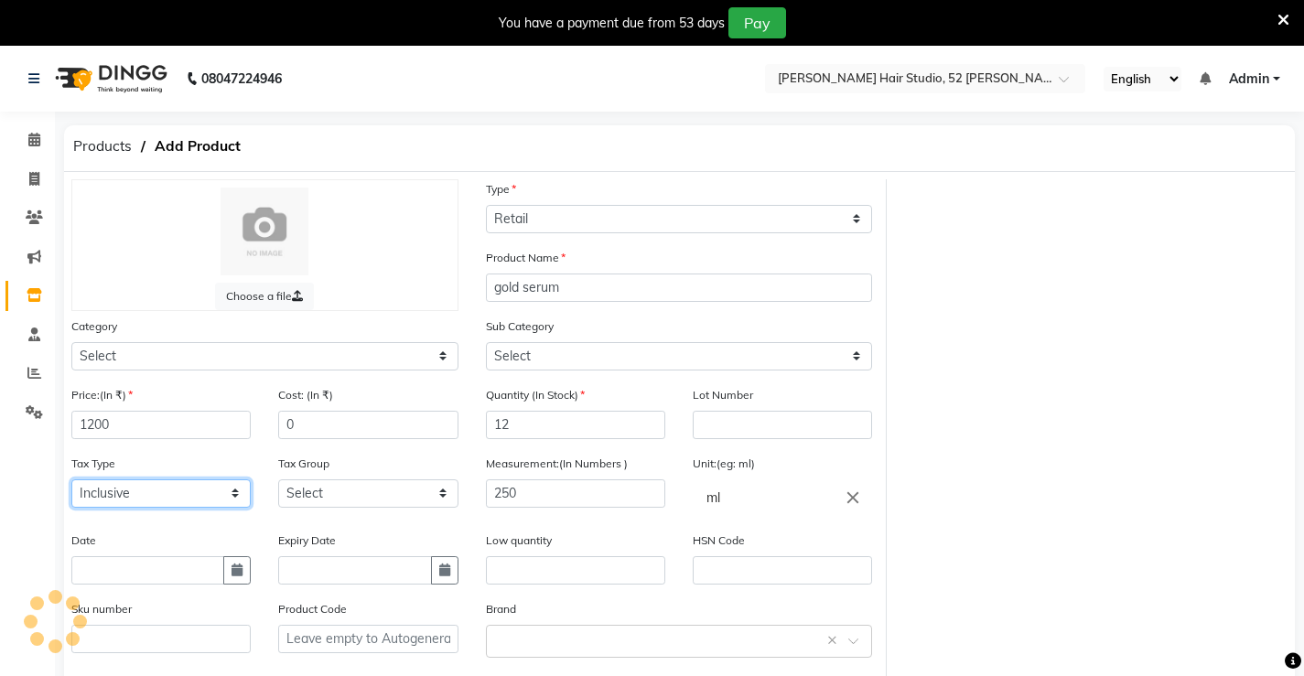
click at [116, 490] on select "Select Inclusive Exclusive" at bounding box center [160, 494] width 179 height 28
click at [125, 588] on div "Date" at bounding box center [161, 565] width 207 height 69
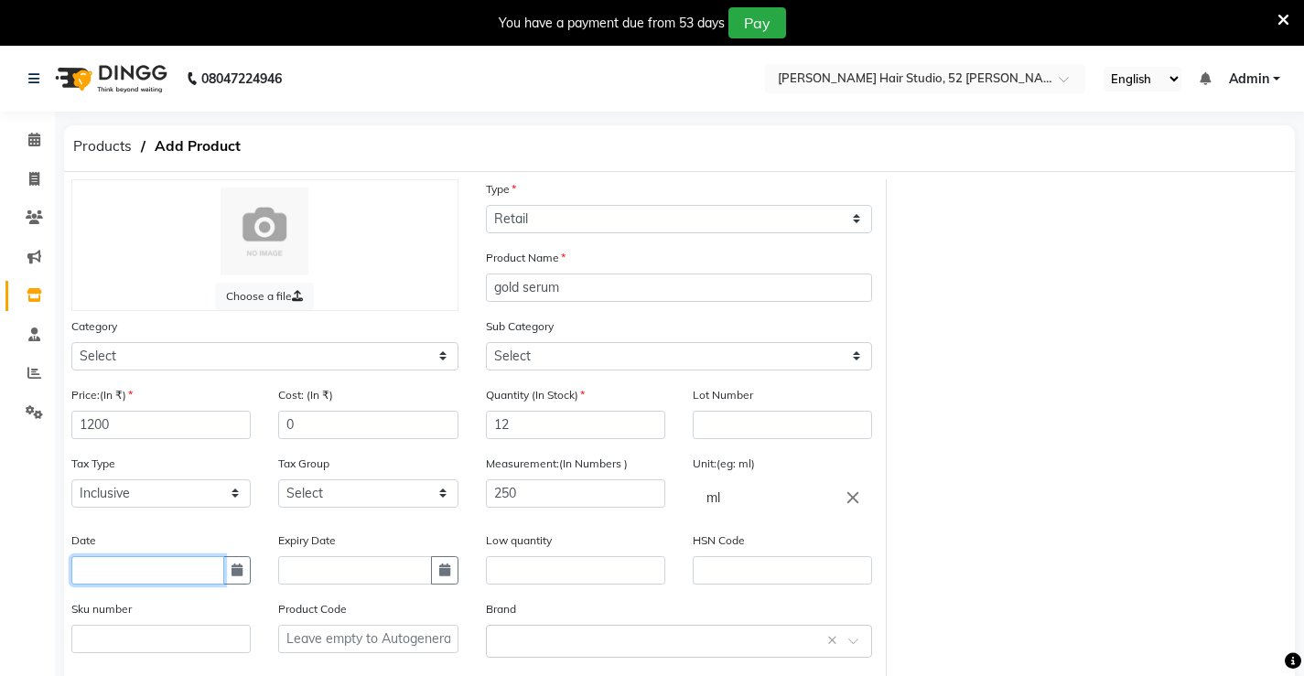
click at [126, 562] on input "text" at bounding box center [147, 570] width 153 height 28
select select "9"
select select "2025"
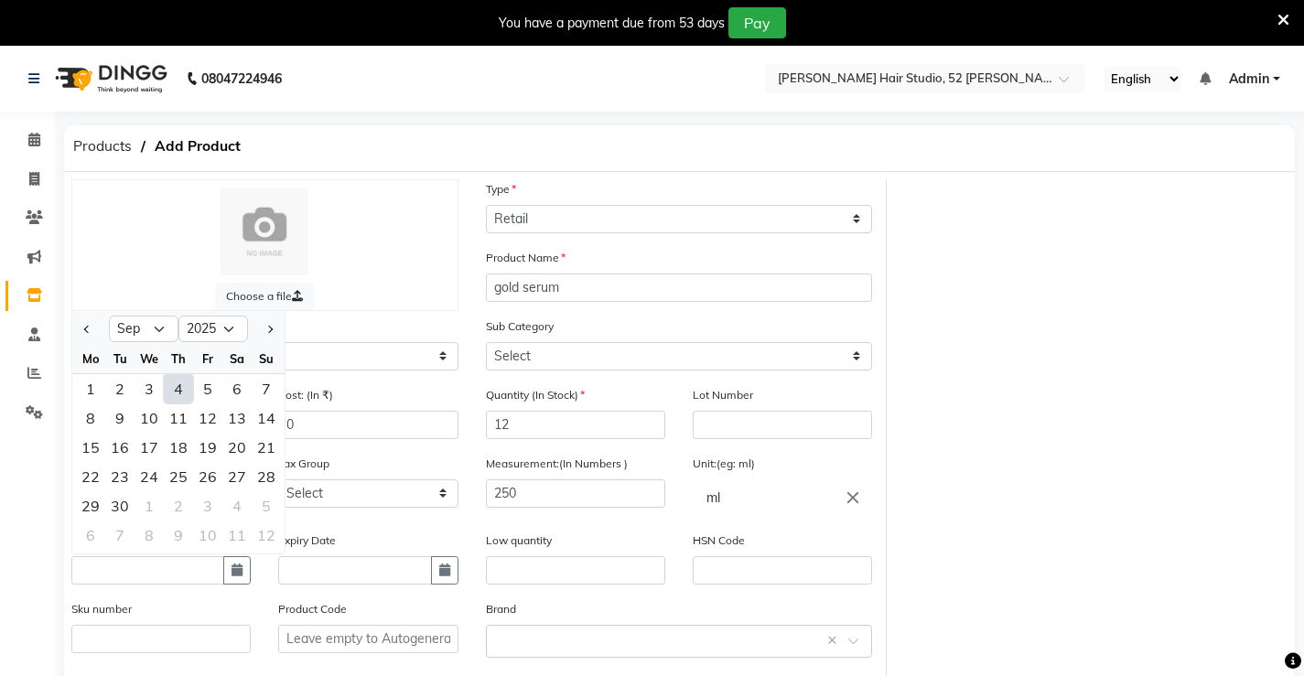
click at [178, 392] on div "4" at bounding box center [178, 388] width 29 height 29
type input "[DATE]"
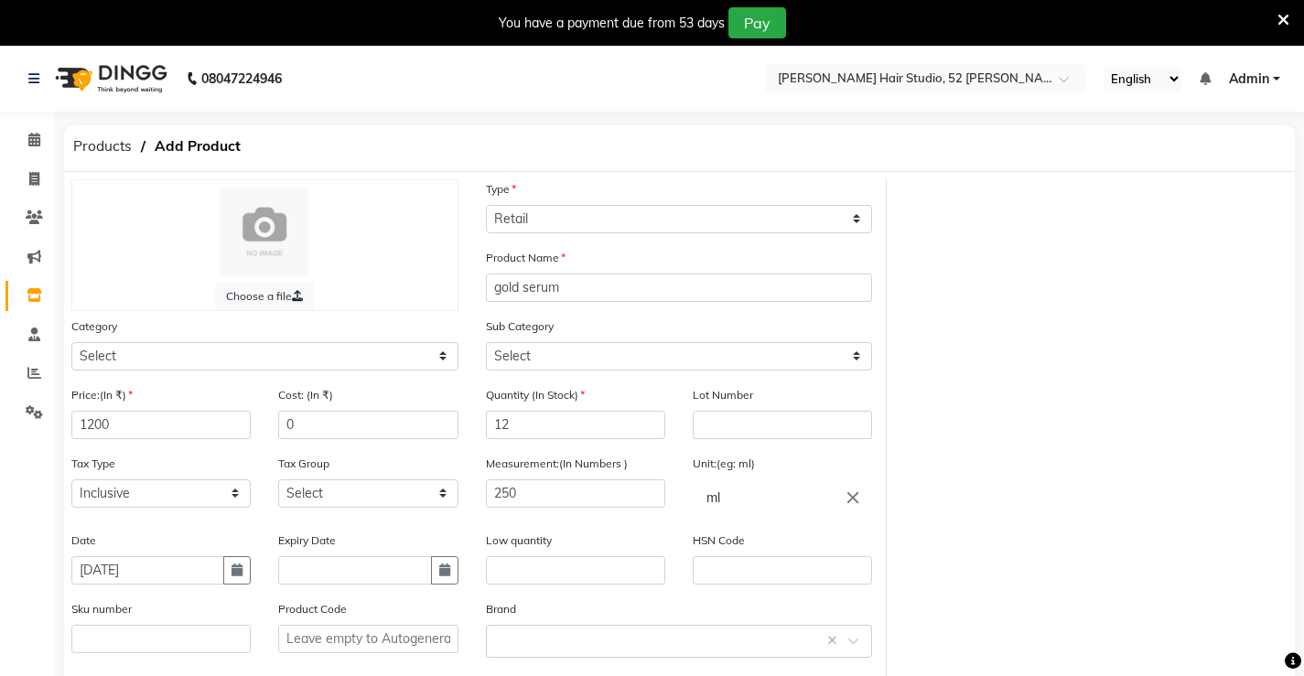
click at [146, 622] on div "Sku number" at bounding box center [160, 626] width 179 height 54
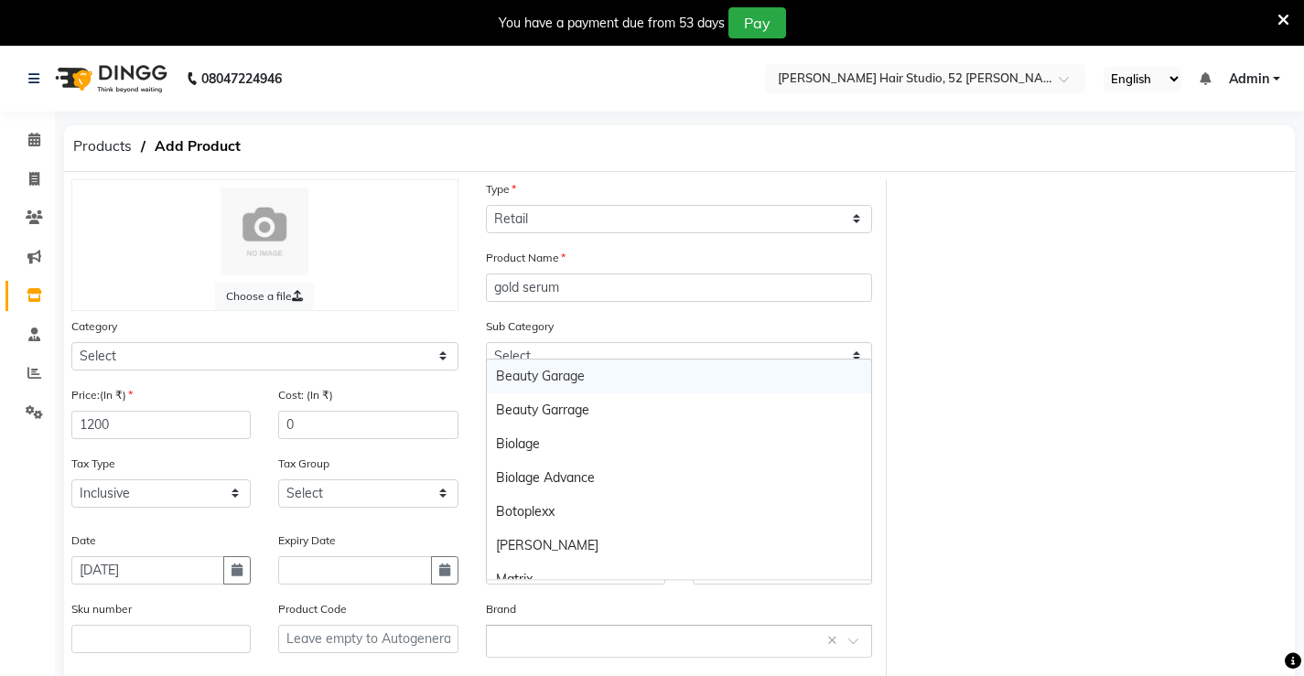
click at [510, 638] on input "text" at bounding box center [661, 640] width 330 height 19
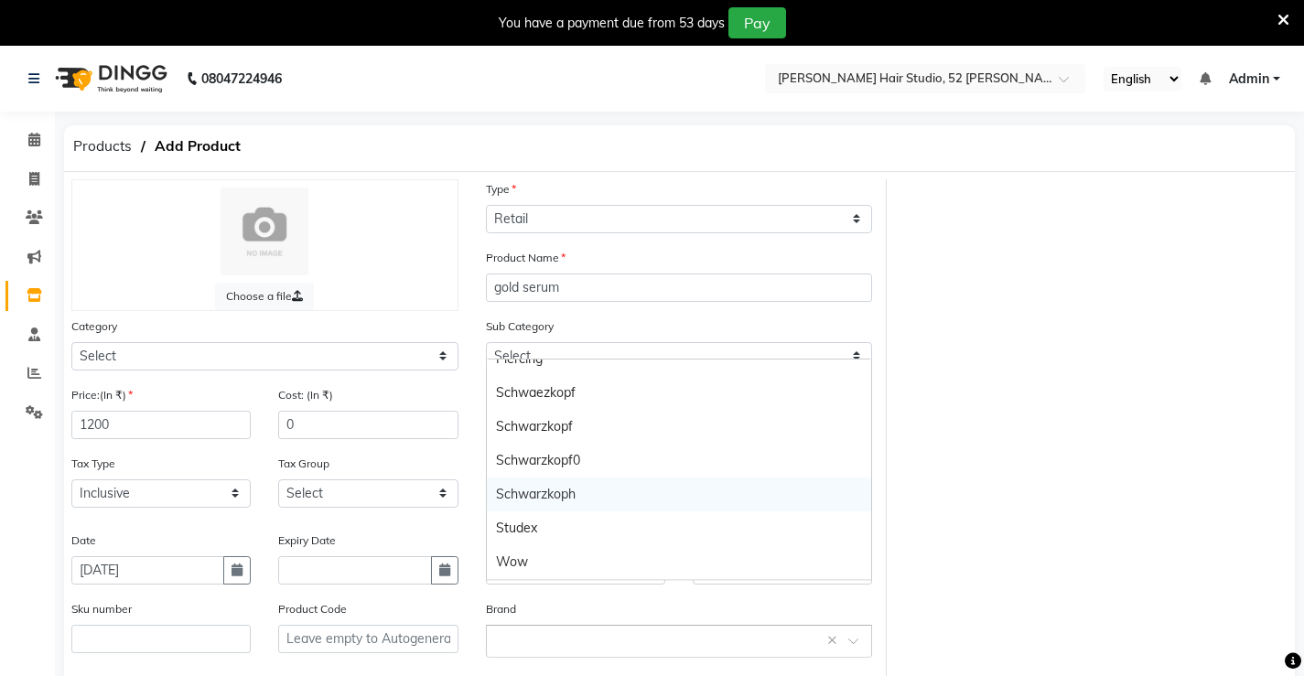
scroll to position [92, 0]
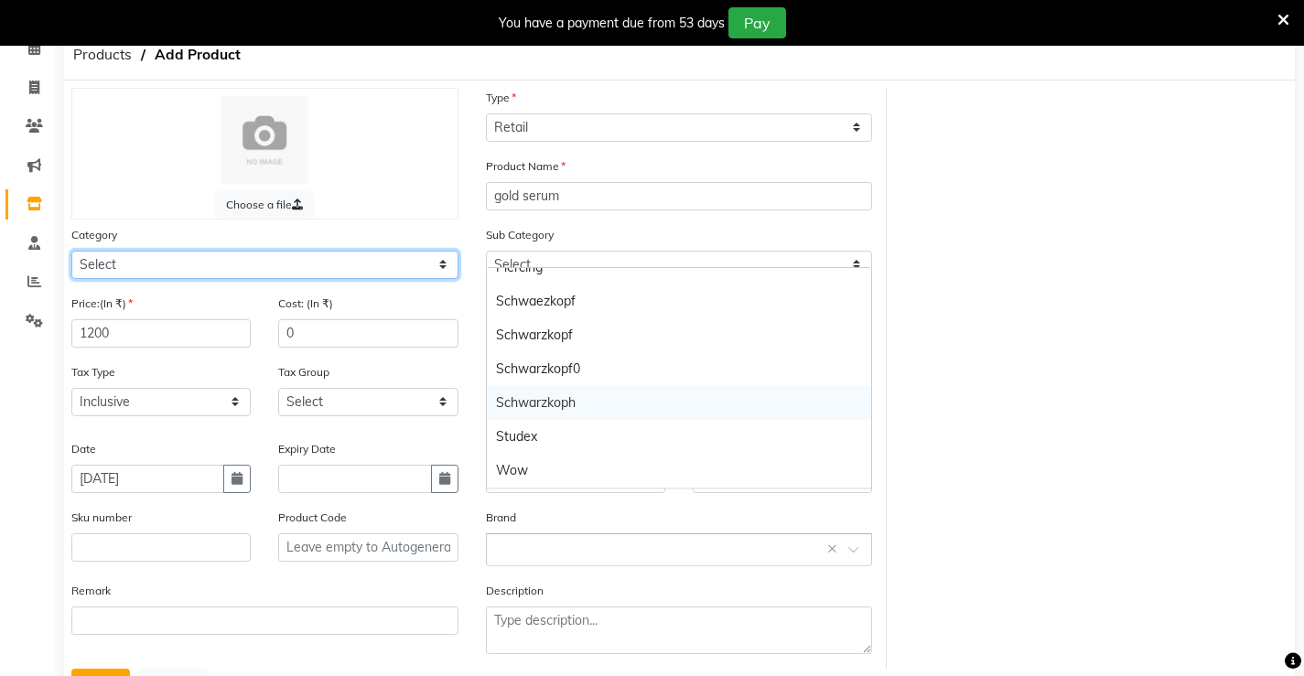
click at [139, 276] on select "Select Hair Skin Makeup Personal Care Appliances [PERSON_NAME] Waxing Disposabl…" at bounding box center [264, 265] width 387 height 28
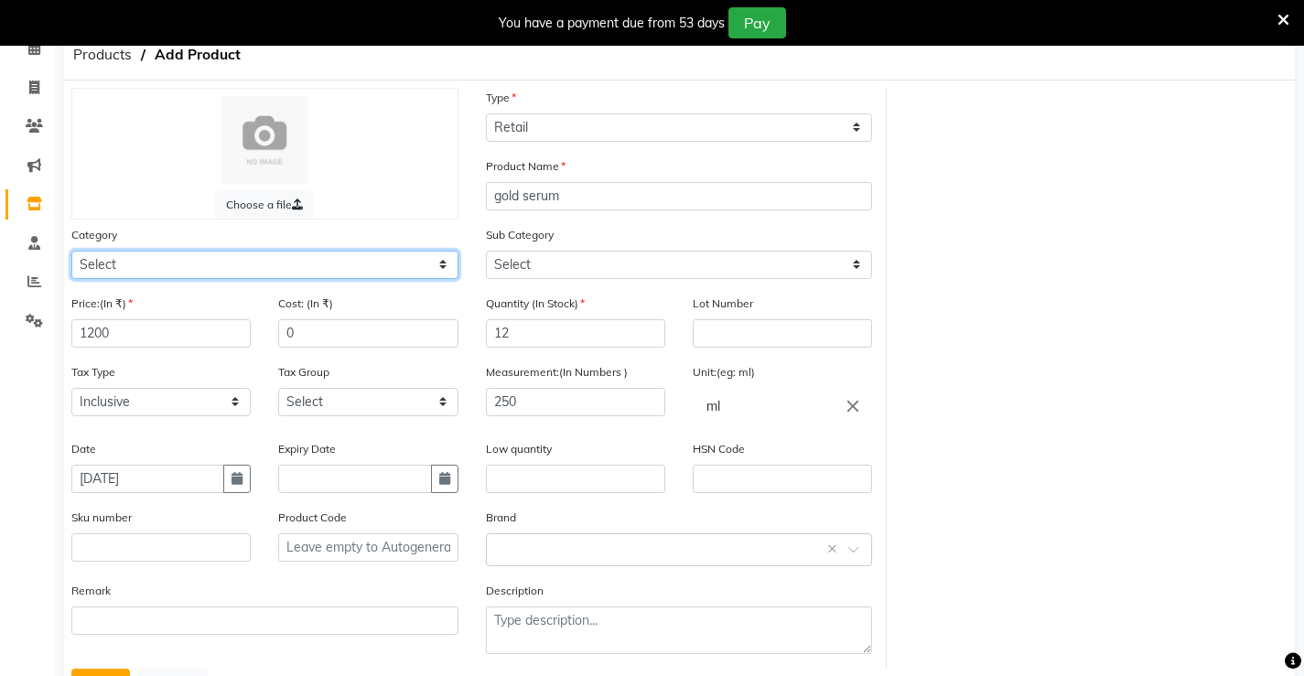
select select "1376901100"
click at [71, 251] on select "Select Hair Skin Makeup Personal Care Appliances [PERSON_NAME] Waxing Disposabl…" at bounding box center [264, 265] width 387 height 28
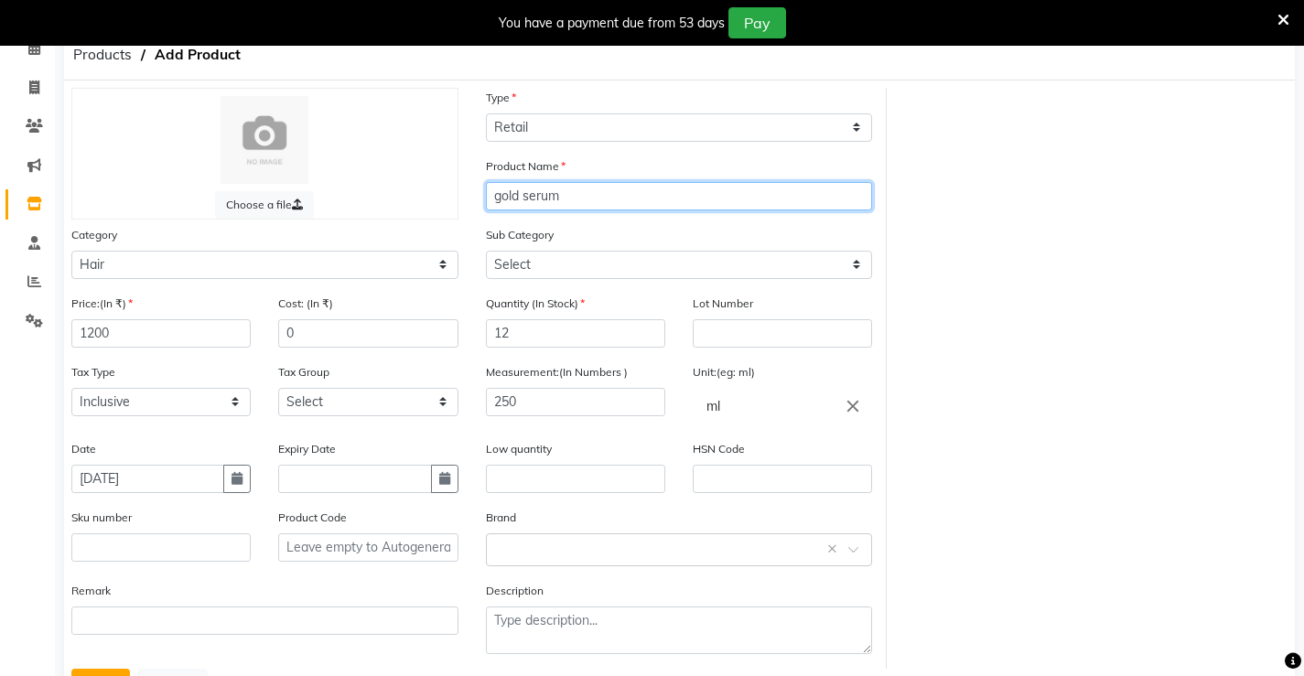
click at [555, 192] on input "gold serum" at bounding box center [679, 196] width 387 height 28
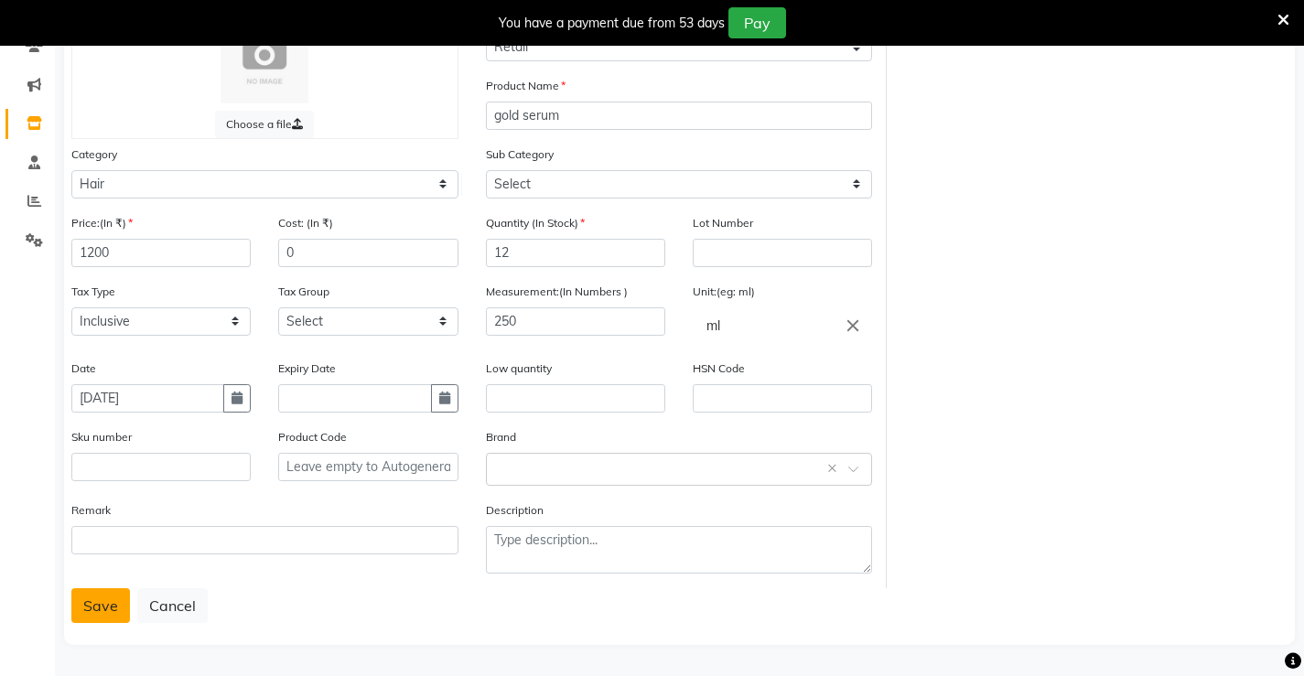
click at [96, 610] on button "Save" at bounding box center [100, 605] width 59 height 35
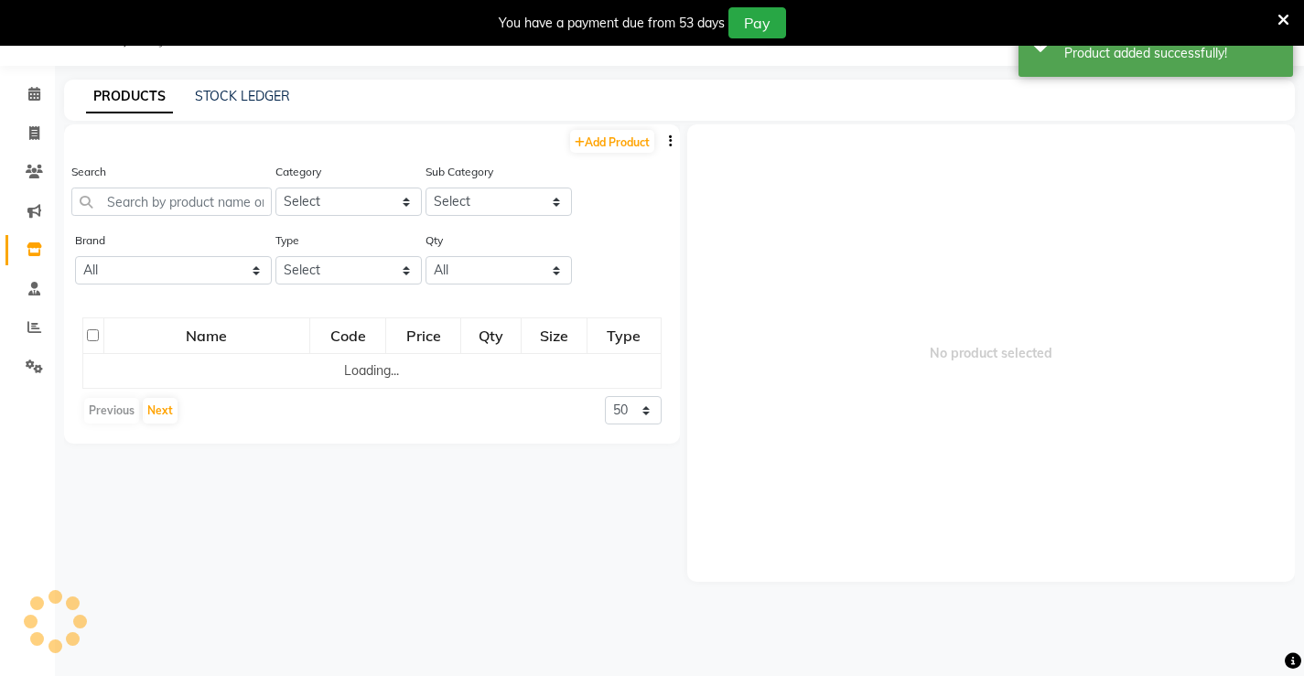
scroll to position [58, 0]
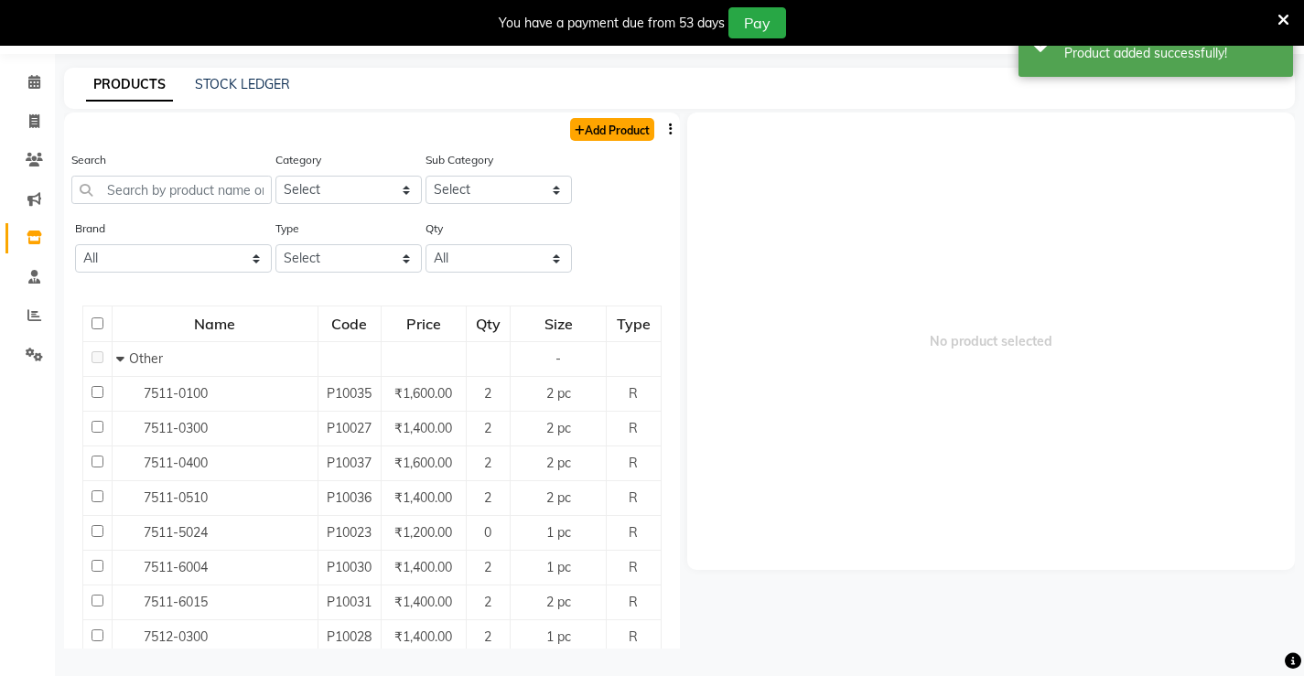
click at [593, 128] on link "Add Product" at bounding box center [612, 129] width 84 height 23
select select "true"
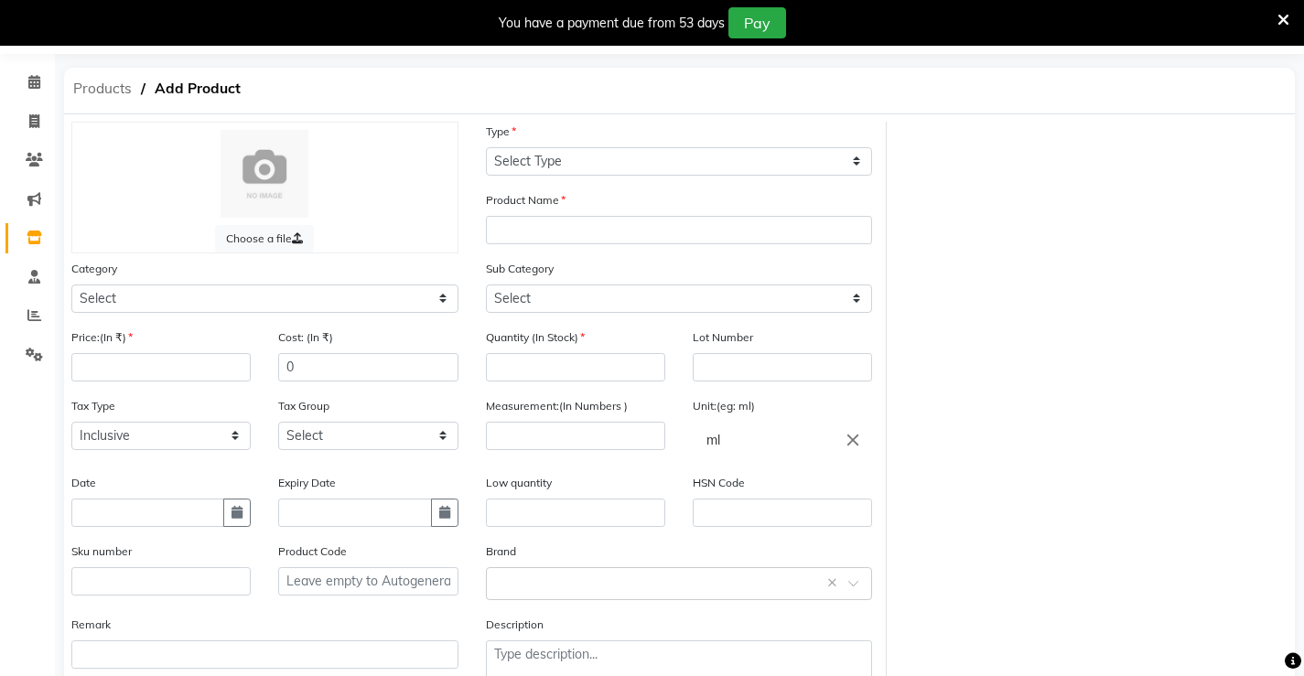
click at [112, 92] on span "Products" at bounding box center [102, 88] width 77 height 33
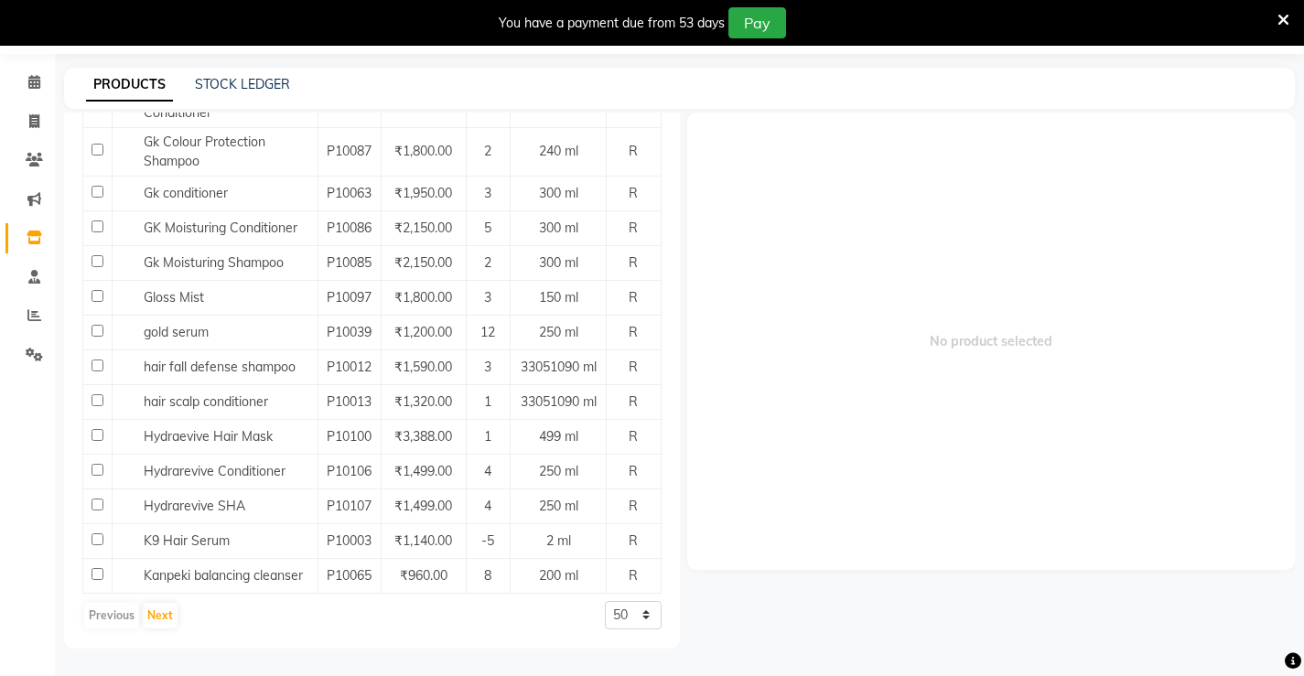
scroll to position [1022, 0]
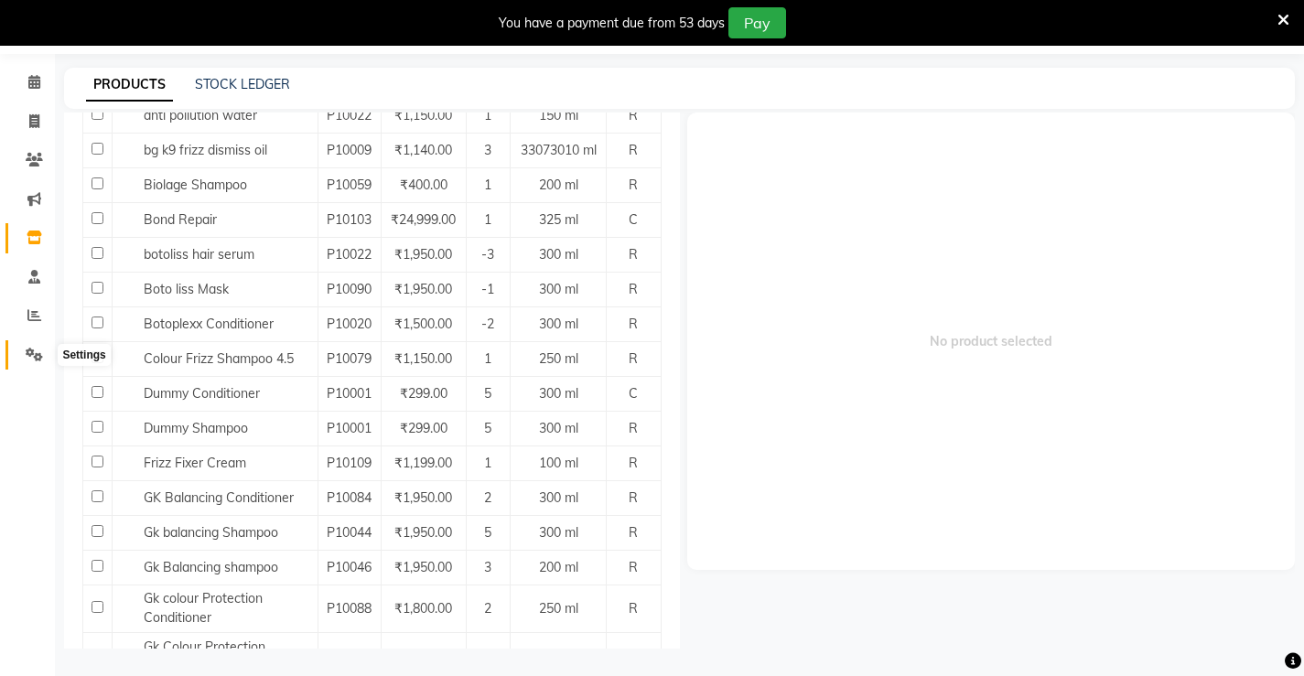
click at [27, 352] on icon at bounding box center [34, 355] width 17 height 14
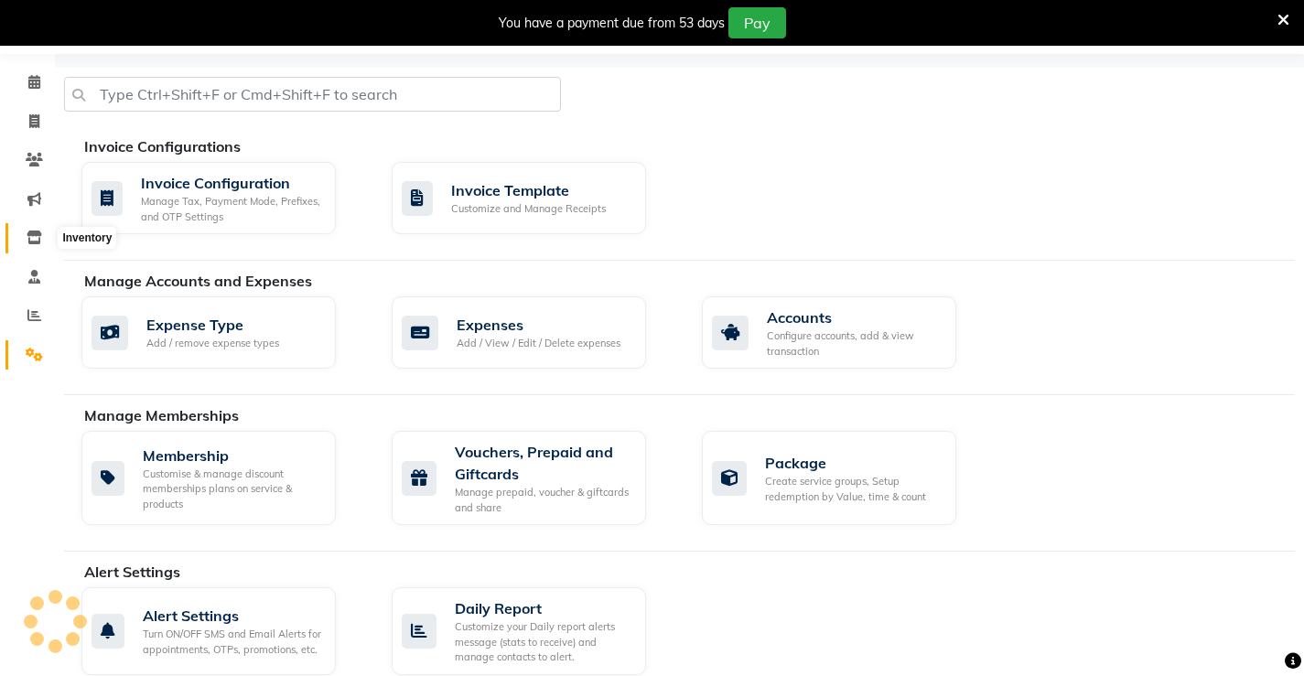
click at [36, 234] on icon at bounding box center [35, 238] width 16 height 14
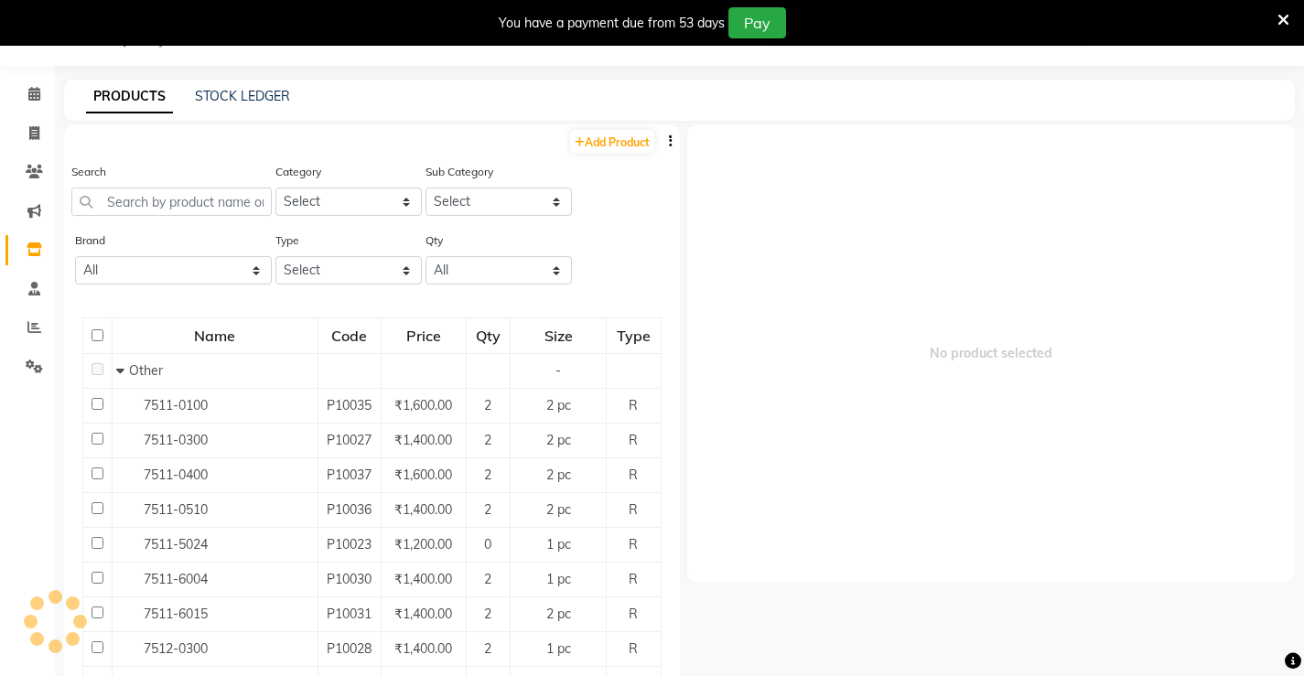
scroll to position [58, 0]
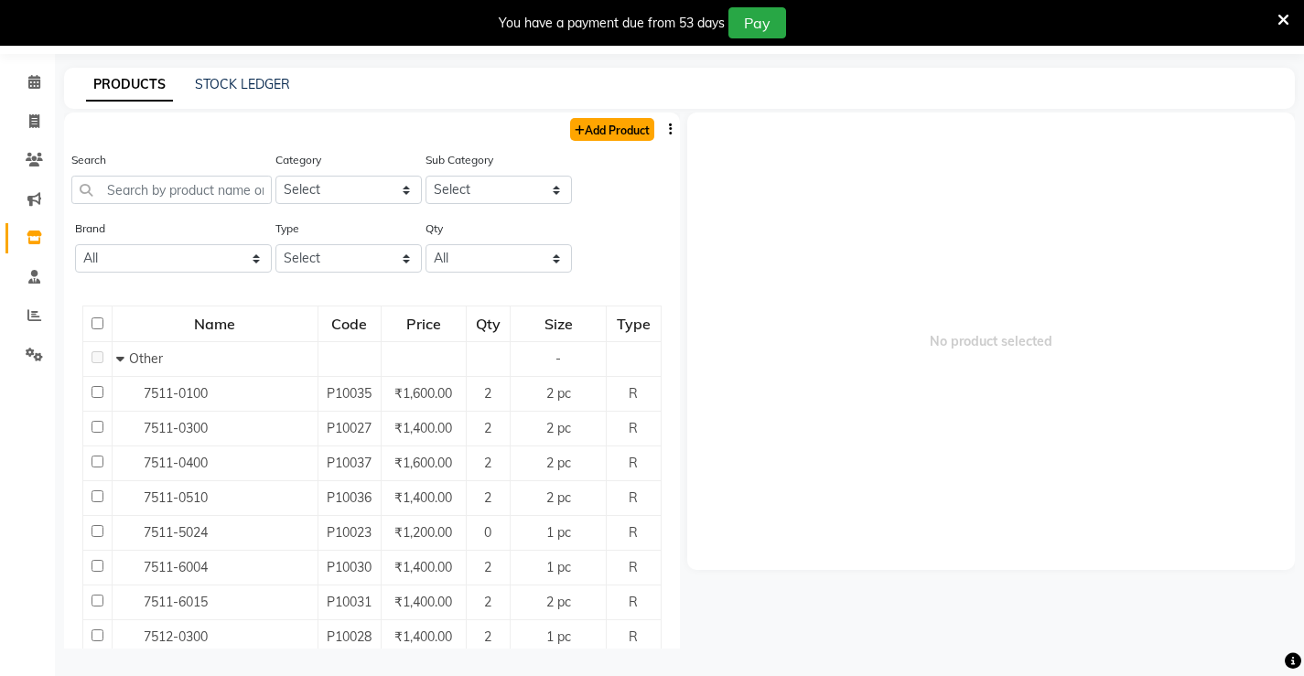
click at [590, 121] on link "Add Product" at bounding box center [612, 129] width 84 height 23
select select "true"
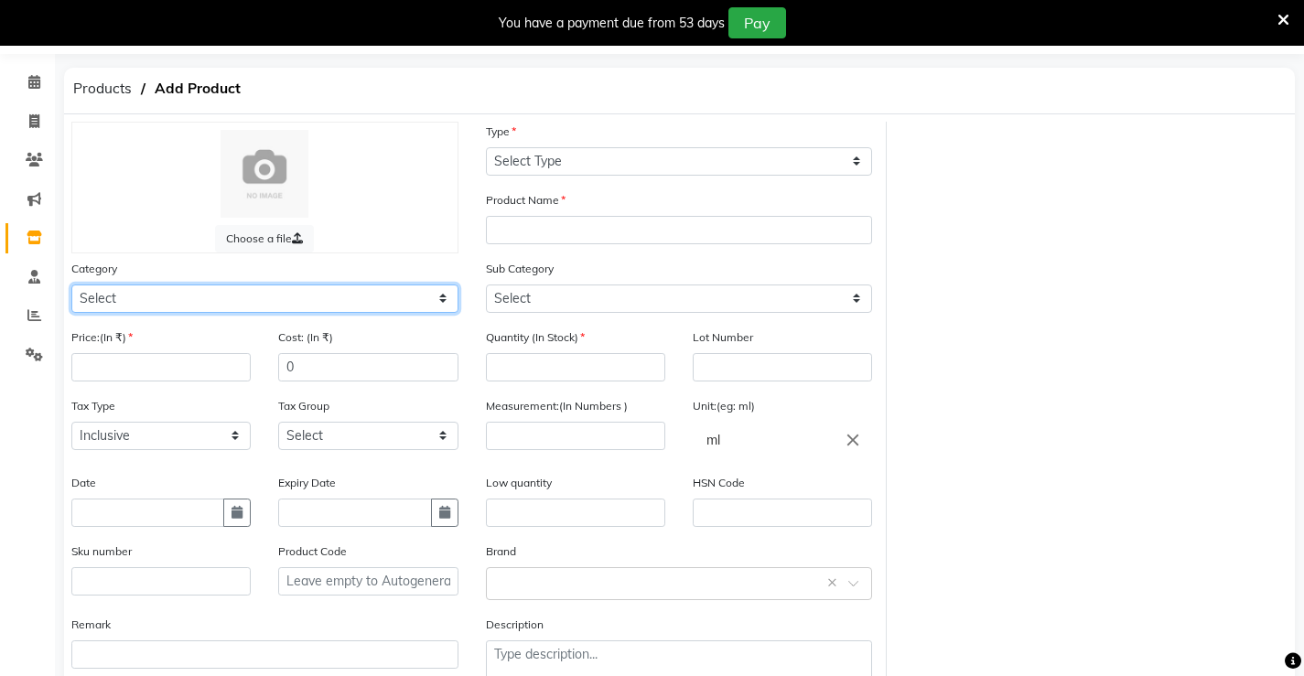
click at [200, 300] on select "Select Hair Skin Makeup Personal Care Appliances [PERSON_NAME] Waxing Disposabl…" at bounding box center [264, 299] width 387 height 28
select select "1376901100"
click at [71, 285] on select "Select Hair Skin Makeup Personal Care Appliances [PERSON_NAME] Waxing Disposabl…" at bounding box center [264, 299] width 387 height 28
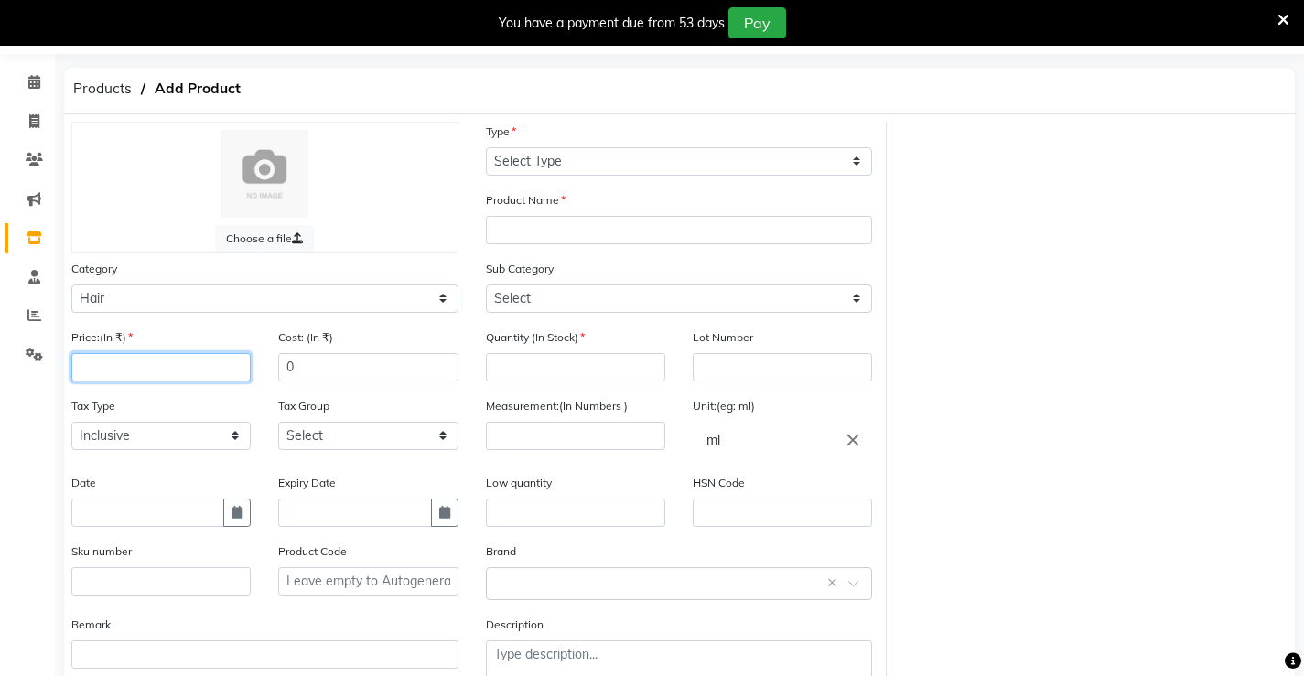
click at [134, 374] on input "number" at bounding box center [160, 367] width 179 height 28
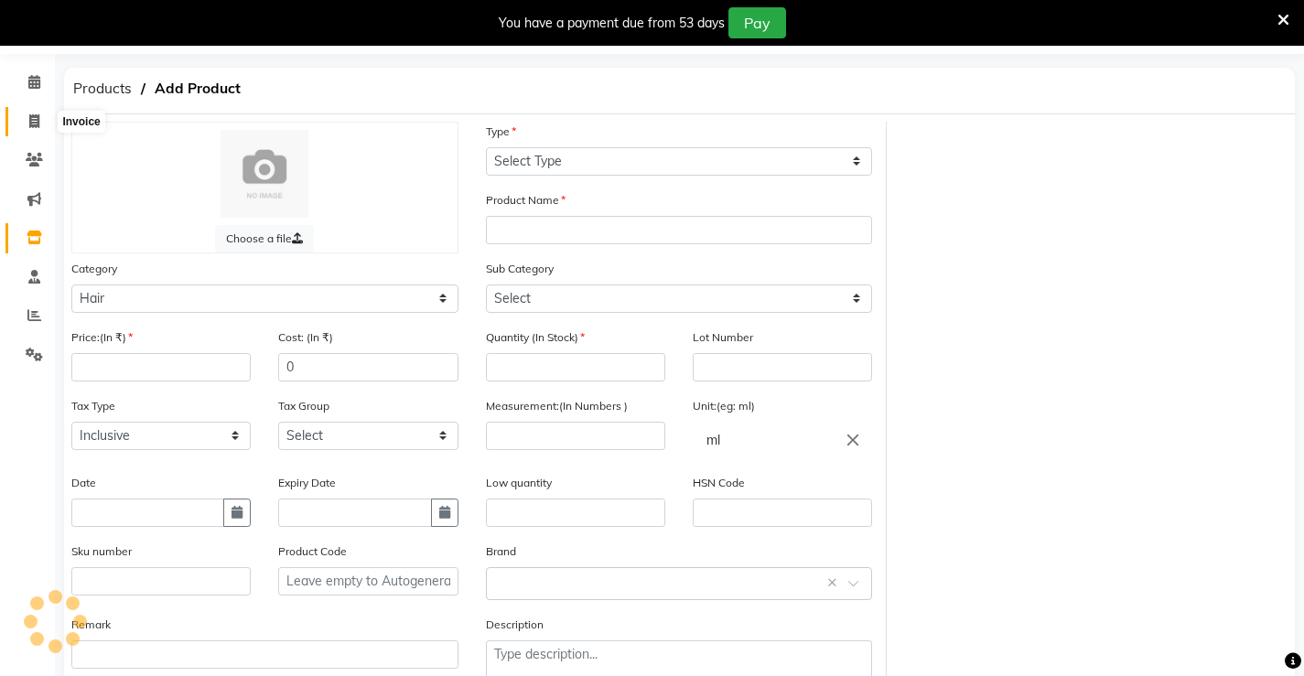
click at [34, 123] on icon at bounding box center [34, 121] width 10 height 14
select select "service"
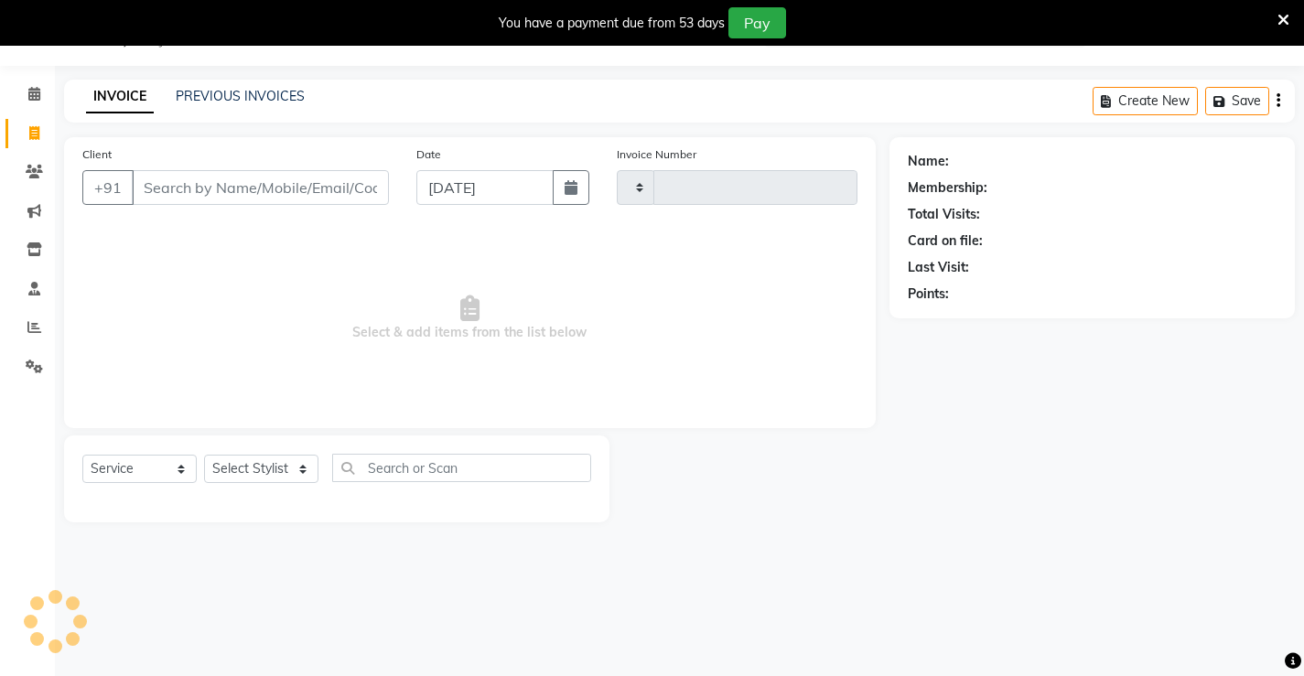
scroll to position [46, 0]
click at [143, 483] on select "Select Service Product Membership Package Voucher Prepaid Gift Card" at bounding box center [139, 469] width 114 height 28
type input "1328"
select select "7705"
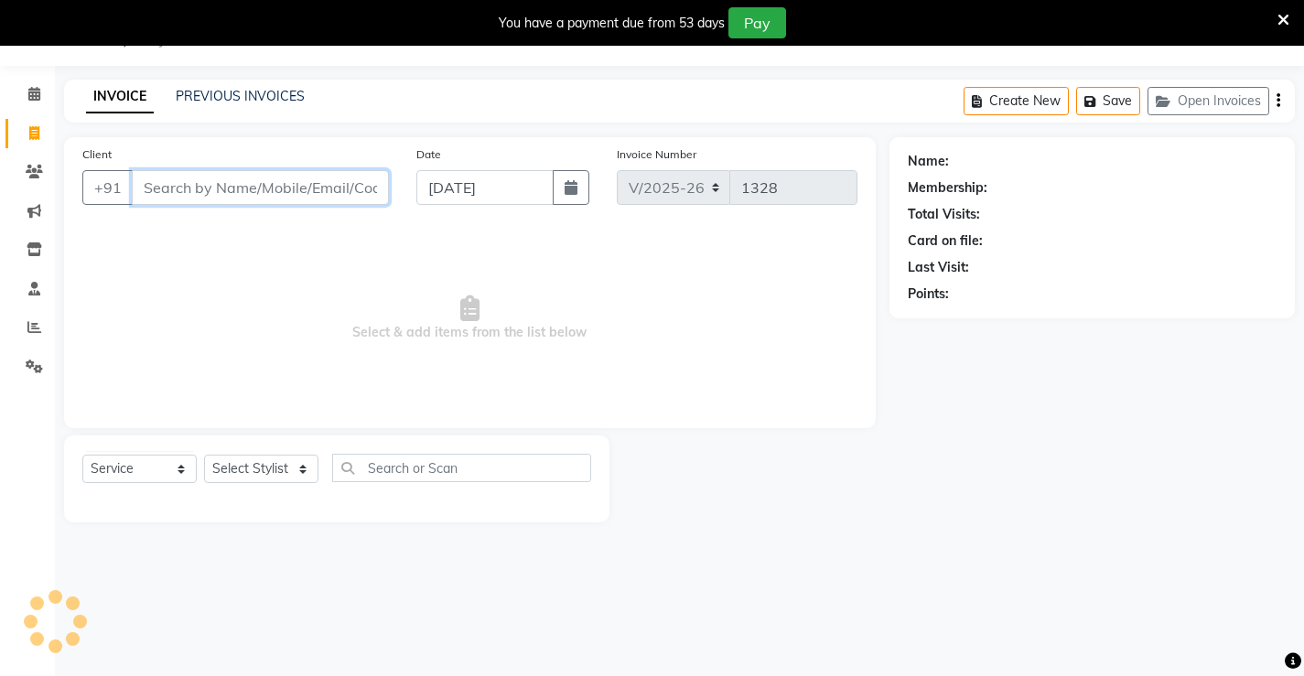
click at [177, 197] on input "Client" at bounding box center [260, 187] width 257 height 35
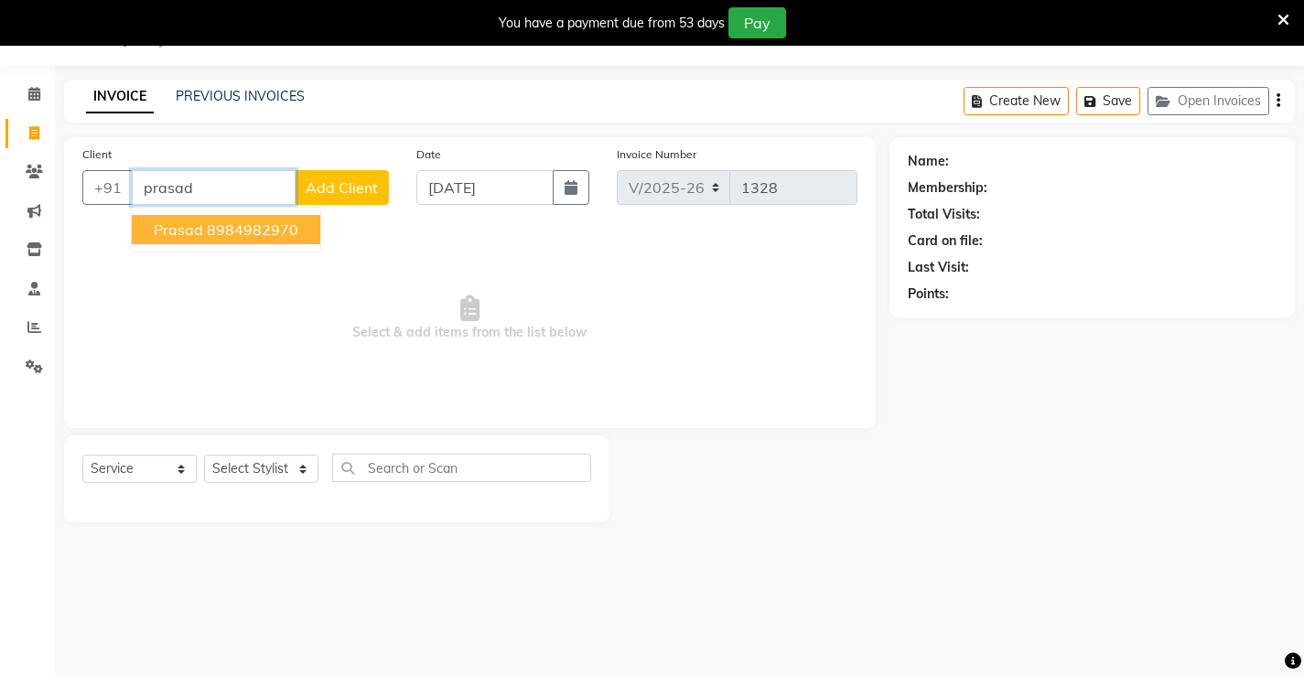
click at [243, 229] on ngb-highlight "8984982970" at bounding box center [253, 230] width 92 height 18
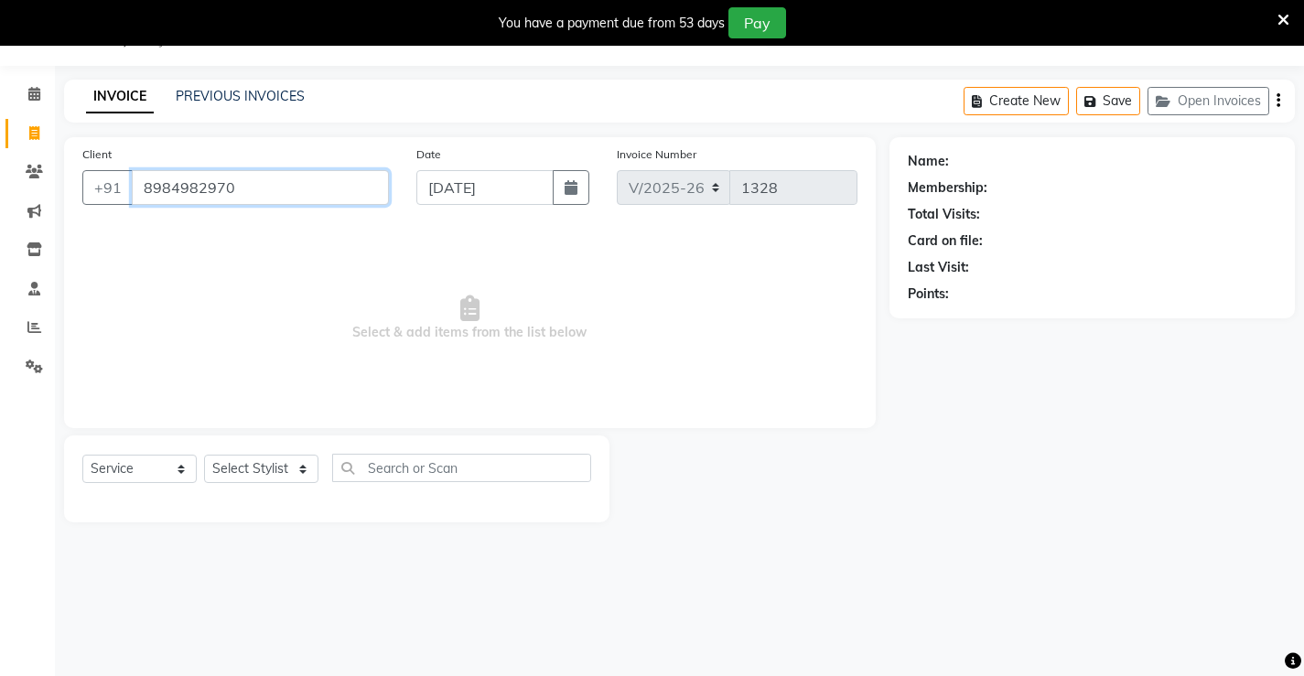
type input "8984982970"
click at [150, 476] on select "Select Service Product Membership Package Voucher Prepaid Gift Card" at bounding box center [139, 469] width 114 height 28
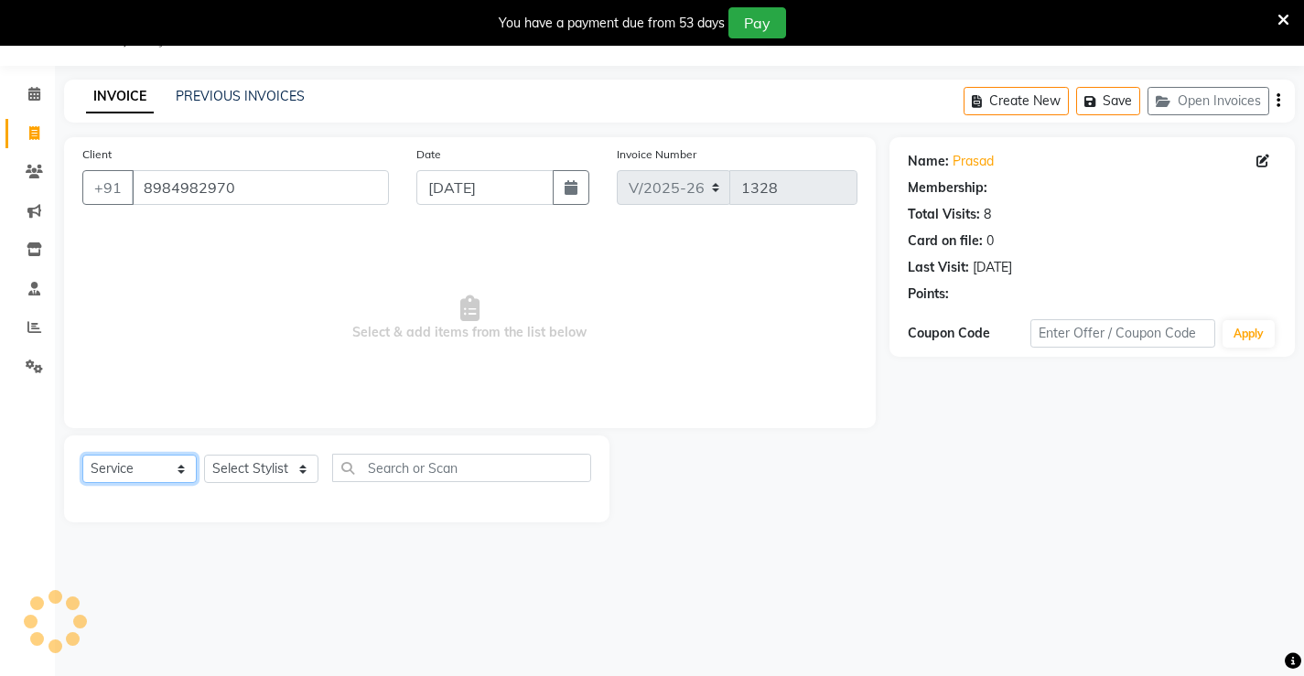
select select "product"
click at [82, 455] on select "Select Service Product Membership Package Voucher Prepaid Gift Card" at bounding box center [139, 469] width 114 height 28
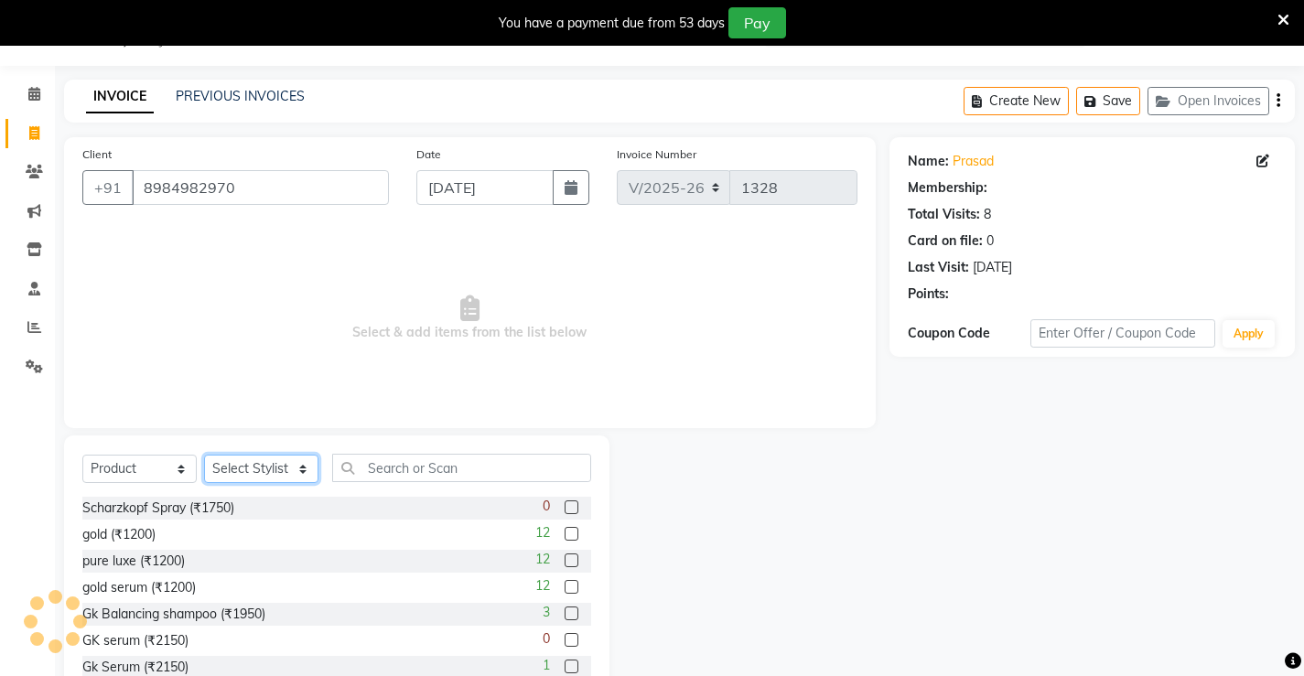
click at [214, 471] on select "Select Stylist Ajay [PERSON_NAME] [PERSON_NAME] [PERSON_NAME] unsex hair stylis…" at bounding box center [261, 469] width 114 height 28
select select "68606"
click at [204, 455] on select "Select Stylist Ajay [PERSON_NAME] [PERSON_NAME] [PERSON_NAME] unsex hair stylis…" at bounding box center [261, 469] width 114 height 28
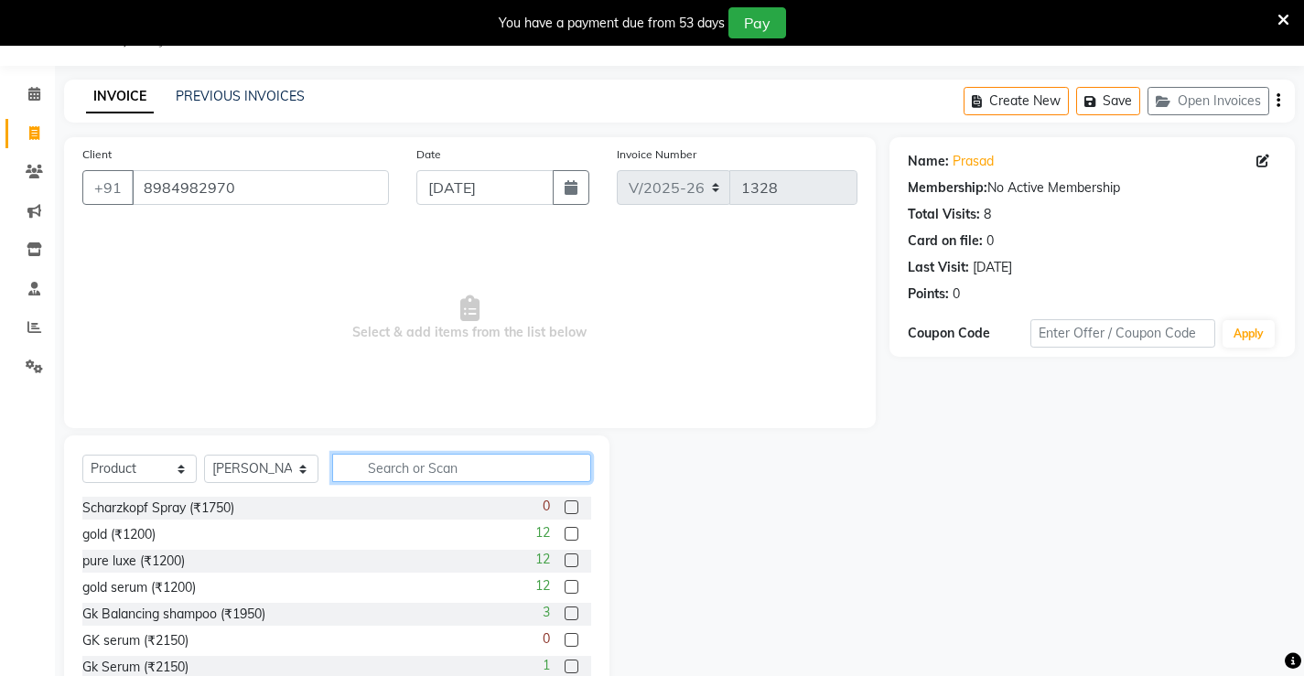
click at [393, 462] on input "text" at bounding box center [461, 468] width 259 height 28
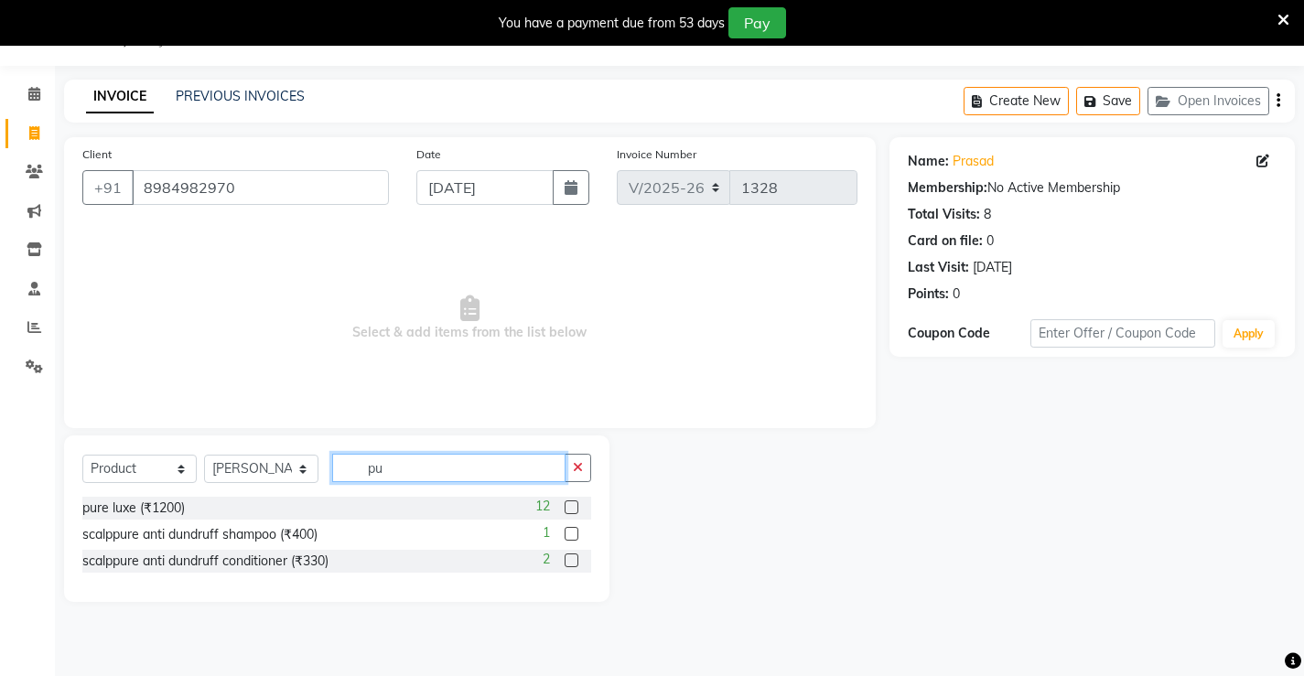
type input "p"
type input "g"
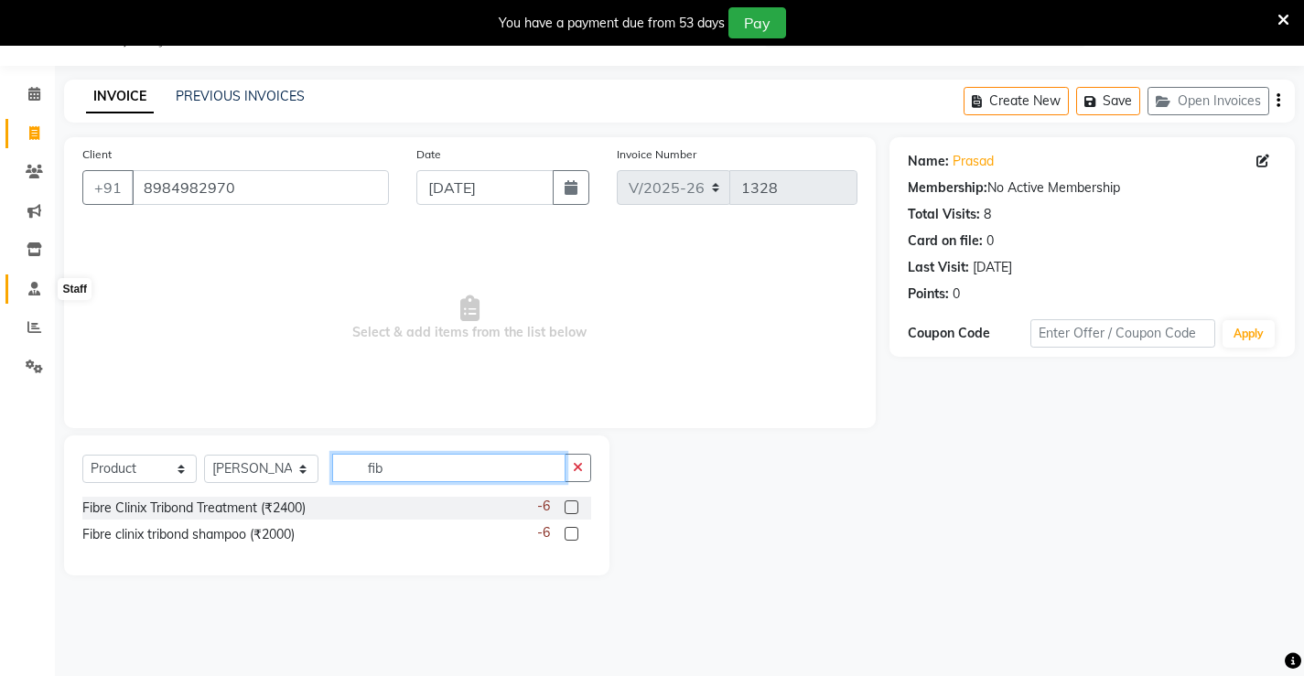
type input "fib"
click at [42, 296] on span at bounding box center [34, 289] width 32 height 21
click at [36, 246] on icon at bounding box center [35, 250] width 16 height 14
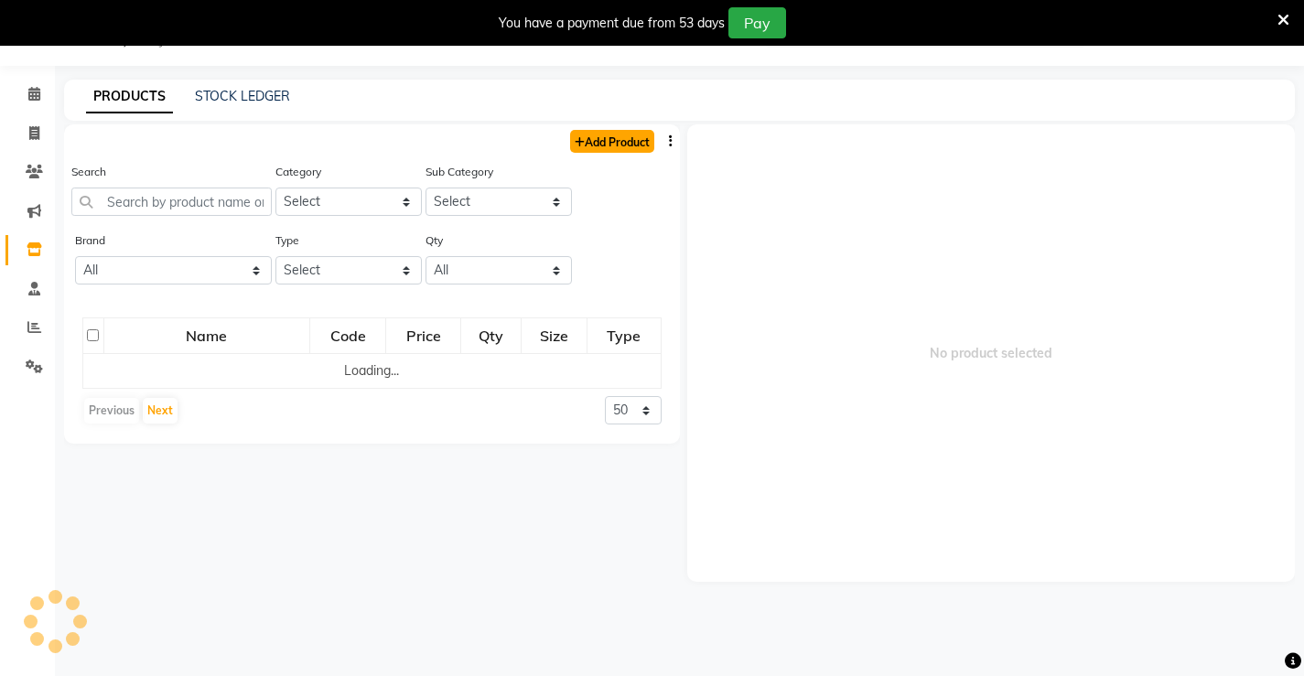
click at [629, 147] on link "Add Product" at bounding box center [612, 141] width 84 height 23
select select "true"
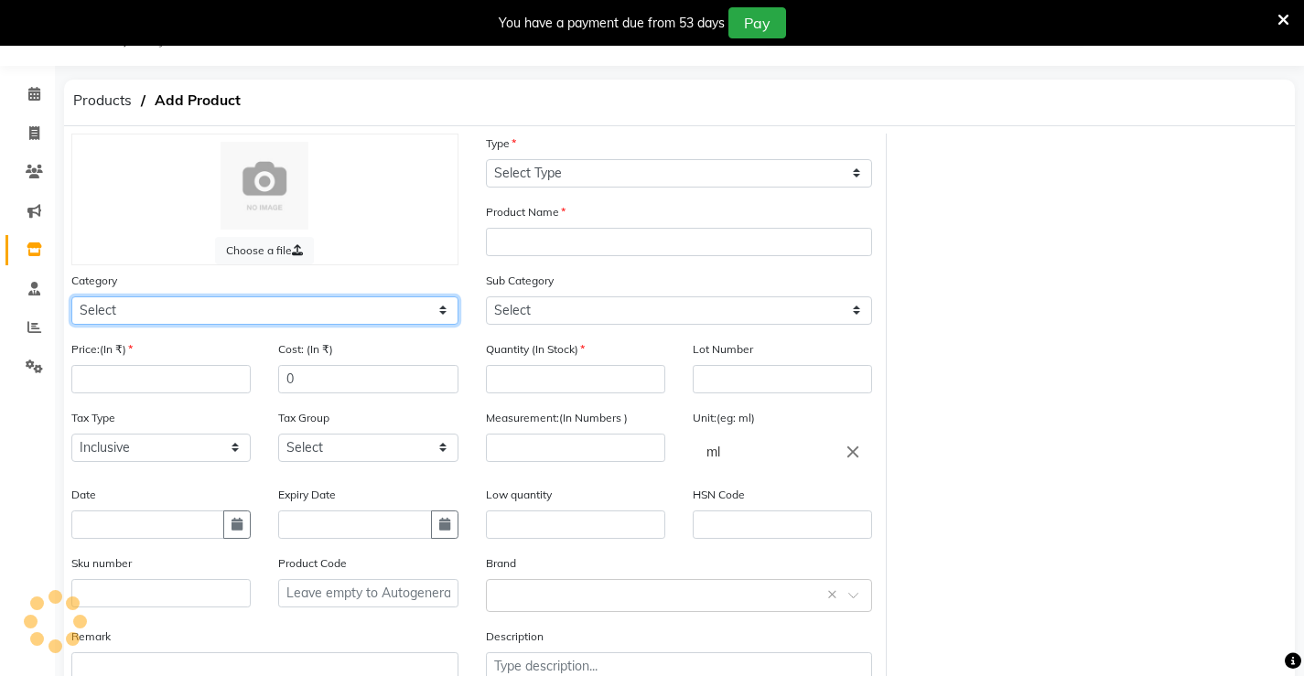
click at [124, 306] on select "Select" at bounding box center [264, 311] width 387 height 28
select select "1376901100"
click at [71, 297] on select "Select Hair Skin Makeup Personal Care Appliances [PERSON_NAME] Waxing Disposabl…" at bounding box center [264, 311] width 387 height 28
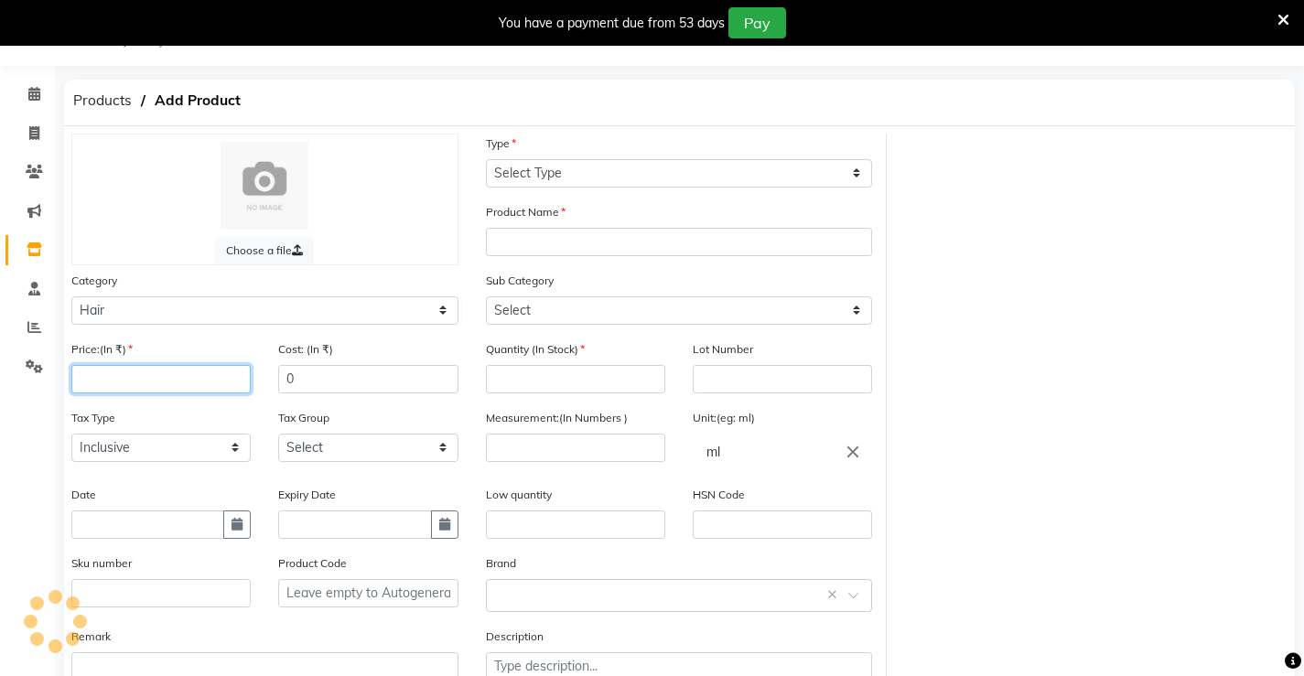
click at [117, 383] on input "number" at bounding box center [160, 379] width 179 height 28
click at [155, 379] on input "number" at bounding box center [160, 379] width 179 height 28
click at [97, 380] on input "number" at bounding box center [160, 379] width 179 height 28
click at [101, 381] on input "number" at bounding box center [160, 379] width 179 height 28
click at [142, 376] on input "number" at bounding box center [160, 379] width 179 height 28
